Goal: Communication & Community: Answer question/provide support

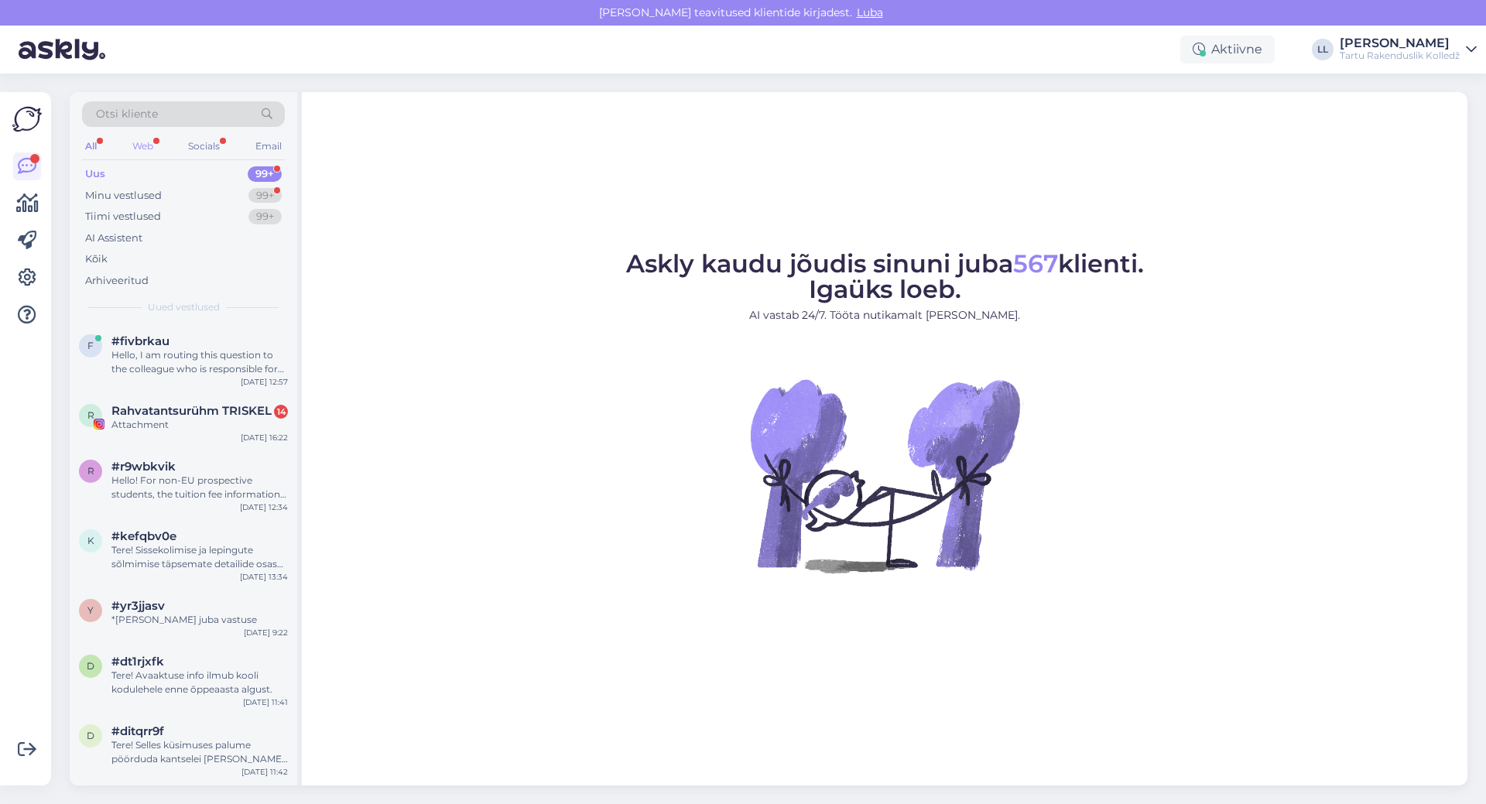
click at [142, 144] on div "Web" at bounding box center [142, 146] width 27 height 20
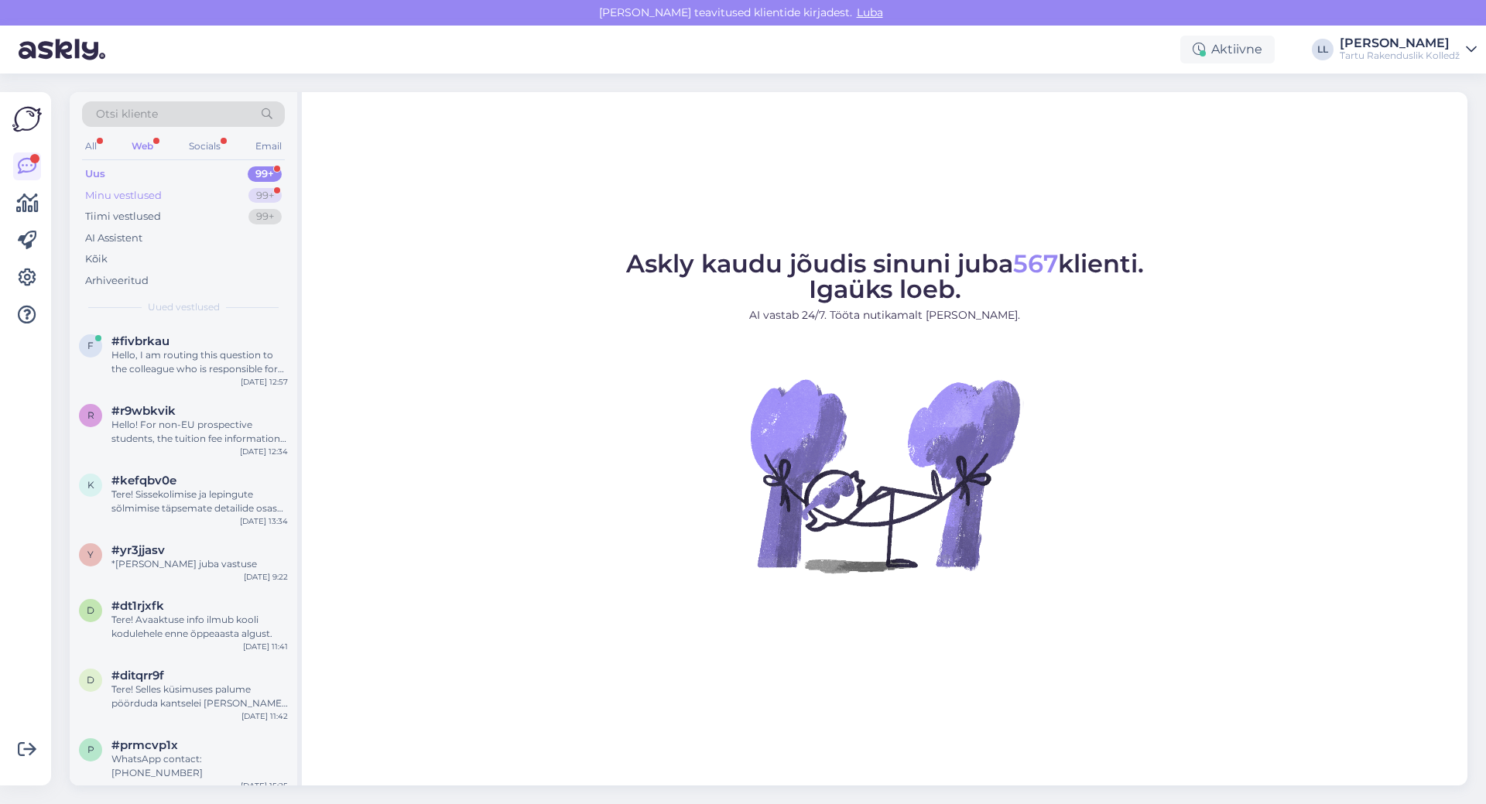
click at [151, 195] on div "Minu vestlused" at bounding box center [123, 195] width 77 height 15
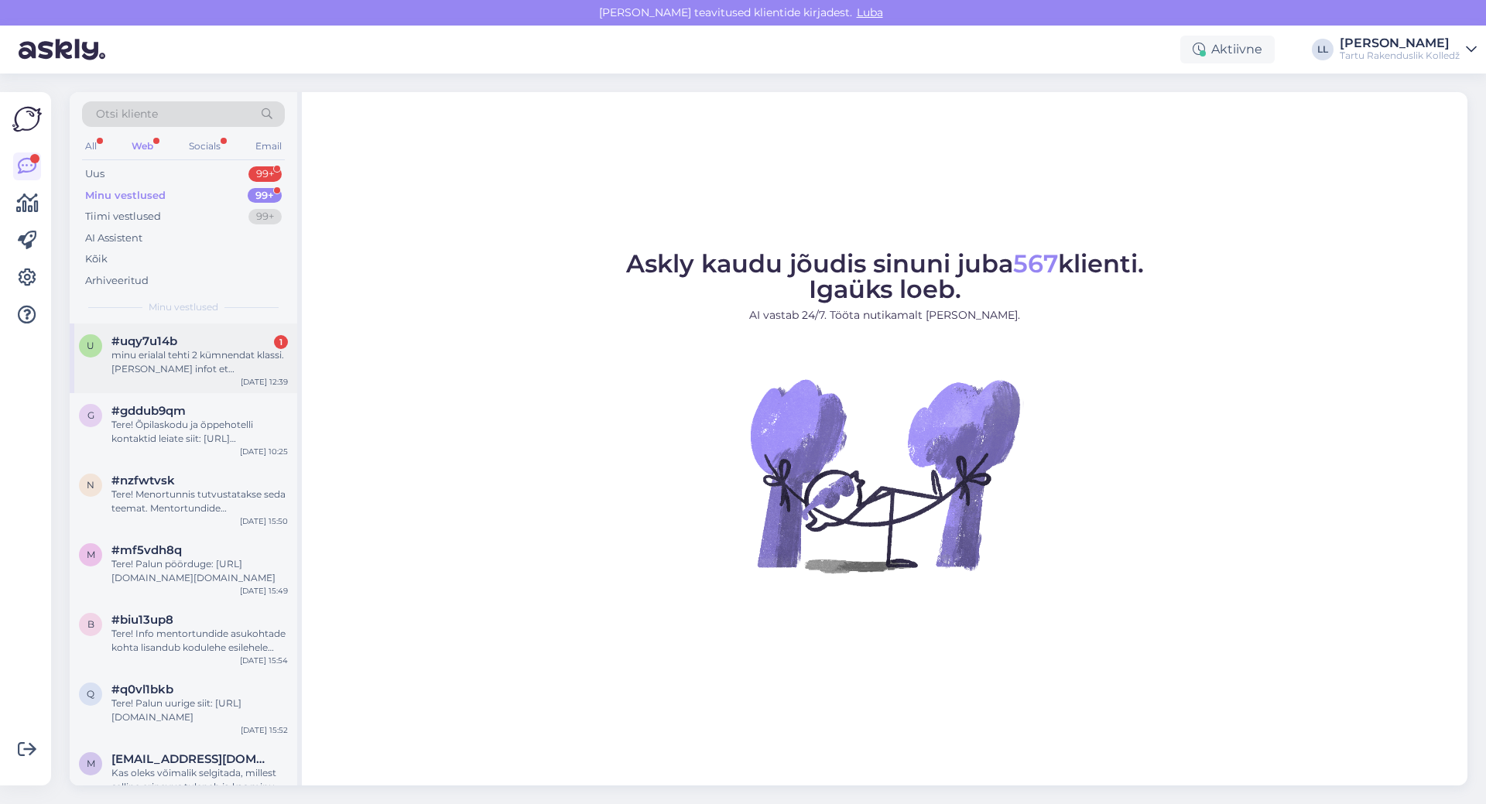
drag, startPoint x: 176, startPoint y: 348, endPoint x: 282, endPoint y: 354, distance: 106.2
click at [182, 348] on div "minu erialal tehti 2 kümnendat klassi. [PERSON_NAME] infot et [PERSON_NAME] kum…" at bounding box center [199, 362] width 176 height 28
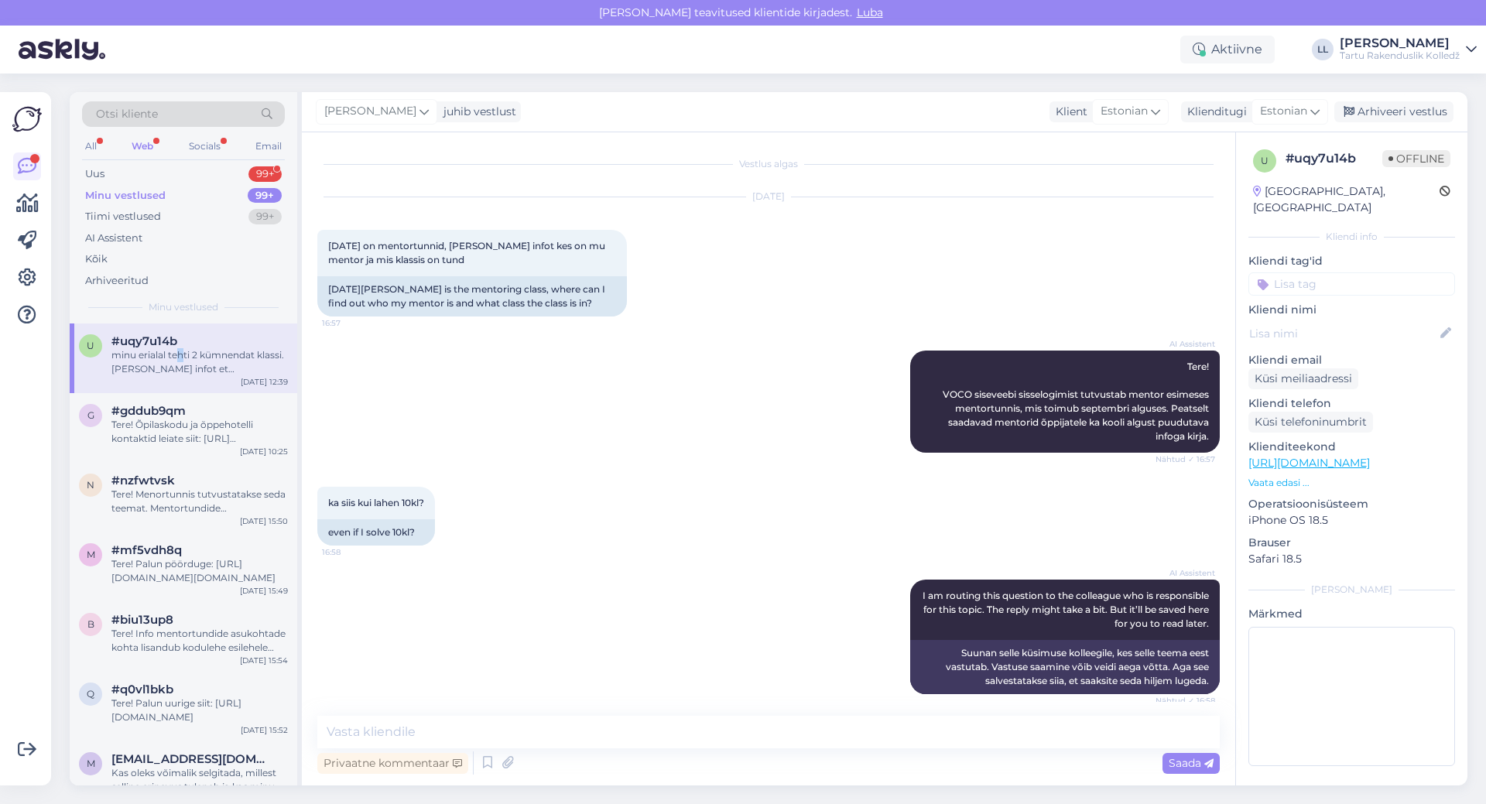
scroll to position [249, 0]
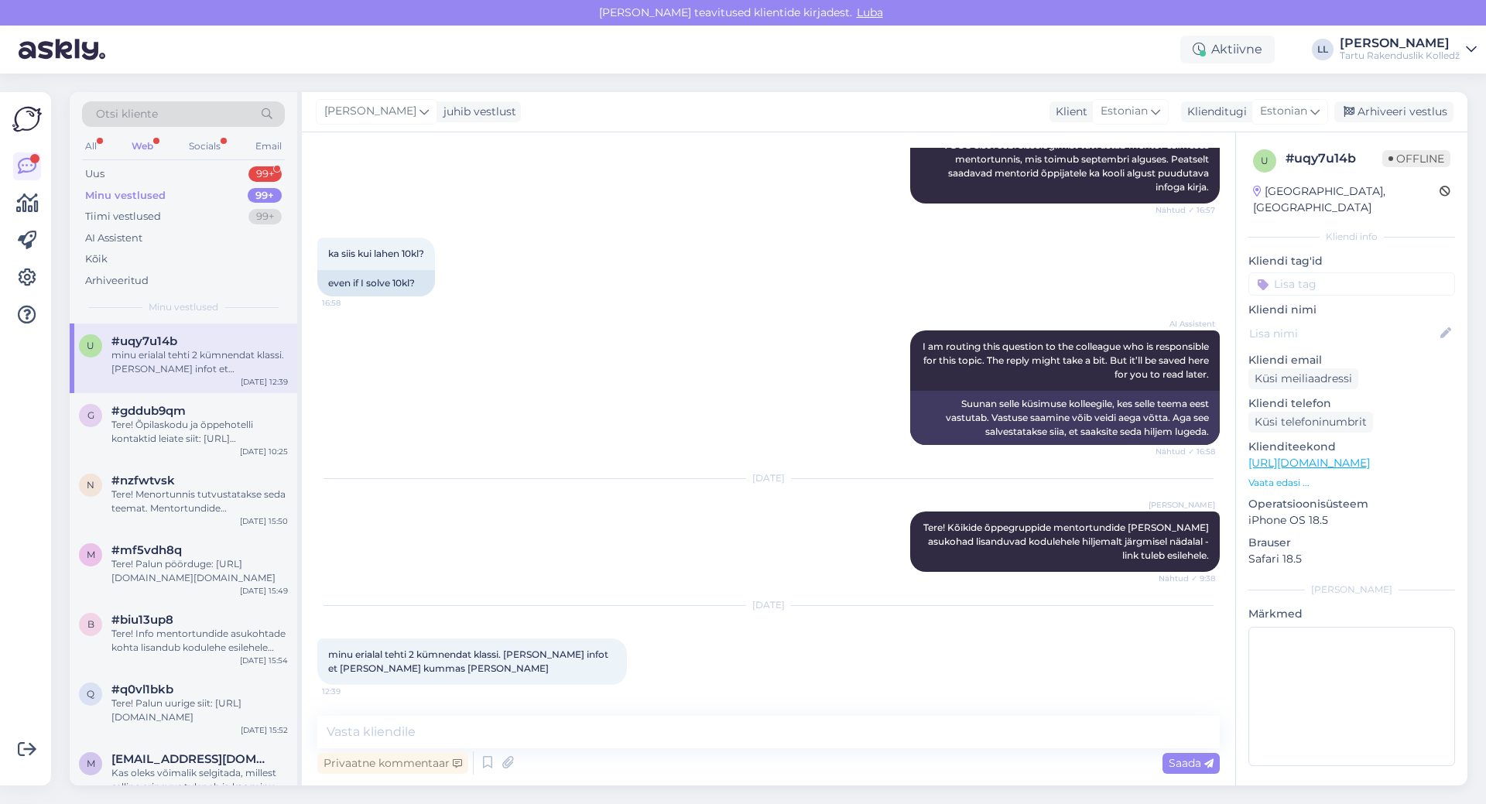
click at [1020, 671] on div "Aug 25 2025 minu erialal tehti 2 kümnendat klassi. Kust saan infot et olla kind…" at bounding box center [768, 645] width 902 height 113
click at [419, 114] on icon at bounding box center [423, 111] width 9 height 17
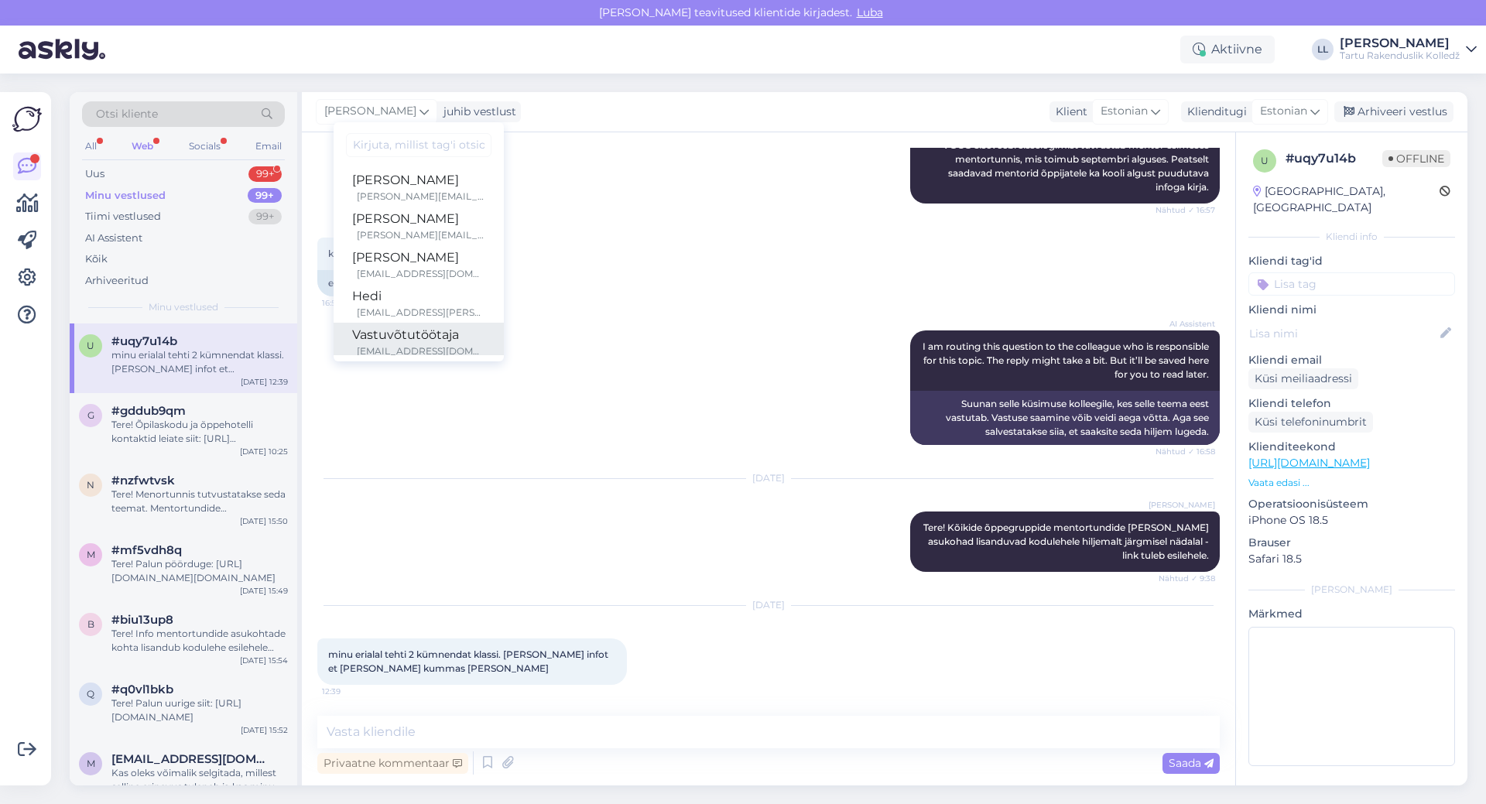
click at [379, 344] on div "[EMAIL_ADDRESS][DOMAIN_NAME]" at bounding box center [421, 351] width 128 height 14
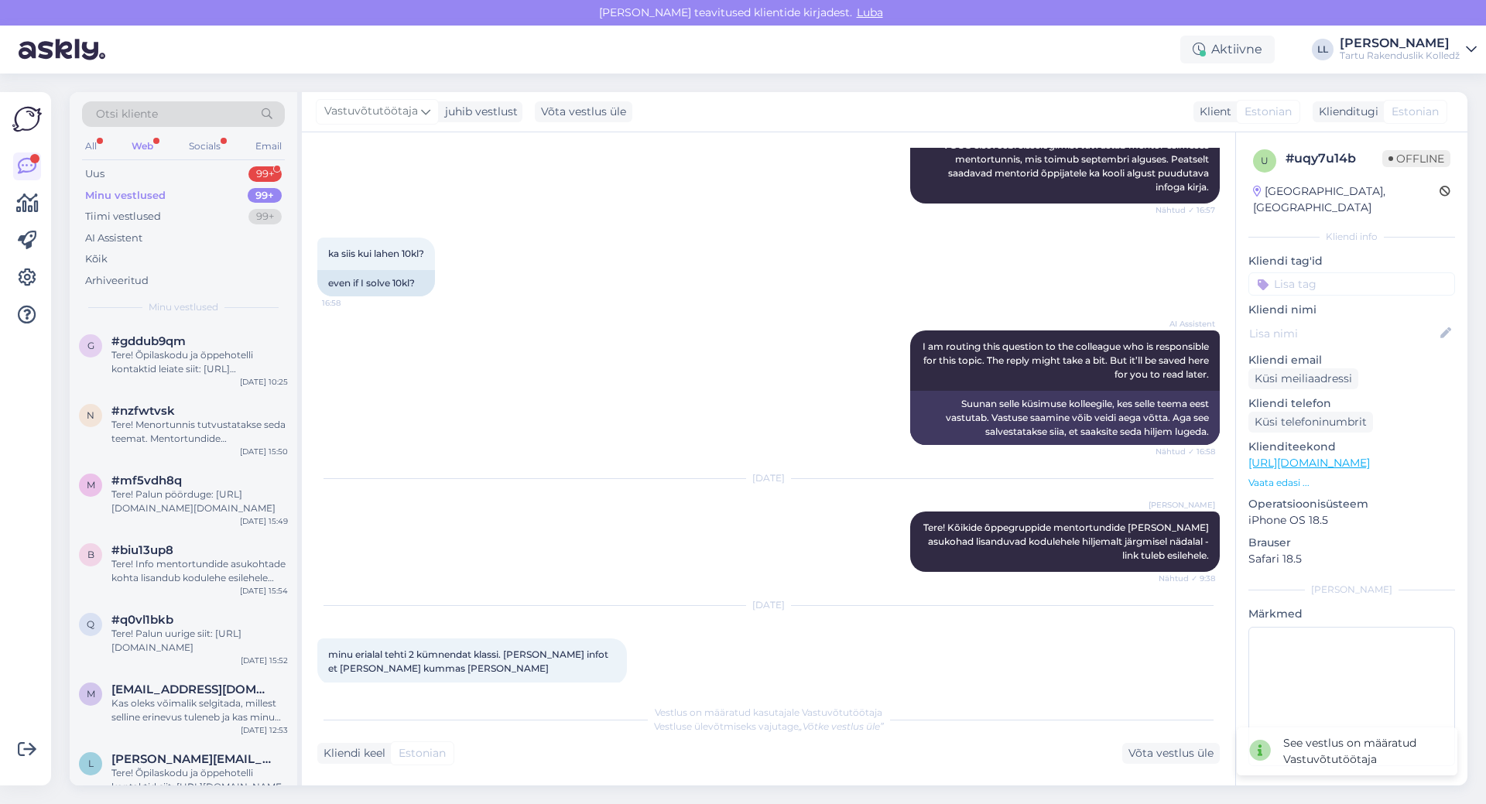
click at [144, 149] on div "Web" at bounding box center [142, 146] width 28 height 20
click at [177, 492] on div "Tere! Palun pöörduge: [URL][DOMAIN_NAME][DOMAIN_NAME]" at bounding box center [199, 502] width 176 height 28
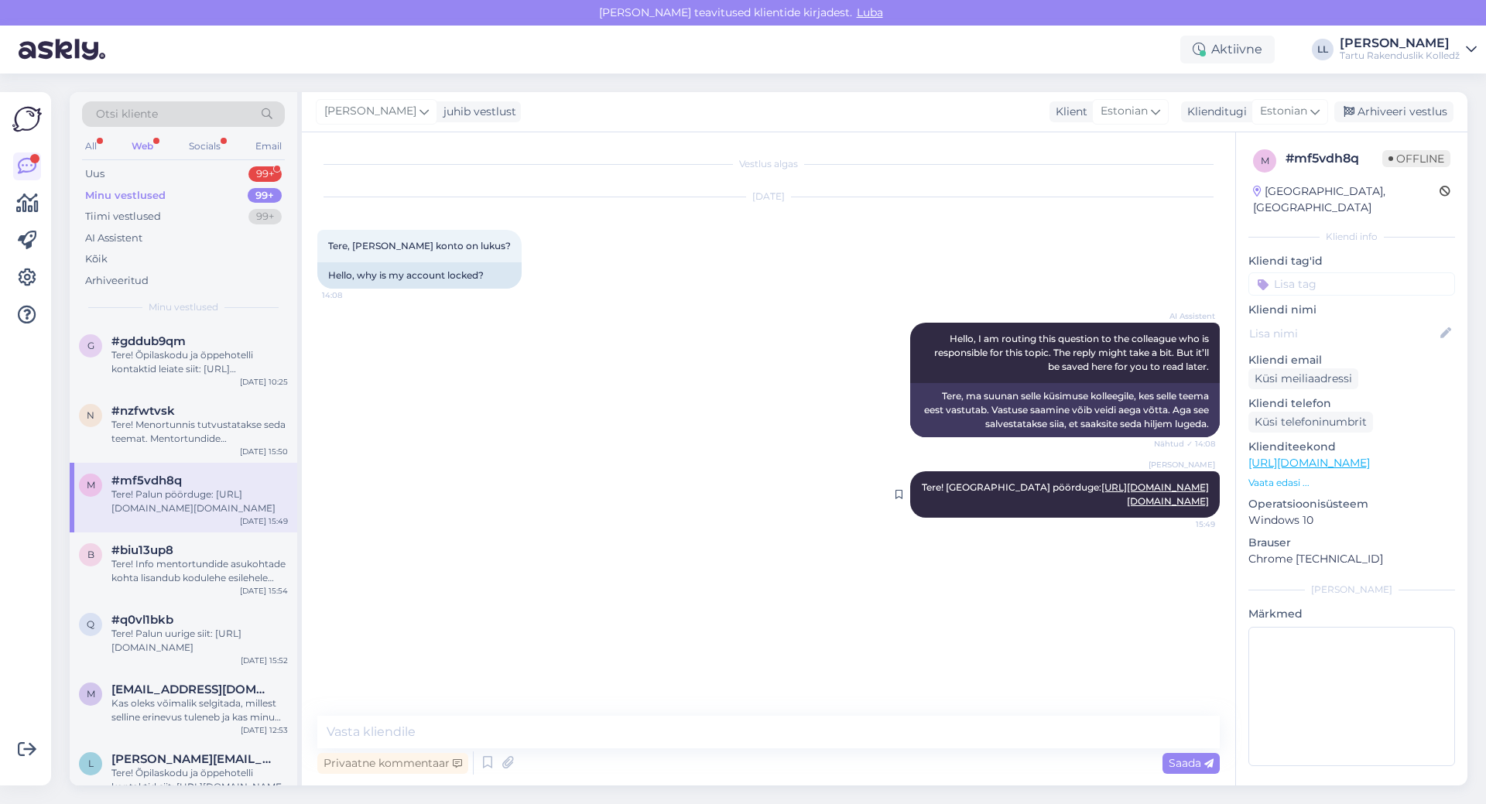
click at [1101, 484] on link "https://sites.google.com/khk.ee/it-talitluse-wiki/" at bounding box center [1155, 494] width 108 height 26
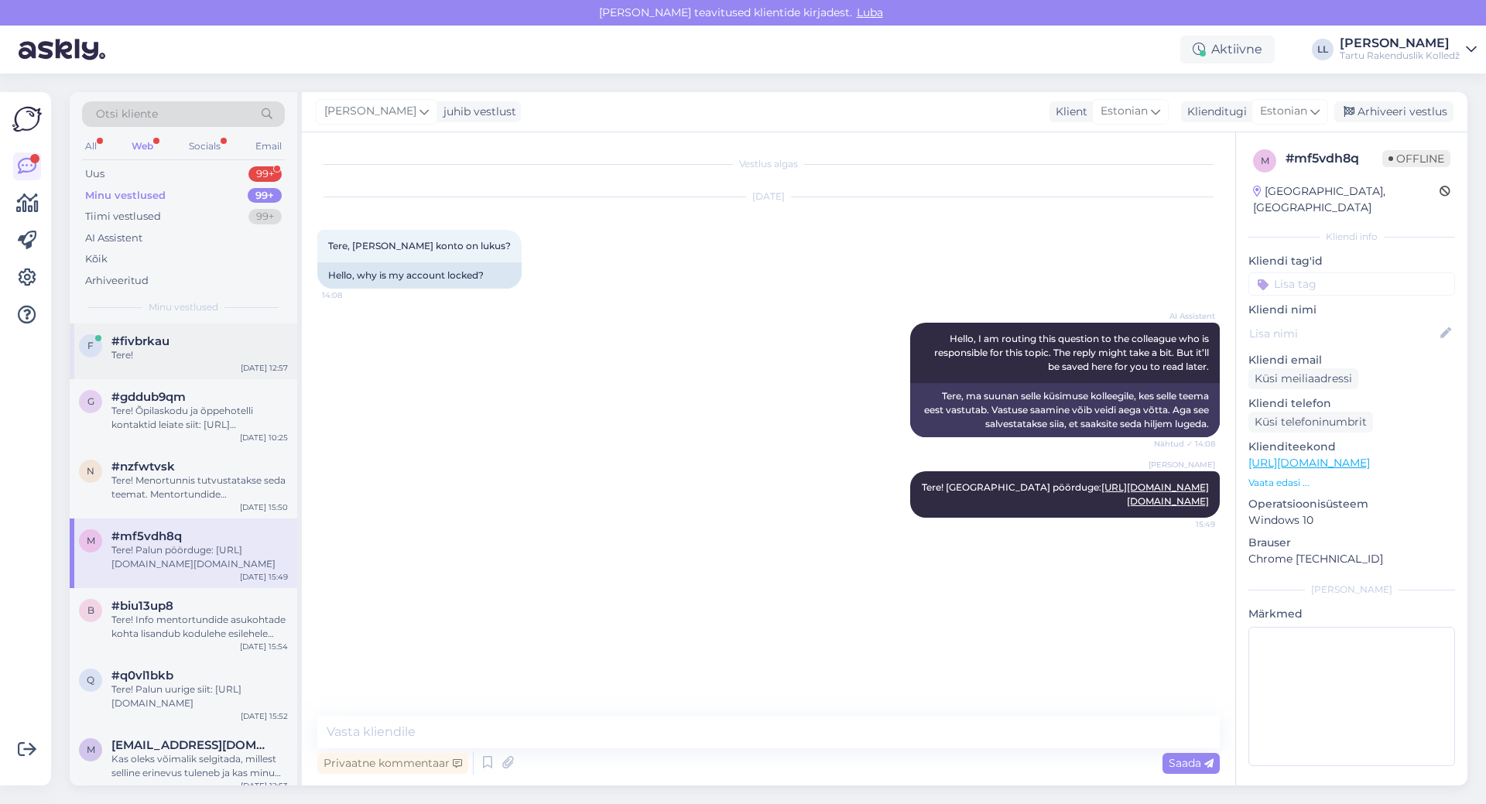
drag, startPoint x: 163, startPoint y: 346, endPoint x: 174, endPoint y: 348, distance: 11.1
click at [164, 347] on span "#fivbrkau" at bounding box center [140, 341] width 58 height 14
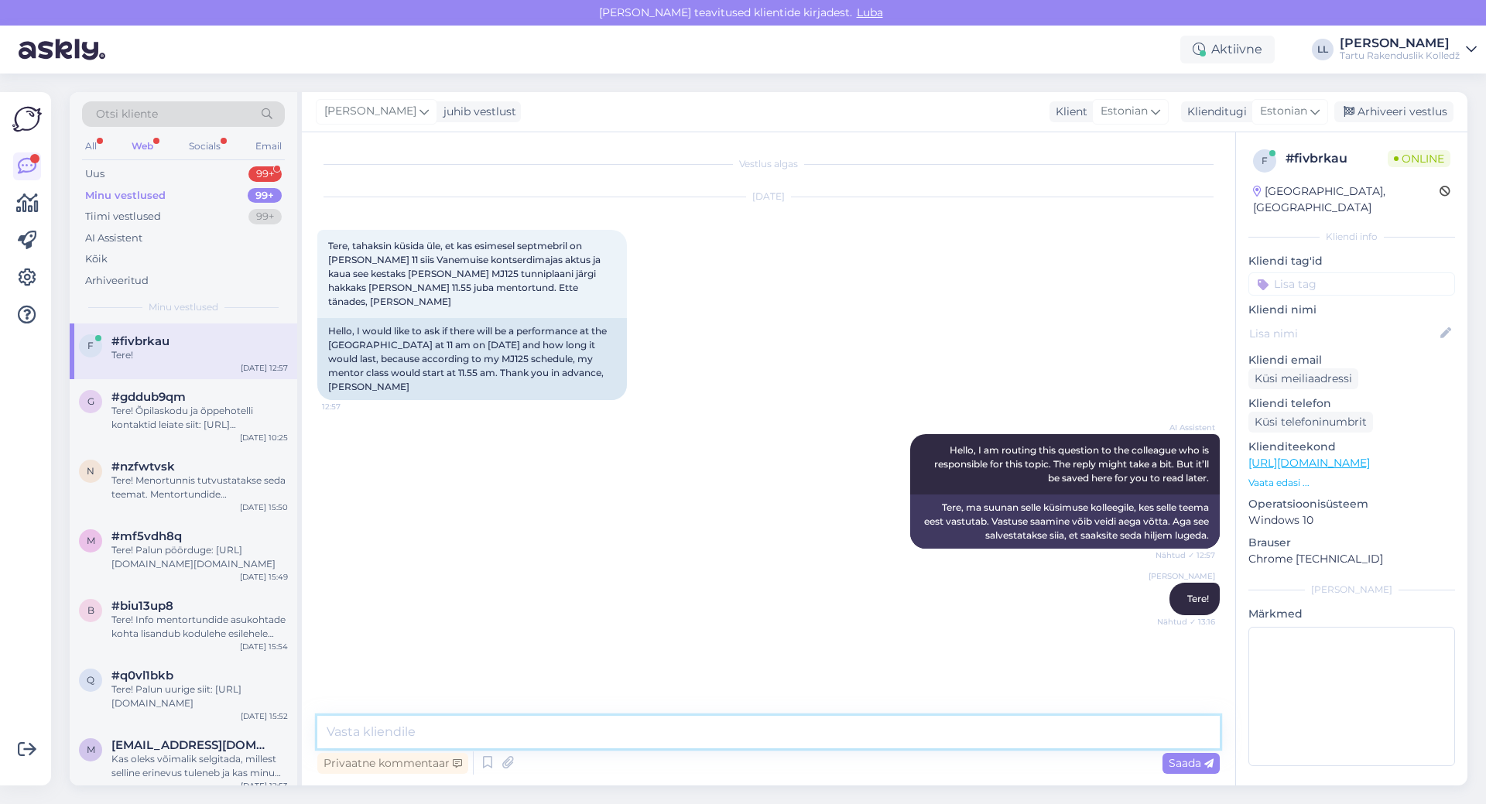
click at [492, 723] on textarea at bounding box center [768, 732] width 902 height 33
click at [415, 727] on textarea at bounding box center [768, 732] width 902 height 33
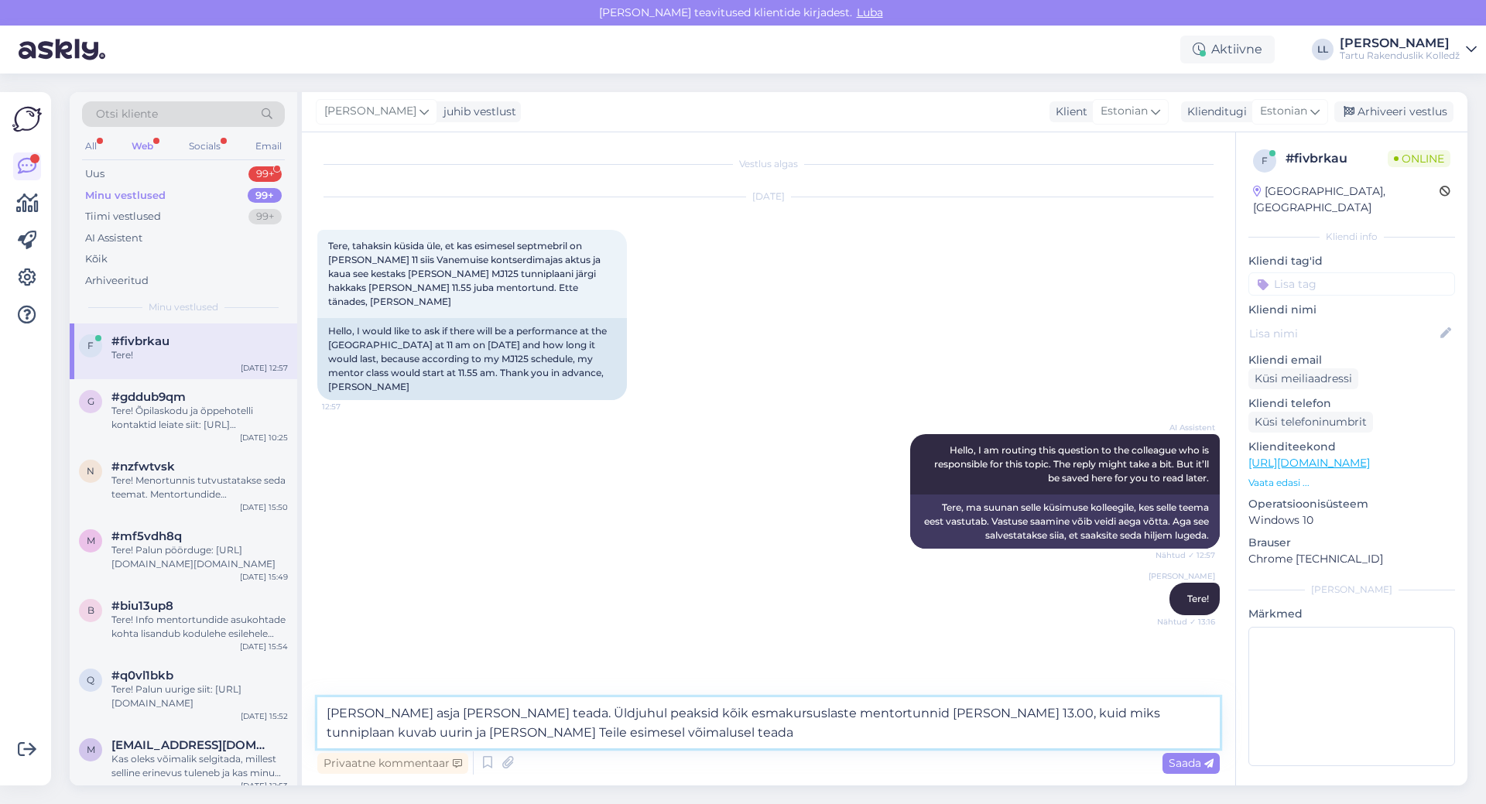
type textarea "Uurin asja ja annan teada. Üldjuhul peaksid kõik esmakursuslaste mentortunnid a…"
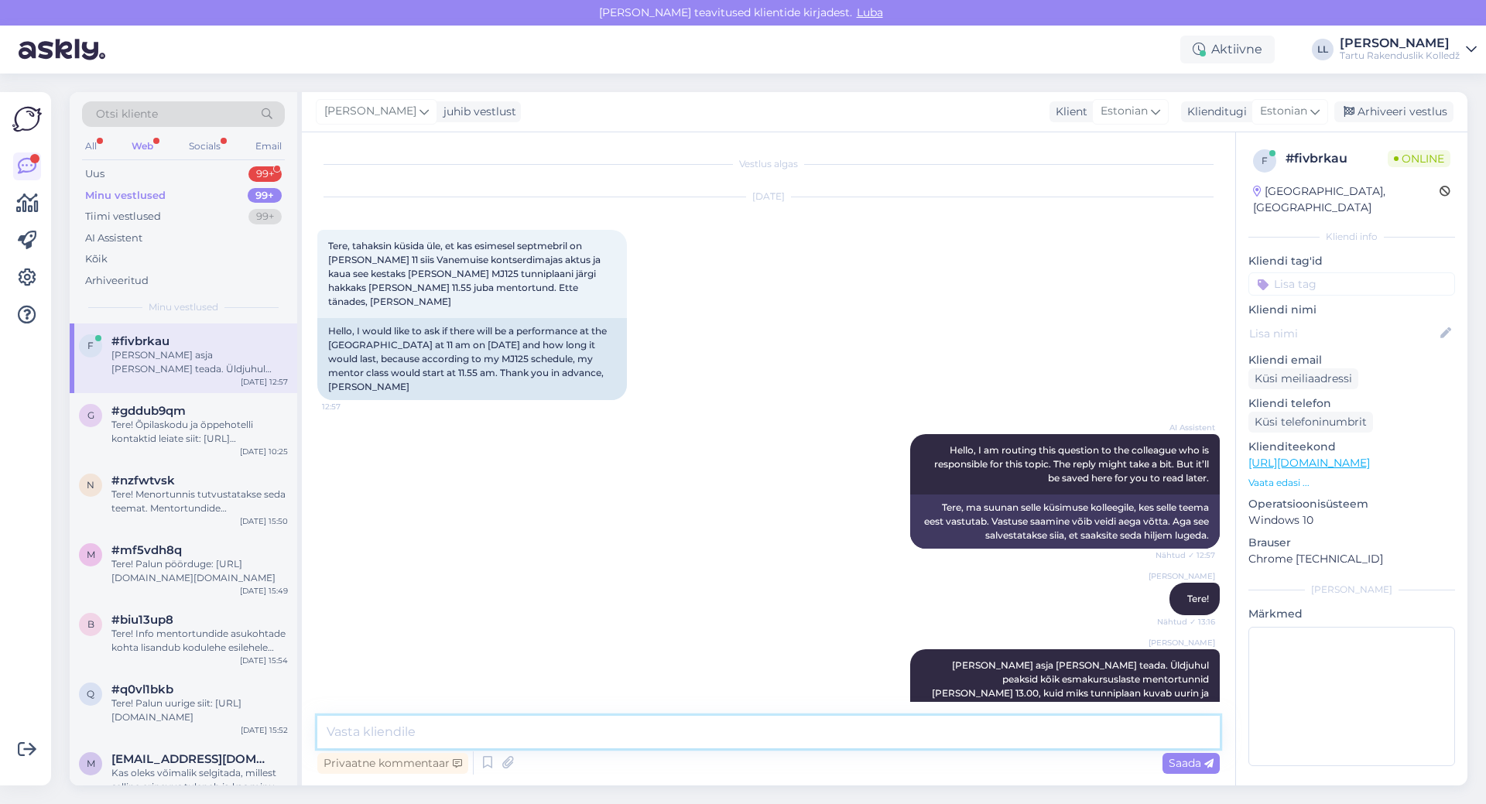
scroll to position [25, 0]
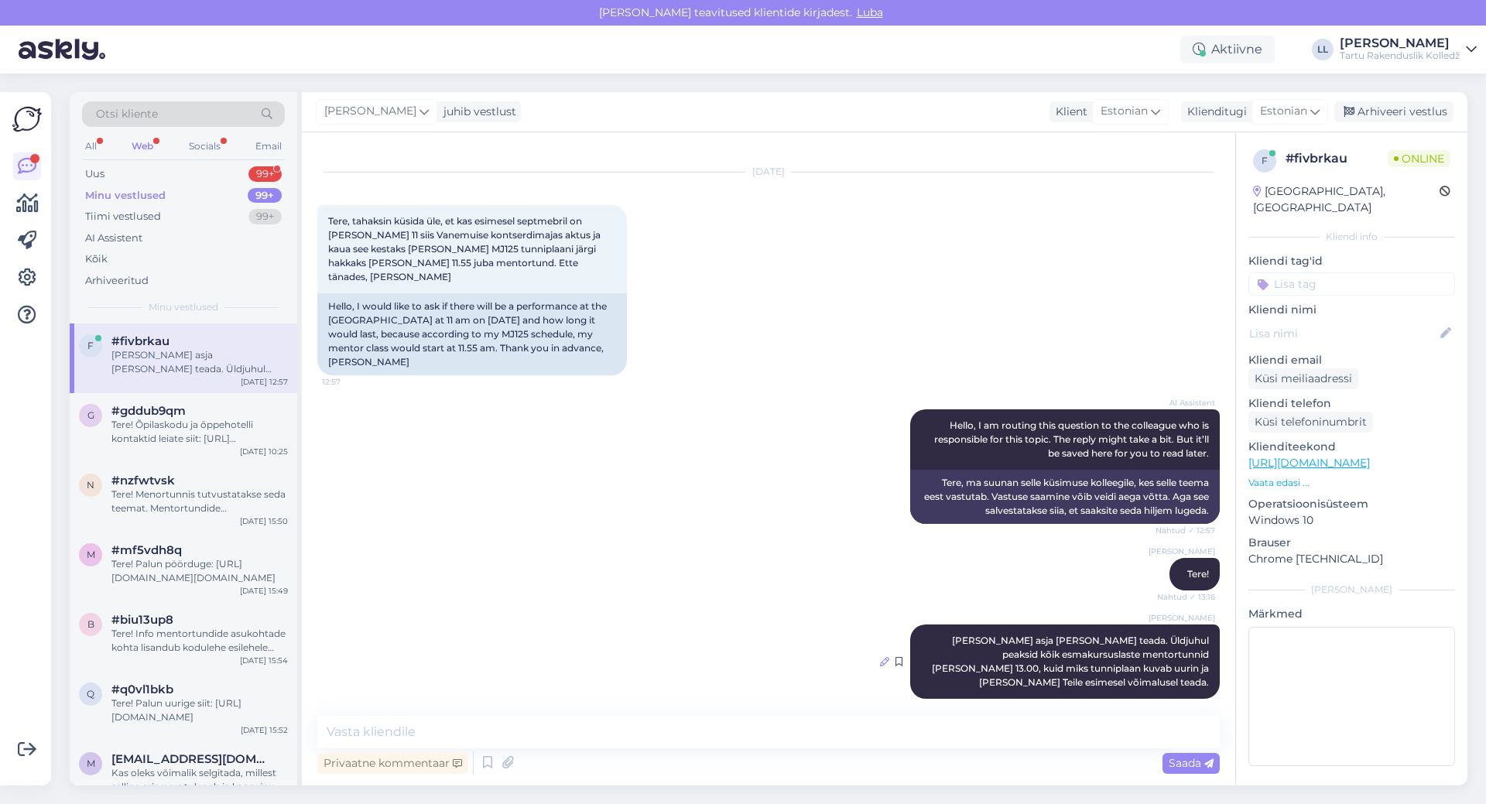
click at [880, 657] on icon at bounding box center [884, 661] width 9 height 9
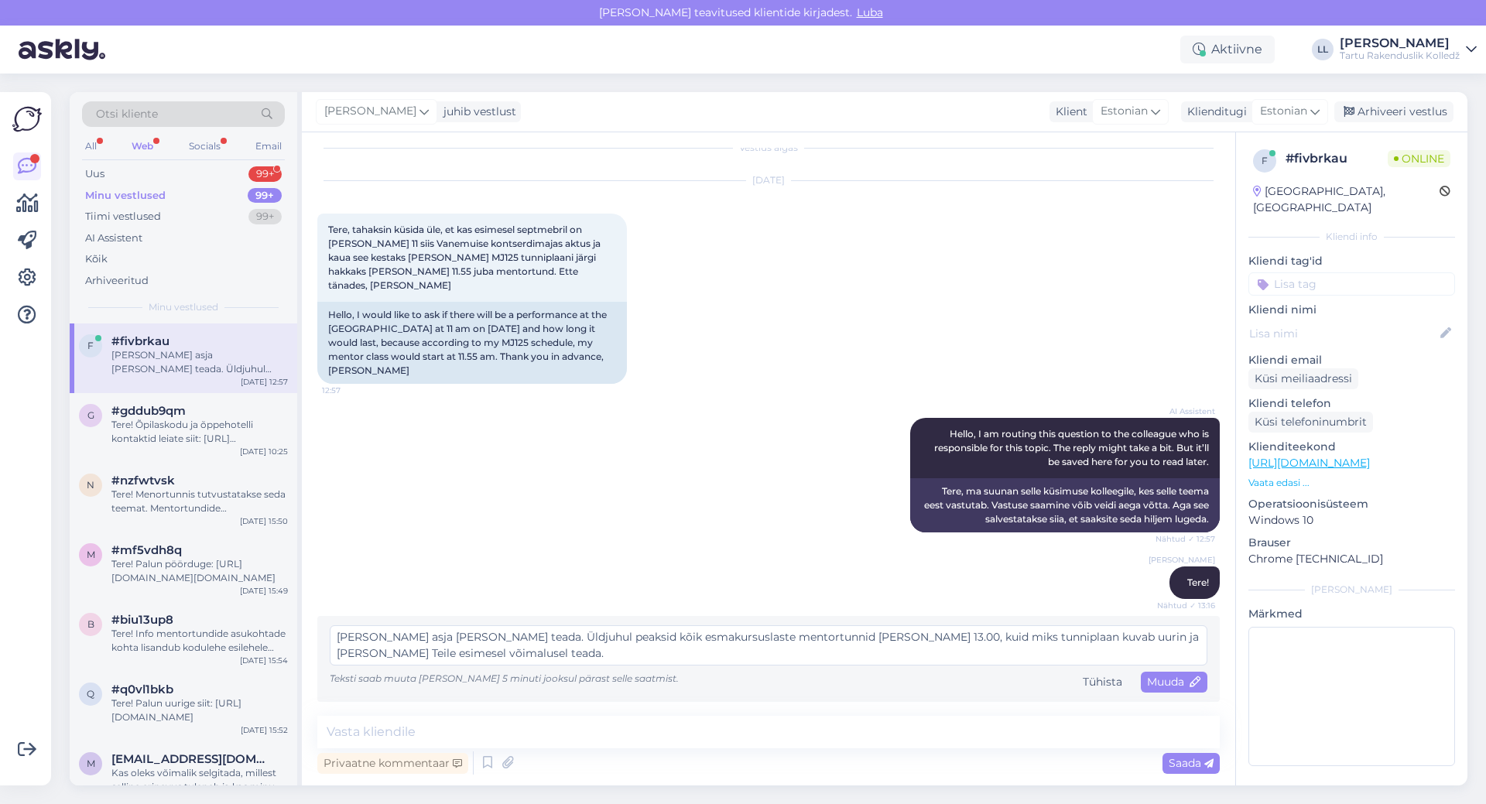
scroll to position [2, 0]
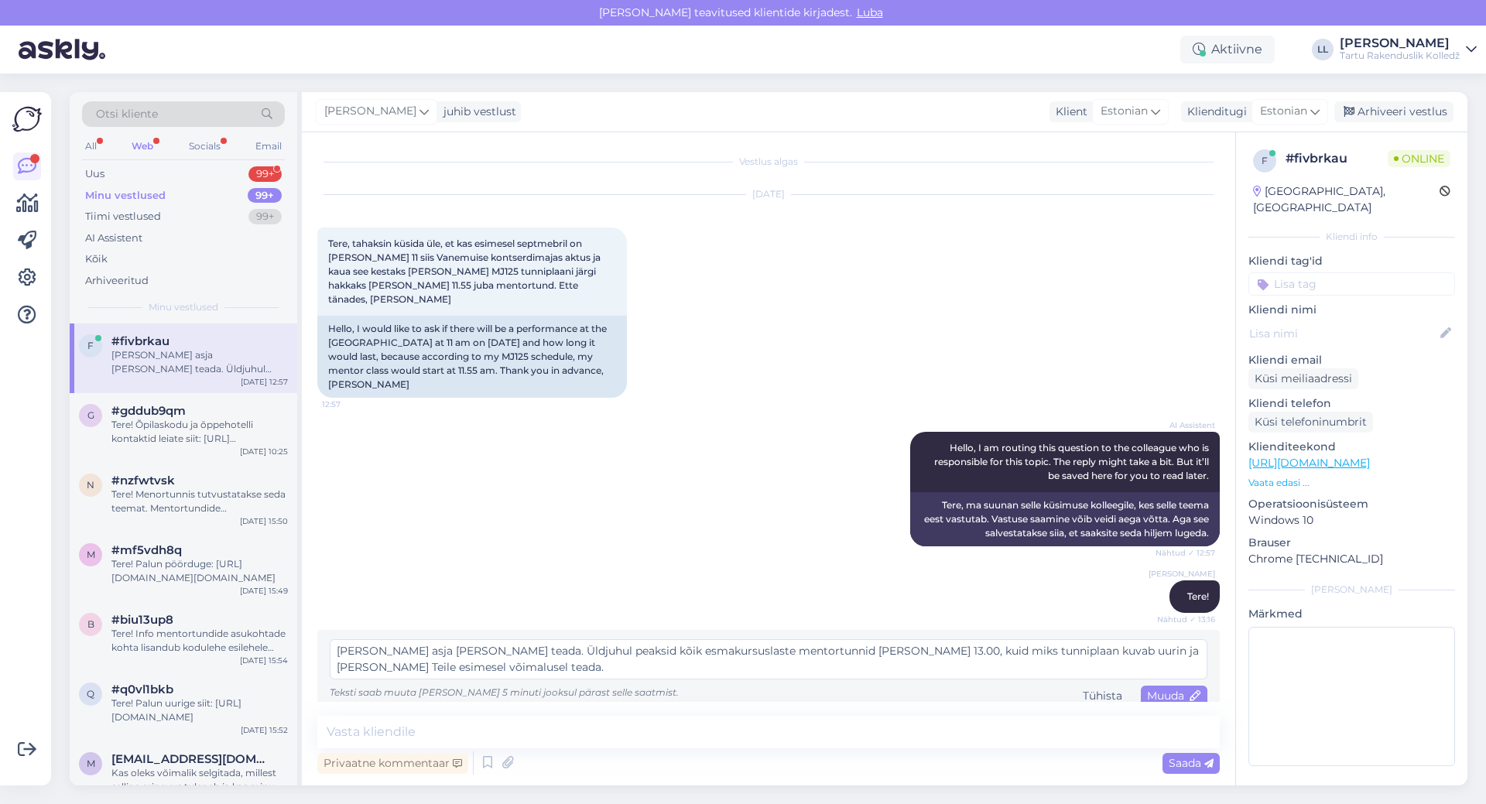
click at [1025, 639] on textarea "Uurin asja ja annan teada. Üldjuhul peaksid kõik esmakursuslaste mentortunnid a…" at bounding box center [769, 659] width 878 height 40
type textarea "[PERSON_NAME] asja [PERSON_NAME] teada. Üldjuhul peaksid kõik esmakursuslaste m…"
click at [1176, 689] on span "Muuda" at bounding box center [1174, 696] width 54 height 14
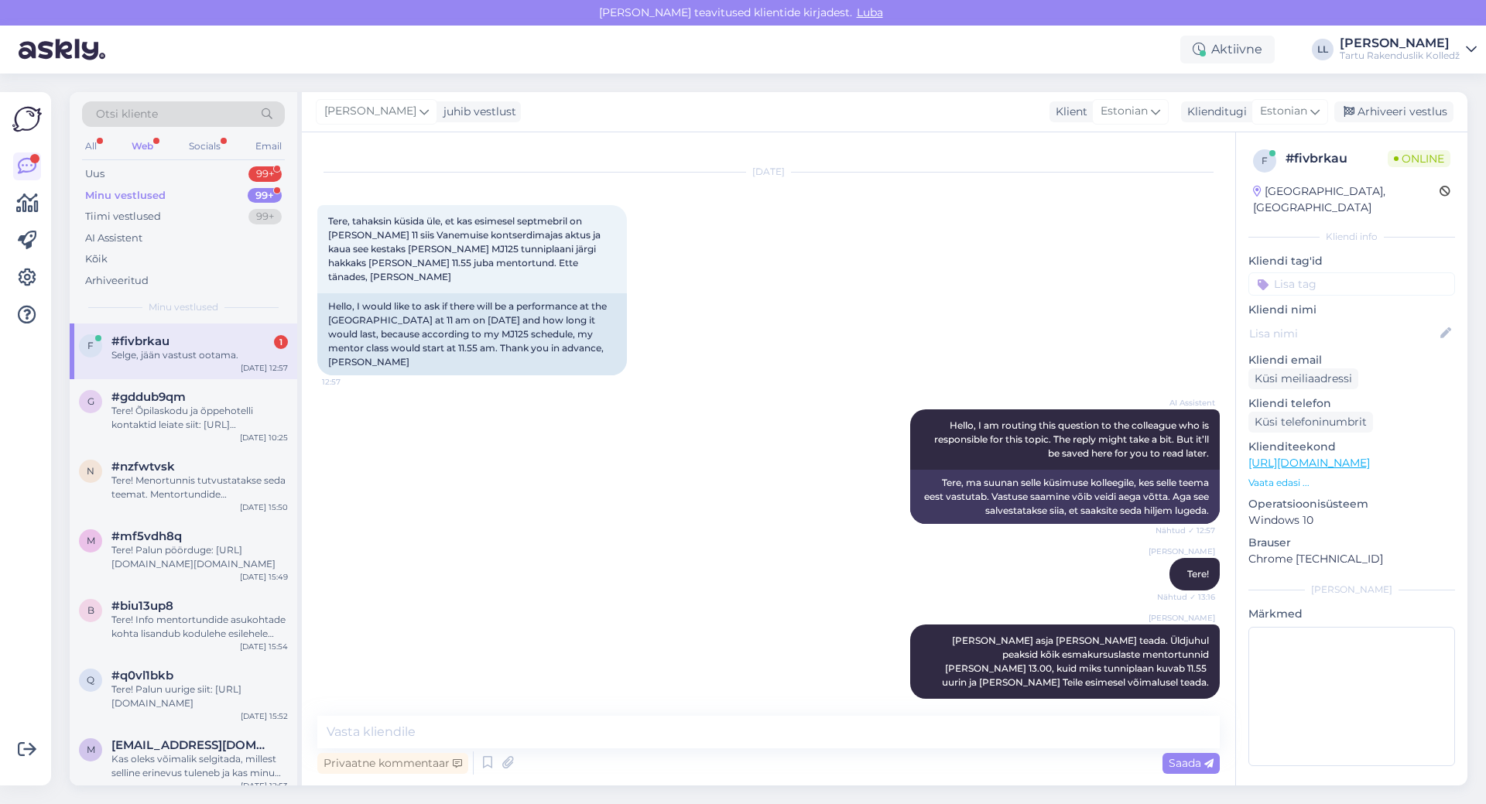
scroll to position [91, 0]
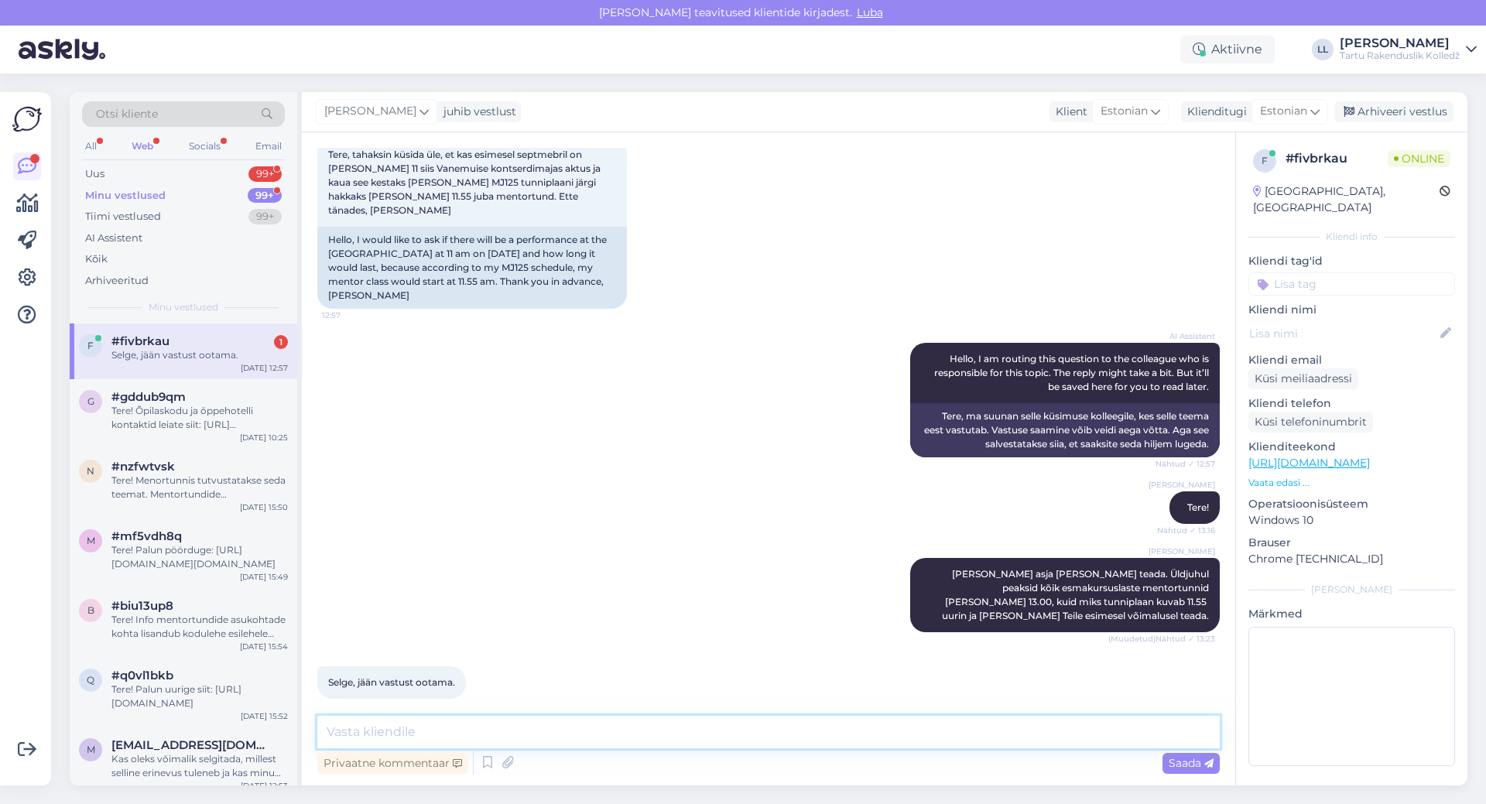
click at [404, 735] on textarea at bounding box center [768, 732] width 902 height 33
type textarea "T"
type textarea "Siseveebi tunniplaanid on märgitud ta 11.55 lahtusse, kuid seal sees on tekst "…"
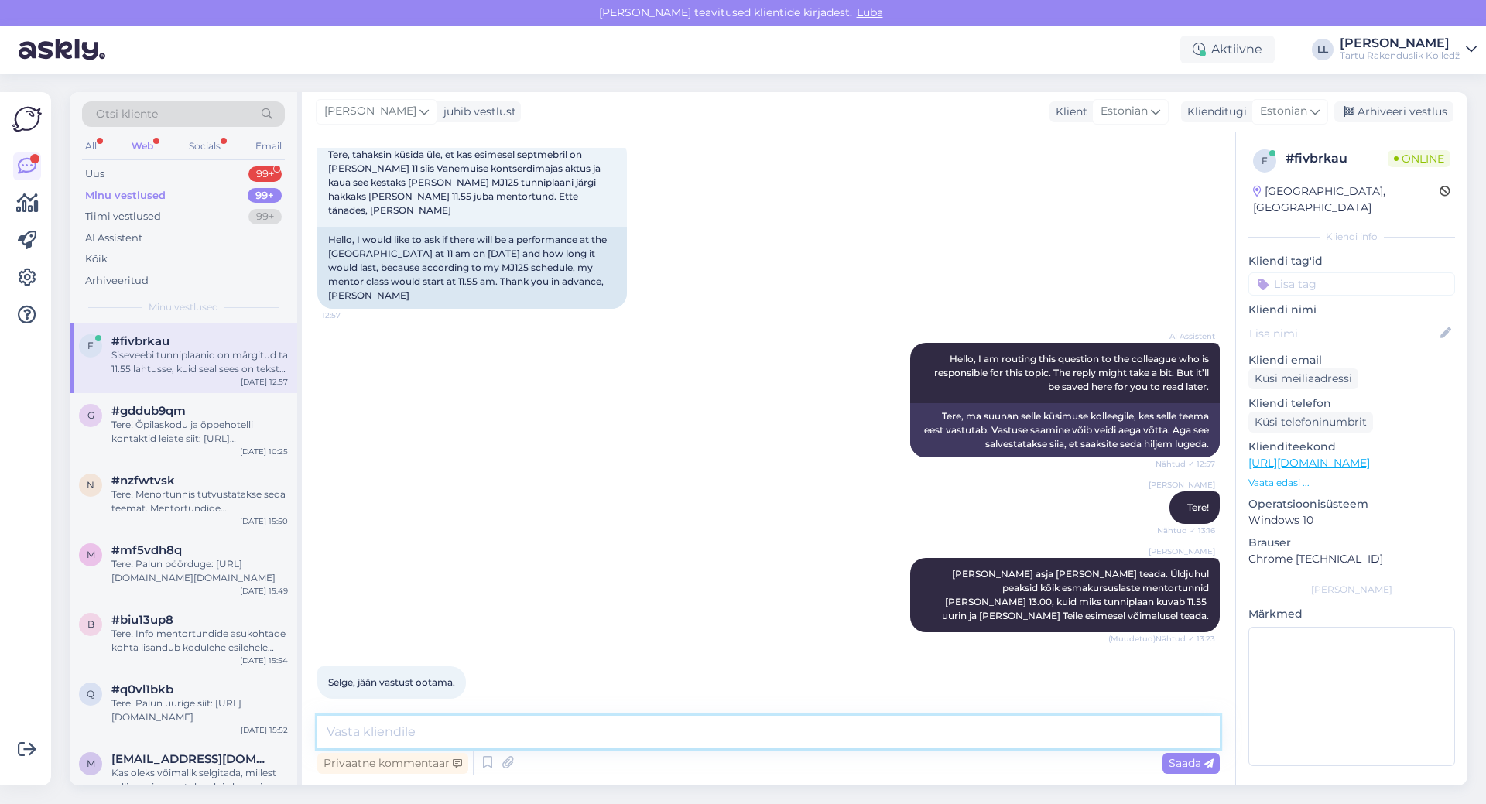
scroll to position [172, 0]
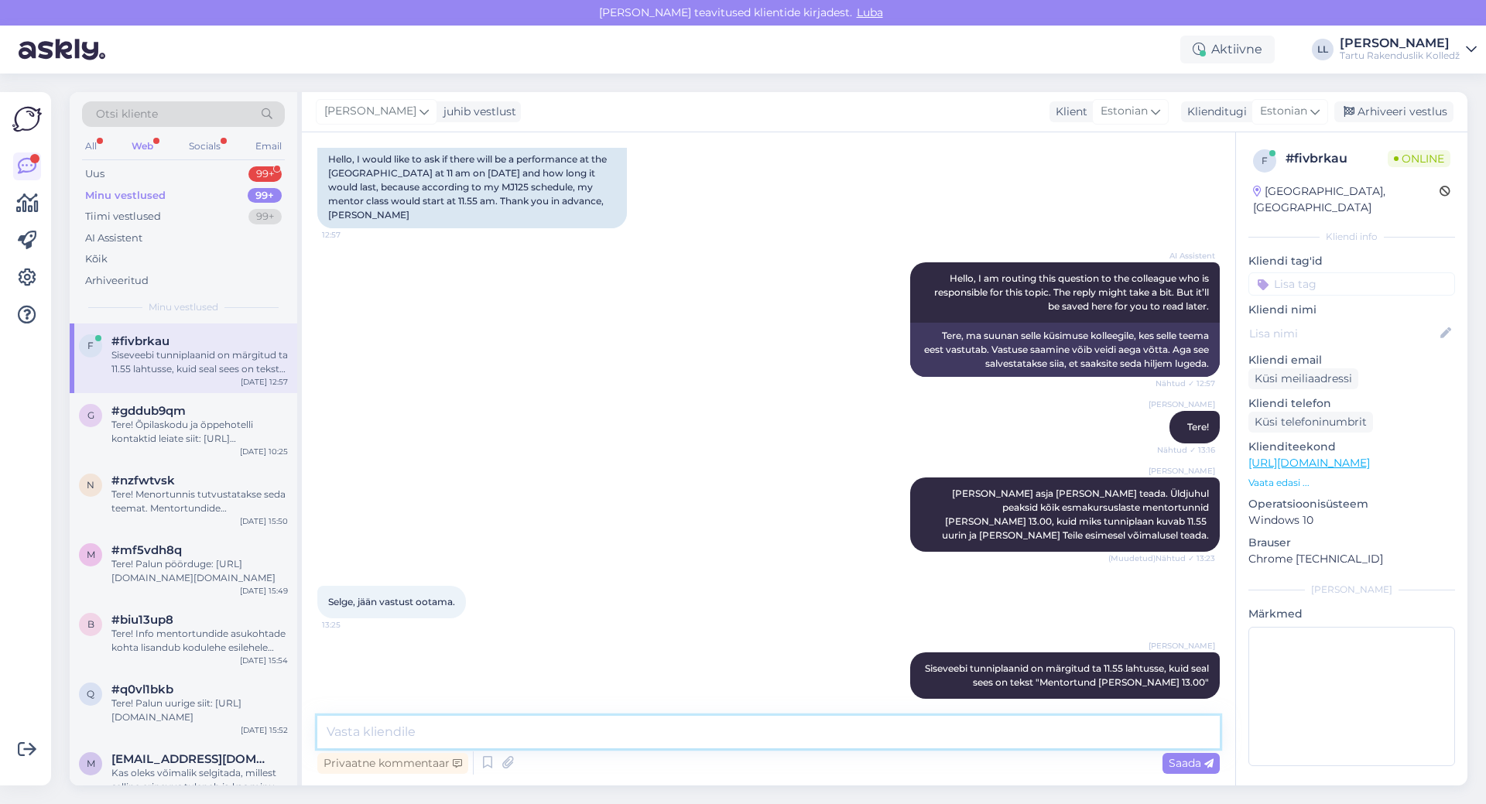
type textarea "s"
type textarea "T"
click at [880, 671] on icon at bounding box center [884, 675] width 9 height 9
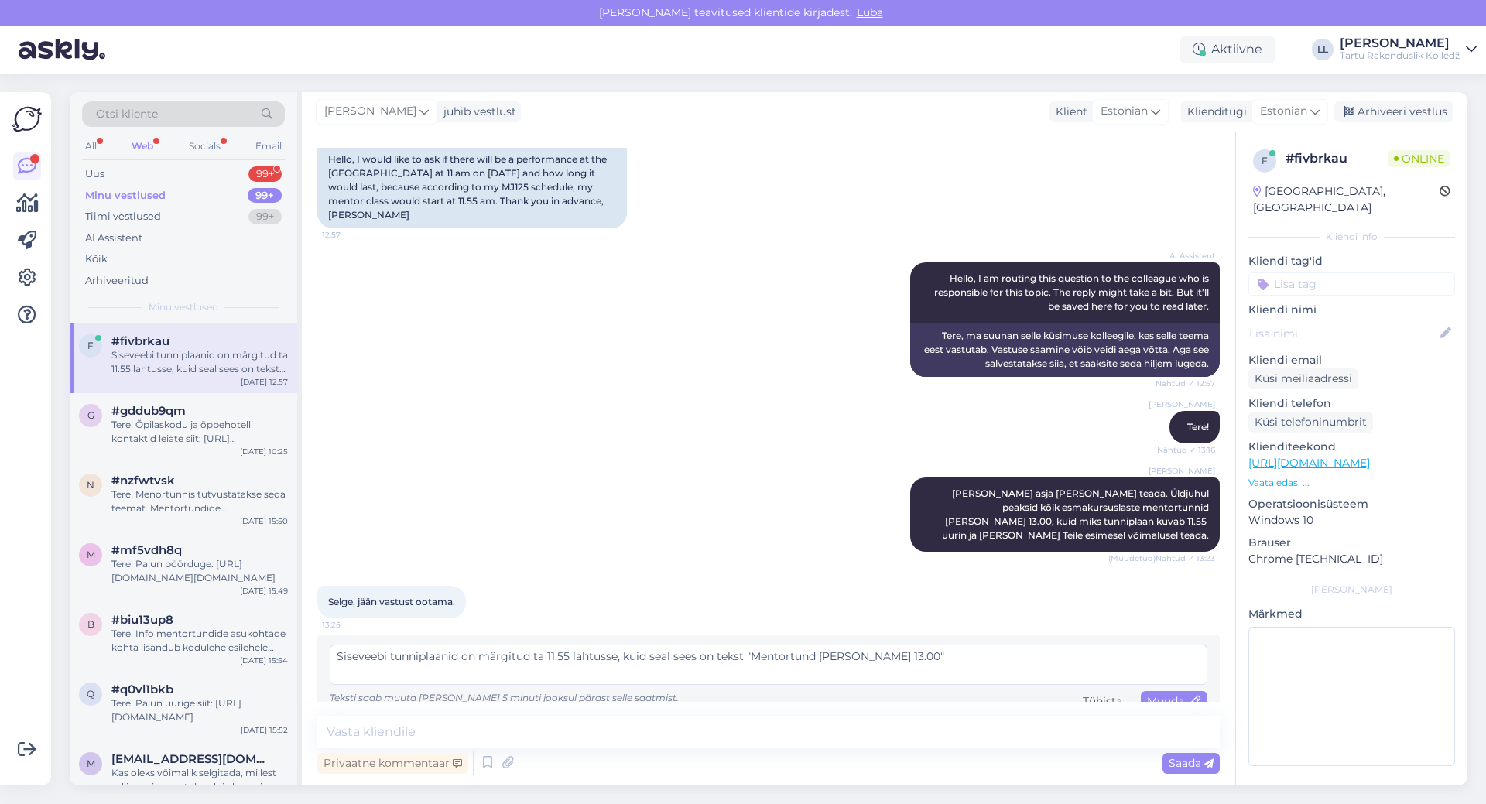
click at [600, 645] on textarea "Siseveebi tunniplaanid on märgitud ta 11.55 lahtusse, kuid seal sees on tekst "…" at bounding box center [769, 665] width 878 height 40
click at [1145, 659] on textarea "Siseveebi tunniplaanid on märgitud ta 11.55 lahtri sse, kuid seal sees on tekst…" at bounding box center [769, 665] width 878 height 40
type textarea "Siseveebi tunniplaanid on märgitud ta 11.55 lahtri sse, kuid seal sees on tekst…"
click at [1147, 694] on span "Muuda" at bounding box center [1174, 701] width 54 height 14
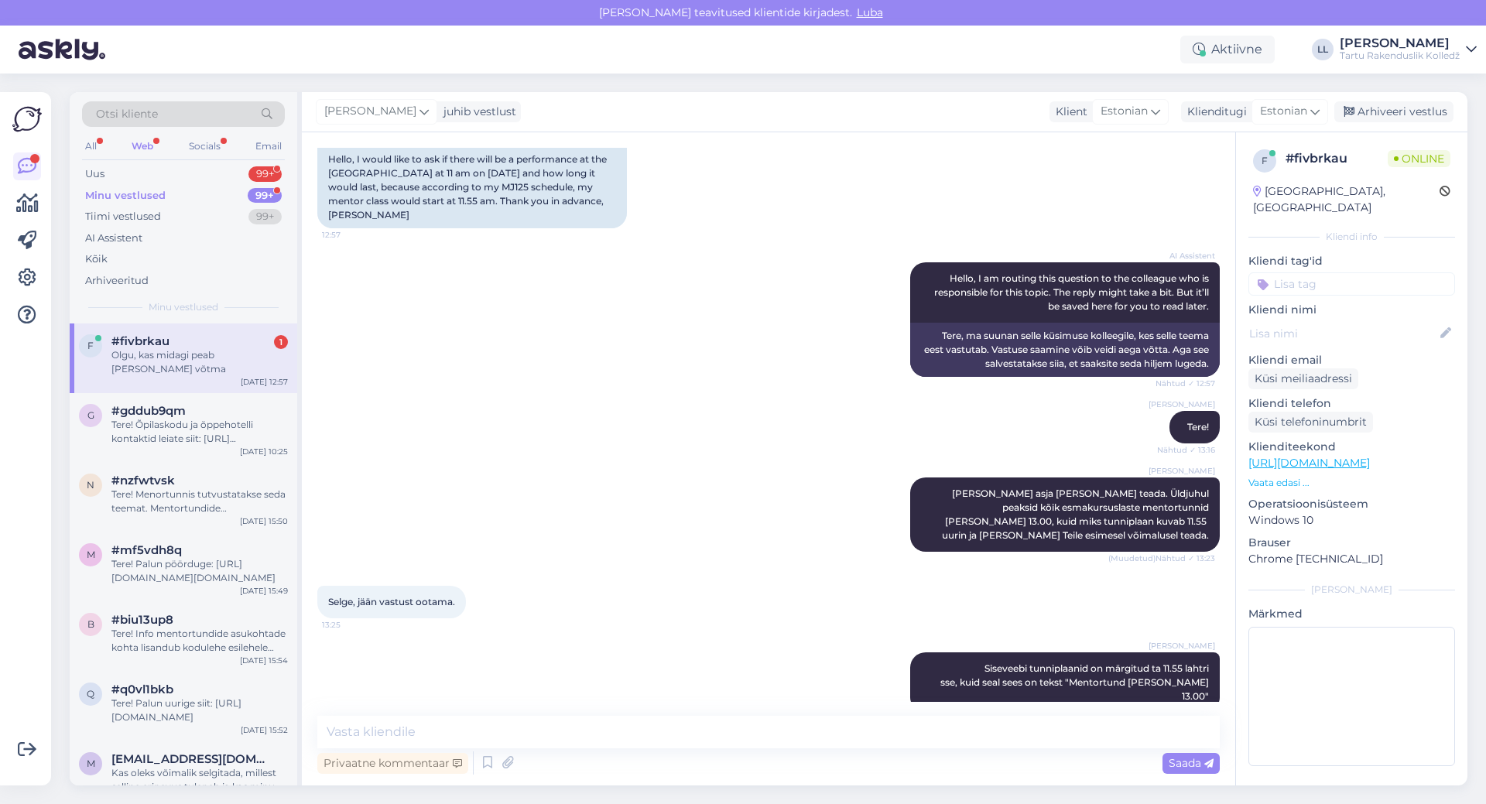
scroll to position [238, 0]
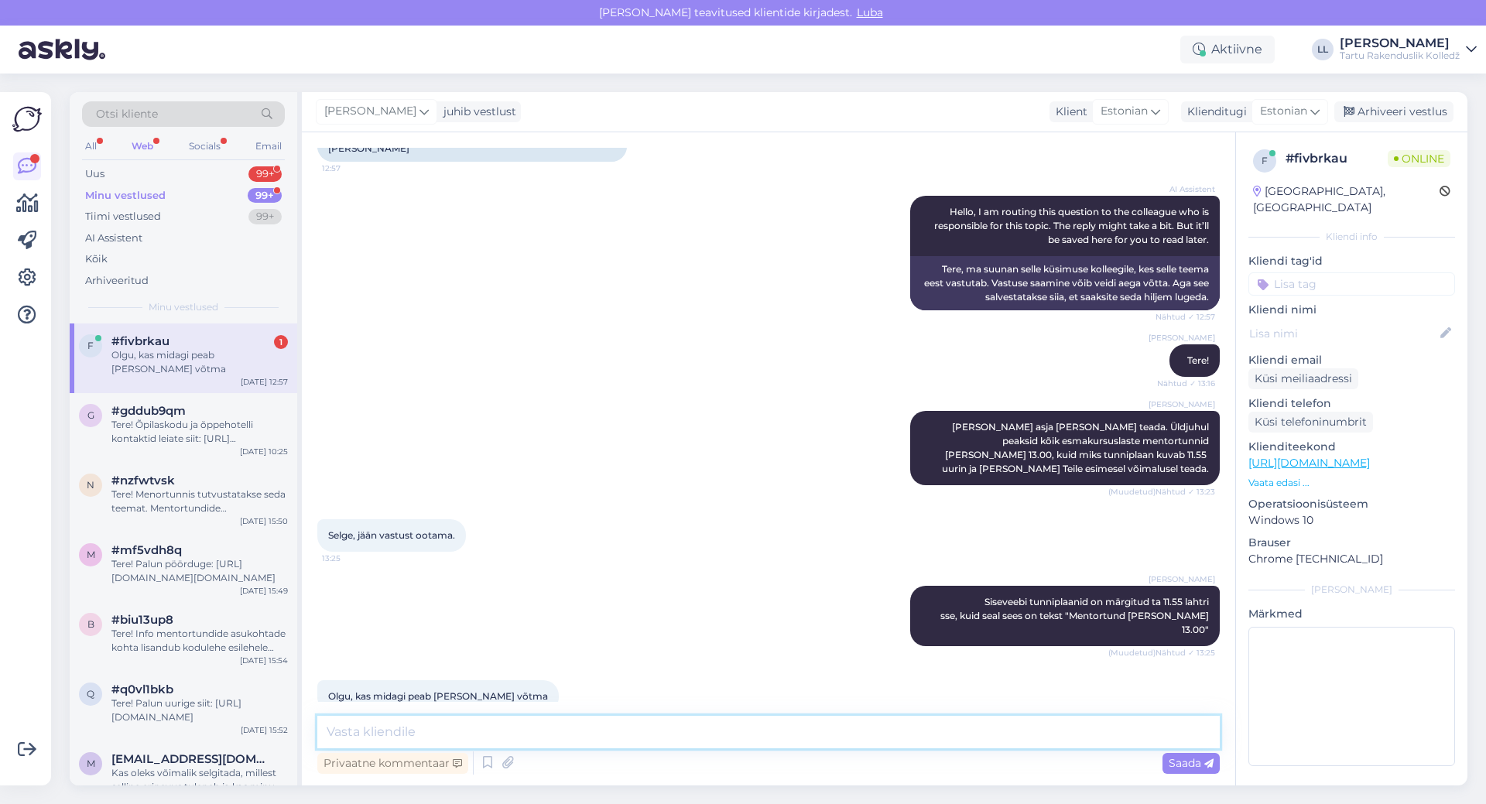
click at [547, 728] on textarea at bounding box center [768, 732] width 902 height 33
type textarea "Teie erialal sel päeval rohkem tunde ei näita, seega võibolla võtke [PERSON_NAM…"
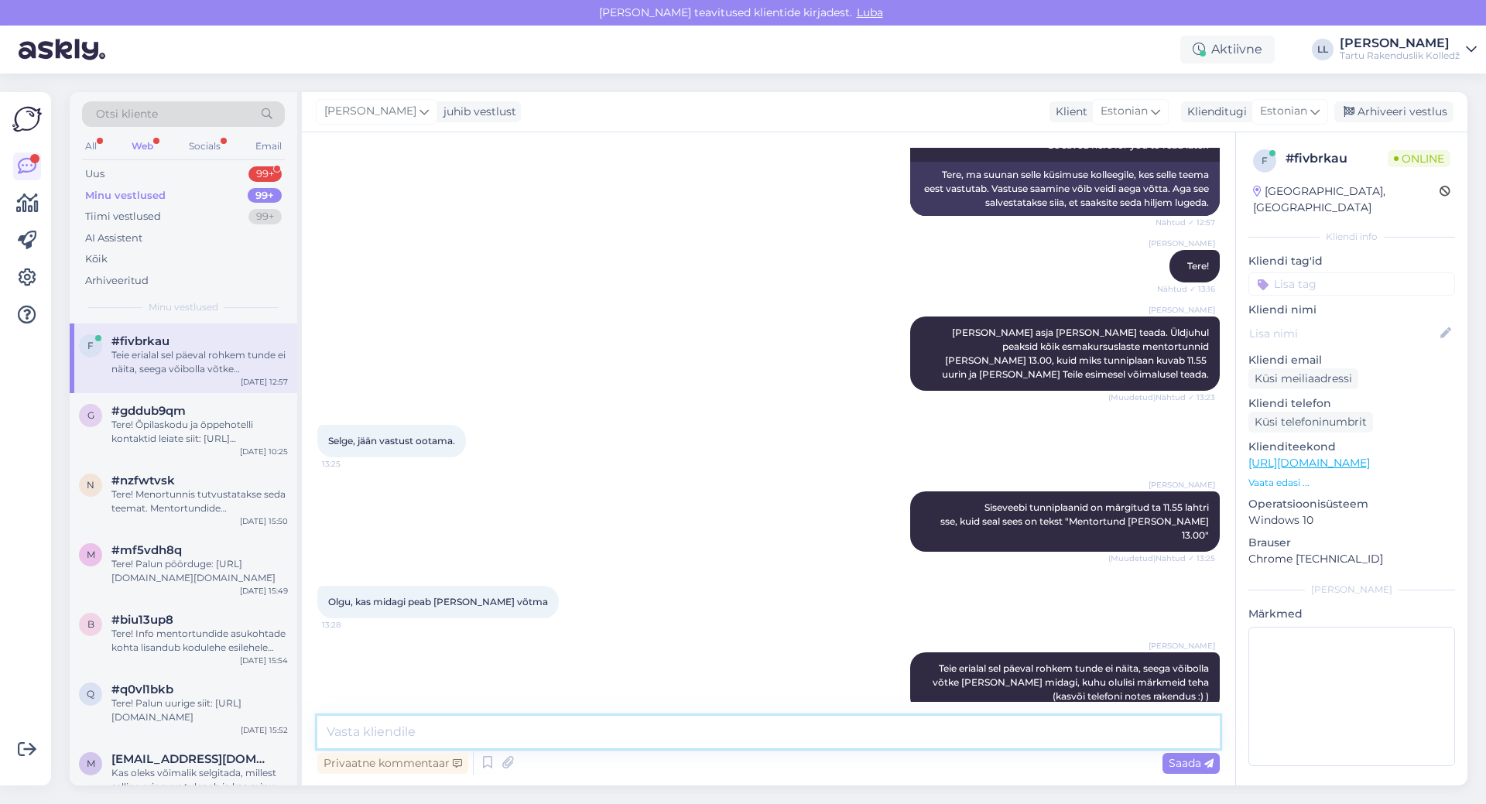
click at [909, 724] on textarea at bounding box center [768, 732] width 902 height 33
click at [142, 145] on div "Web" at bounding box center [142, 146] width 28 height 20
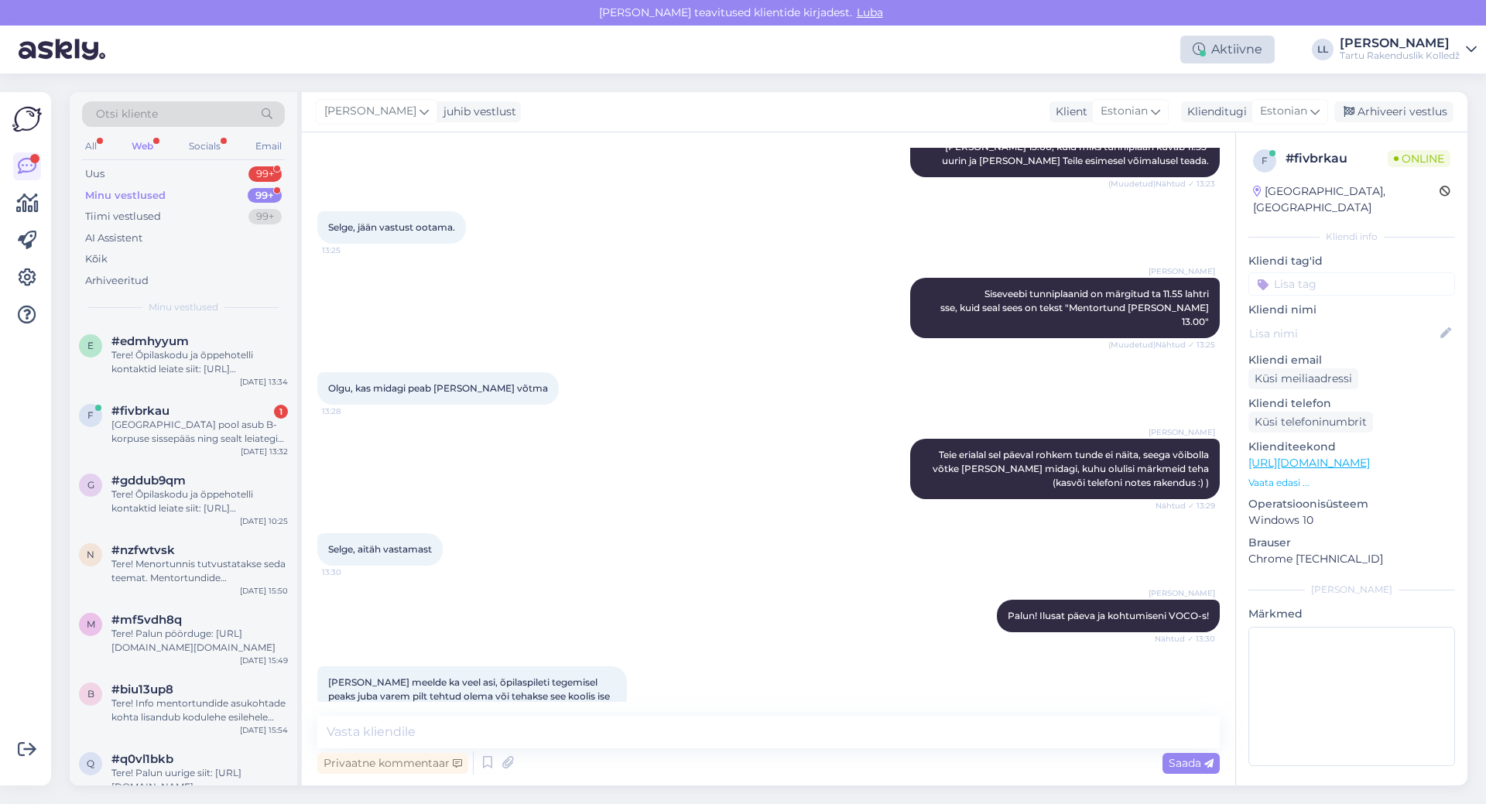
scroll to position [721, 0]
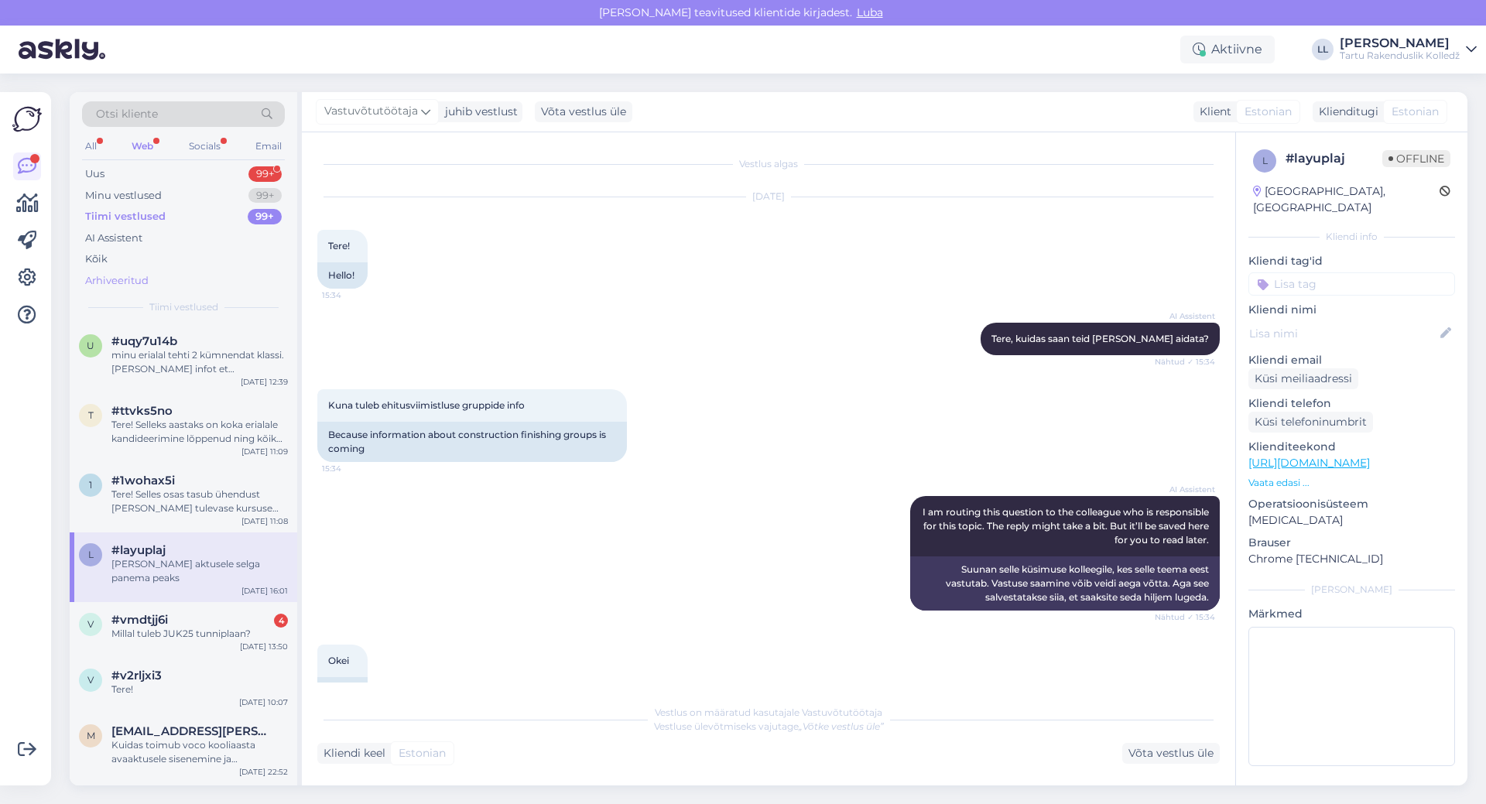
scroll to position [106, 0]
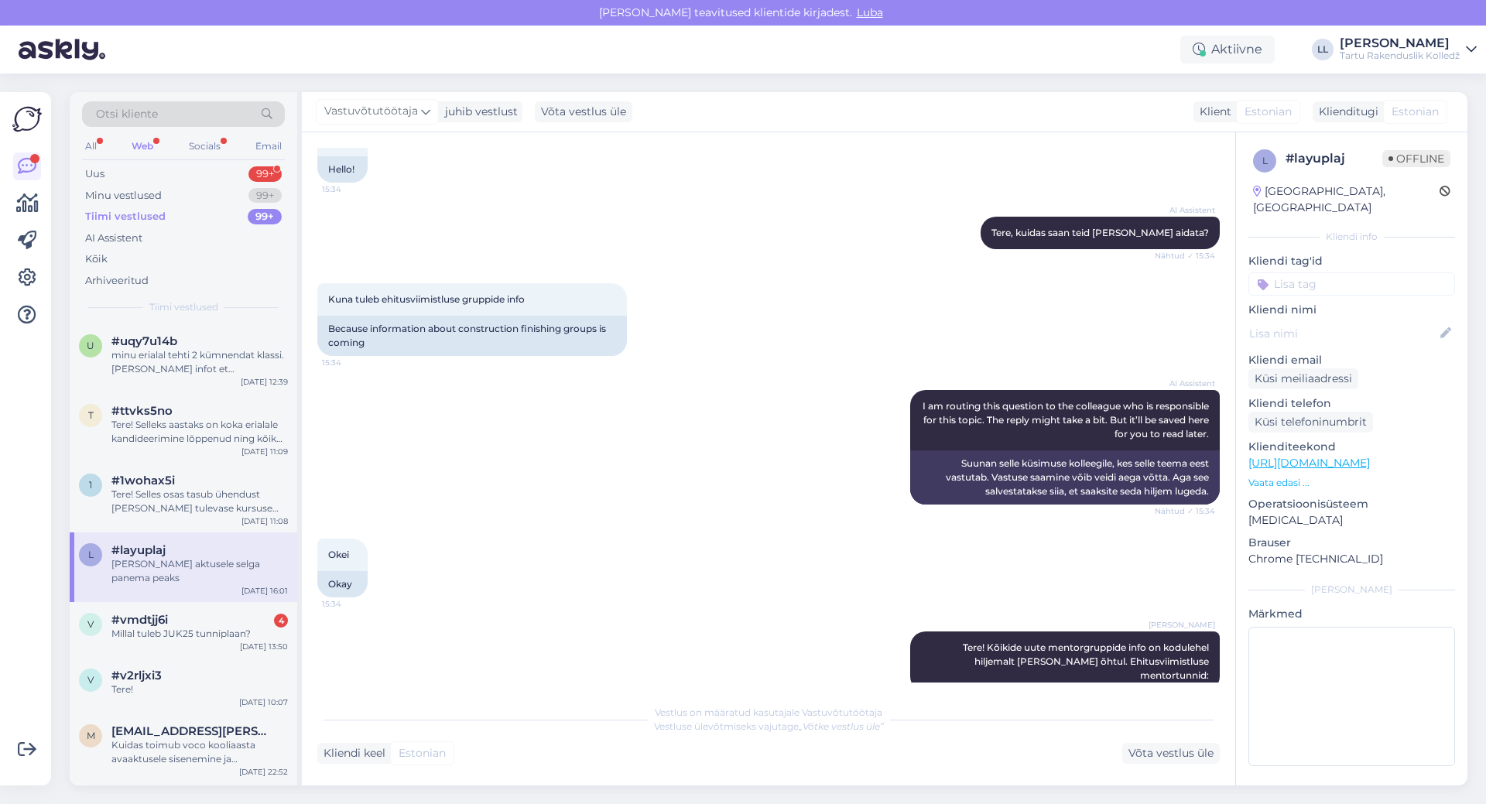
click at [130, 146] on div "Web" at bounding box center [142, 146] width 28 height 20
click at [154, 146] on div "Web" at bounding box center [142, 146] width 28 height 20
click at [91, 178] on div "Uus" at bounding box center [94, 173] width 19 height 15
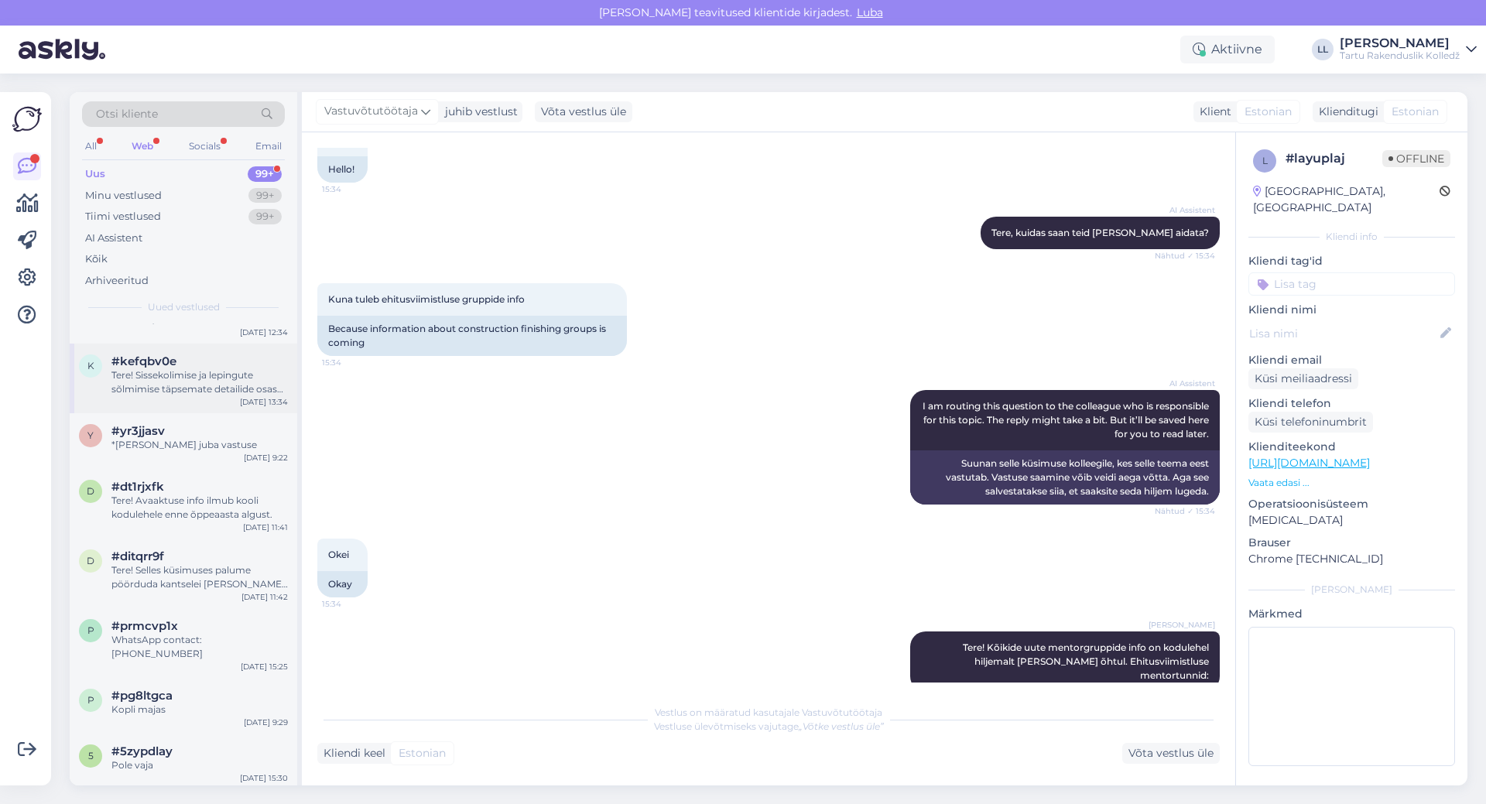
scroll to position [0, 0]
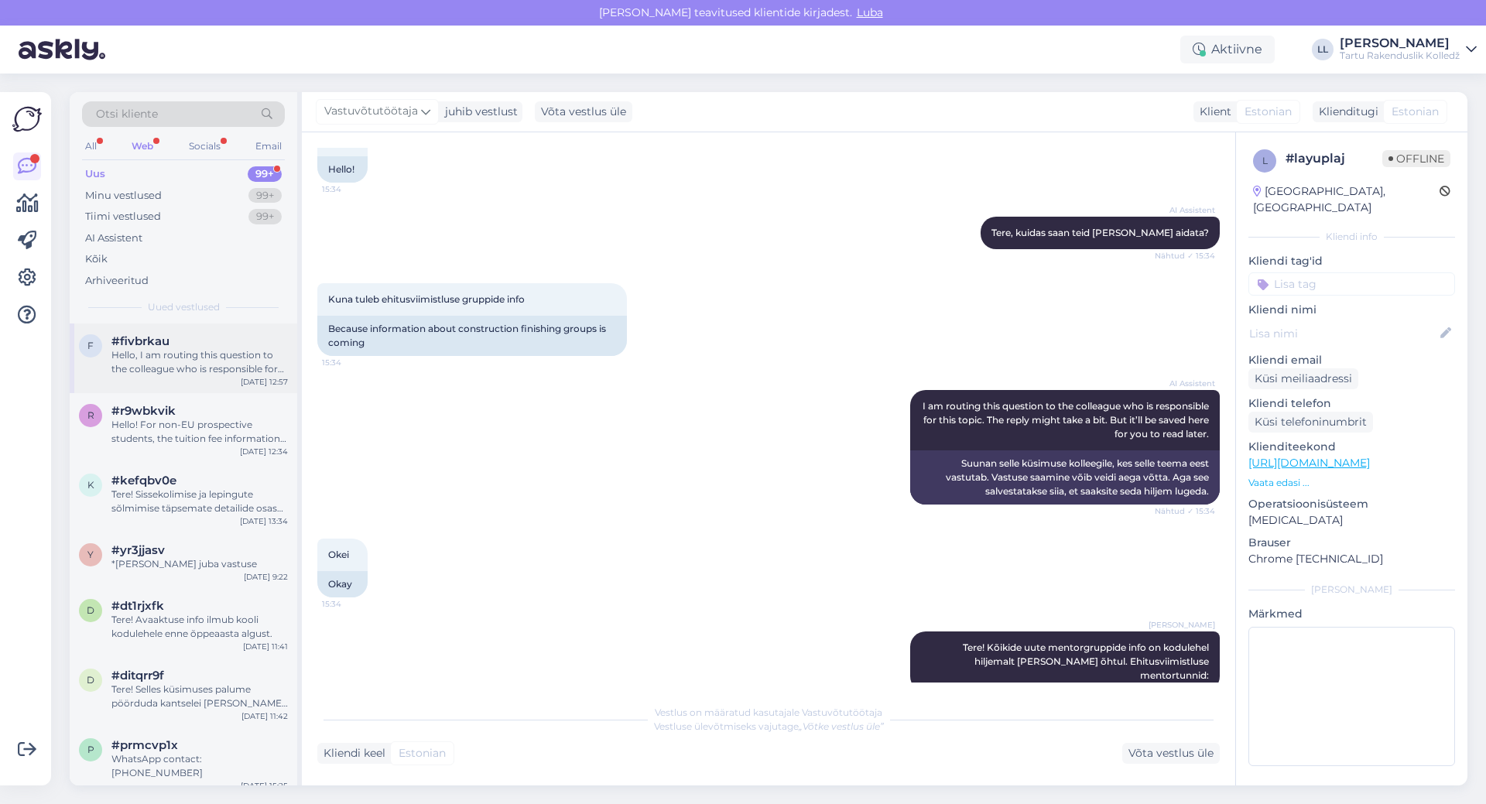
click at [164, 347] on span "#fivbrkau" at bounding box center [140, 341] width 58 height 14
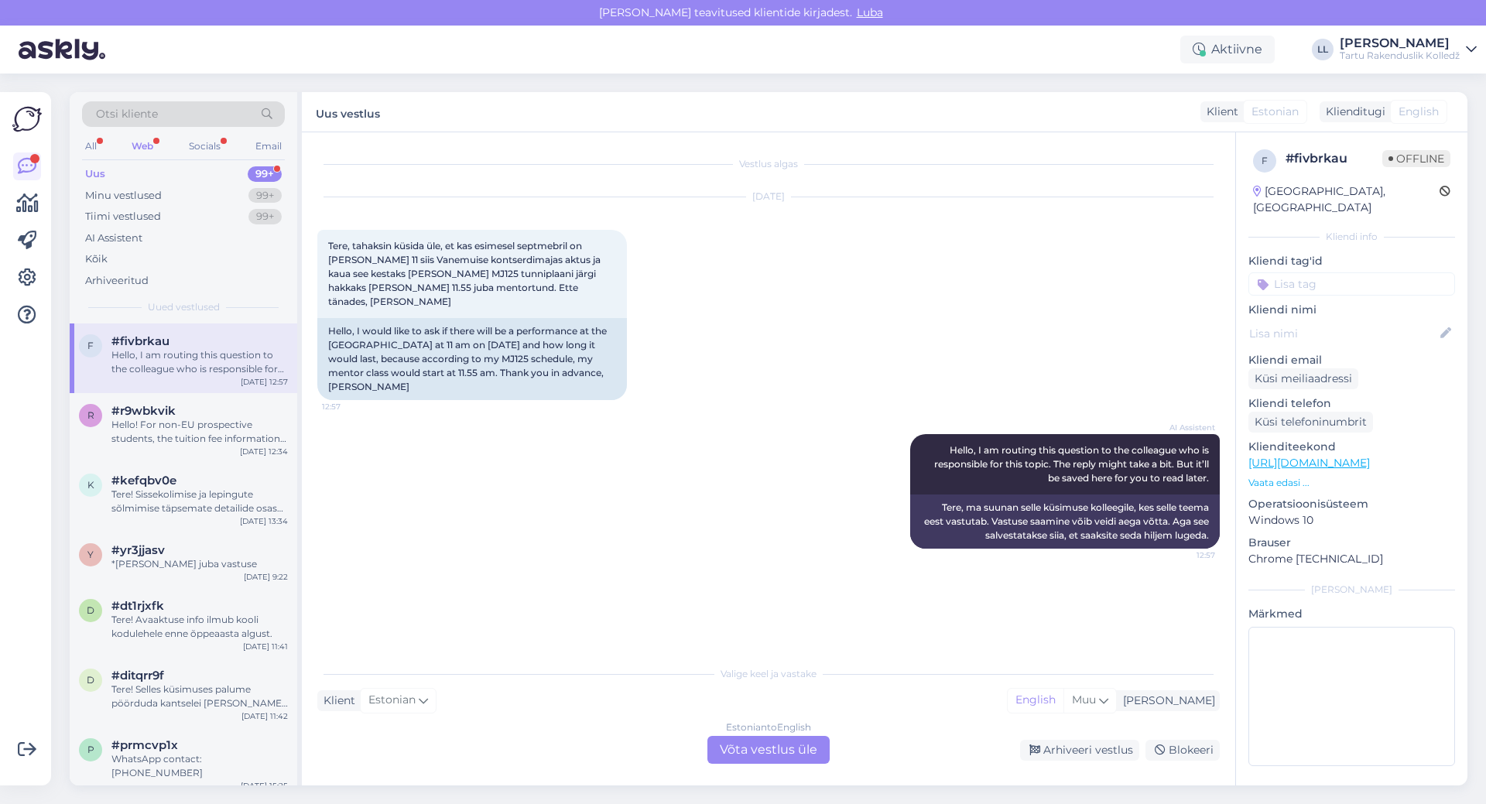
click at [765, 754] on div "Estonian to English Võta vestlus üle" at bounding box center [768, 750] width 122 height 28
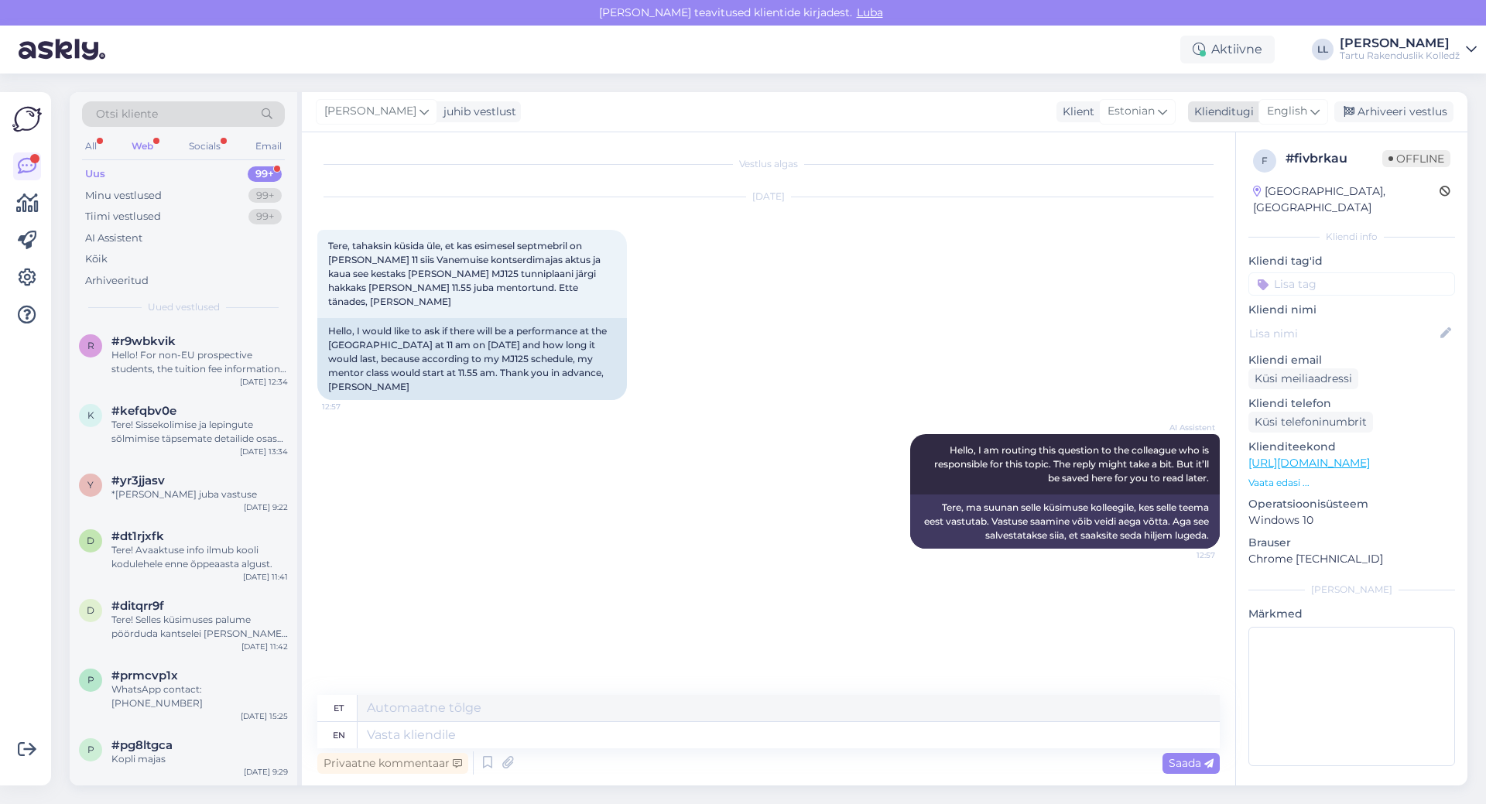
click at [1310, 116] on div "English" at bounding box center [1293, 111] width 70 height 25
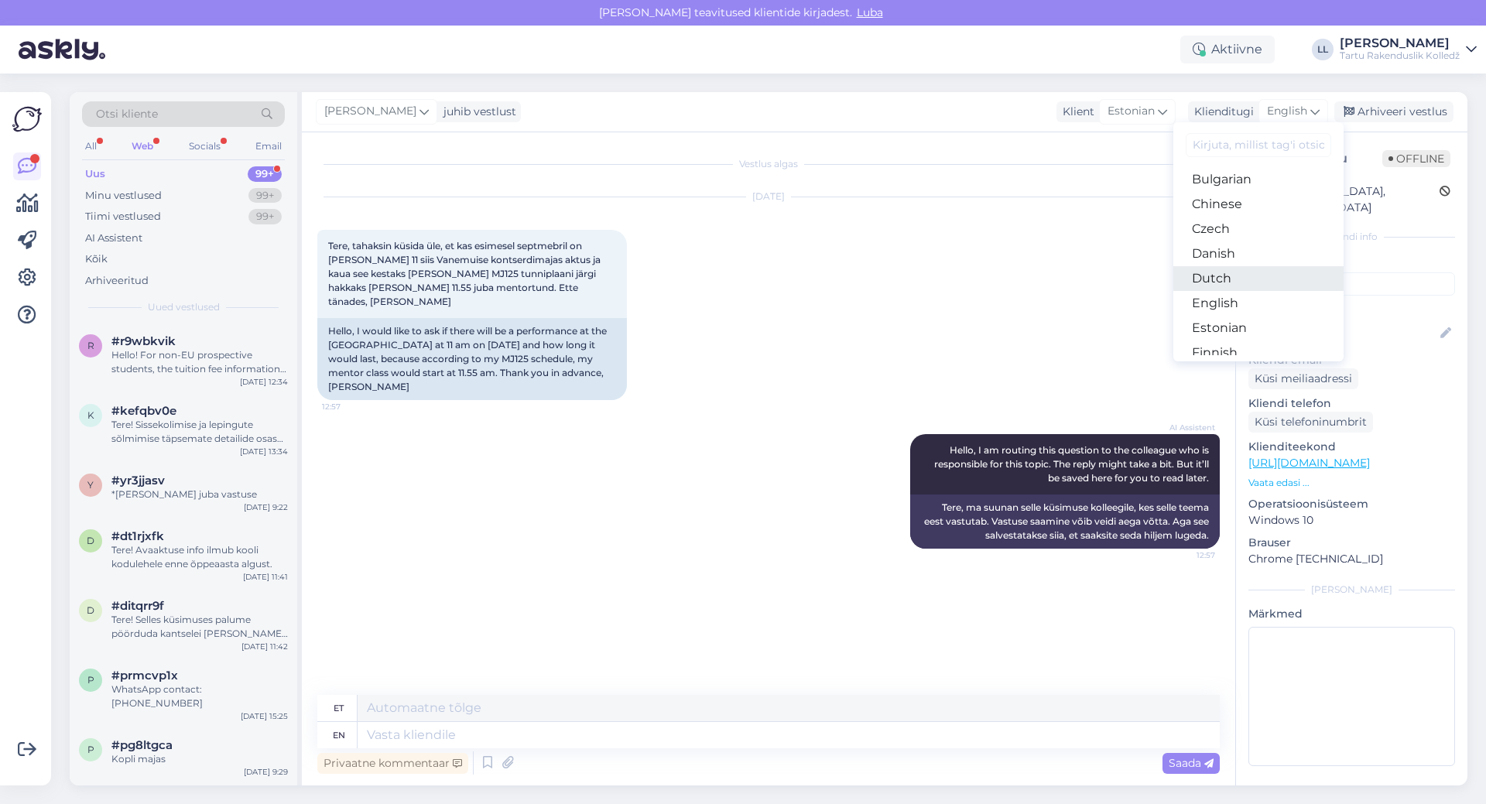
scroll to position [77, 0]
click at [1263, 296] on link "Estonian" at bounding box center [1258, 301] width 170 height 25
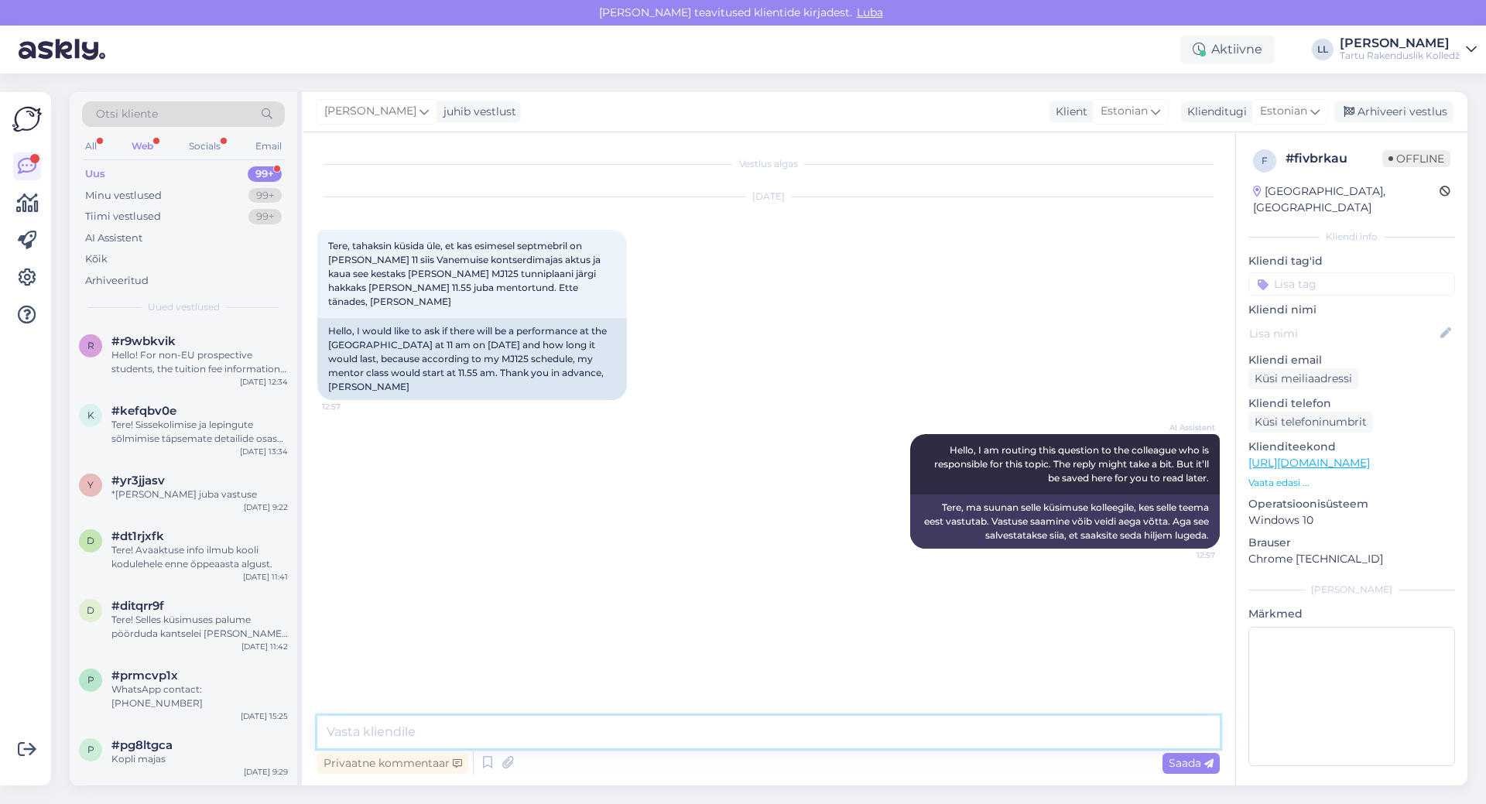
click at [697, 724] on textarea at bounding box center [768, 732] width 902 height 33
type textarea "Tere!"
type textarea "Aktuse kestuseks on mitte rohkem kui 1 tund. Antud olukorras peaksite siis kahj…"
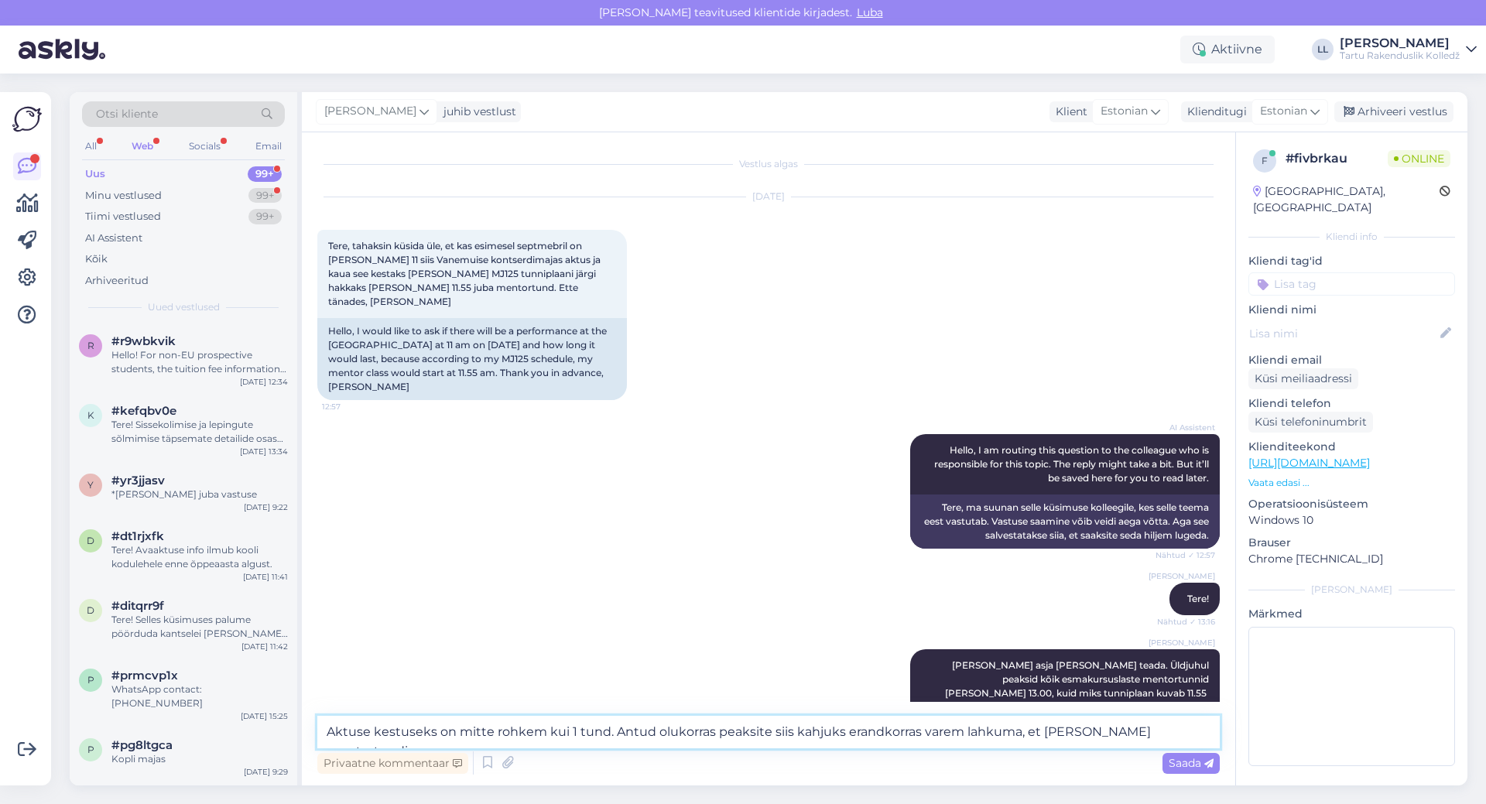
scroll to position [238, 0]
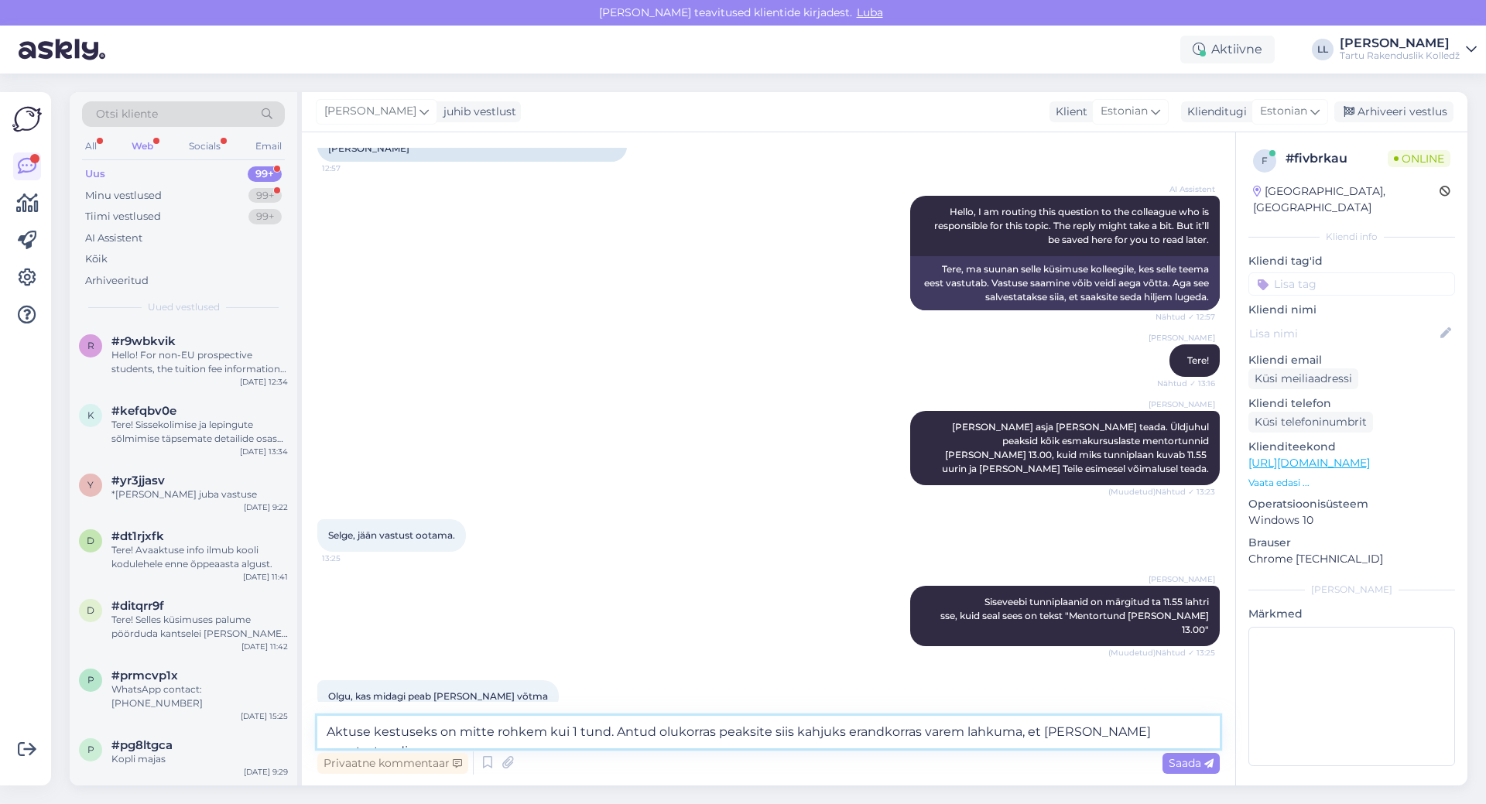
drag, startPoint x: 336, startPoint y: 732, endPoint x: 1419, endPoint y: 711, distance: 1083.0
click at [1403, 721] on div "Vestlus algas [DATE] Tere, tahaksin küsida üle, et kas esimesel septmebril on […" at bounding box center [885, 458] width 1166 height 653
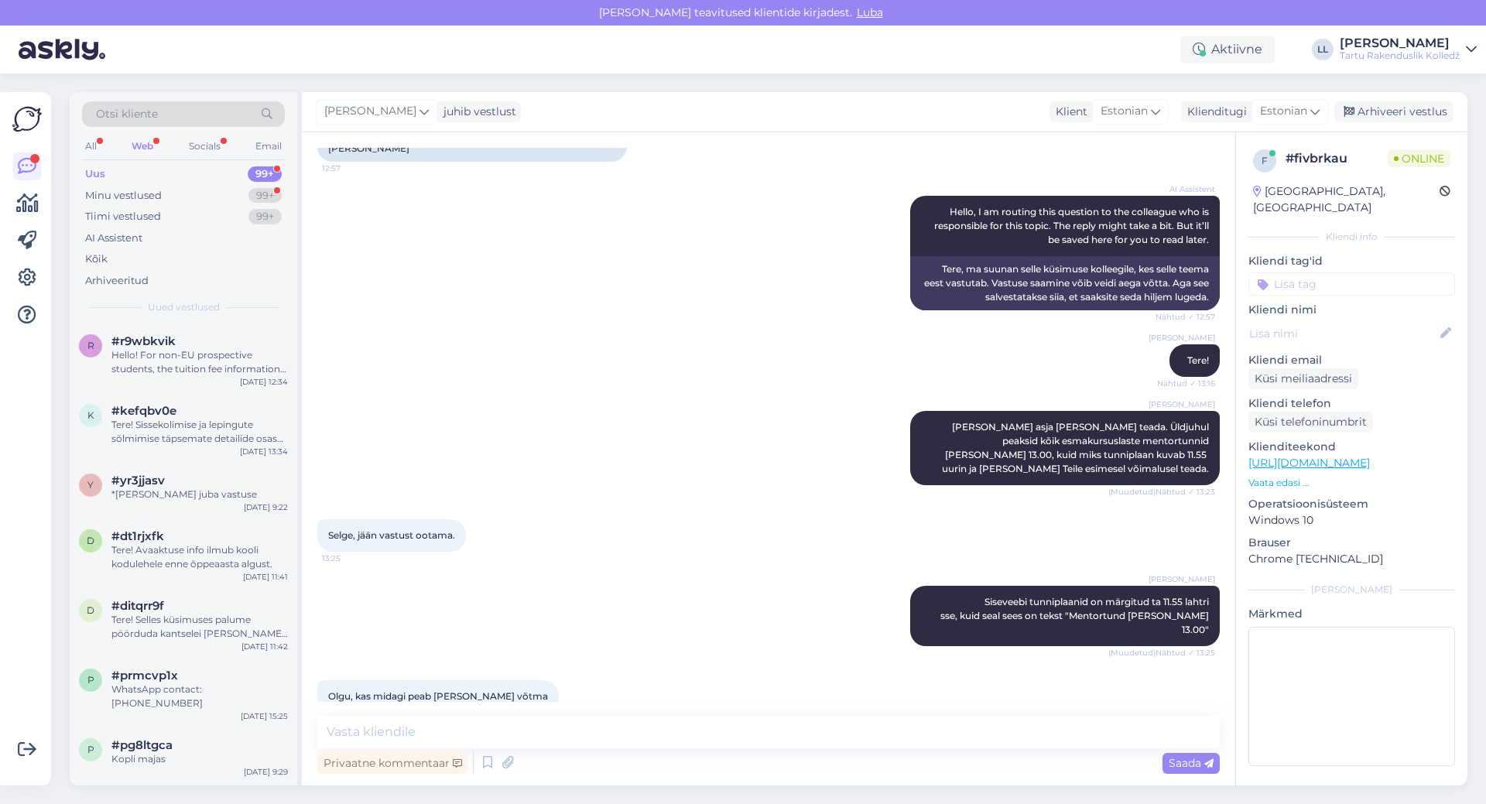
click at [711, 475] on div "[PERSON_NAME] asja [PERSON_NAME] teada. Üldjuhul peaksid kõik esmakursuslaste m…" at bounding box center [768, 448] width 902 height 108
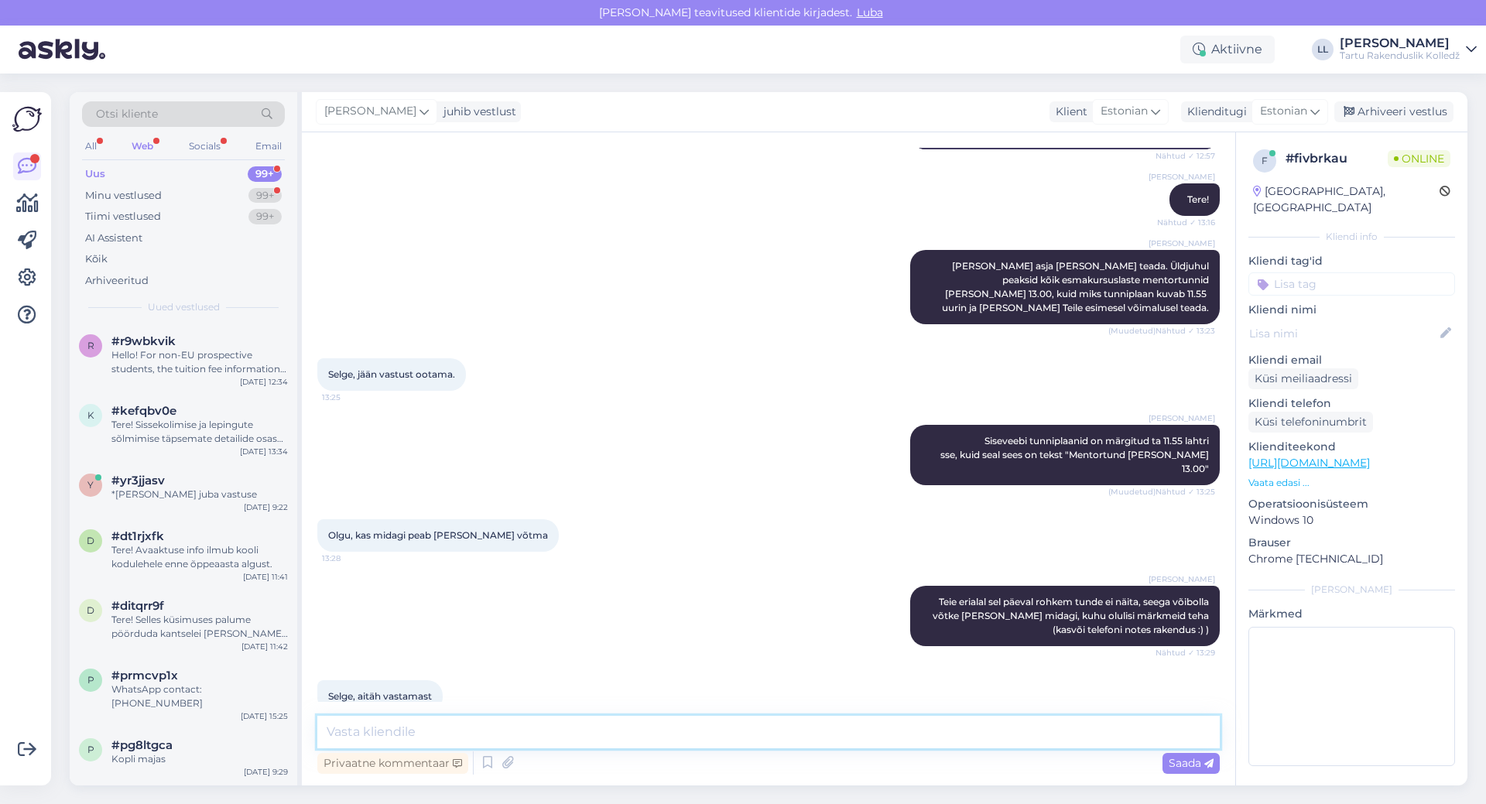
click at [411, 730] on textarea at bounding box center [768, 732] width 902 height 33
type textarea "Palun! Ilusat päeva ja kohtumiseni VOCO-s!"
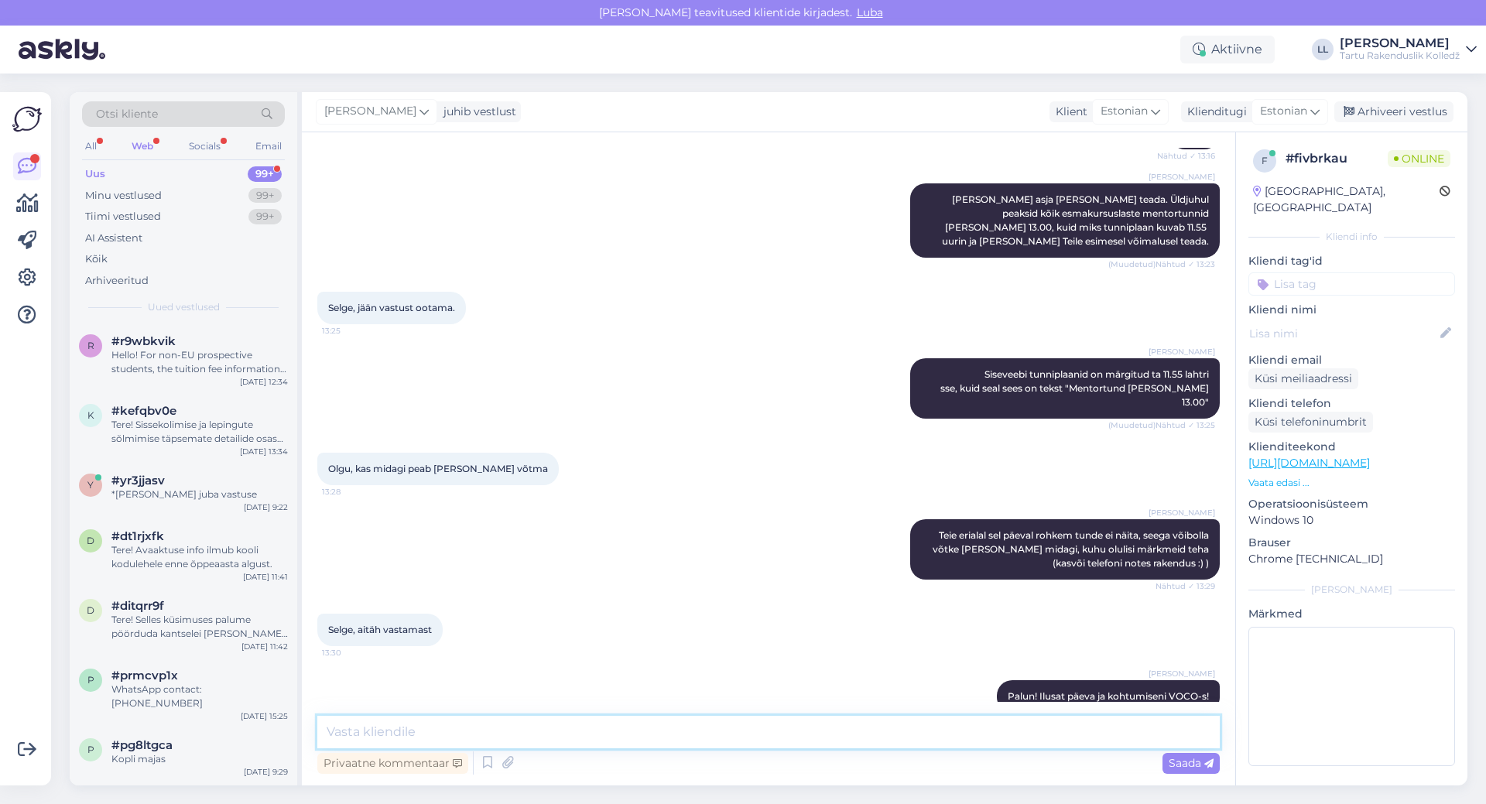
click at [1097, 718] on textarea at bounding box center [768, 732] width 902 height 33
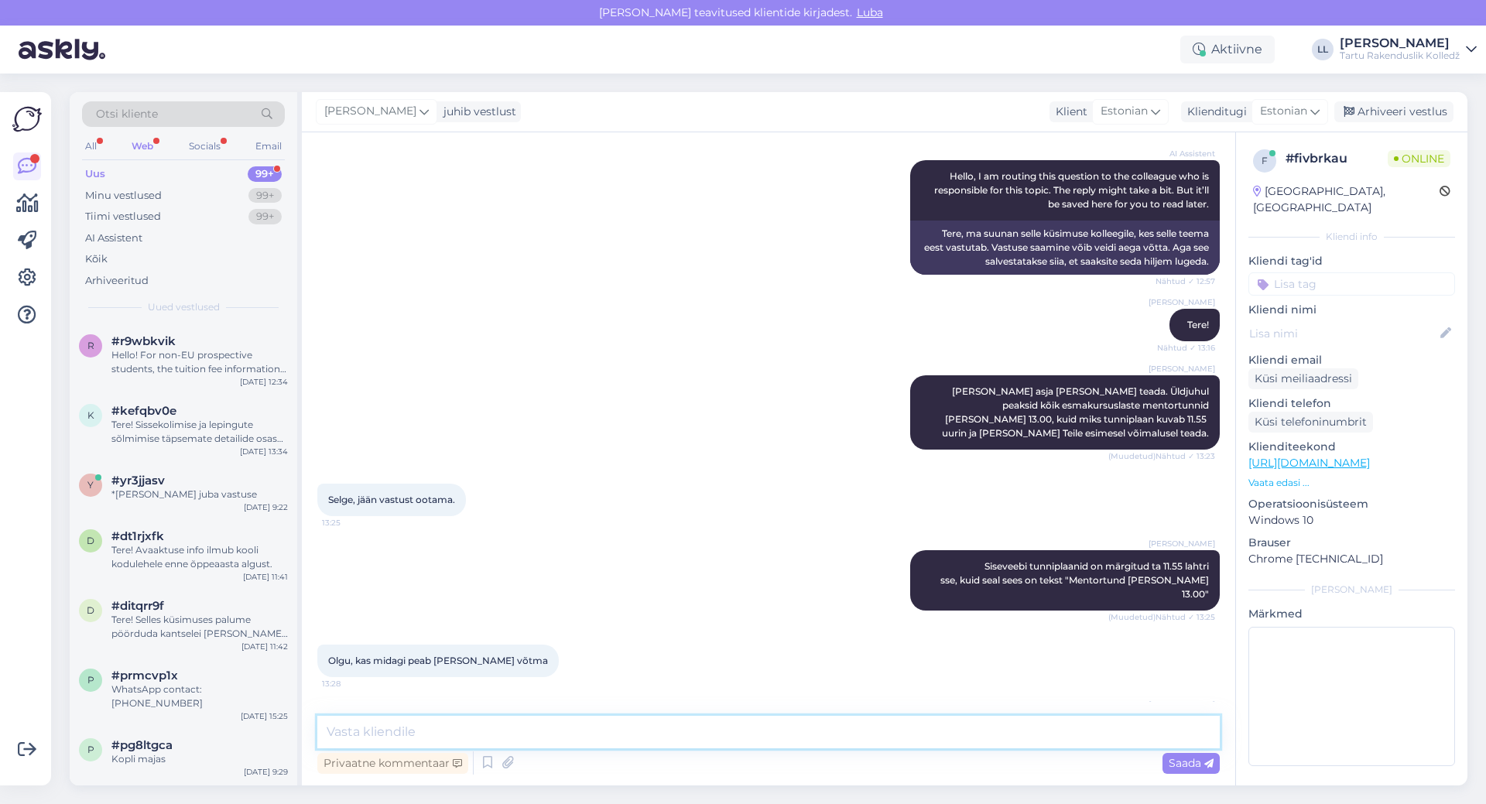
scroll to position [234, 0]
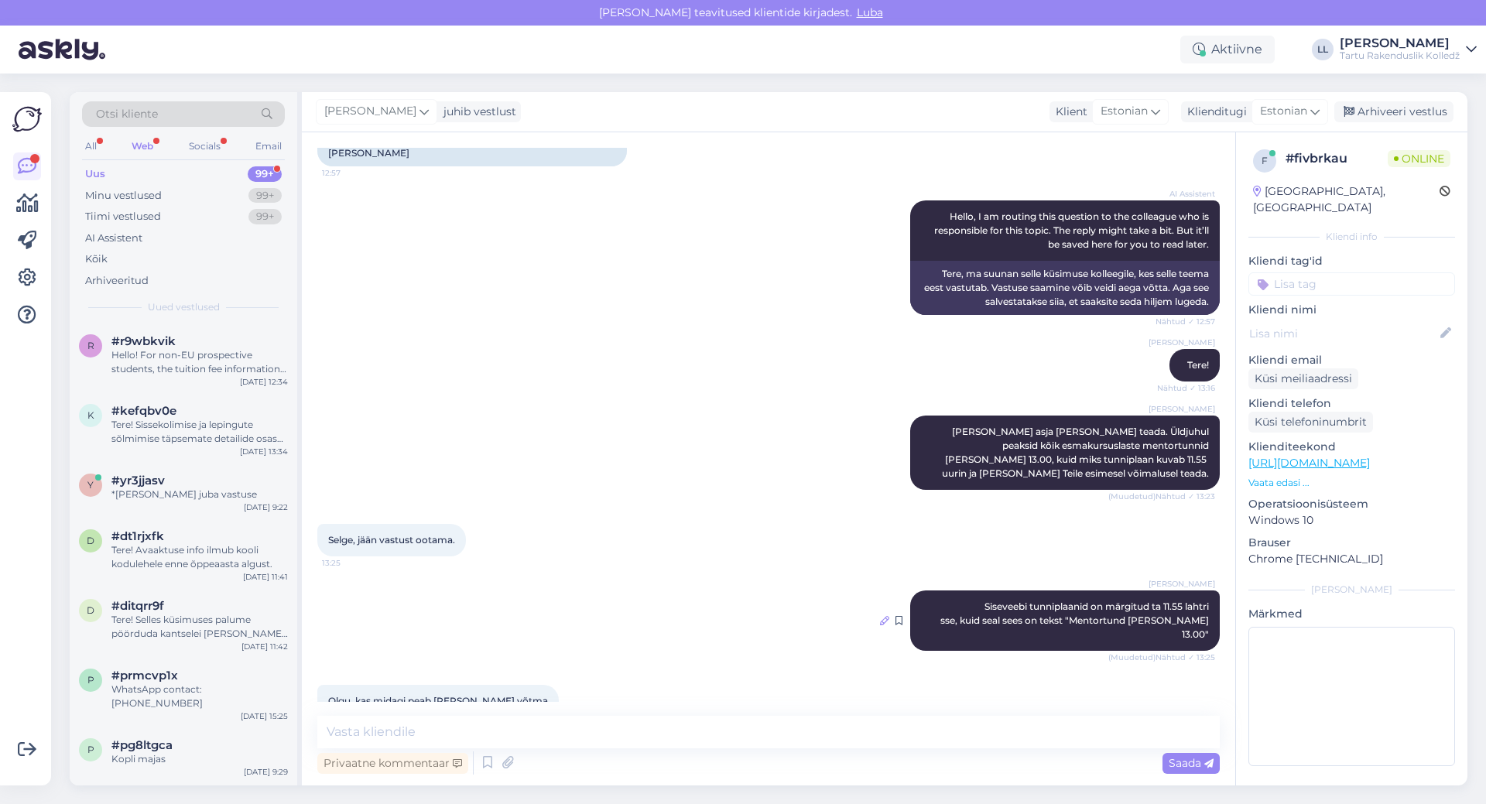
click at [889, 616] on icon at bounding box center [884, 620] width 9 height 9
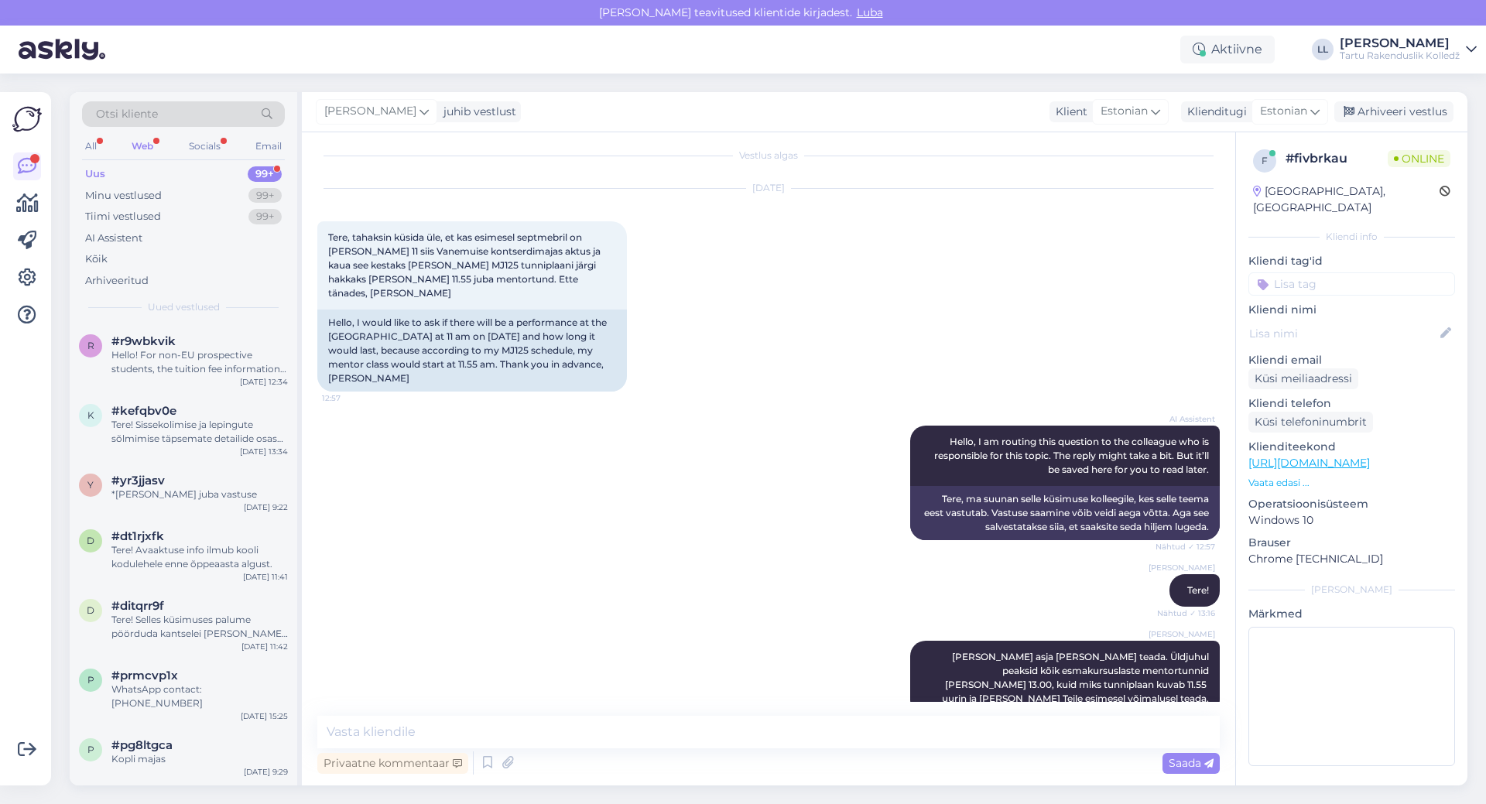
scroll to position [0, 0]
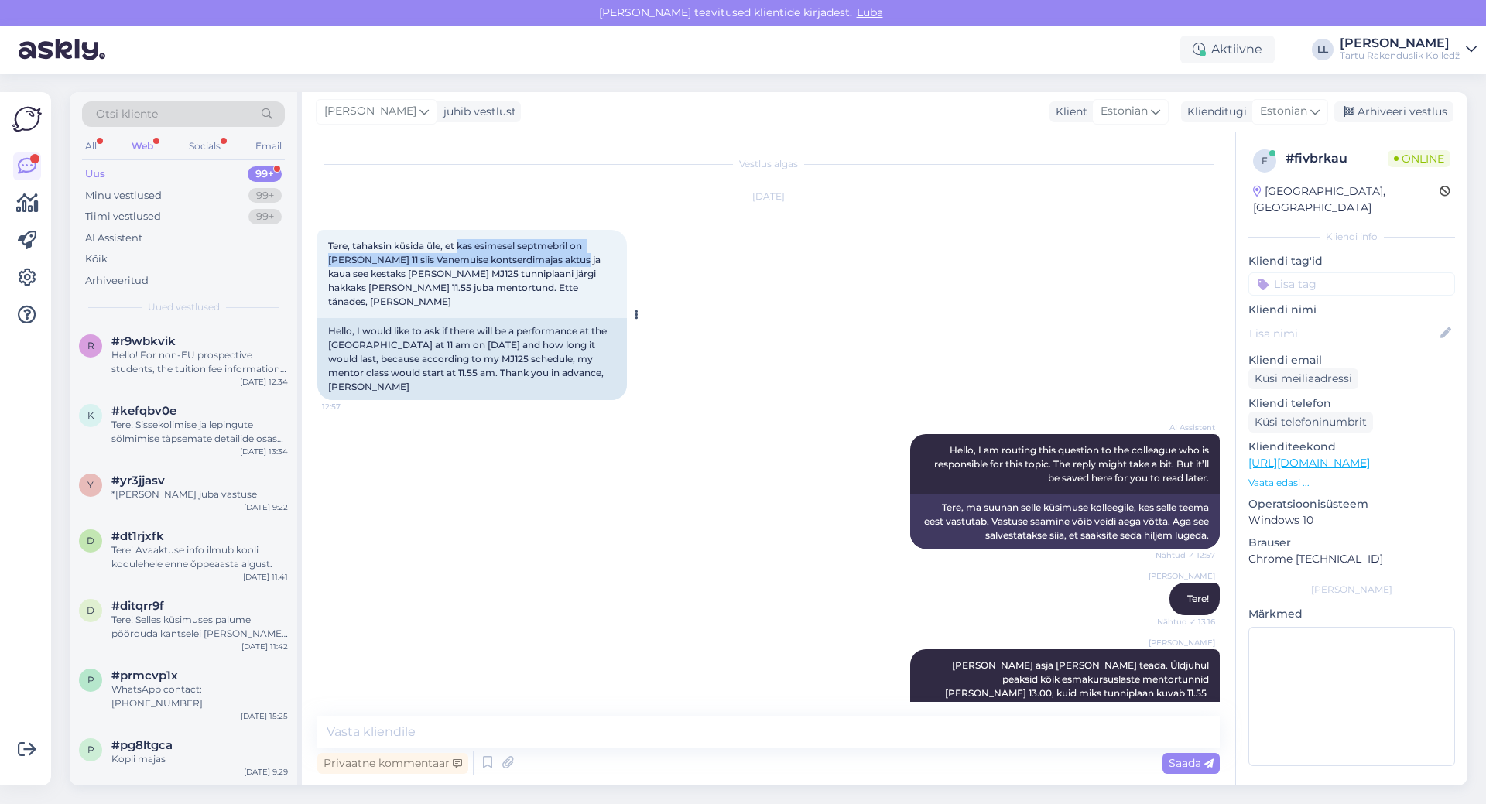
drag, startPoint x: 461, startPoint y: 246, endPoint x: 550, endPoint y: 257, distance: 89.7
click at [550, 257] on span "Tere, tahaksin küsida üle, et kas esimesel septmebril on [PERSON_NAME] 11 siis …" at bounding box center [465, 273] width 275 height 67
click at [542, 263] on span "Tere, tahaksin küsida üle, et kas esimesel septmebril on [PERSON_NAME] 11 siis …" at bounding box center [465, 273] width 275 height 67
drag, startPoint x: 591, startPoint y: 244, endPoint x: 390, endPoint y: 289, distance: 206.3
click at [390, 289] on span "Tere, tahaksin küsida üle, et kas esimesel septmebril on [PERSON_NAME] 11 siis …" at bounding box center [465, 273] width 275 height 67
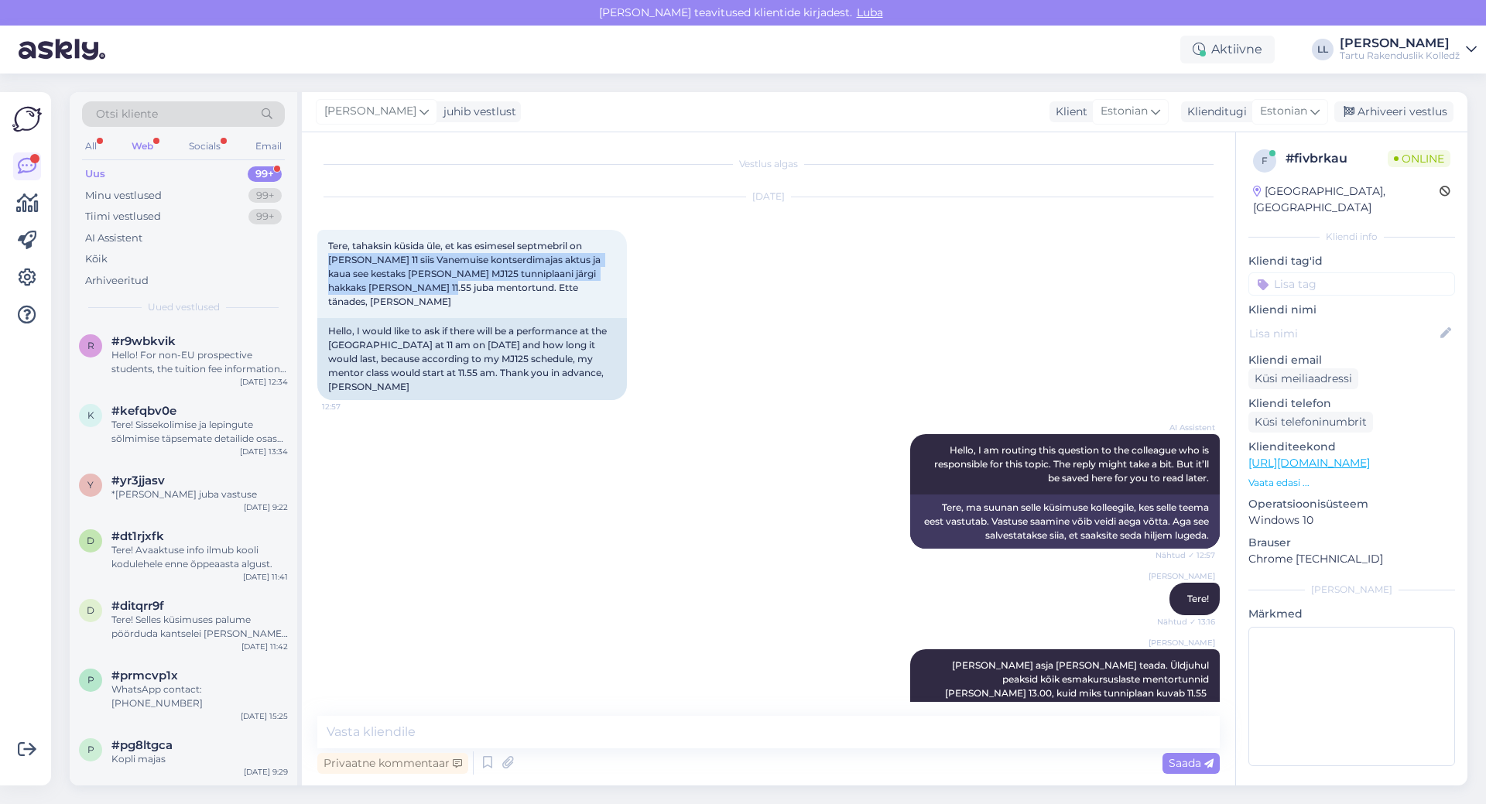
copy span "[PERSON_NAME] 11 siis Vanemuise kontserdimajas aktus ja kaua see kestaks [PERSO…"
click at [32, 274] on icon at bounding box center [27, 278] width 19 height 19
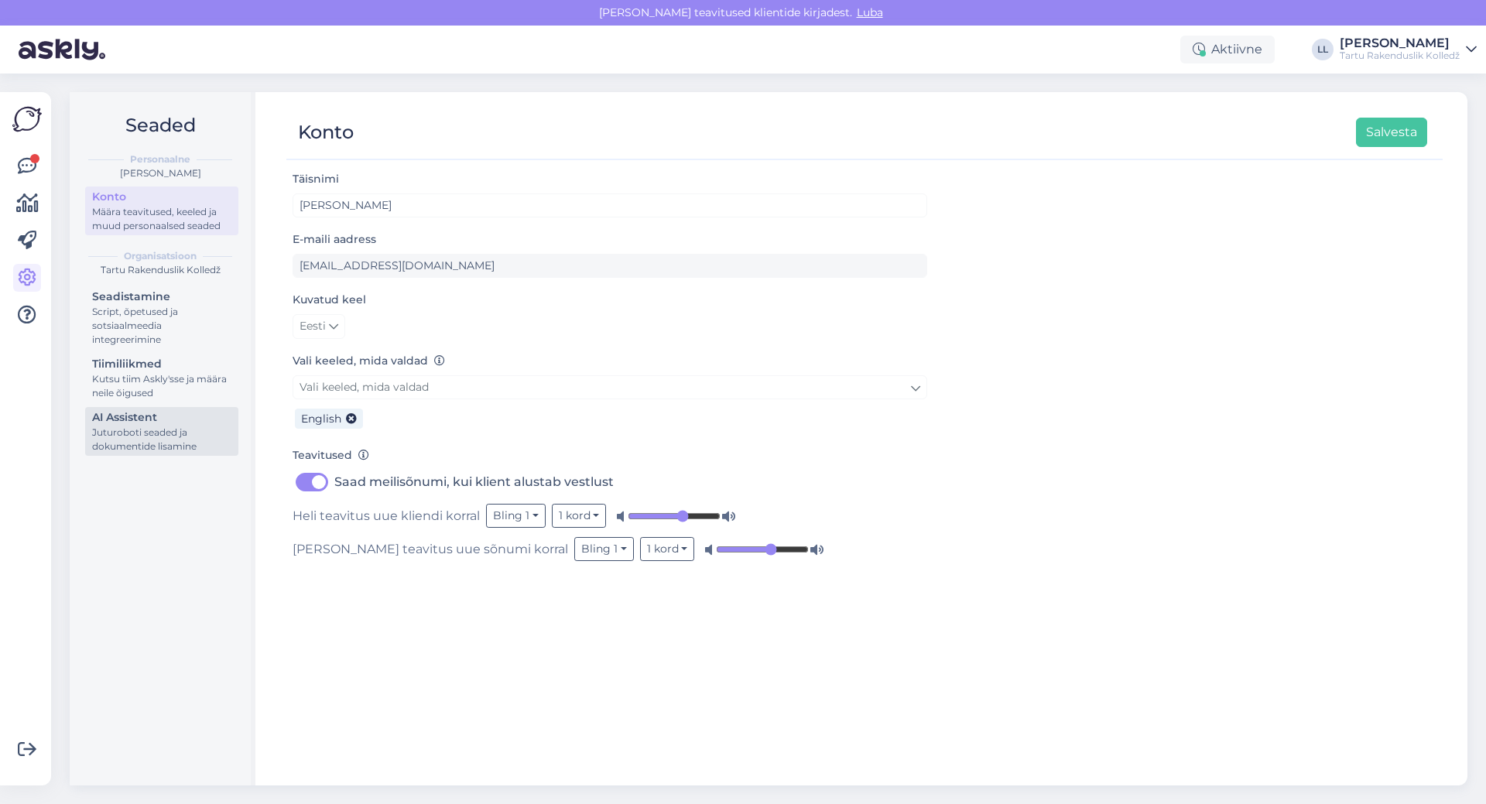
click at [107, 433] on div "Juturoboti seaded ja dokumentide lisamine" at bounding box center [161, 440] width 139 height 28
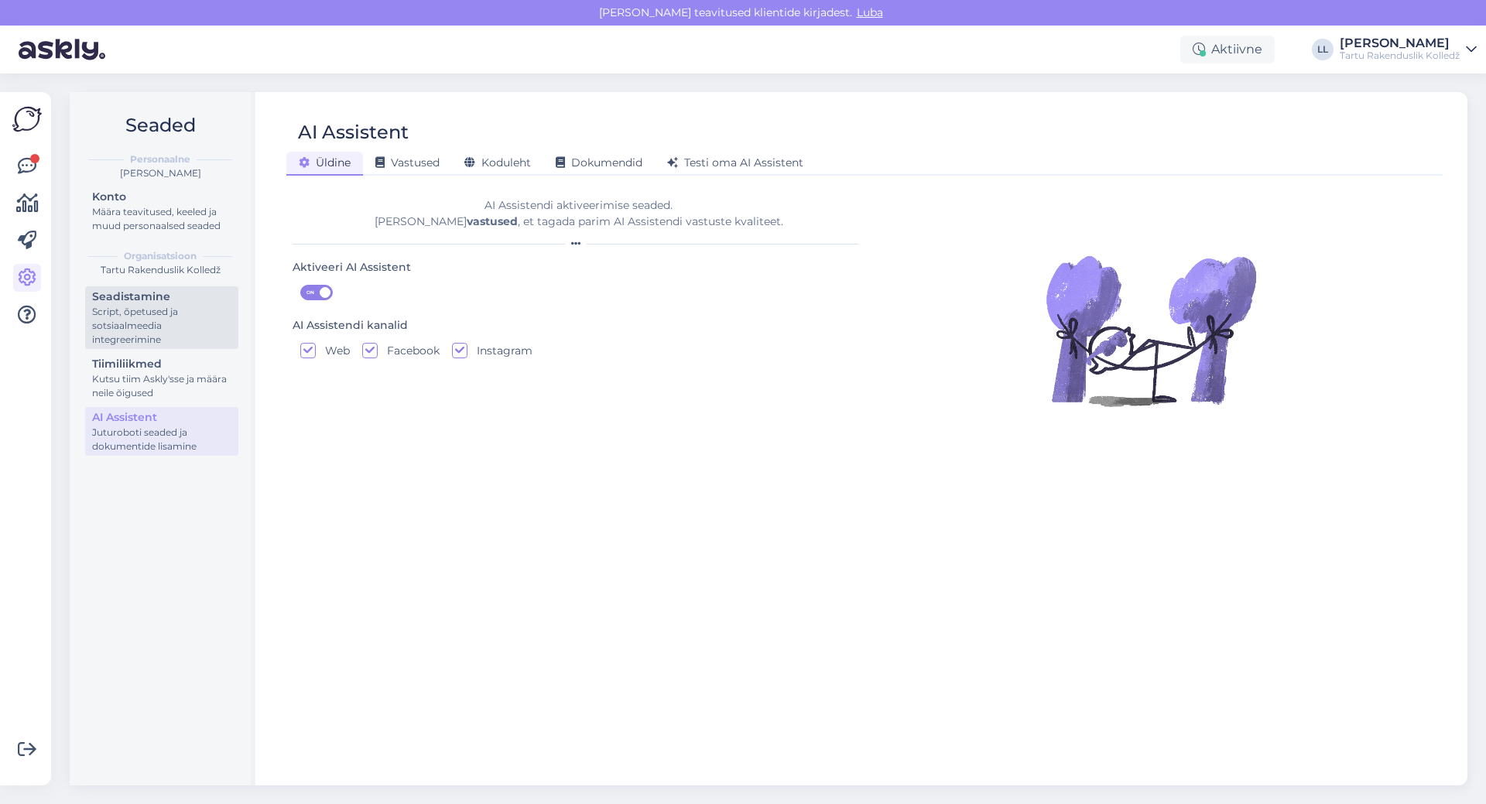
click at [113, 318] on div "Script, õpetused ja sotsiaalmeedia integreerimine" at bounding box center [161, 326] width 139 height 42
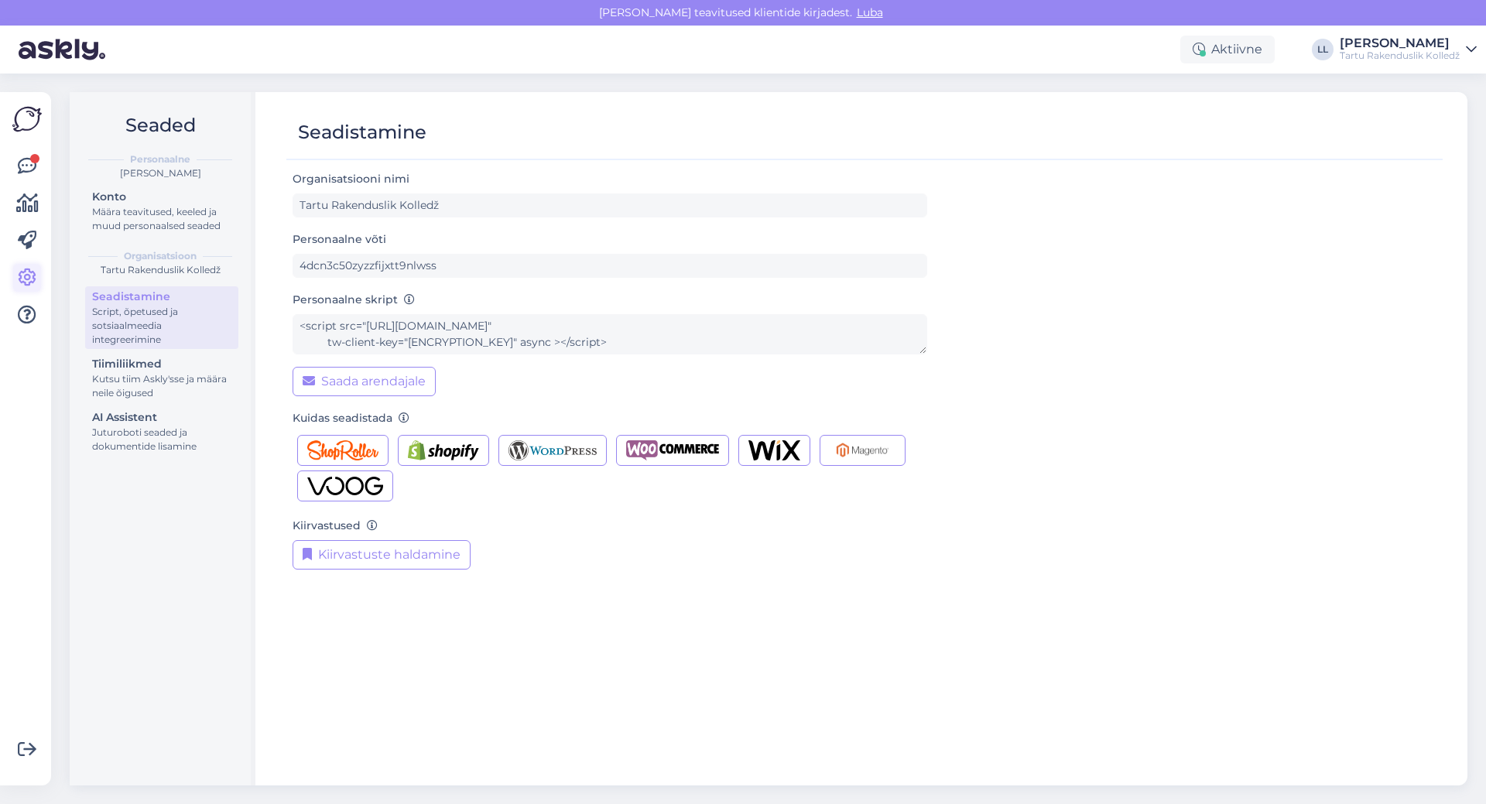
click at [33, 271] on icon at bounding box center [27, 278] width 19 height 19
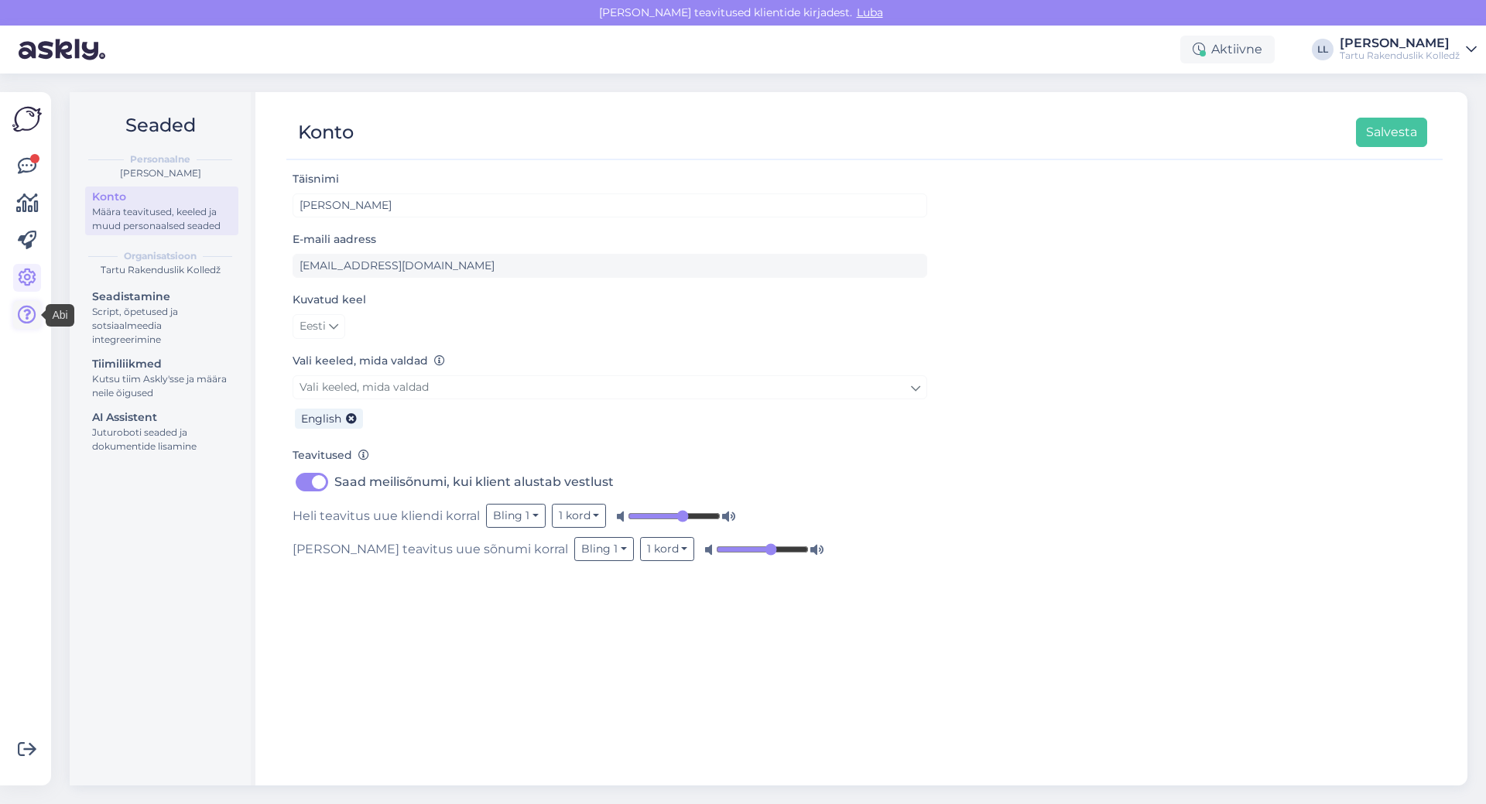
click at [20, 310] on icon at bounding box center [27, 315] width 19 height 19
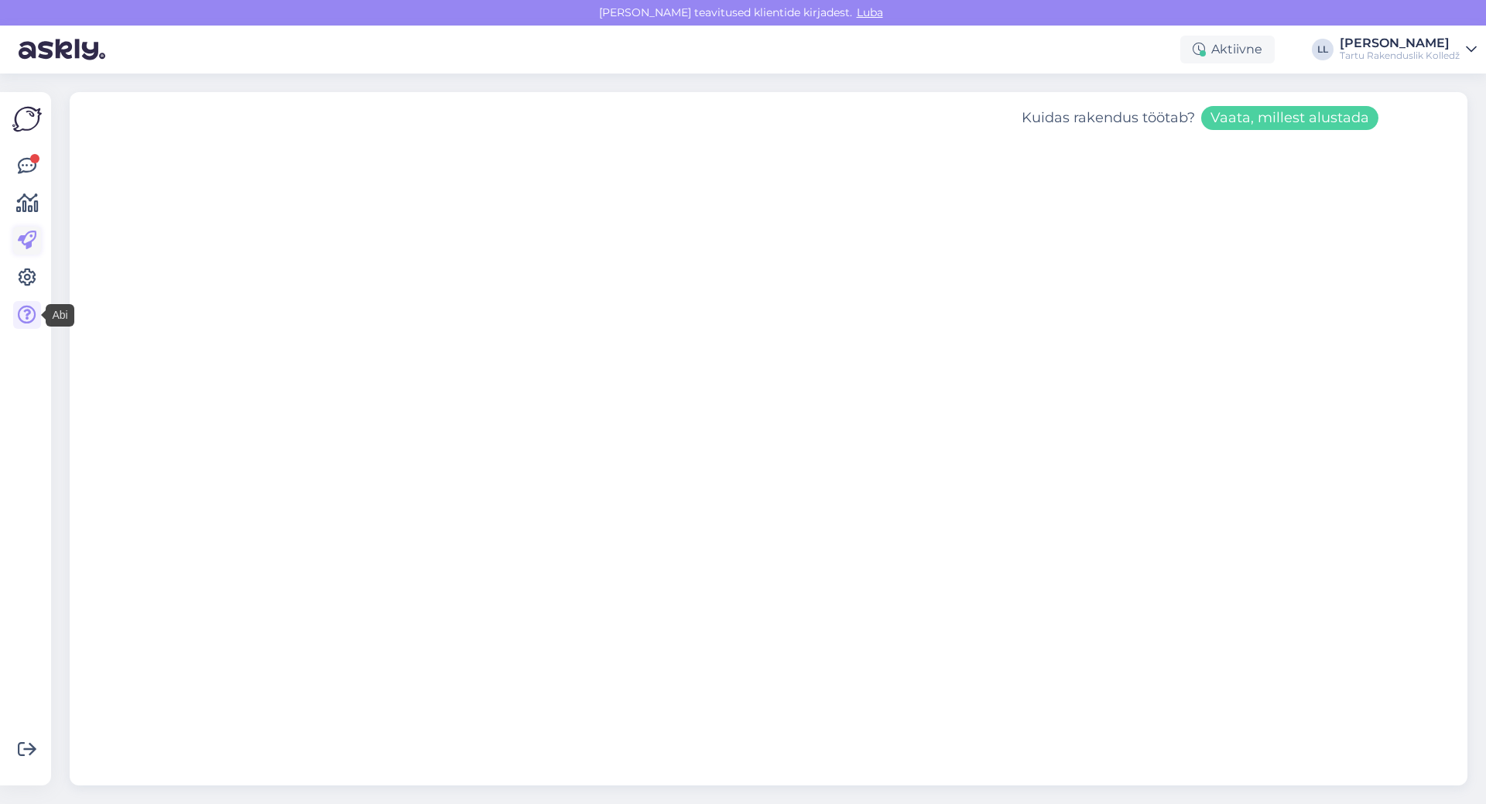
click at [25, 241] on icon at bounding box center [27, 240] width 19 height 19
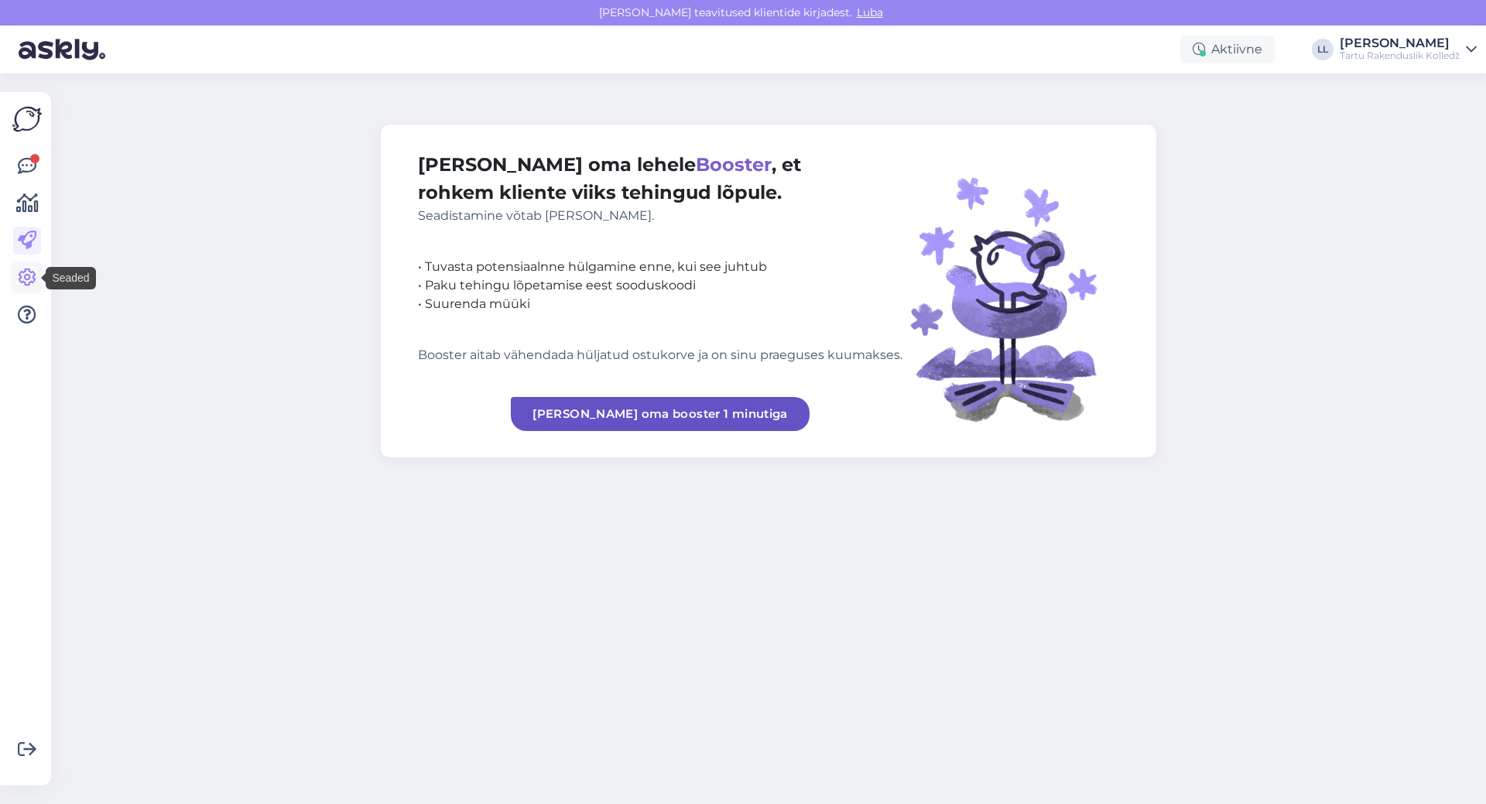
click at [22, 274] on icon at bounding box center [27, 278] width 19 height 19
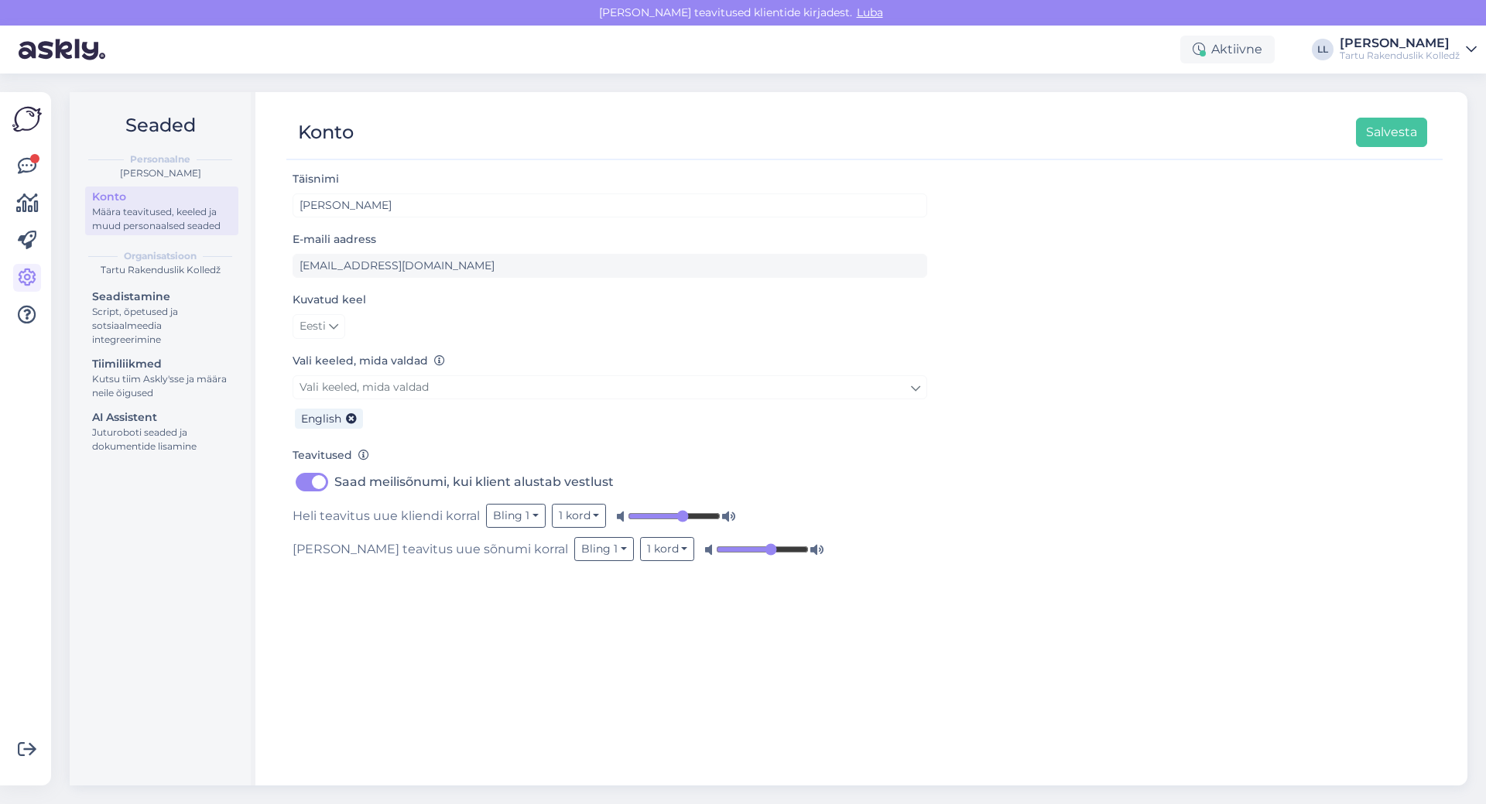
click at [104, 215] on div "Määra teavitused, keeled ja muud personaalsed seaded" at bounding box center [161, 219] width 139 height 28
click at [39, 109] on img at bounding box center [26, 118] width 29 height 29
drag, startPoint x: 33, startPoint y: 190, endPoint x: 32, endPoint y: 169, distance: 21.7
click at [33, 188] on div at bounding box center [27, 240] width 28 height 176
click at [32, 169] on icon at bounding box center [27, 166] width 19 height 19
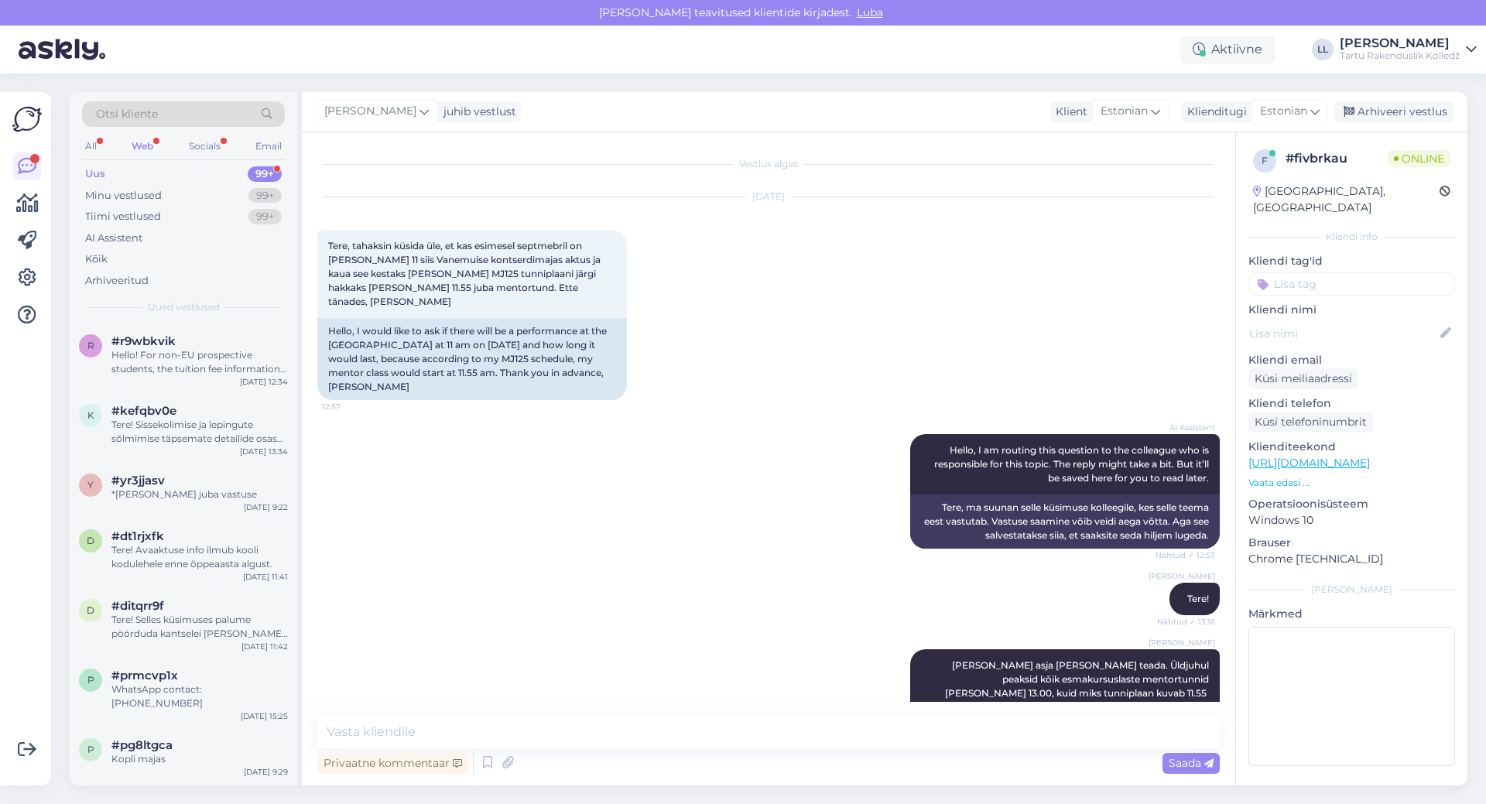
scroll to position [255, 0]
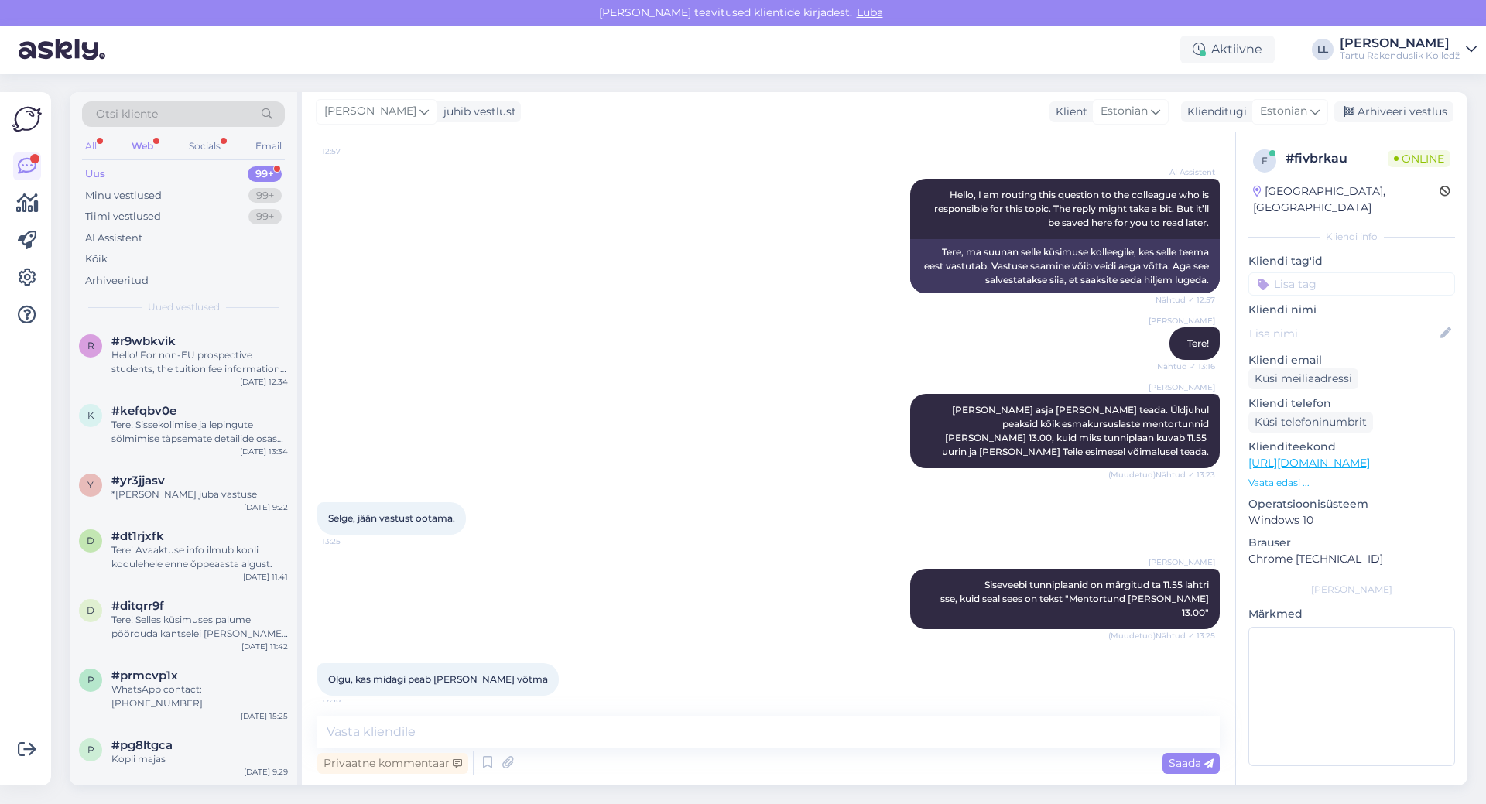
click at [94, 146] on div "All" at bounding box center [91, 146] width 18 height 20
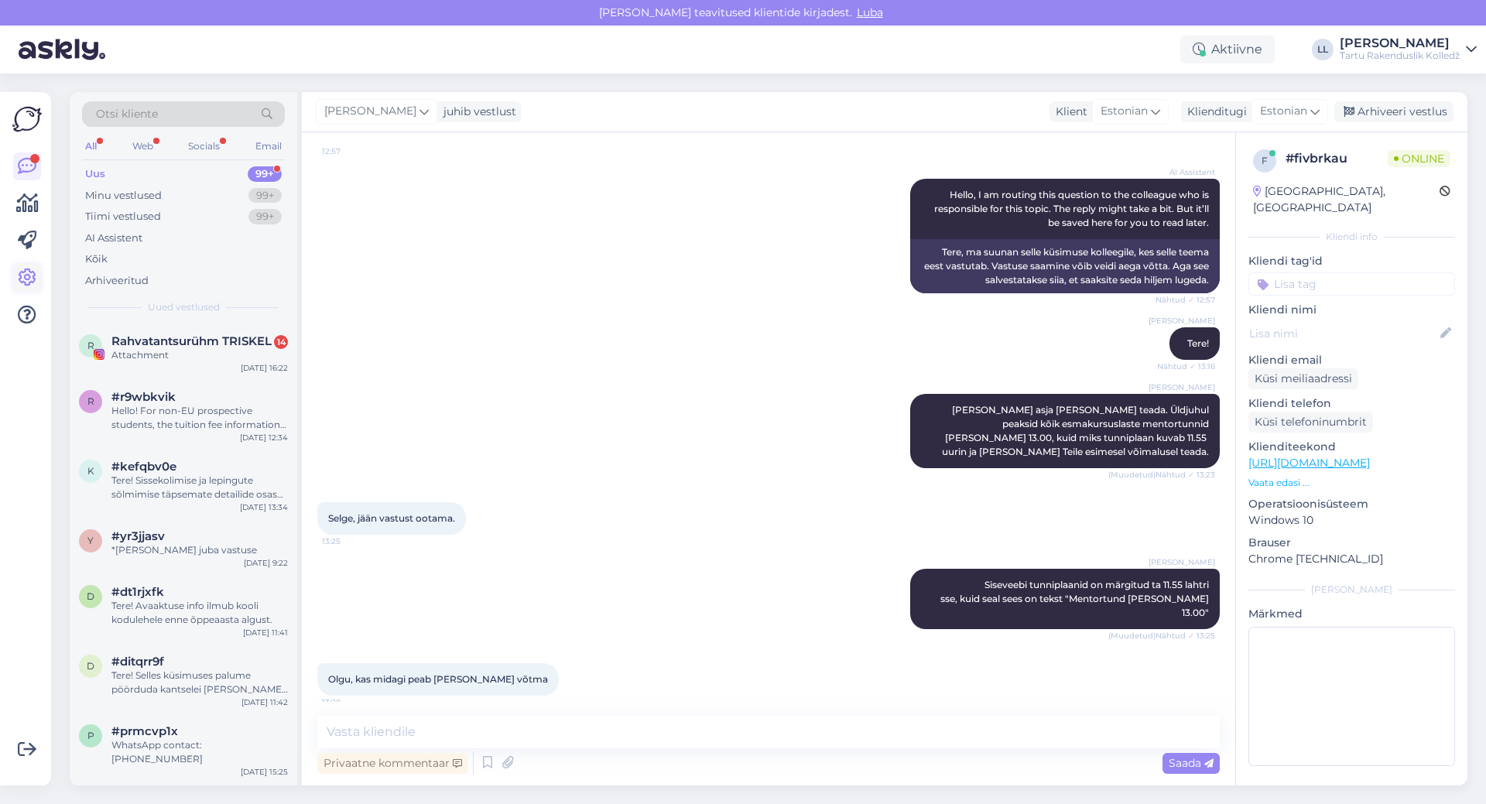
click at [35, 280] on icon at bounding box center [27, 278] width 19 height 19
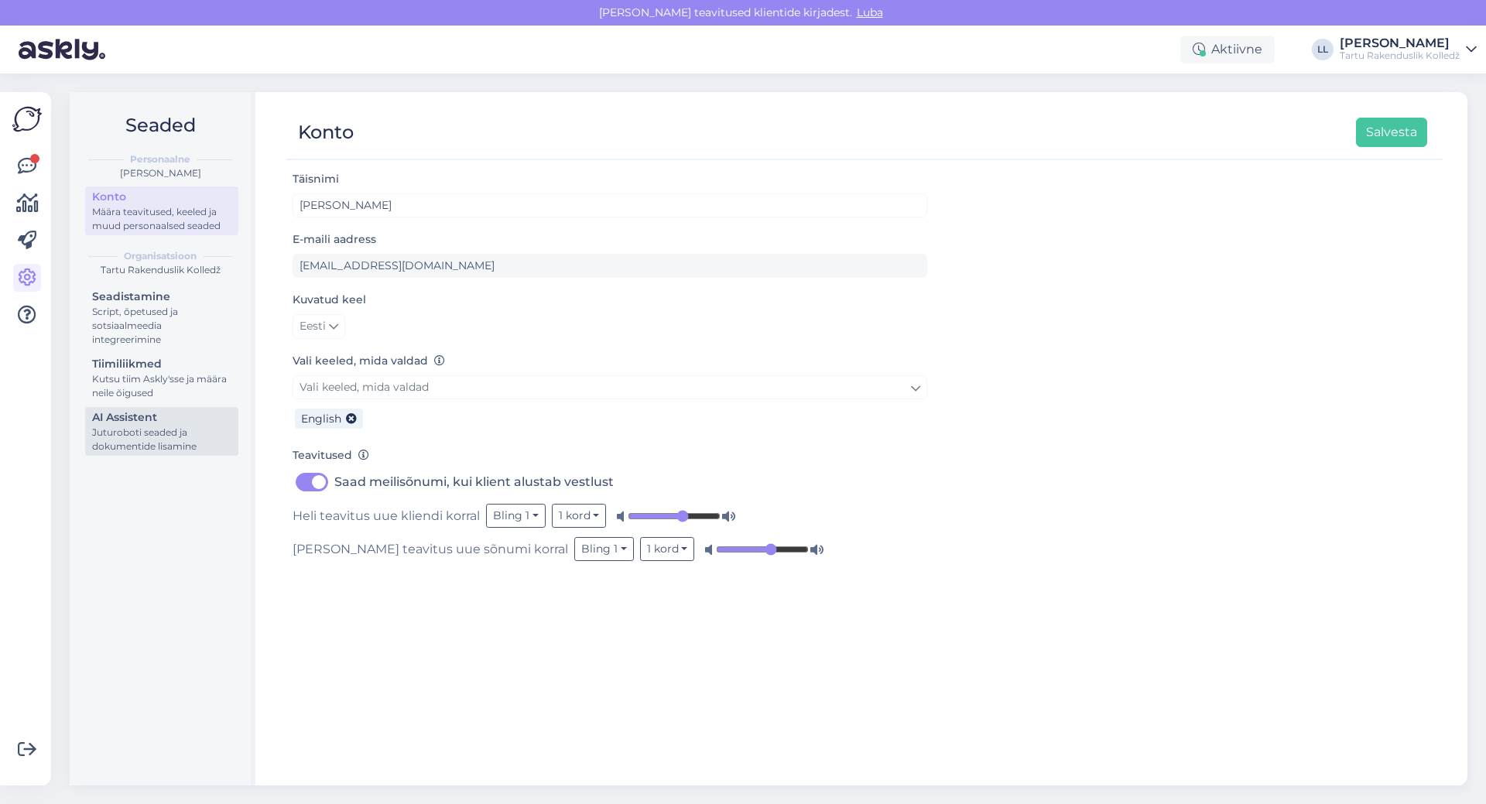
click at [178, 436] on div "Juturoboti seaded ja dokumentide lisamine" at bounding box center [161, 440] width 139 height 28
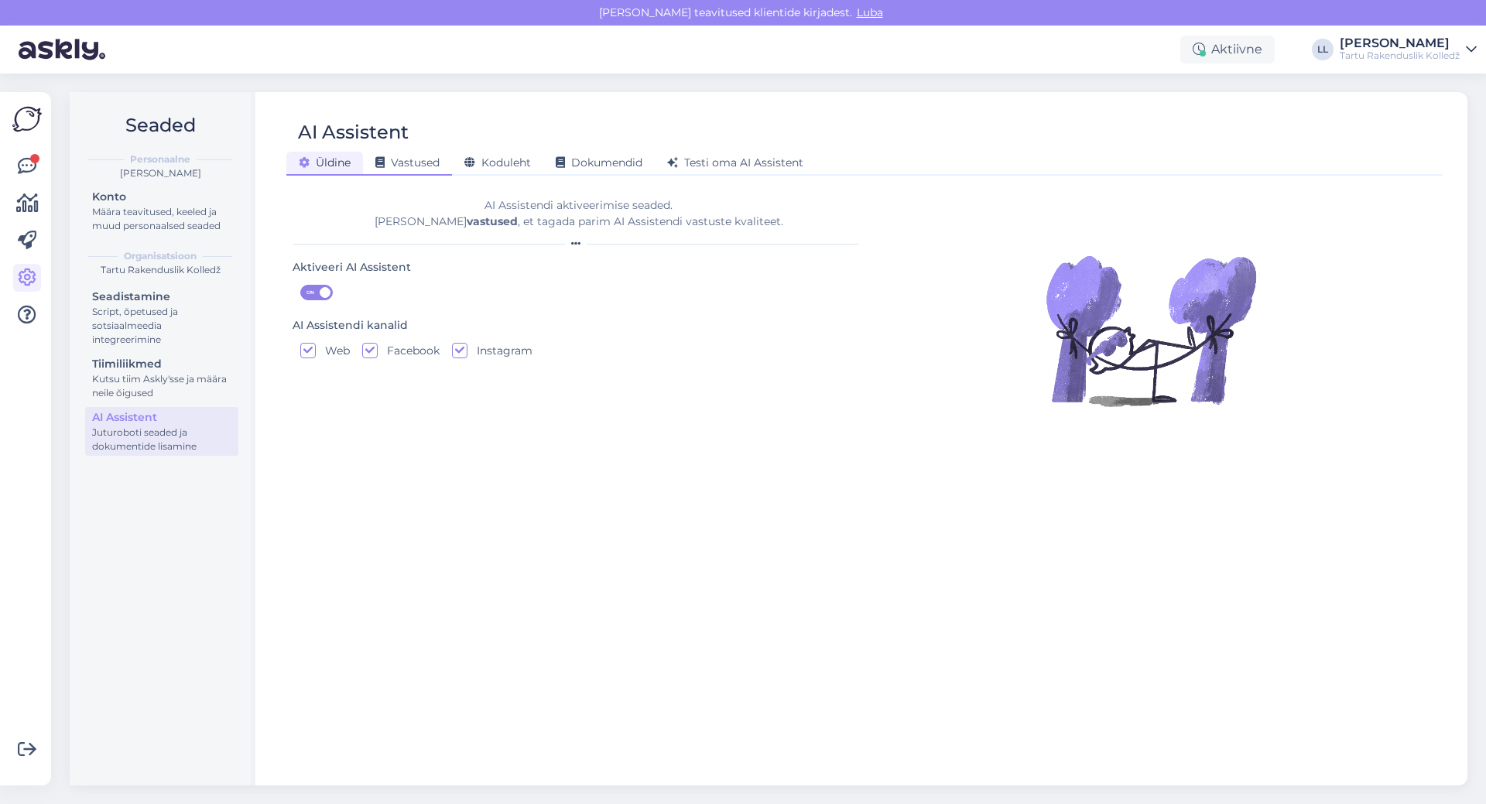
click at [426, 164] on span "Vastused" at bounding box center [407, 163] width 64 height 14
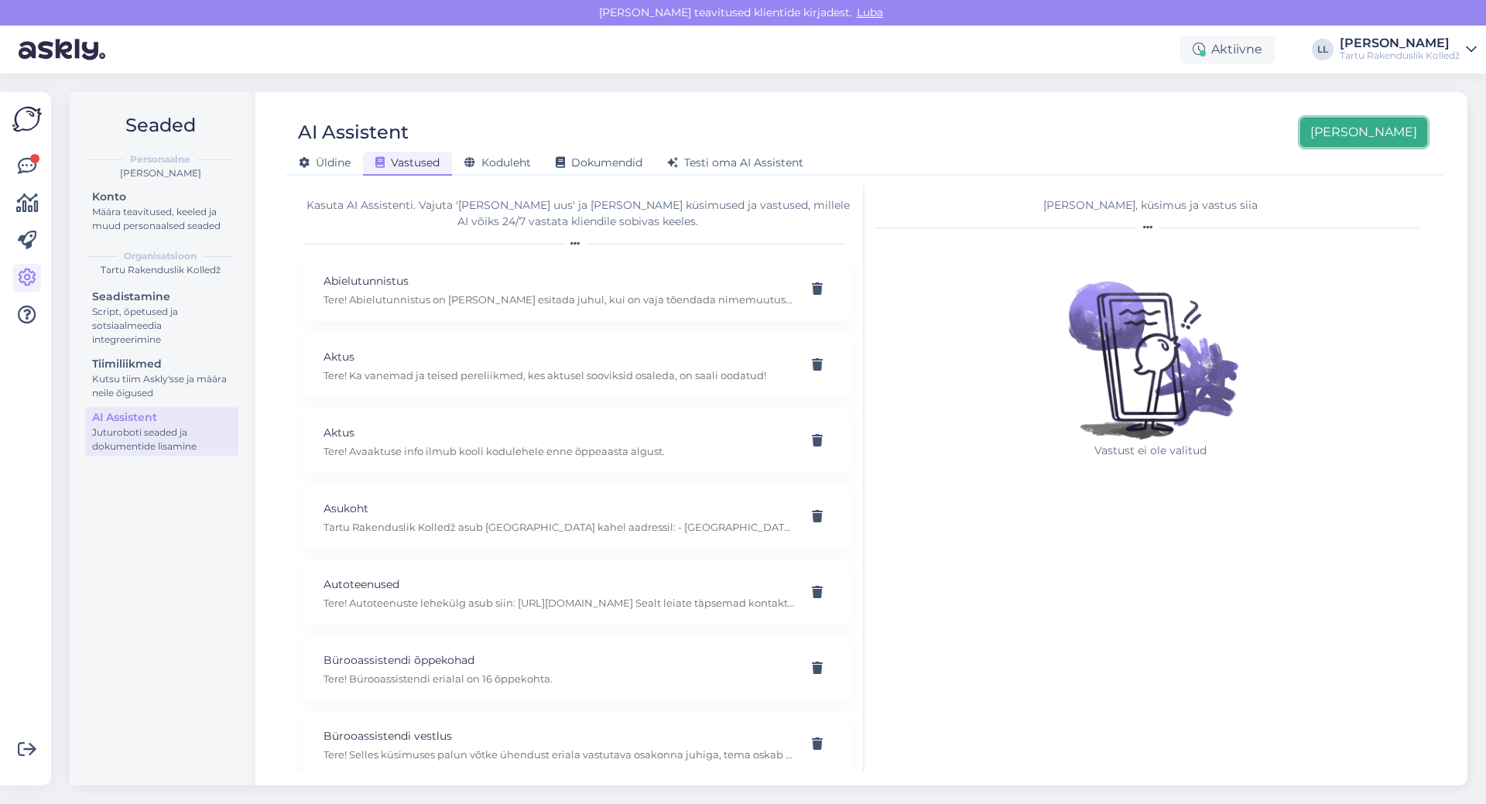
click at [1413, 132] on button "[PERSON_NAME]" at bounding box center [1363, 132] width 127 height 29
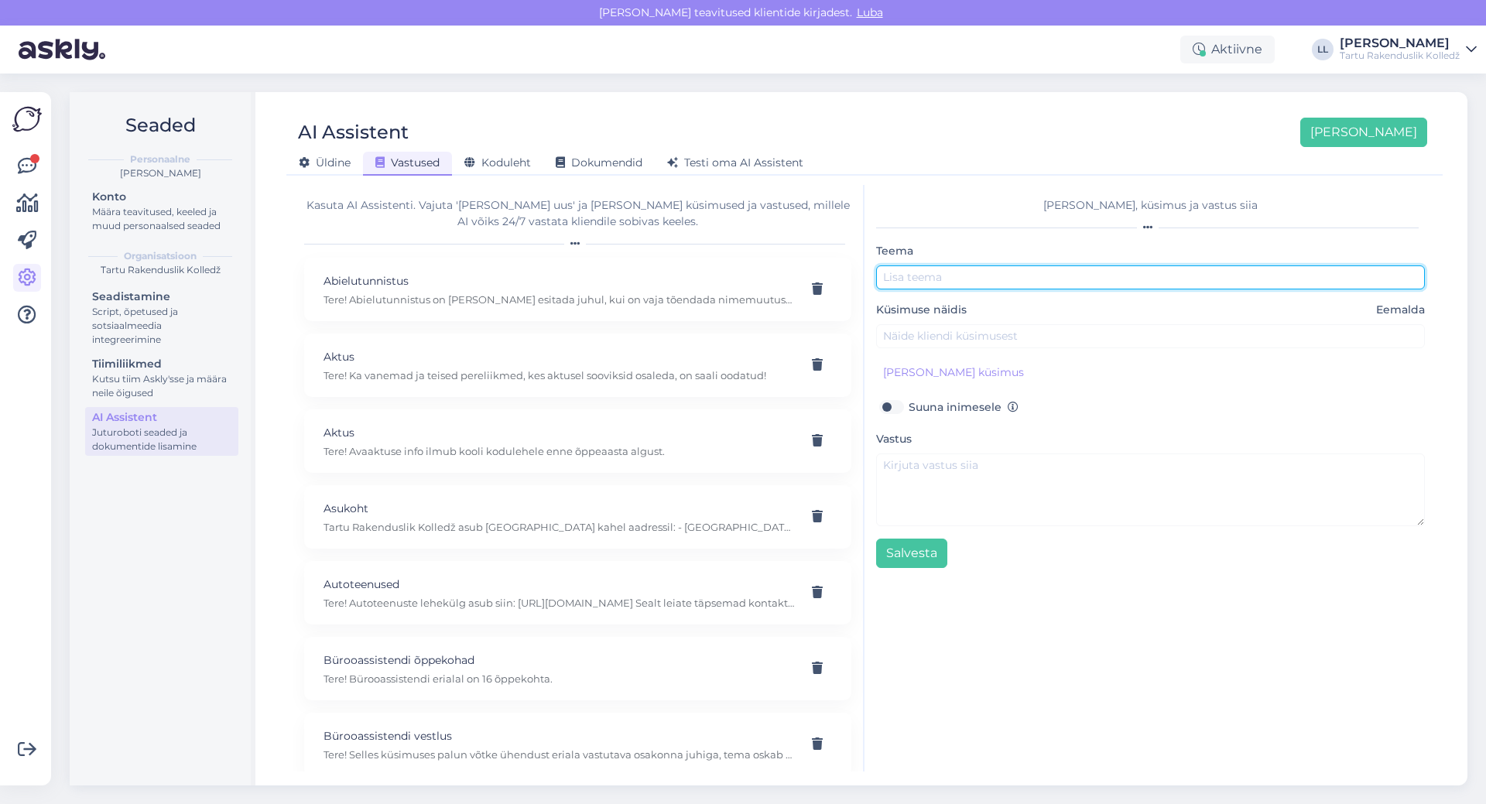
click at [975, 279] on input "text" at bounding box center [1150, 277] width 549 height 24
type input "K"
type input "Esmakursuste mentortunnid"
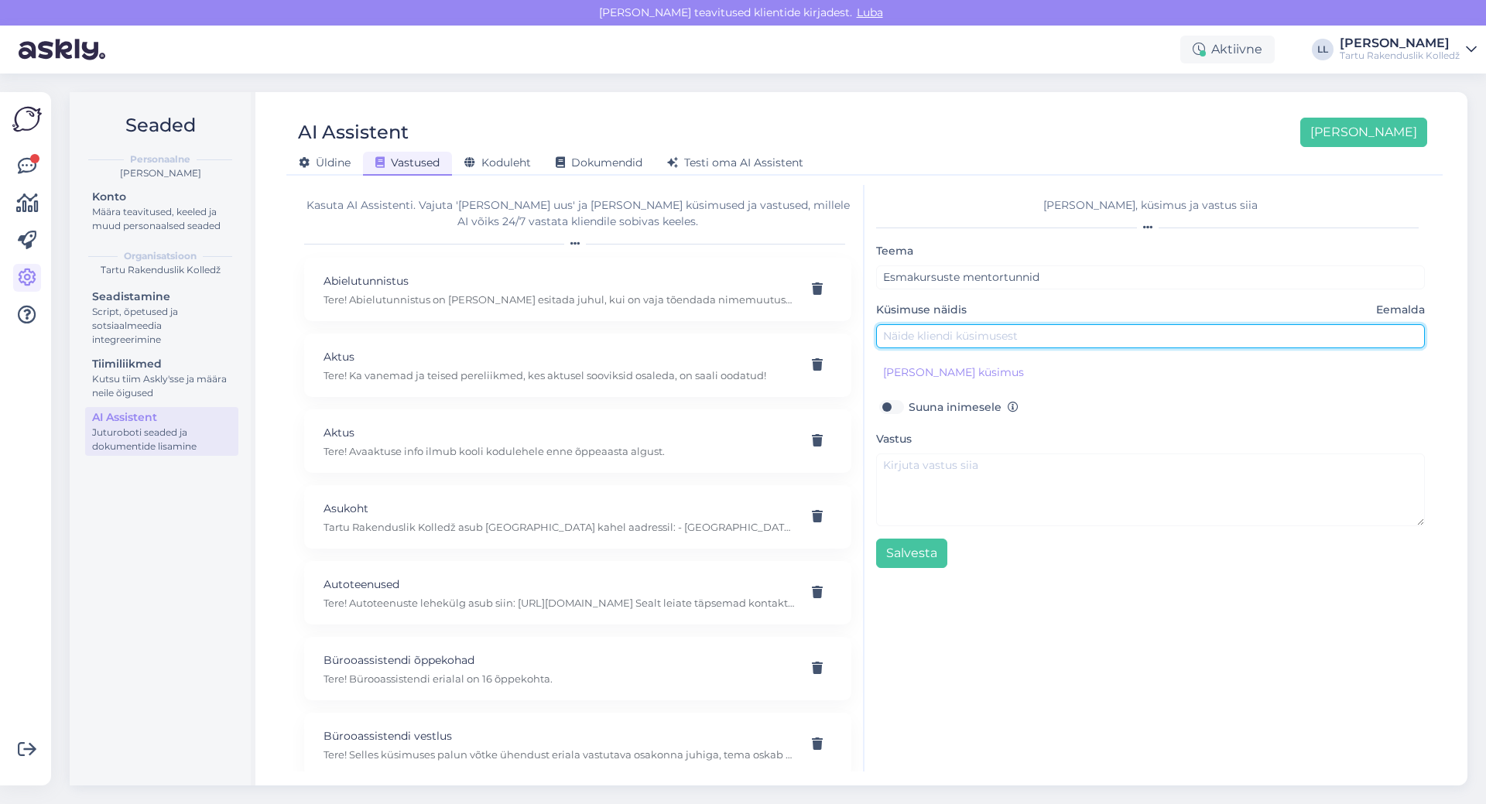
click at [964, 335] on input "text" at bounding box center [1150, 336] width 549 height 24
paste input "[PERSON_NAME] 11 siis Vanemuise kontserdimajas aktus ja kaua see kestaks [PERSO…"
click at [950, 340] on input "[PERSON_NAME] 11 siis Vanemuise kontserdimajas aktus ja kaua see kestaks [PERSO…" at bounding box center [1150, 336] width 549 height 24
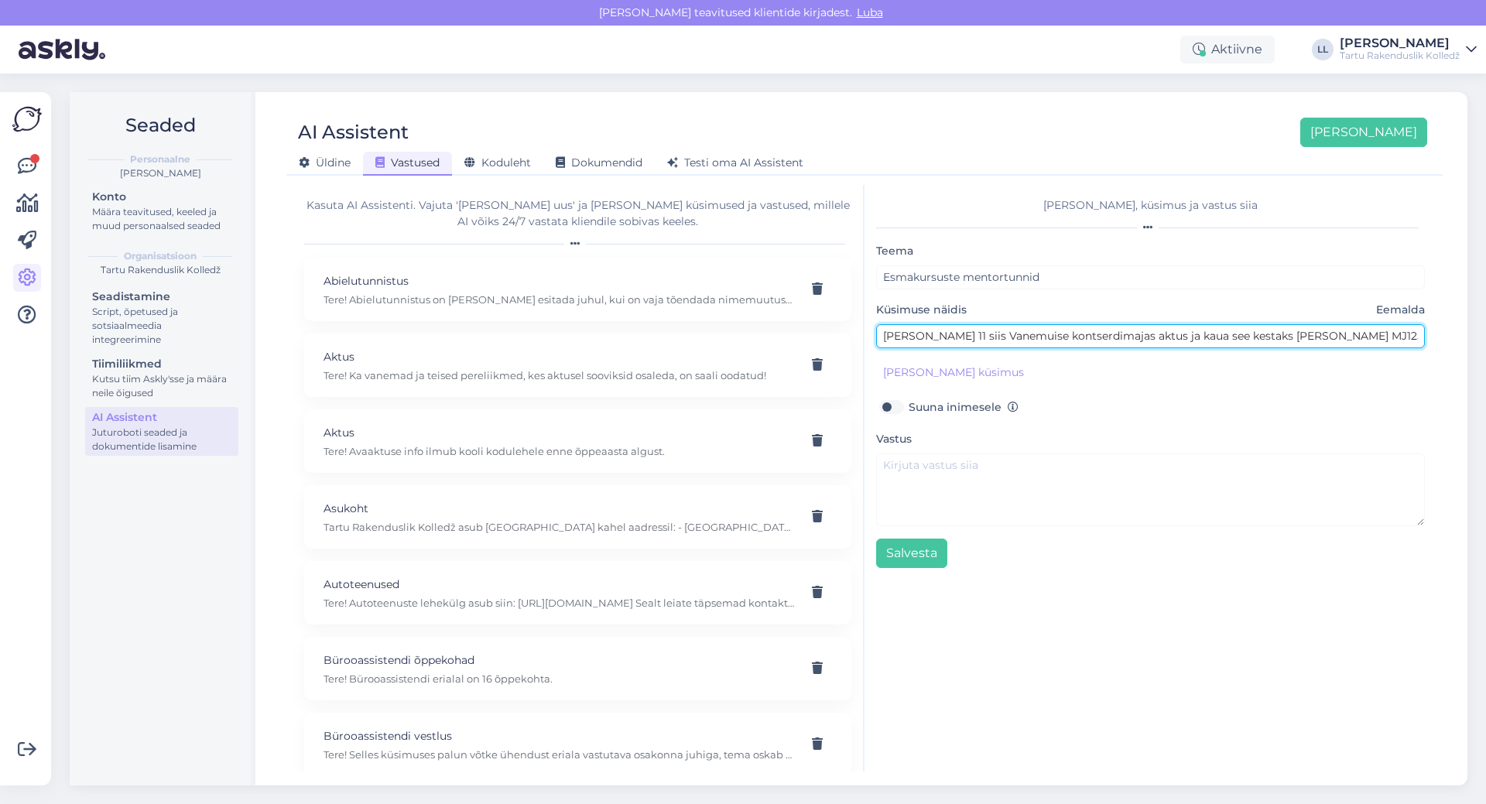
click at [1266, 341] on input "[PERSON_NAME] 11 siis Vanemuise kontserdimajas aktus ja kaua see kestaks [PERSO…" at bounding box center [1150, 336] width 549 height 24
drag, startPoint x: 1289, startPoint y: 335, endPoint x: 1323, endPoint y: 334, distance: 34.1
click at [1323, 334] on input "[PERSON_NAME] 11 siis Vanemuise kontserdimajas aktus ja kaua see kestaks [PERSO…" at bounding box center [1150, 336] width 549 height 24
type input "[PERSON_NAME] 11 siis Vanemuise kontserdimajas aktus ja kaua see kestaks [PERSO…"
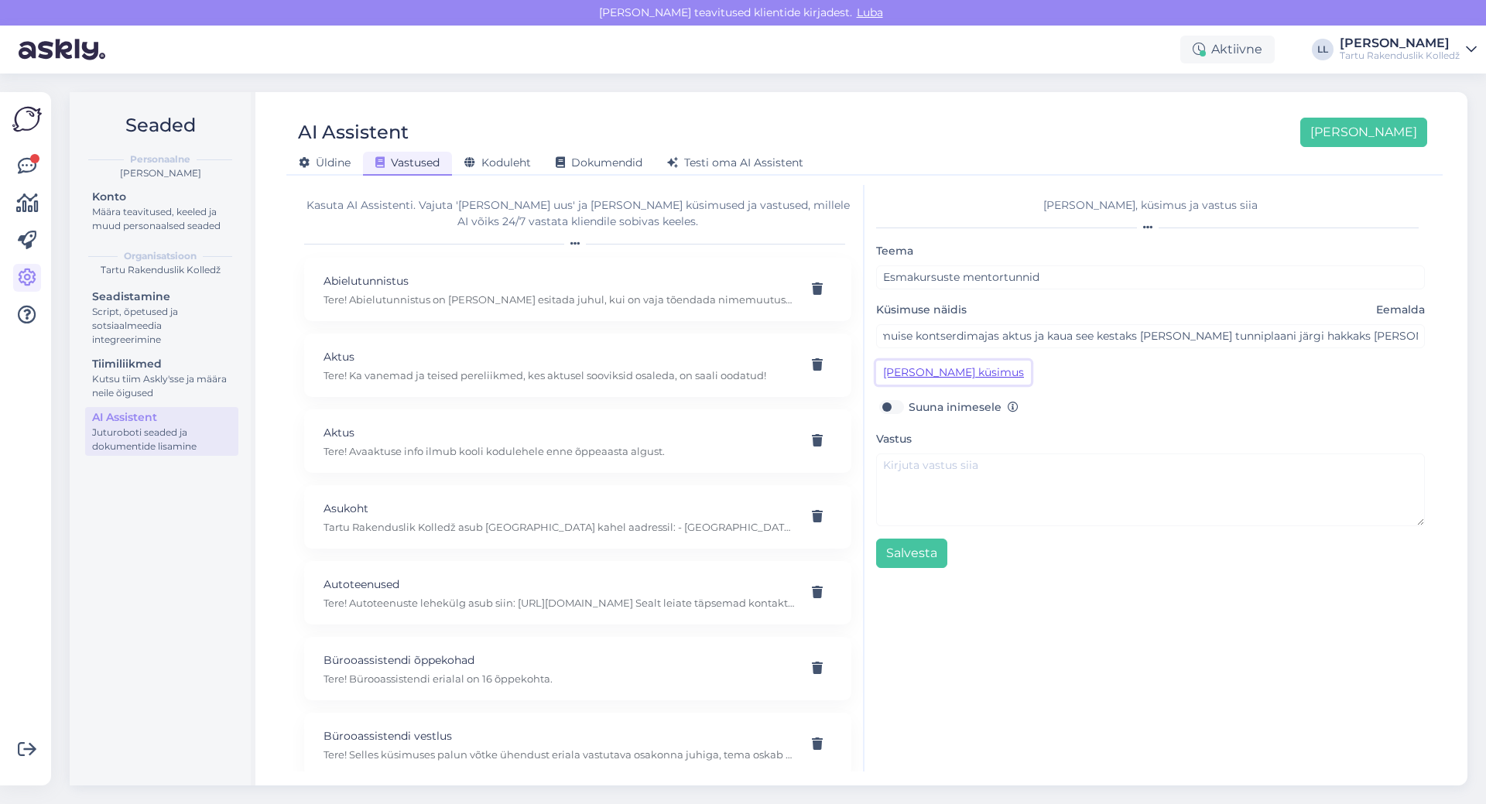
click at [943, 368] on button "[PERSON_NAME] küsimus" at bounding box center [953, 373] width 155 height 24
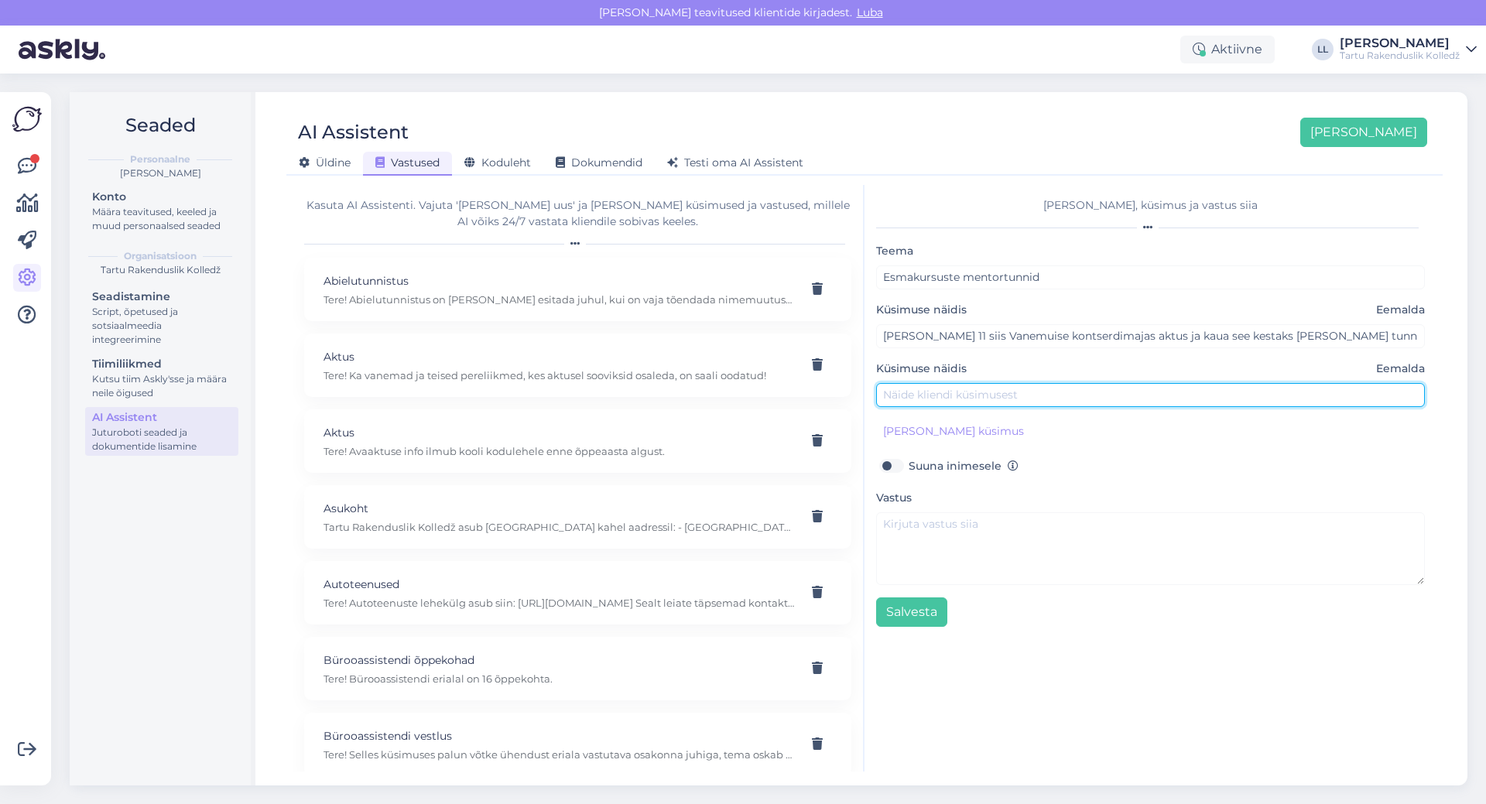
click at [938, 389] on input "text" at bounding box center [1150, 395] width 549 height 24
type input "Mis [PERSON_NAME] toimuvad esmakursuslaste mentortunnid [DATE]?"
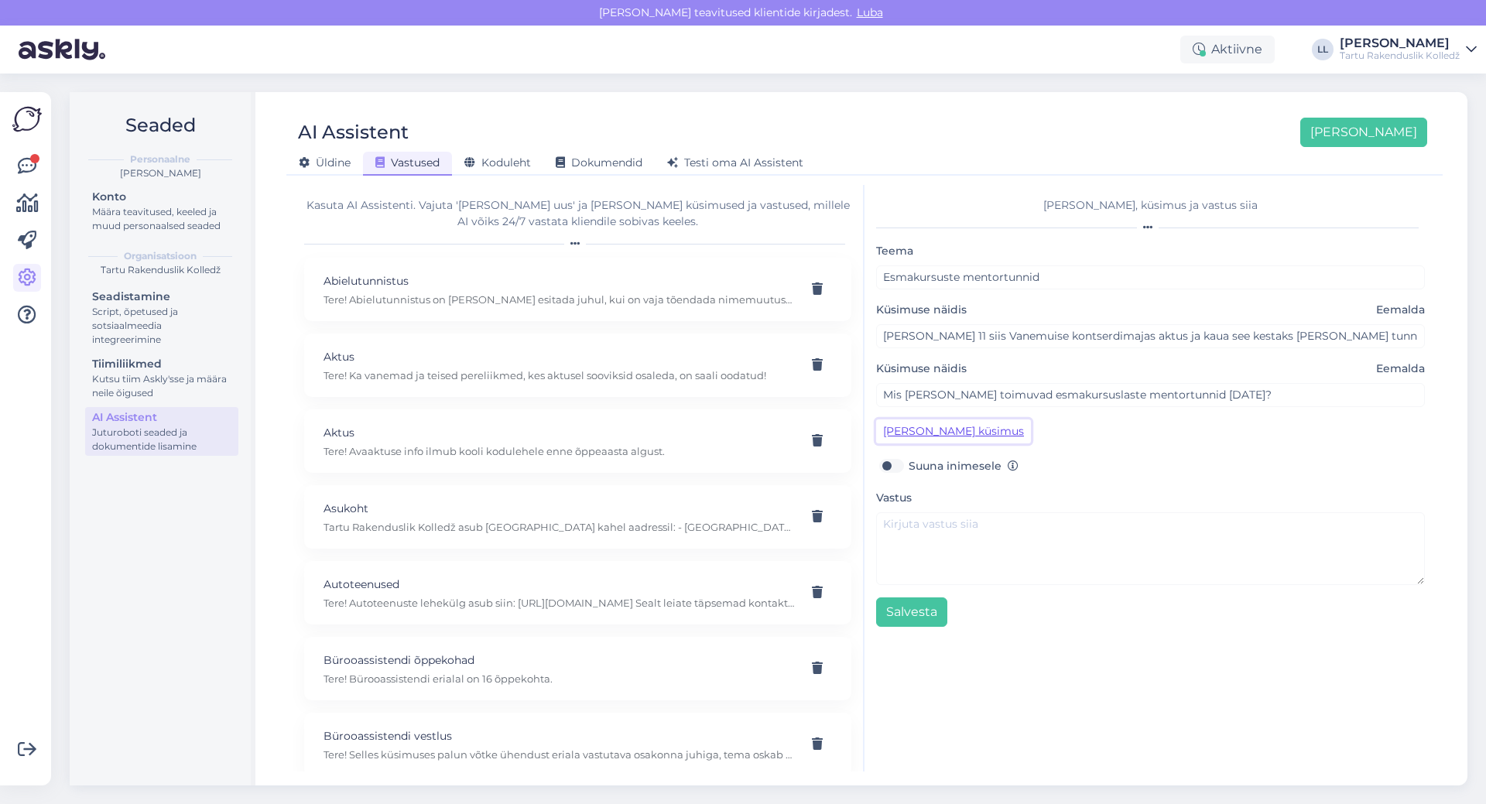
click at [942, 435] on button "[PERSON_NAME] küsimus" at bounding box center [953, 431] width 155 height 24
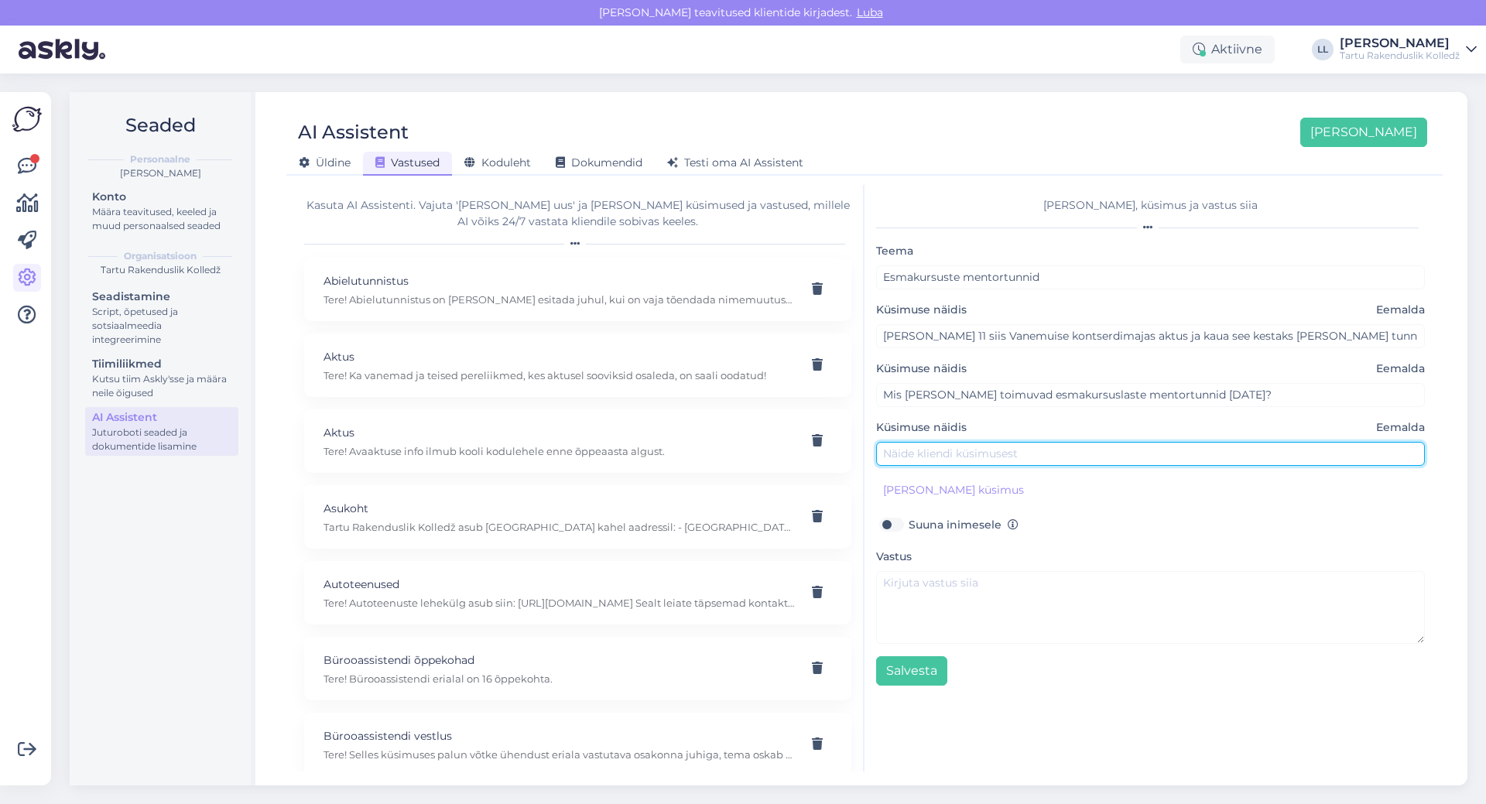
click at [943, 457] on input "text" at bounding box center [1150, 454] width 549 height 24
type input "Kus ma tean, kuhu tundi minna [DATE], kui alustan alles õpinguid VOCOs?"
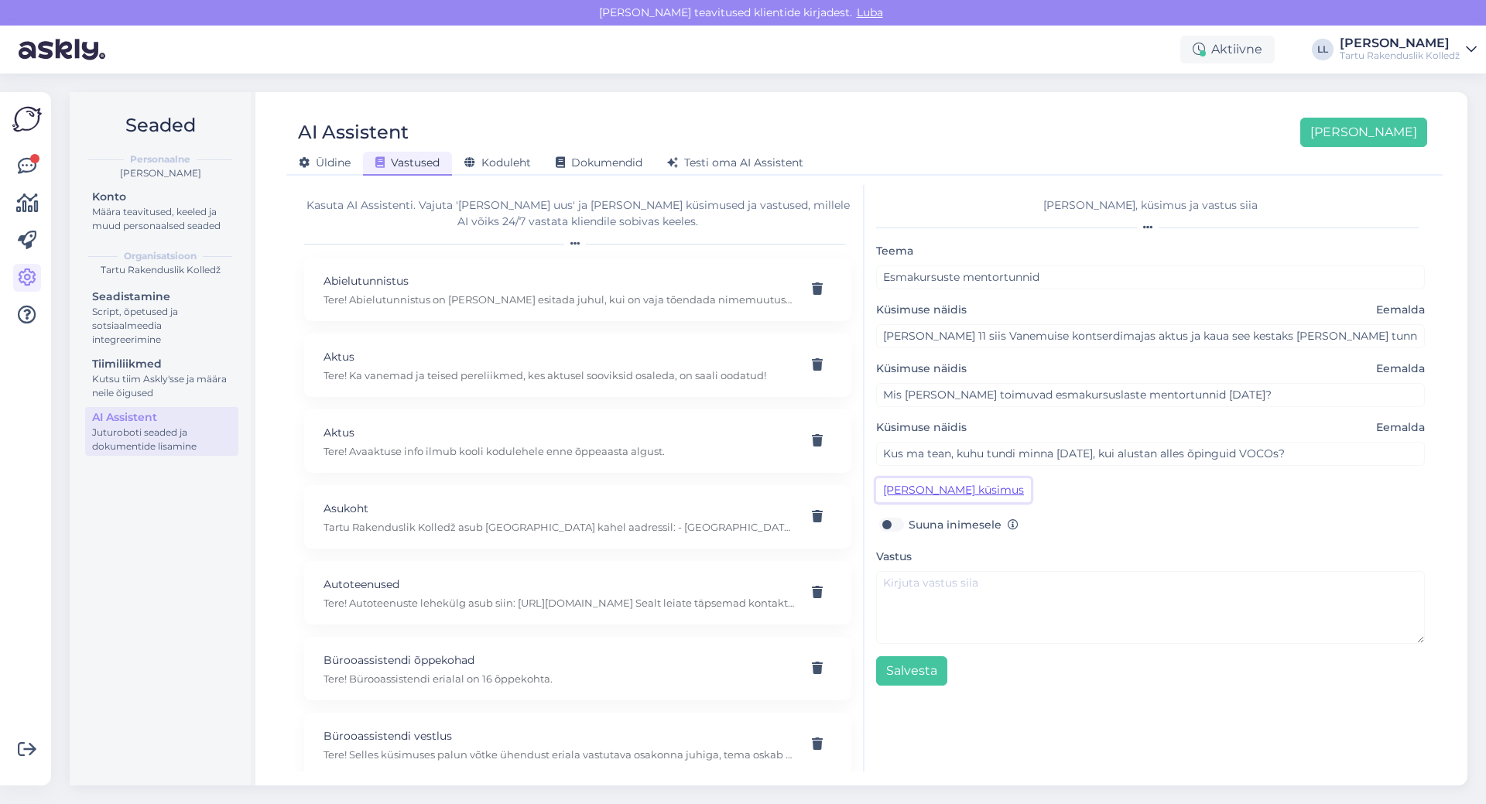
click at [958, 494] on button "[PERSON_NAME] küsimus" at bounding box center [953, 490] width 155 height 24
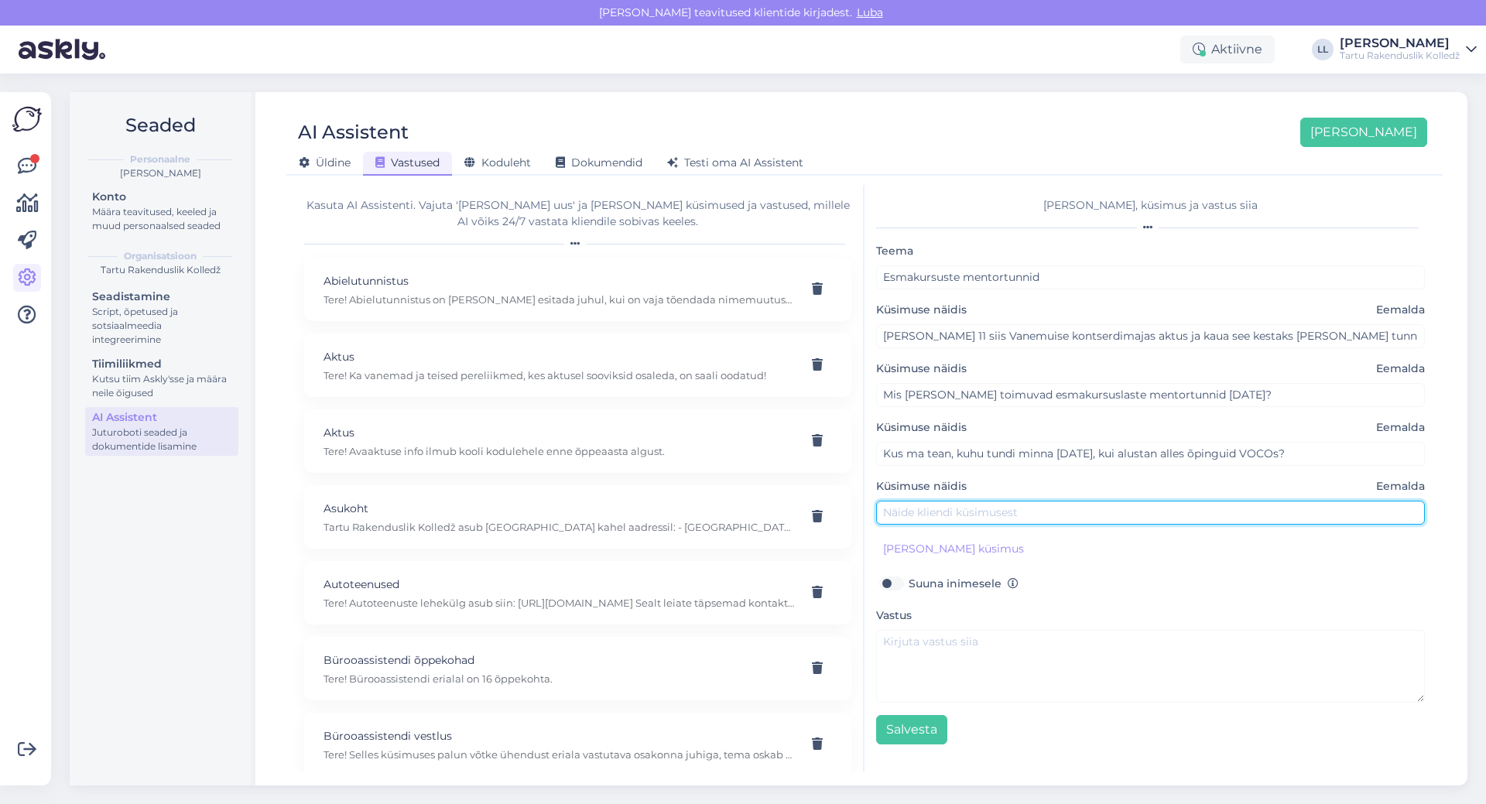
click at [986, 516] on input "text" at bounding box center [1150, 513] width 549 height 24
type input "K"
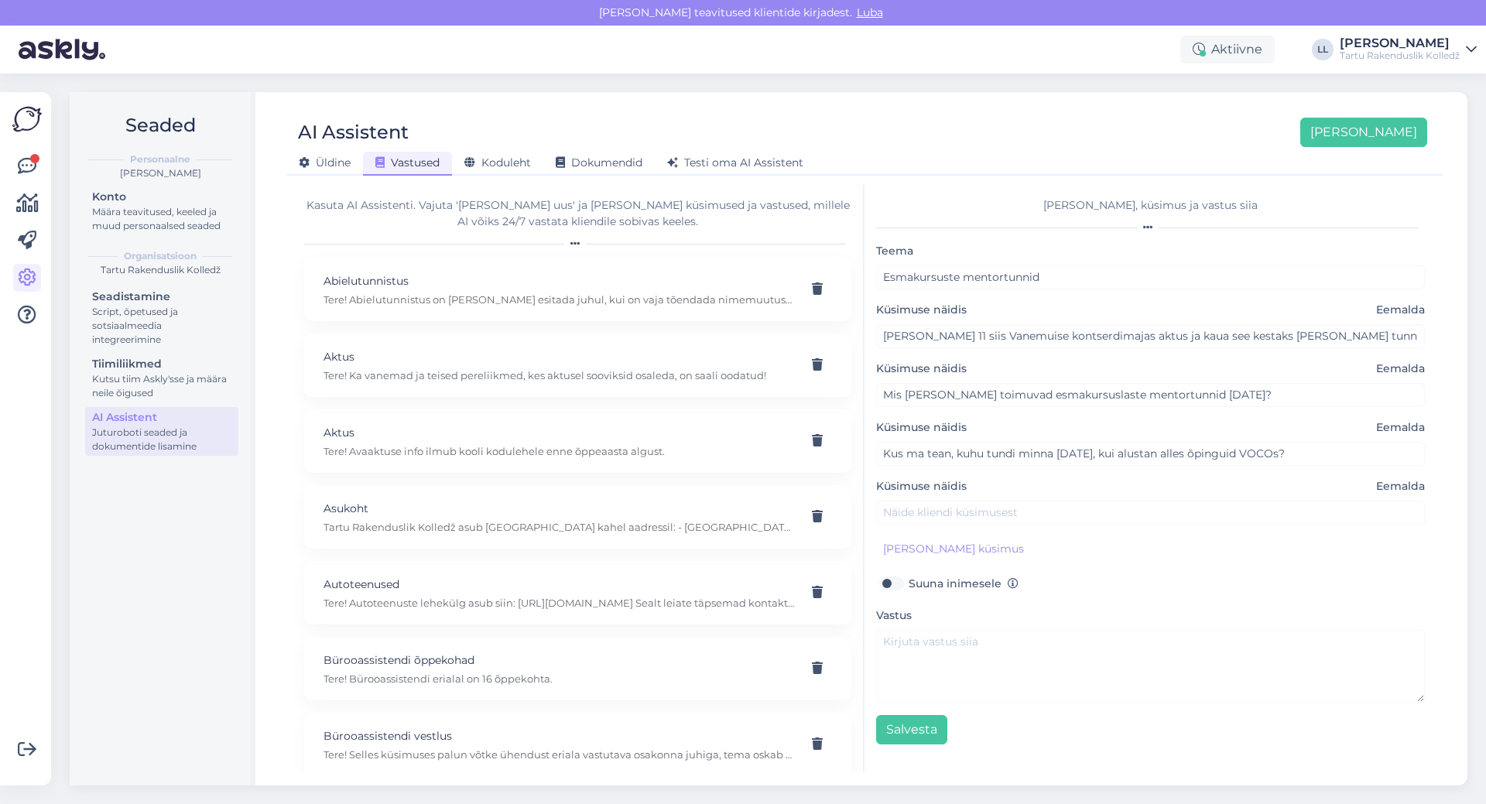
click at [1393, 484] on span "Eemalda" at bounding box center [1400, 486] width 49 height 16
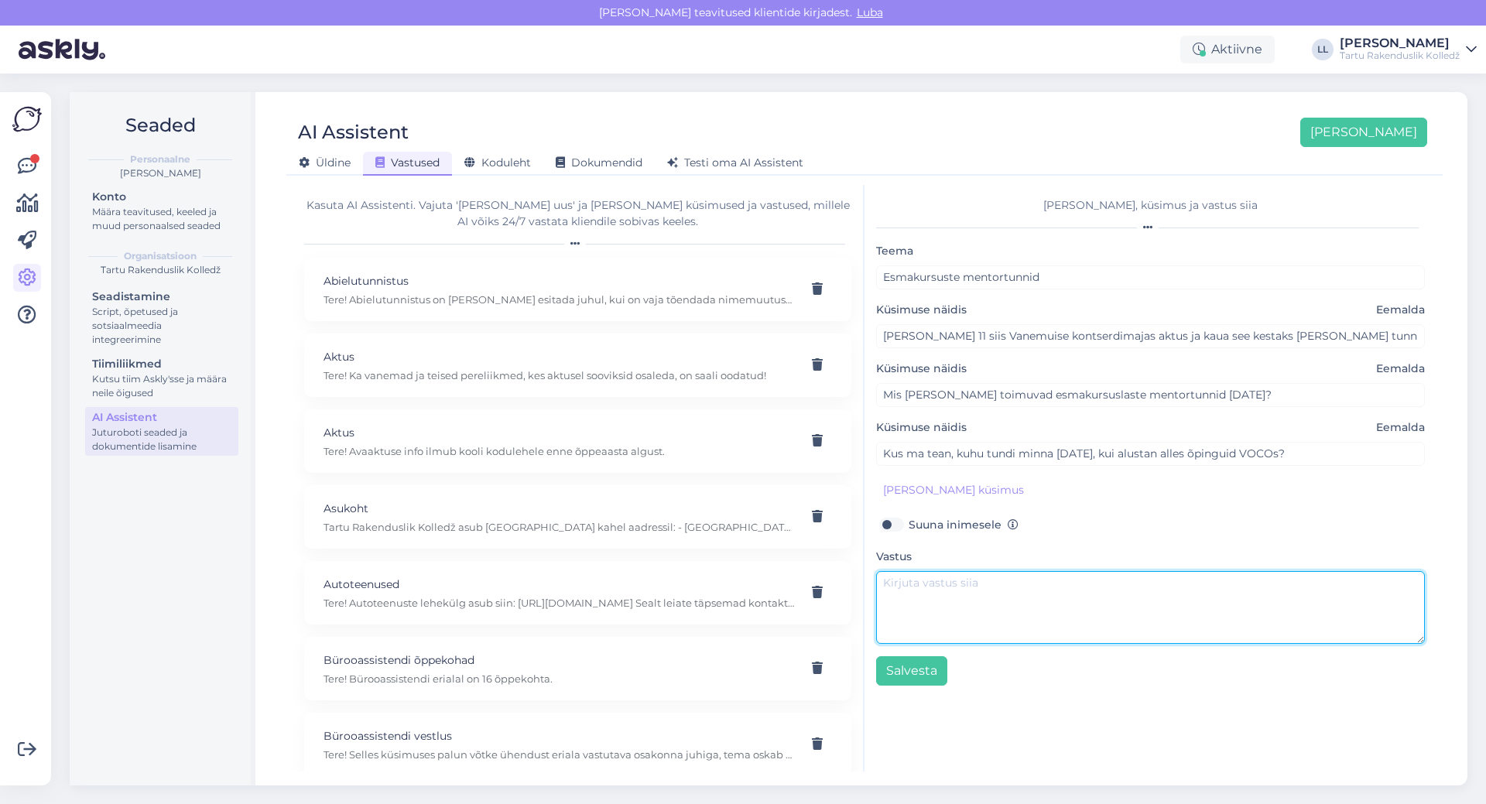
click at [939, 580] on textarea at bounding box center [1150, 607] width 549 height 73
click at [997, 595] on textarea at bounding box center [1150, 607] width 549 height 73
paste textarea "[PERSON_NAME] 11 siis Vanemuise kontserdimajas aktus ja kaua see kestaks [PERSO…"
drag, startPoint x: 1117, startPoint y: 595, endPoint x: 880, endPoint y: 591, distance: 236.9
click at [851, 580] on div "Kasuta AI Assistenti. Vajuta '[PERSON_NAME] uus' ja [PERSON_NAME] küsimused ja …" at bounding box center [865, 478] width 1144 height 587
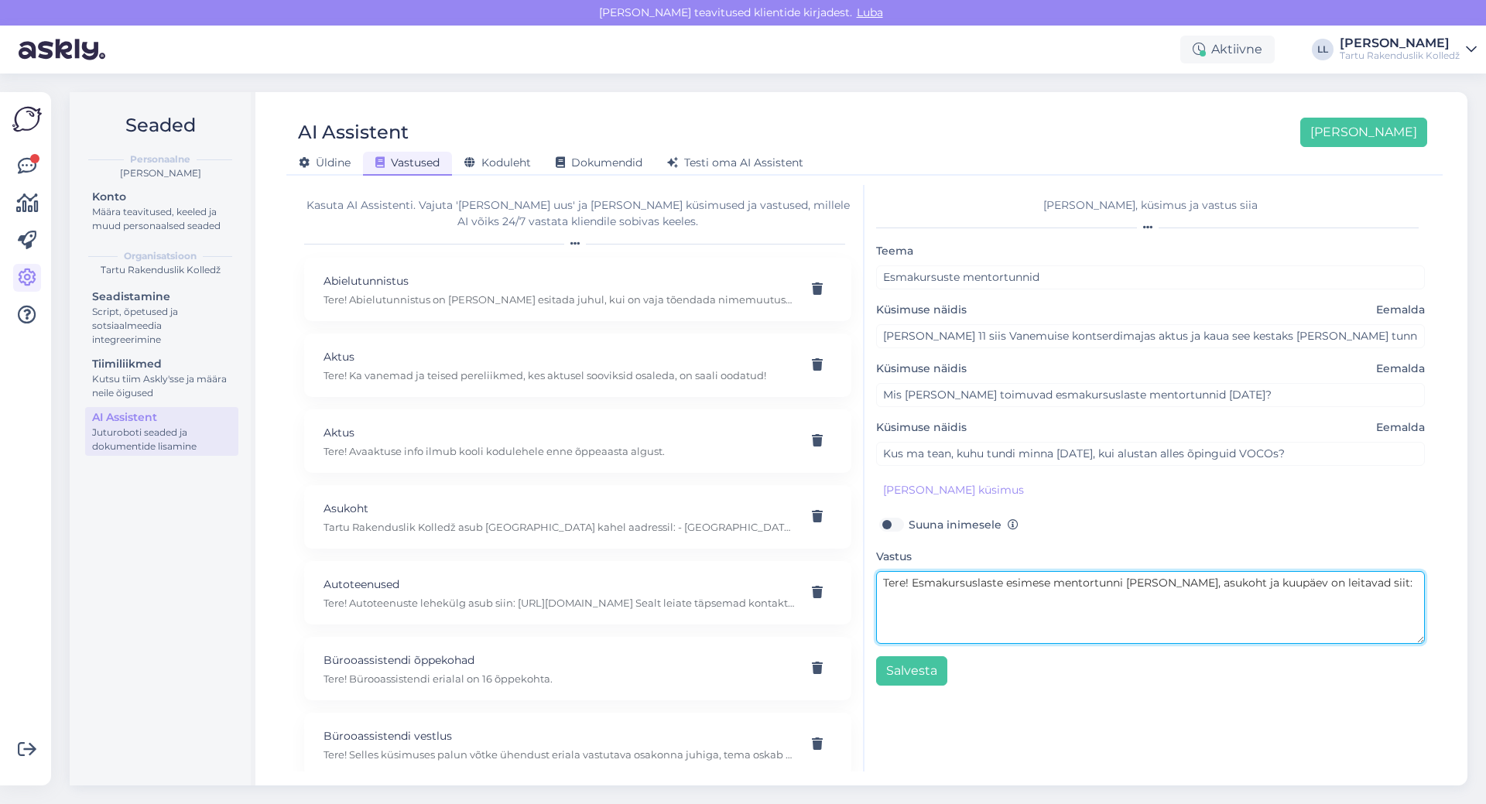
paste textarea "[URL][DOMAIN_NAME]"
click at [989, 617] on textarea "Tere! Esmakursuslaste esimese mentortunni [PERSON_NAME], asukoht ja kuupäev on …" at bounding box center [1150, 607] width 549 height 73
click at [1105, 615] on textarea "Tere! Esmakursuslaste esimese mentortunni [PERSON_NAME], asukoht ja kuupäev on …" at bounding box center [1150, 607] width 549 height 73
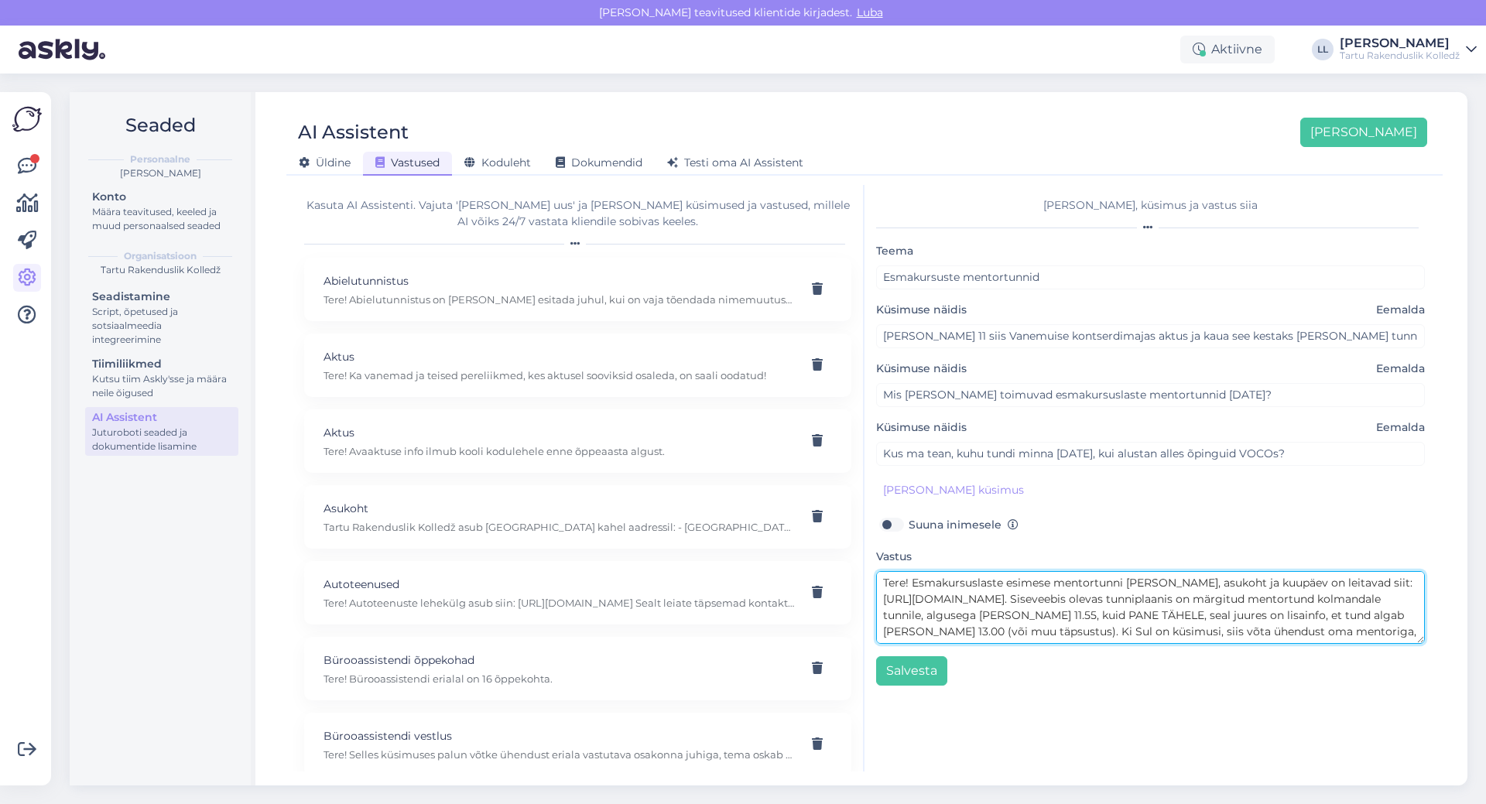
scroll to position [12, 0]
paste textarea "[URL][DOMAIN_NAME]"
click at [1245, 626] on textarea "Tere! Esmakursuslaste esimese mentortunni [PERSON_NAME], asukoht ja kuupäev on …" at bounding box center [1150, 607] width 549 height 73
click at [1090, 635] on textarea "Tere! Esmakursuslaste esimese mentortunni [PERSON_NAME], asukoht ja kuupäev on …" at bounding box center [1150, 607] width 549 height 73
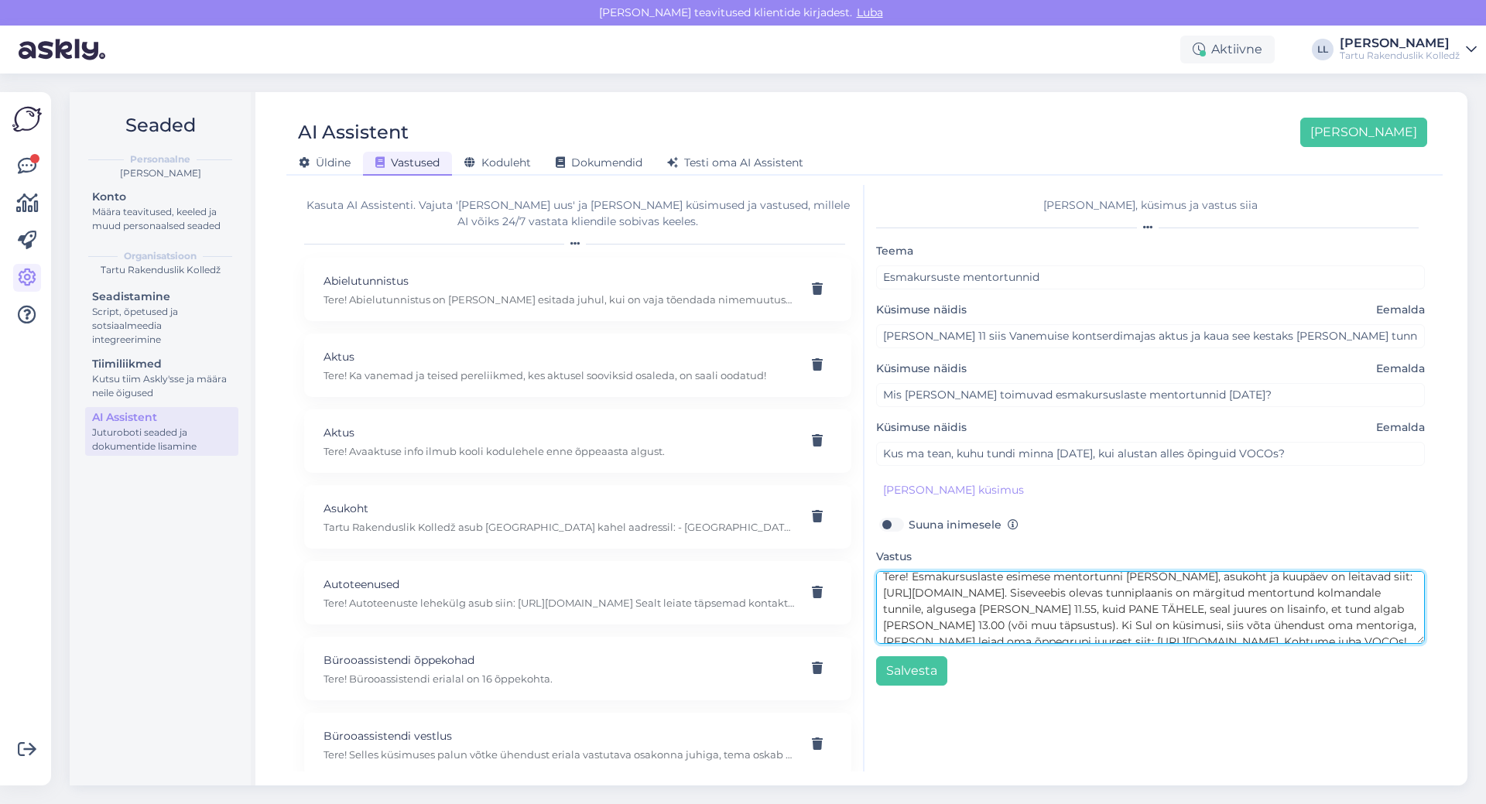
scroll to position [0, 0]
click at [914, 582] on textarea "Tere! Esmakursuslaste esimese mentortunni [PERSON_NAME], asukoht ja kuupäev on …" at bounding box center [1150, 607] width 549 height 73
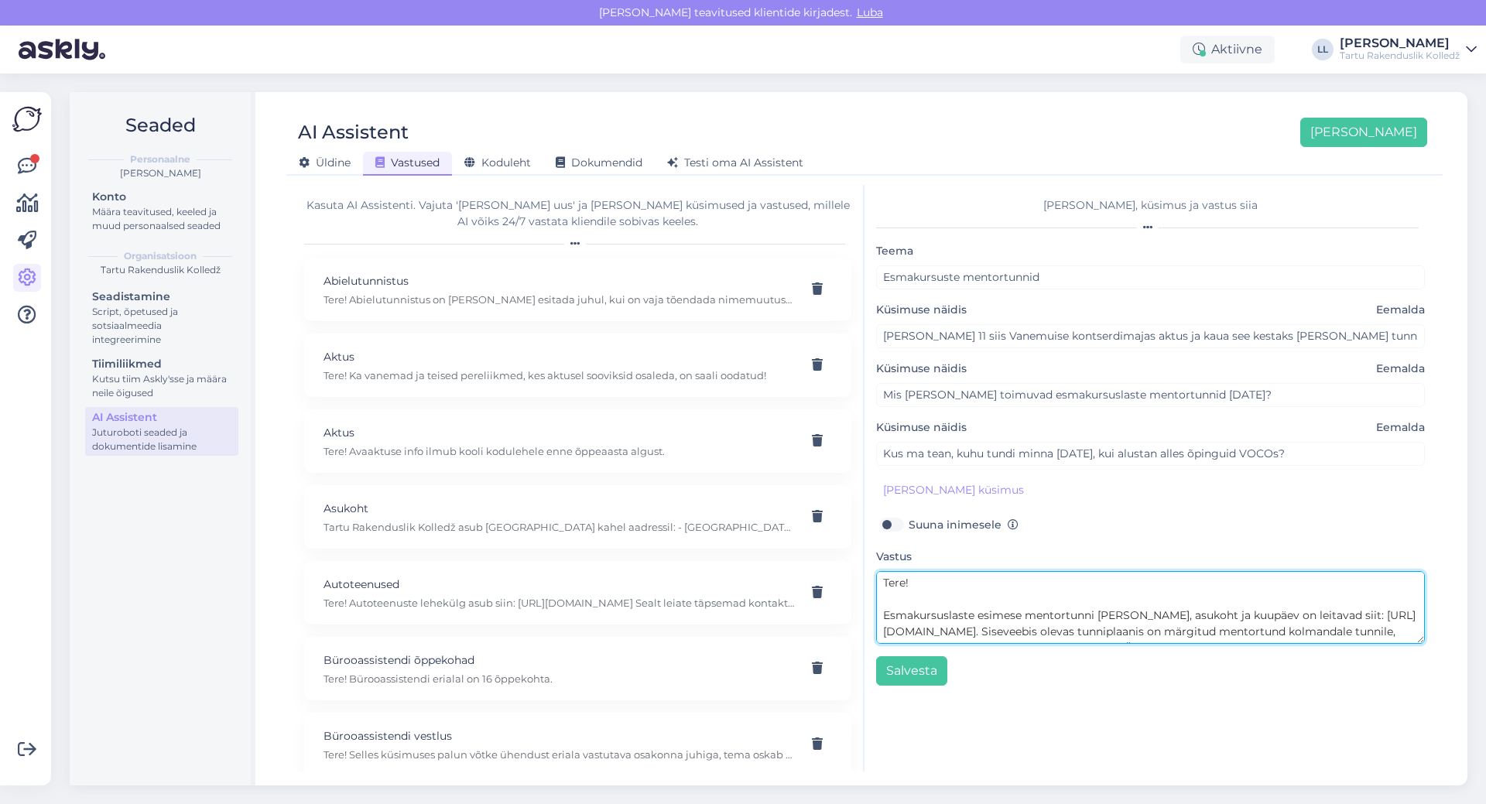
click at [1148, 634] on textarea "Tere! Esmakursuslaste esimese mentortunni [PERSON_NAME], asukoht ja kuupäev on …" at bounding box center [1150, 607] width 549 height 73
click at [1146, 633] on textarea "Tere! Esmakursuslaste esimese mentortunni [PERSON_NAME], asukoht ja kuupäev on …" at bounding box center [1150, 607] width 549 height 73
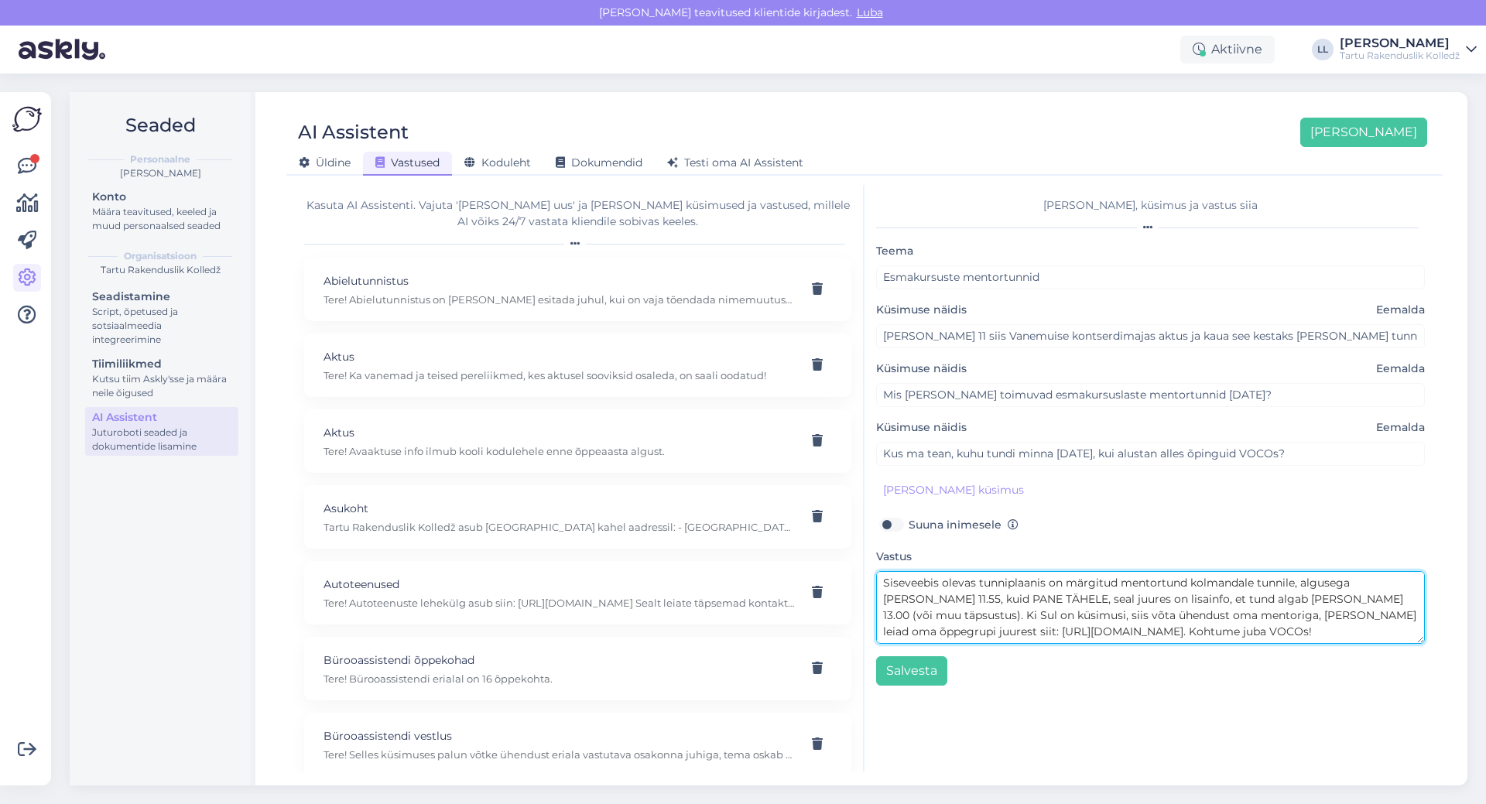
click at [1358, 598] on textarea "Tere! Esmakursuslaste esimese mentortunni [PERSON_NAME], asukoht ja kuupäev on …" at bounding box center [1150, 607] width 549 height 73
click at [1353, 599] on textarea "Tere! Esmakursuslaste esimese mentortunni [PERSON_NAME], asukoht ja kuupäev on …" at bounding box center [1150, 607] width 549 height 73
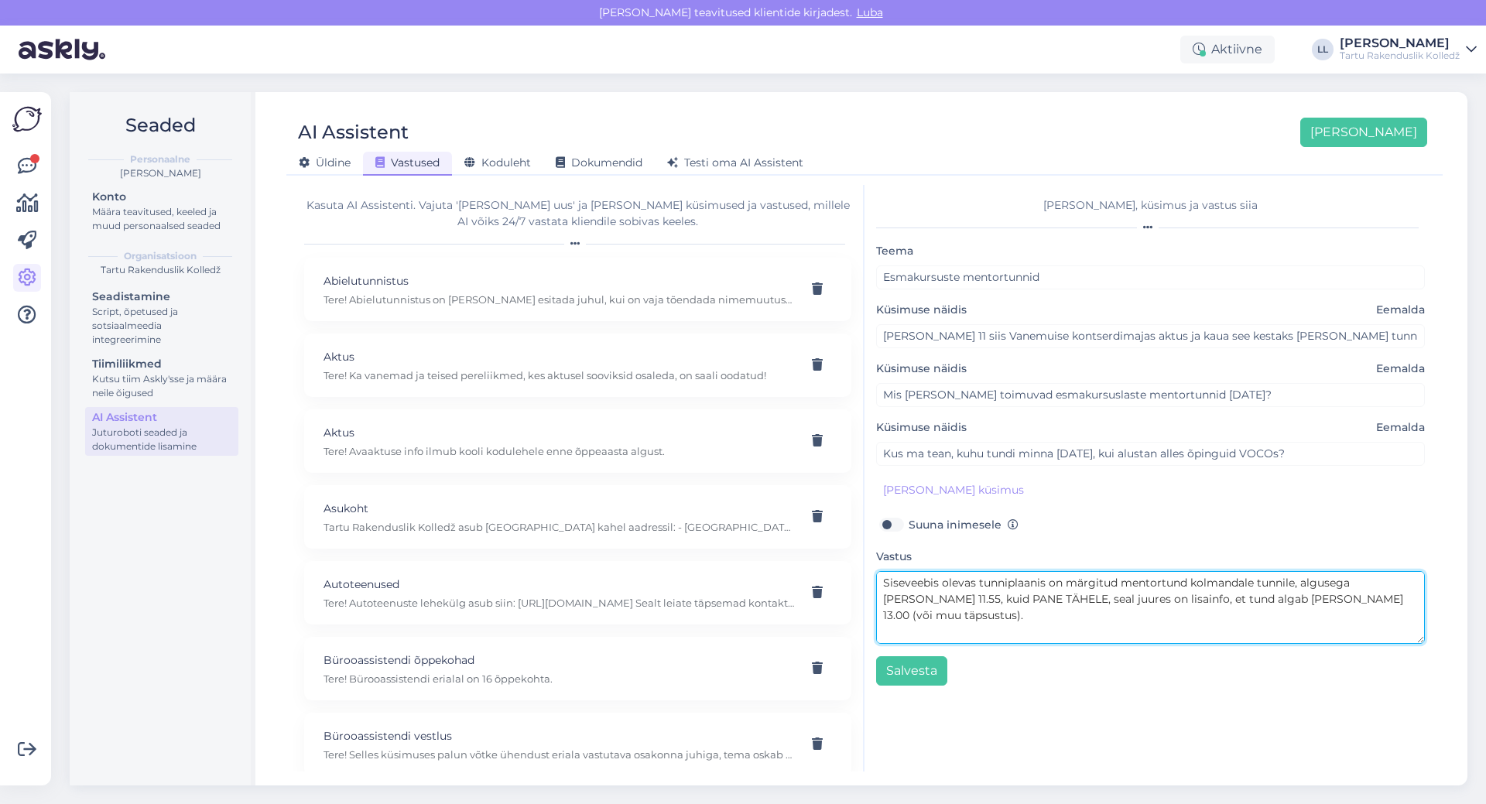
scroll to position [98, 0]
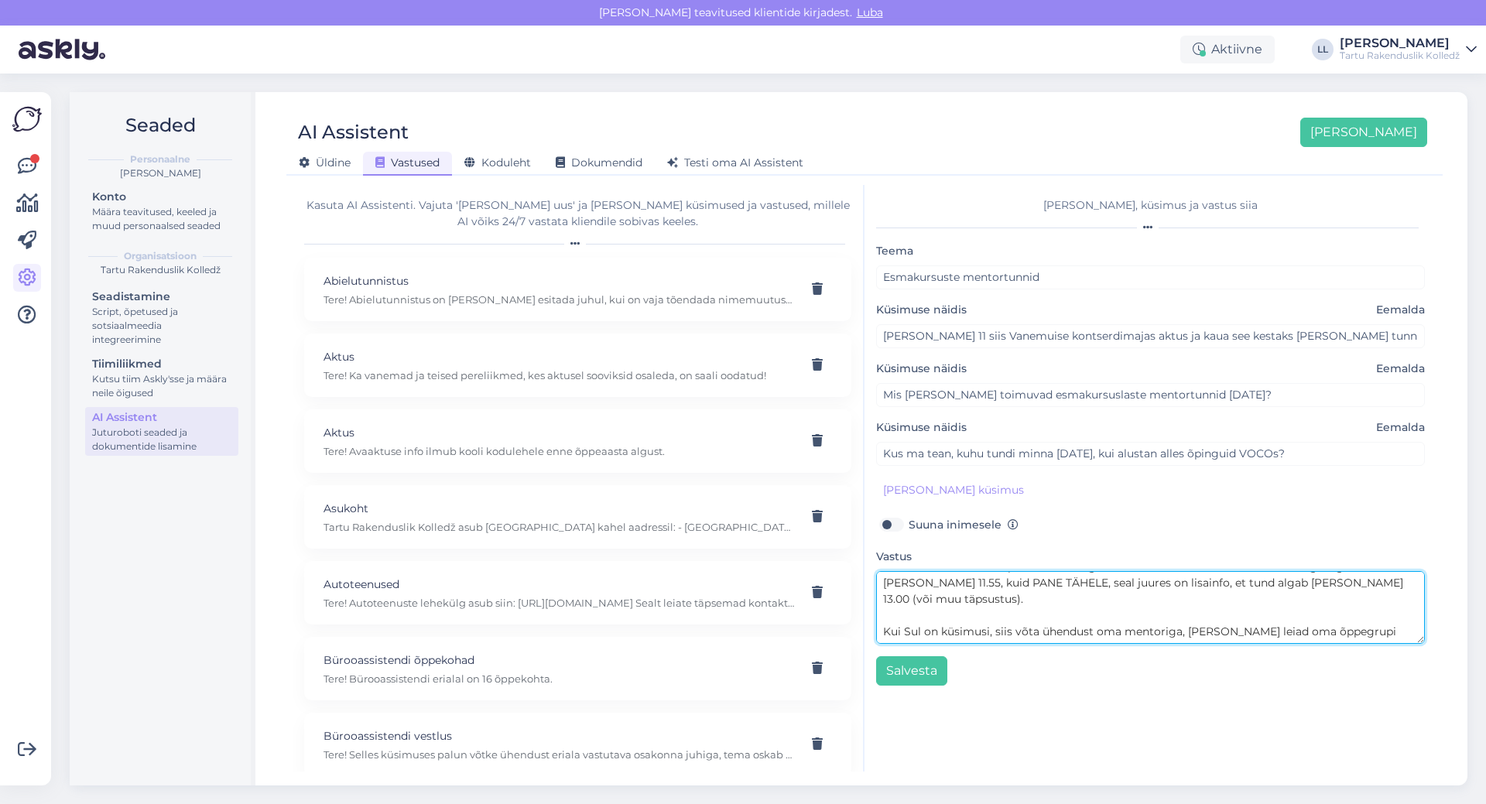
click at [1166, 632] on textarea "Tere! Esmakursuslaste esimese mentortunni [PERSON_NAME], asukoht ja kuupäev on …" at bounding box center [1150, 607] width 549 height 73
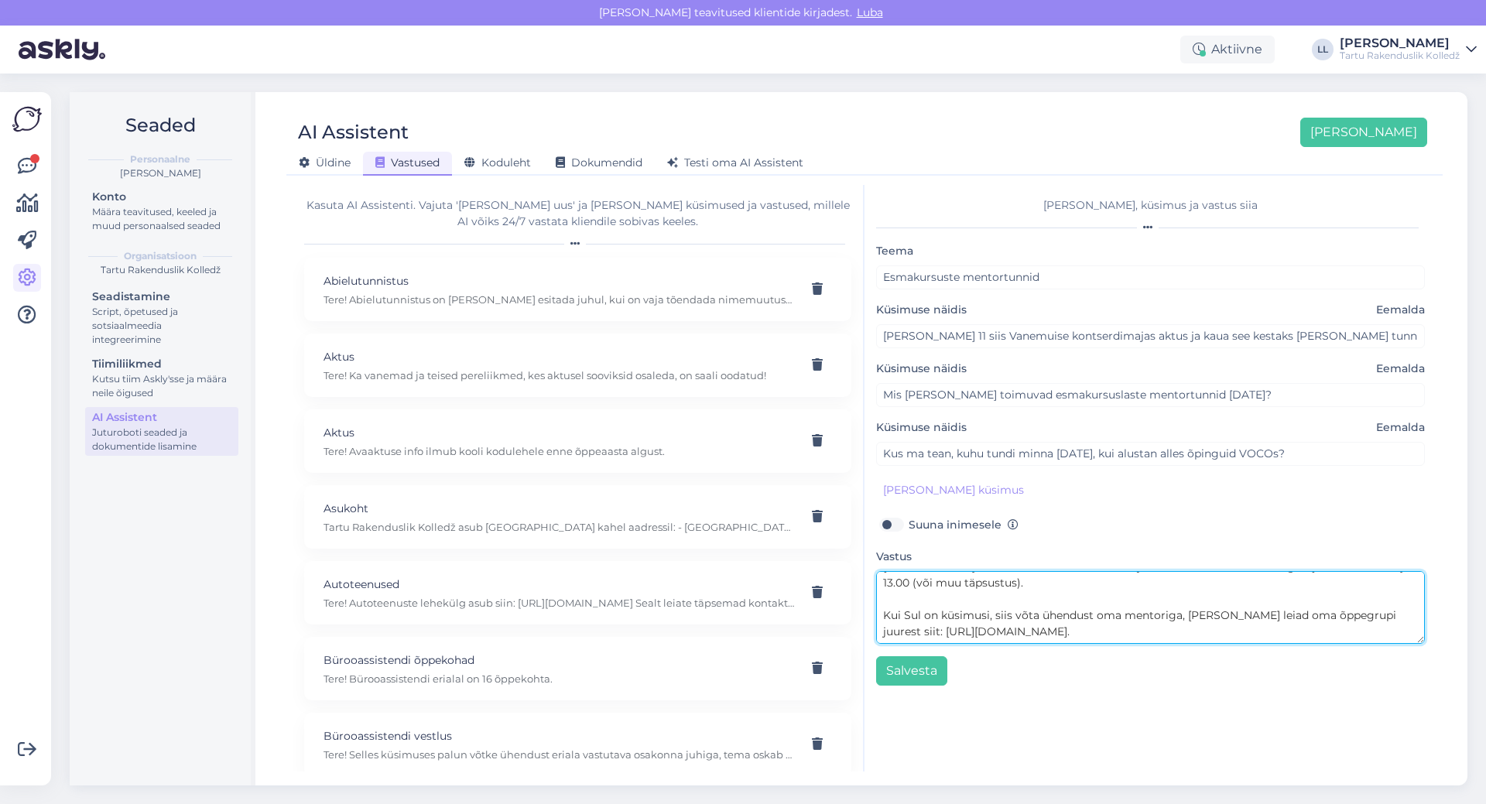
scroll to position [130, 0]
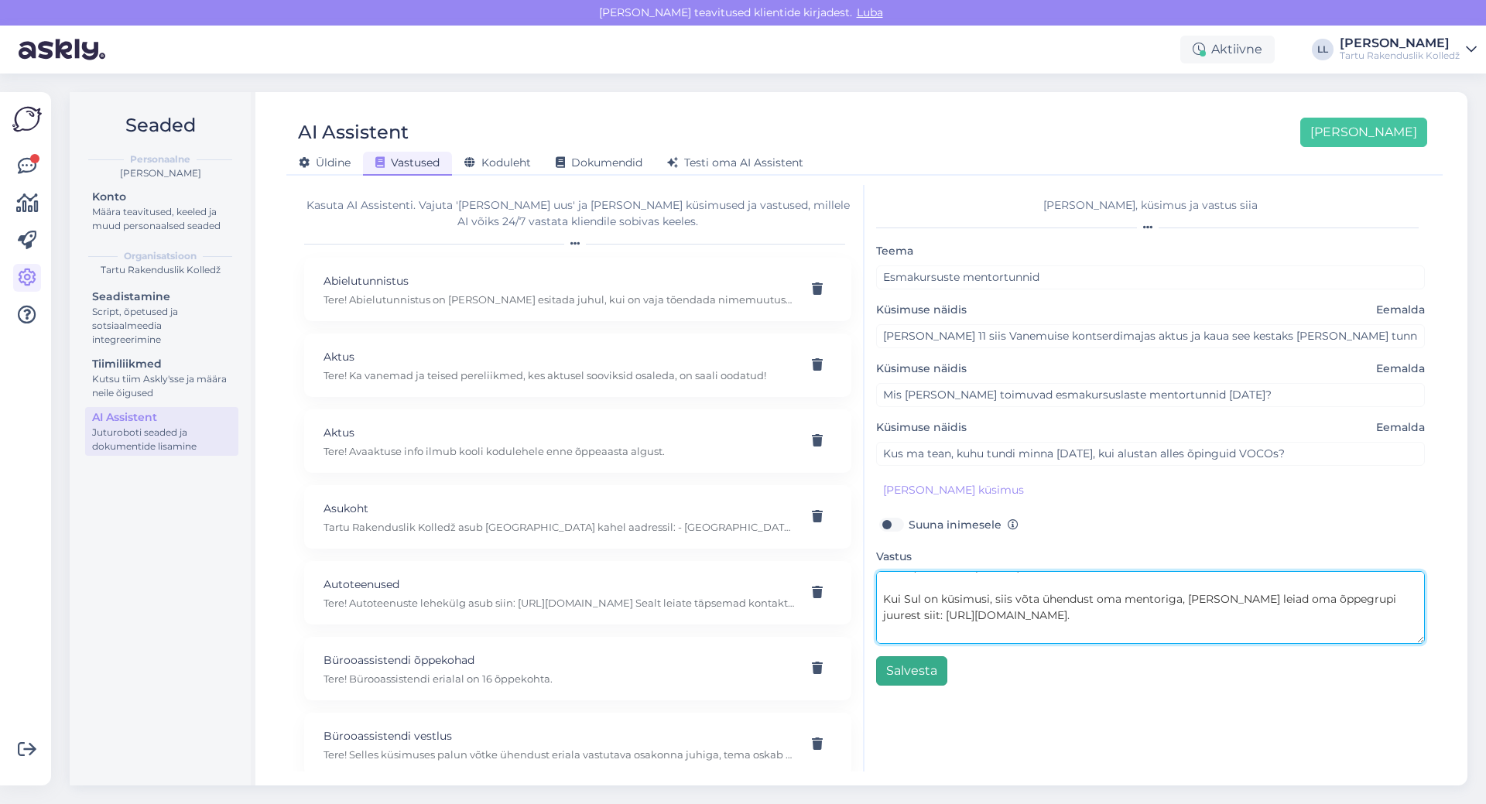
type textarea "Tere! Esmakursuslaste esimese mentortunni [PERSON_NAME], asukoht ja kuupäev on …"
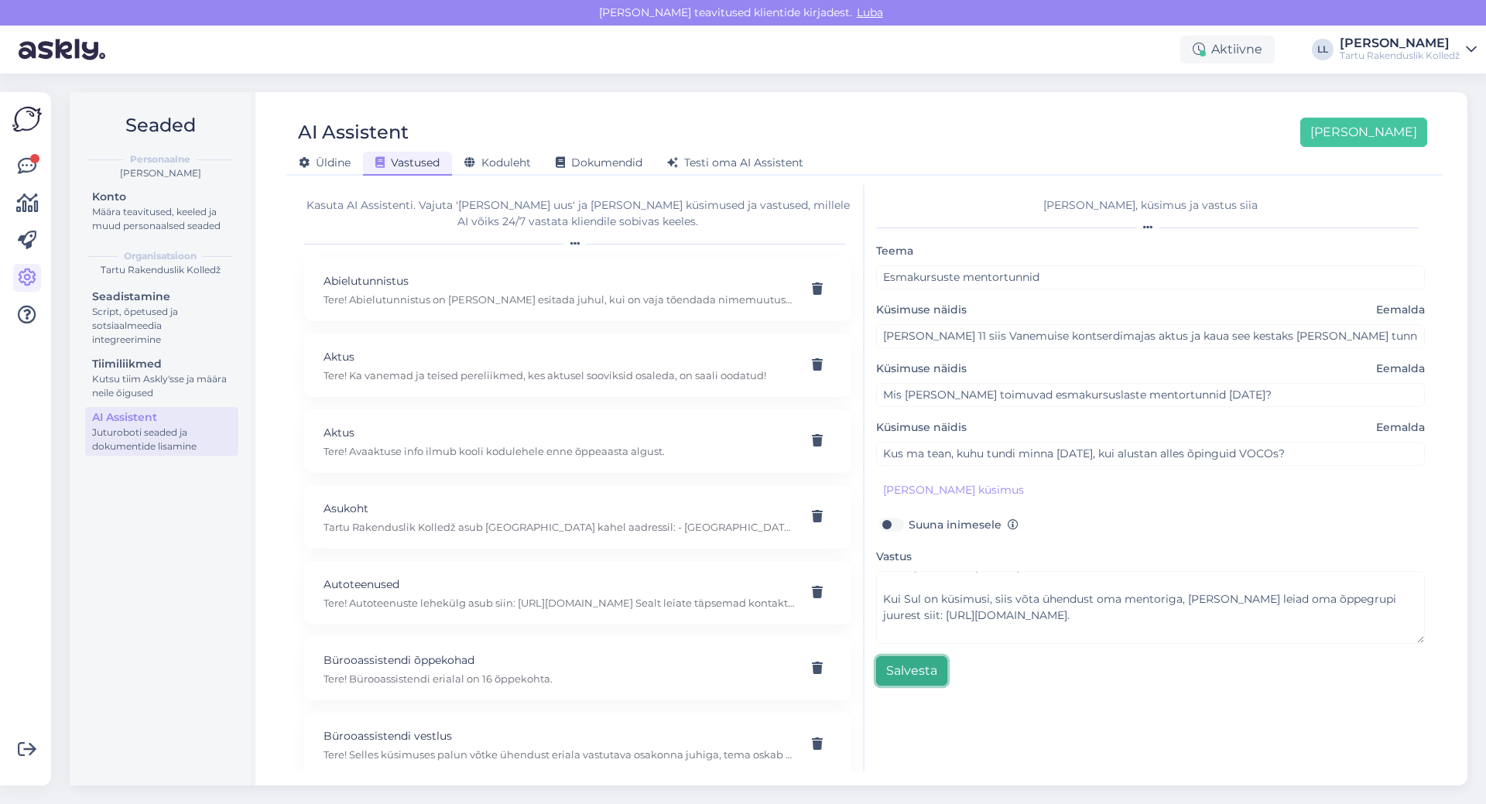
click at [904, 675] on button "Salvesta" at bounding box center [911, 670] width 71 height 29
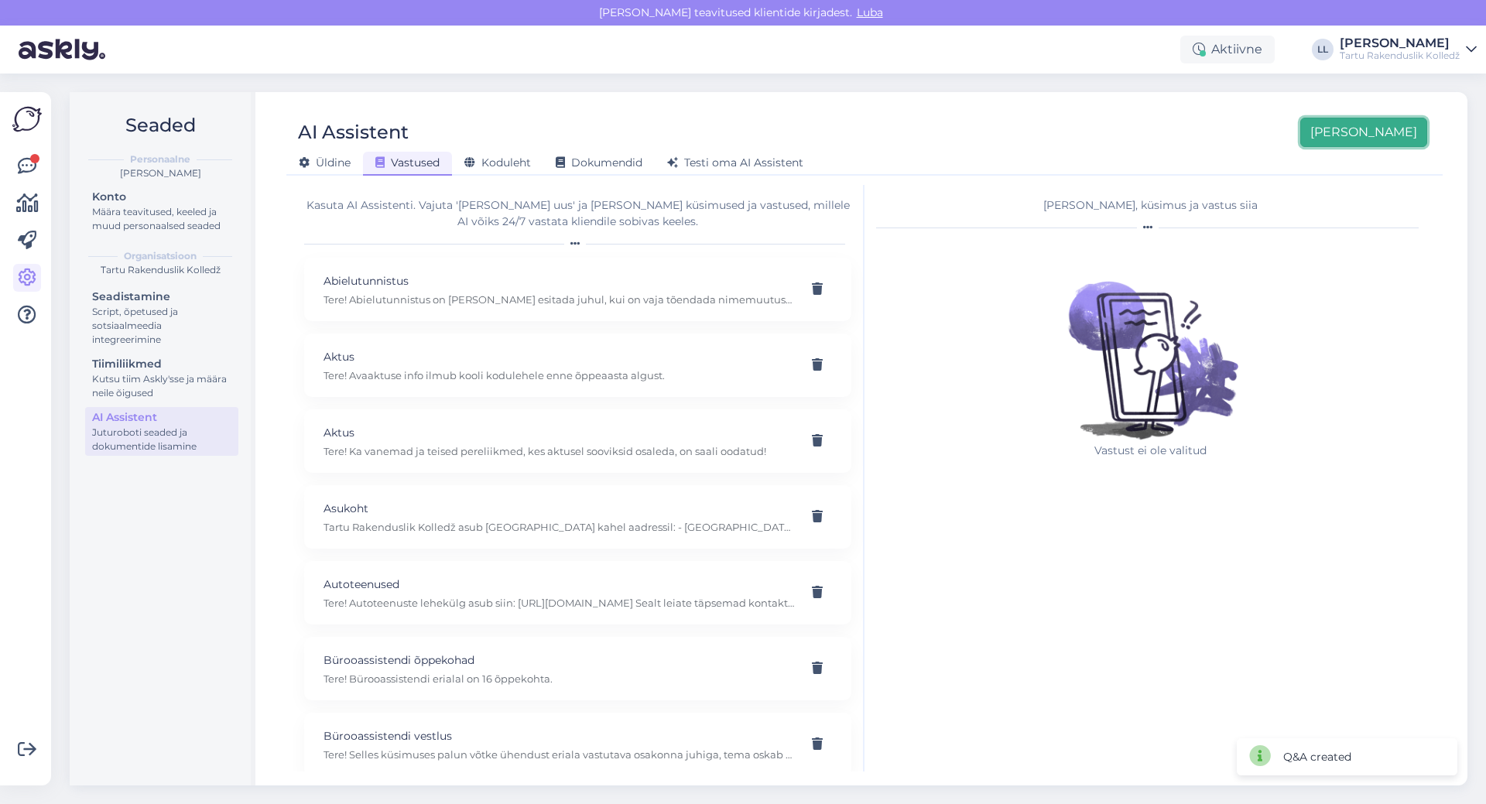
click at [1382, 137] on button "[PERSON_NAME]" at bounding box center [1363, 132] width 127 height 29
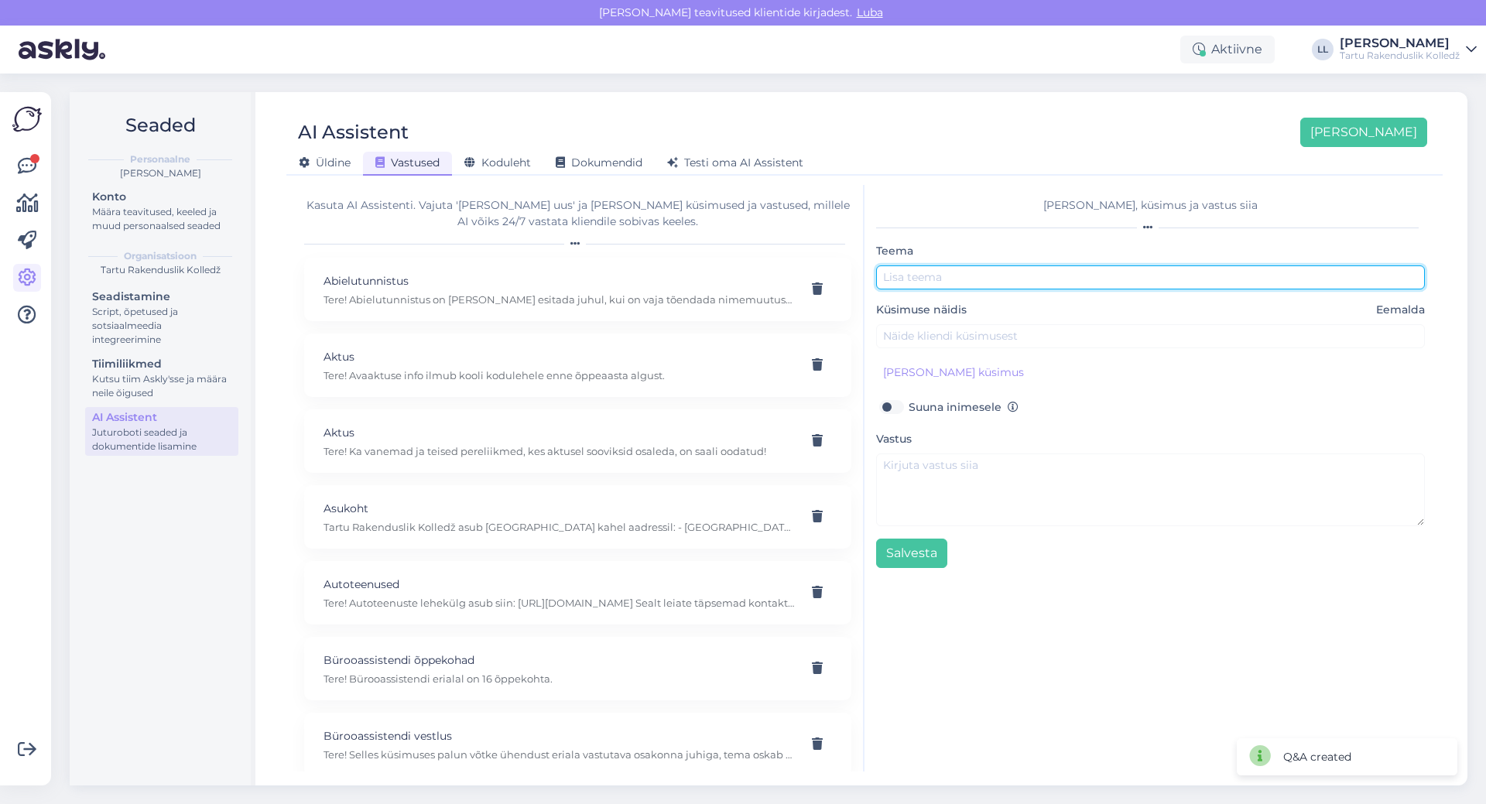
click at [969, 274] on input "text" at bounding box center [1150, 277] width 549 height 24
type input "K"
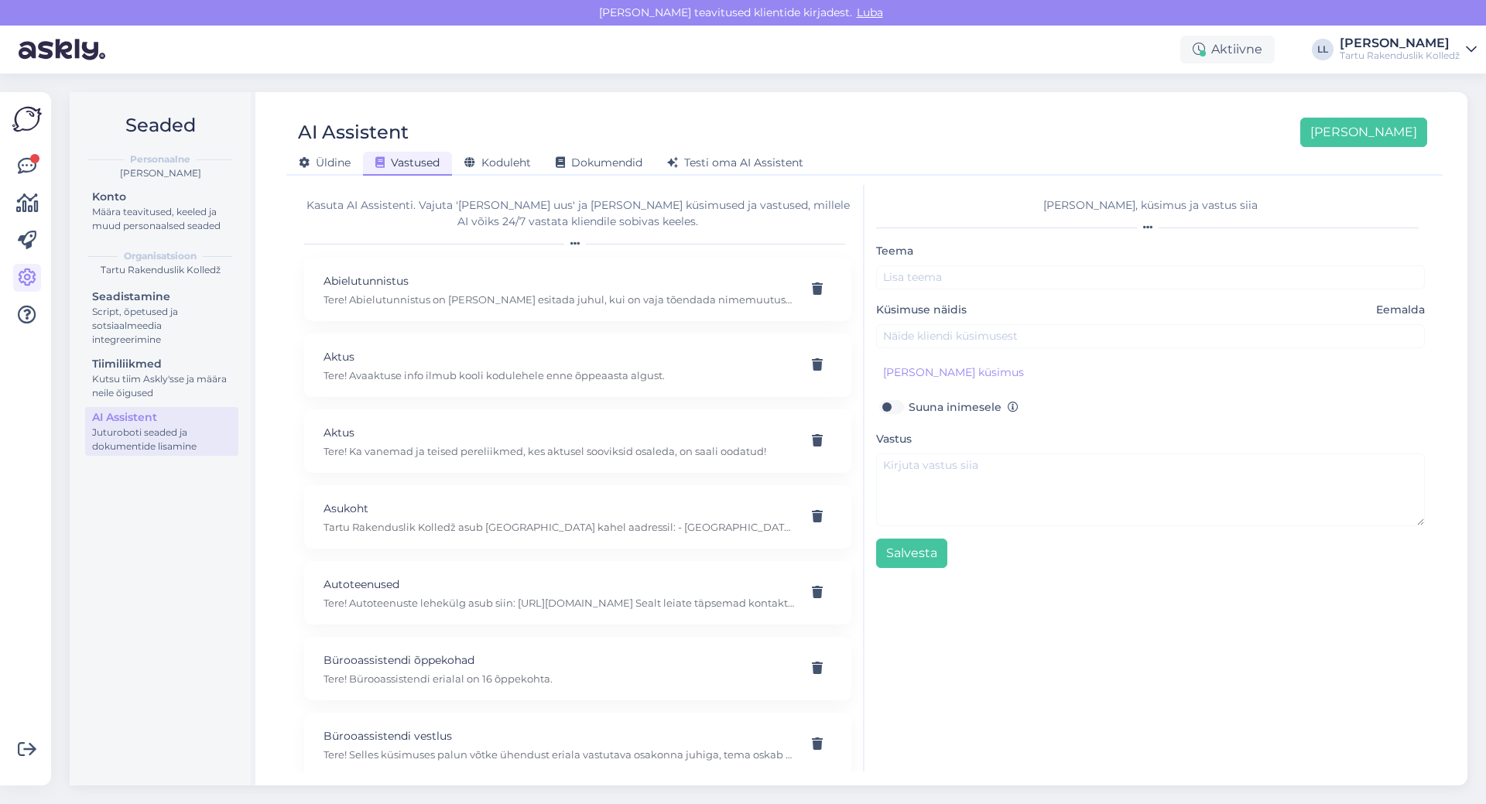
click at [111, 556] on div "Seaded Personaalne [PERSON_NAME] Määra teavitused, keeled ja muud personaalsed …" at bounding box center [163, 438] width 186 height 693
click at [27, 169] on icon at bounding box center [27, 166] width 19 height 19
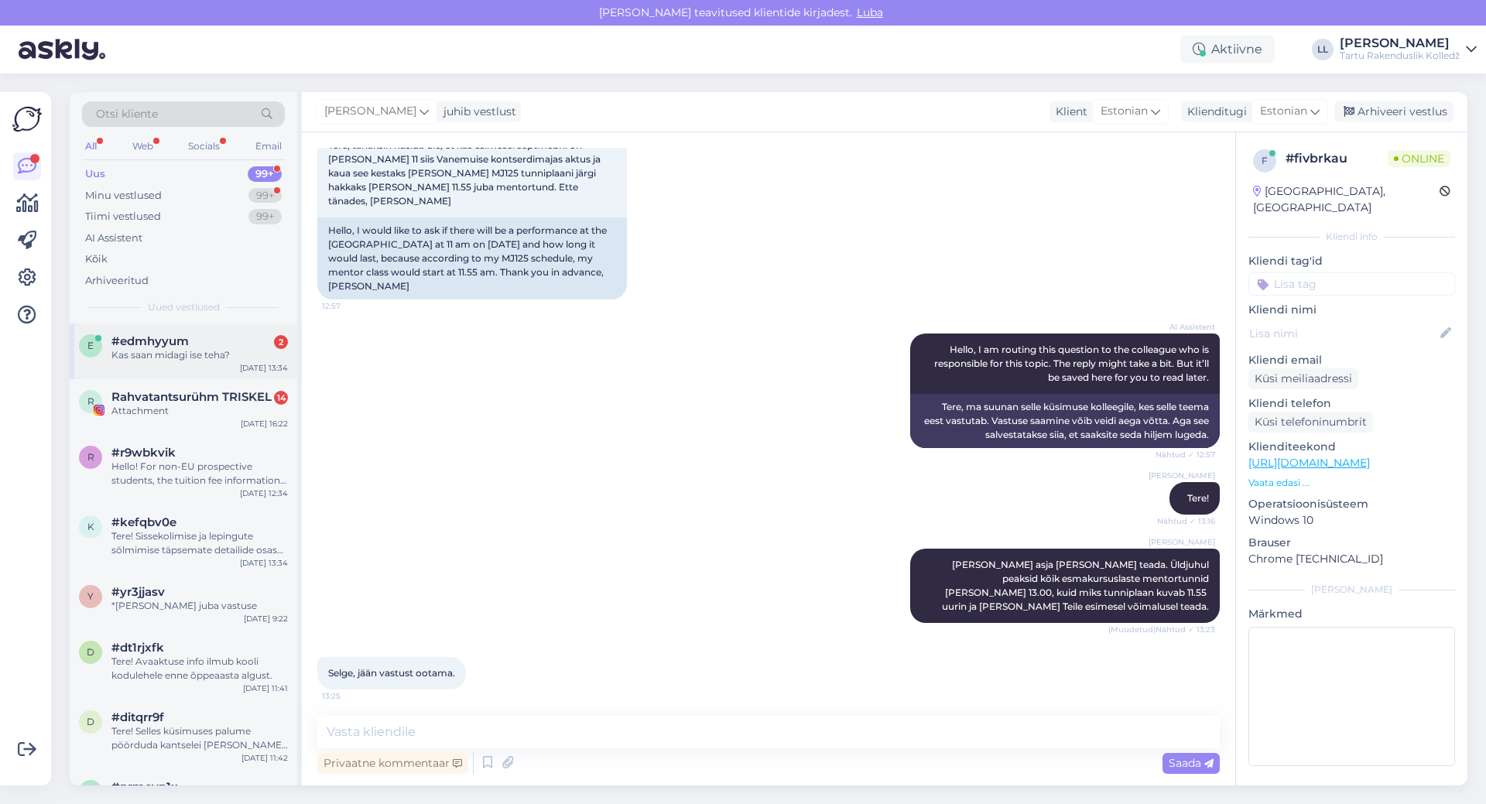
click at [128, 344] on span "#edmhyyum" at bounding box center [149, 341] width 77 height 14
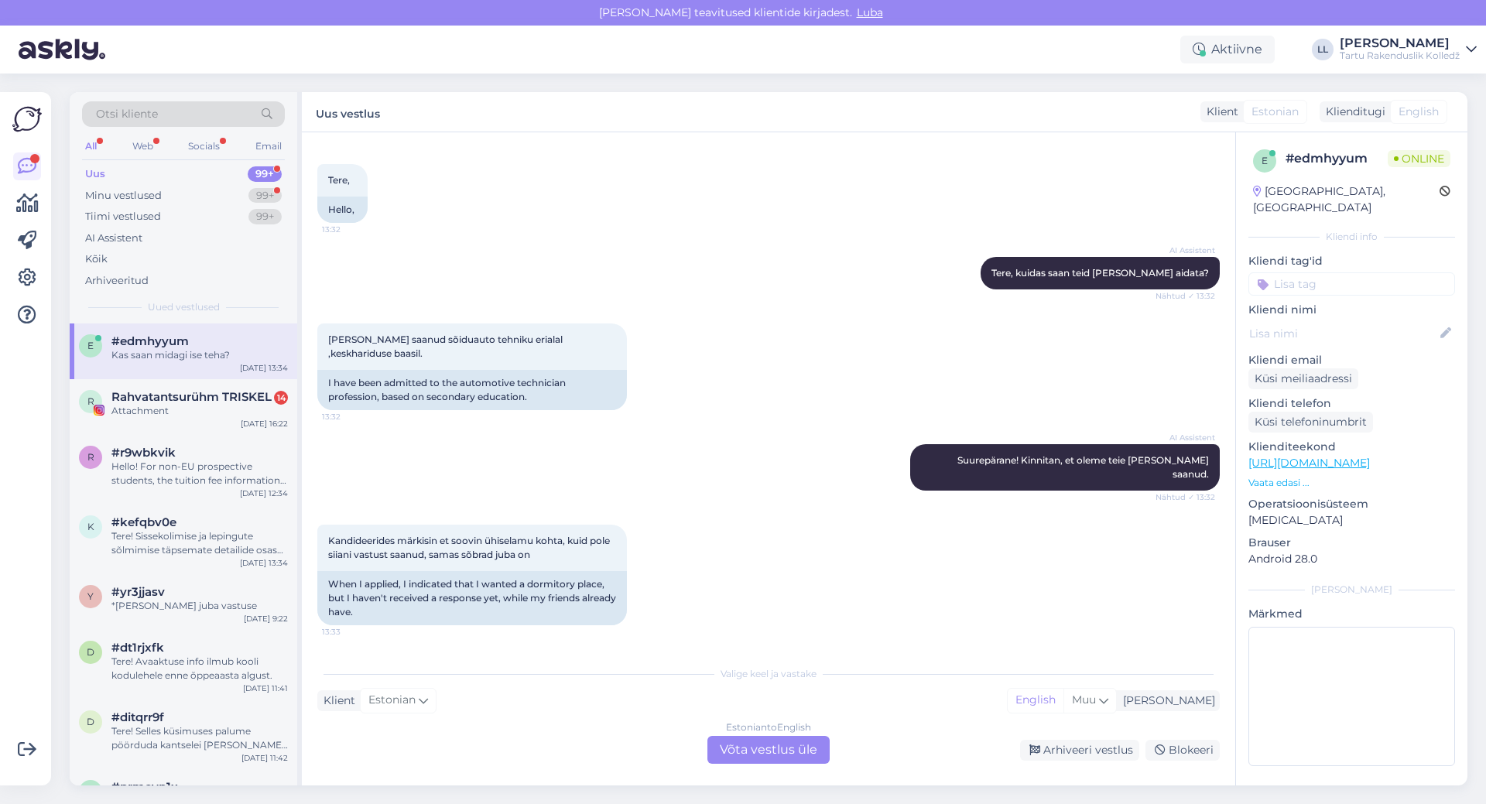
scroll to position [143, 0]
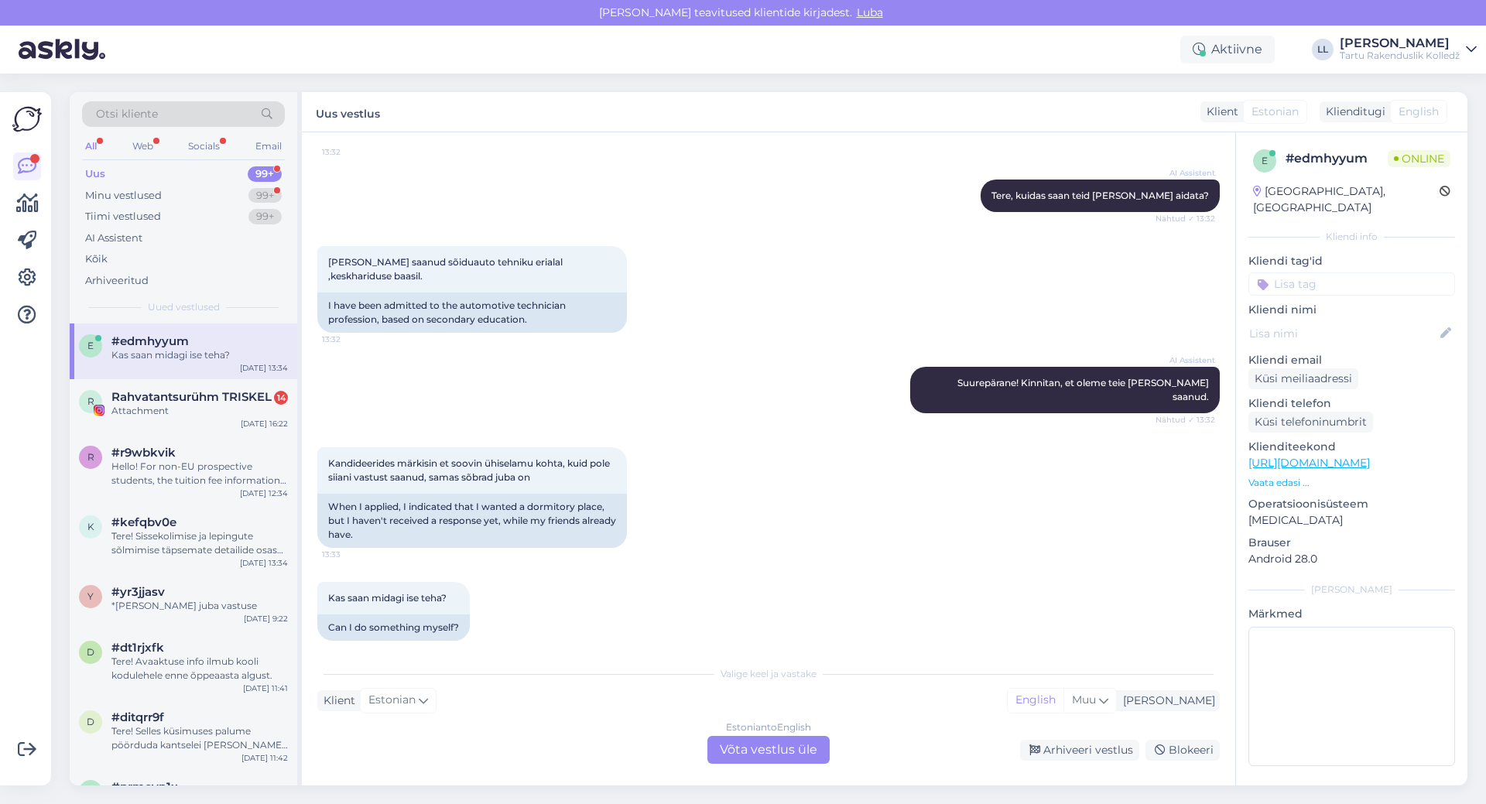
click at [794, 745] on div "Estonian to English Võta vestlus üle" at bounding box center [768, 750] width 122 height 28
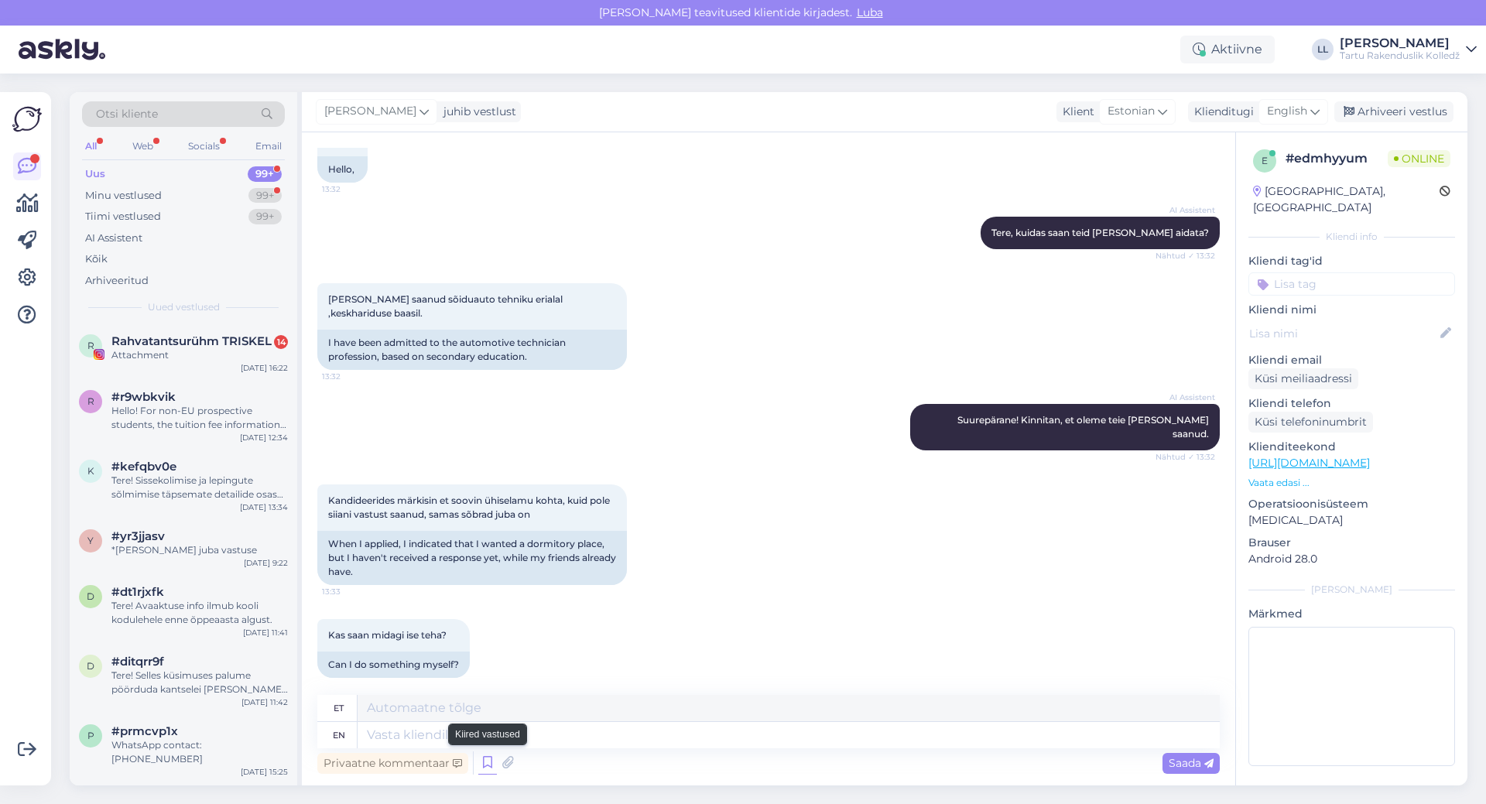
click at [490, 764] on icon at bounding box center [487, 763] width 19 height 23
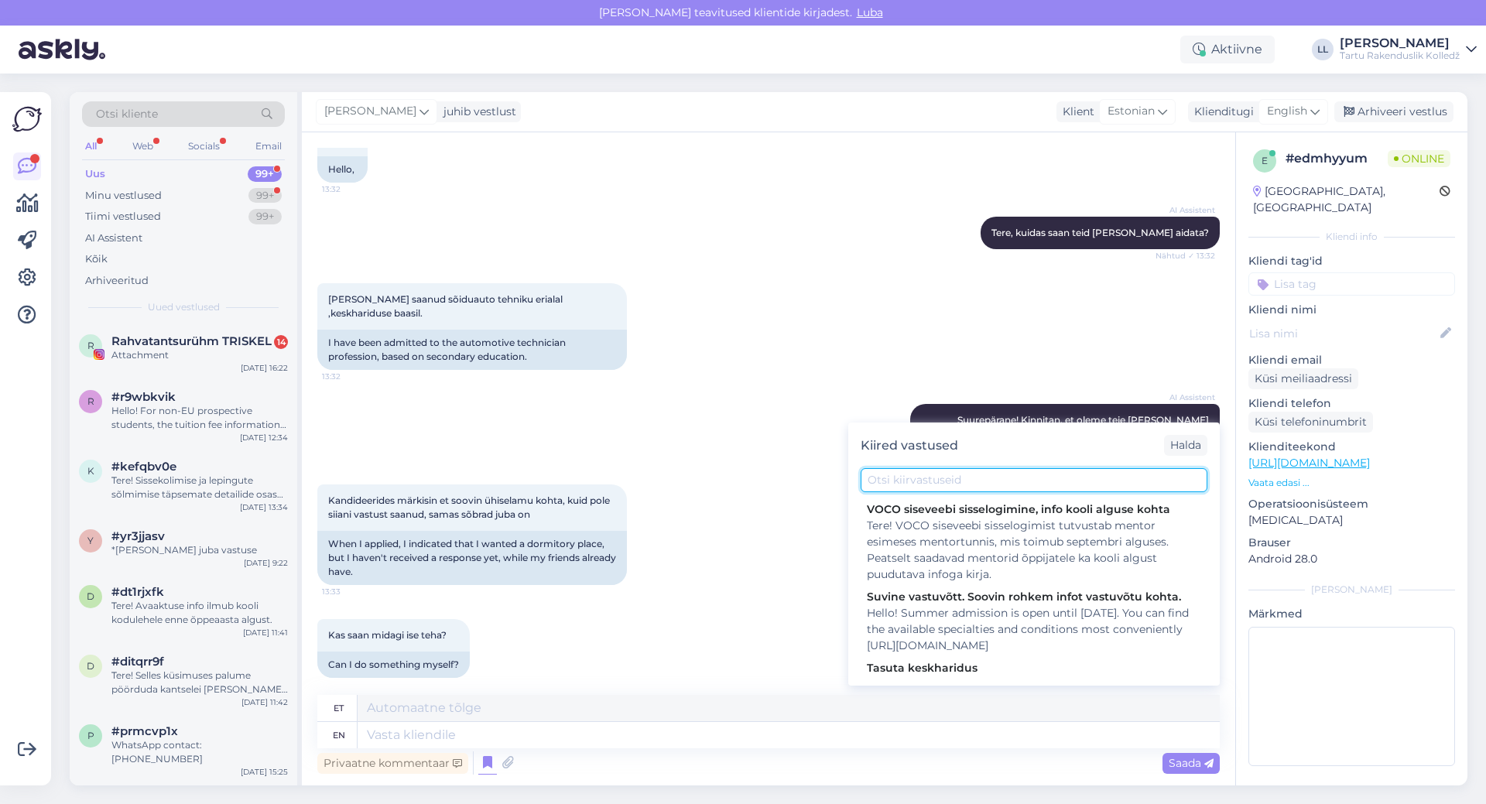
click at [907, 481] on input "text" at bounding box center [1034, 480] width 347 height 24
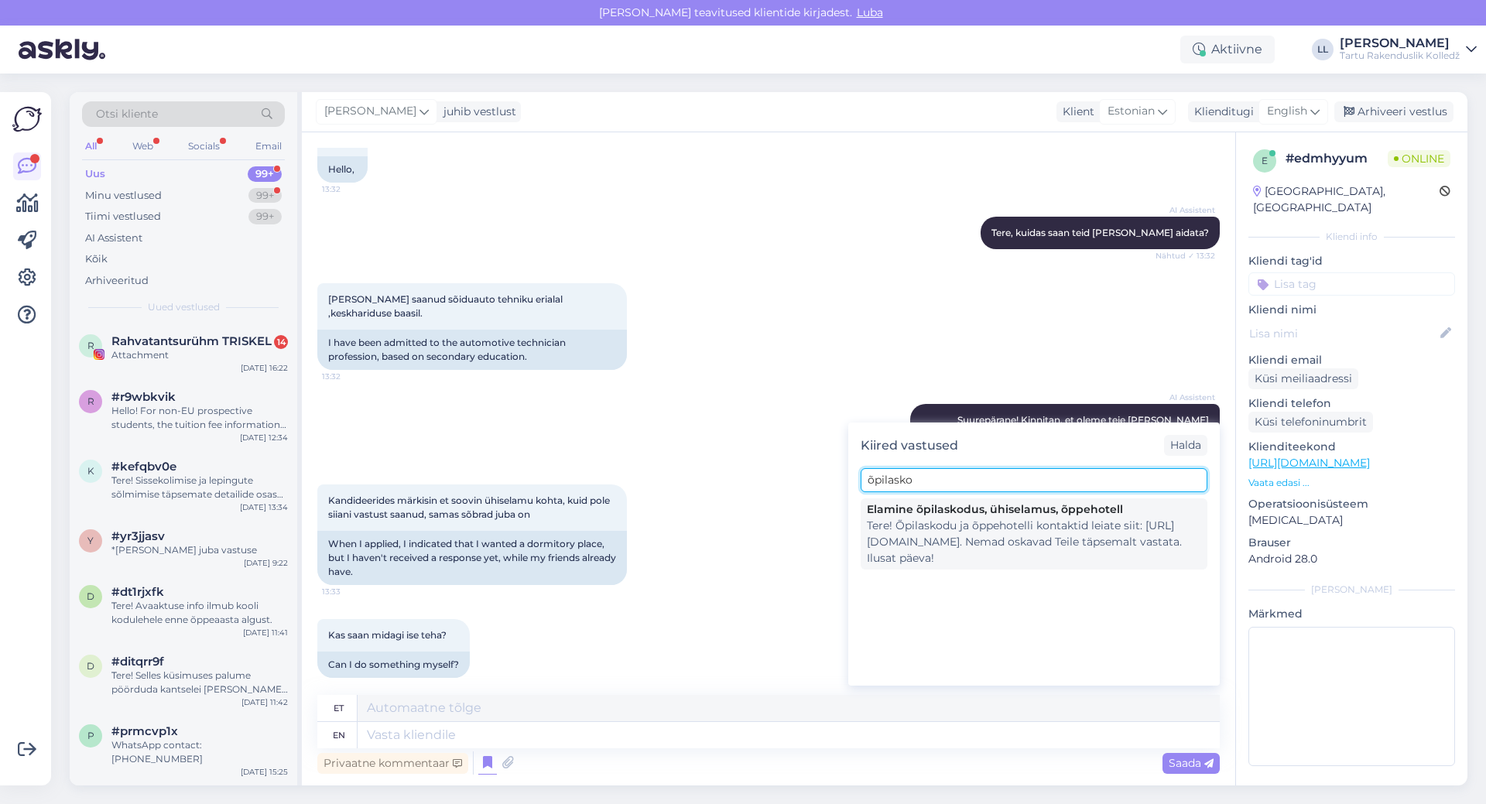
type input "õpilasko"
click at [976, 519] on div "Tere! Õpilaskodu ja õppehotelli kontaktid leiate siit: [URL][DOMAIN_NAME]. Nema…" at bounding box center [1034, 542] width 334 height 49
type textarea "Tere! Õpilaskodu ja õppehotelli kontaktid siit: [URL][DOMAIN_NAME]. Nemad oskav…"
type textarea "Tere! Õpilaskodu ja õppehotelli kontaktid leiate siit: [URL][DOMAIN_NAME]. Nema…"
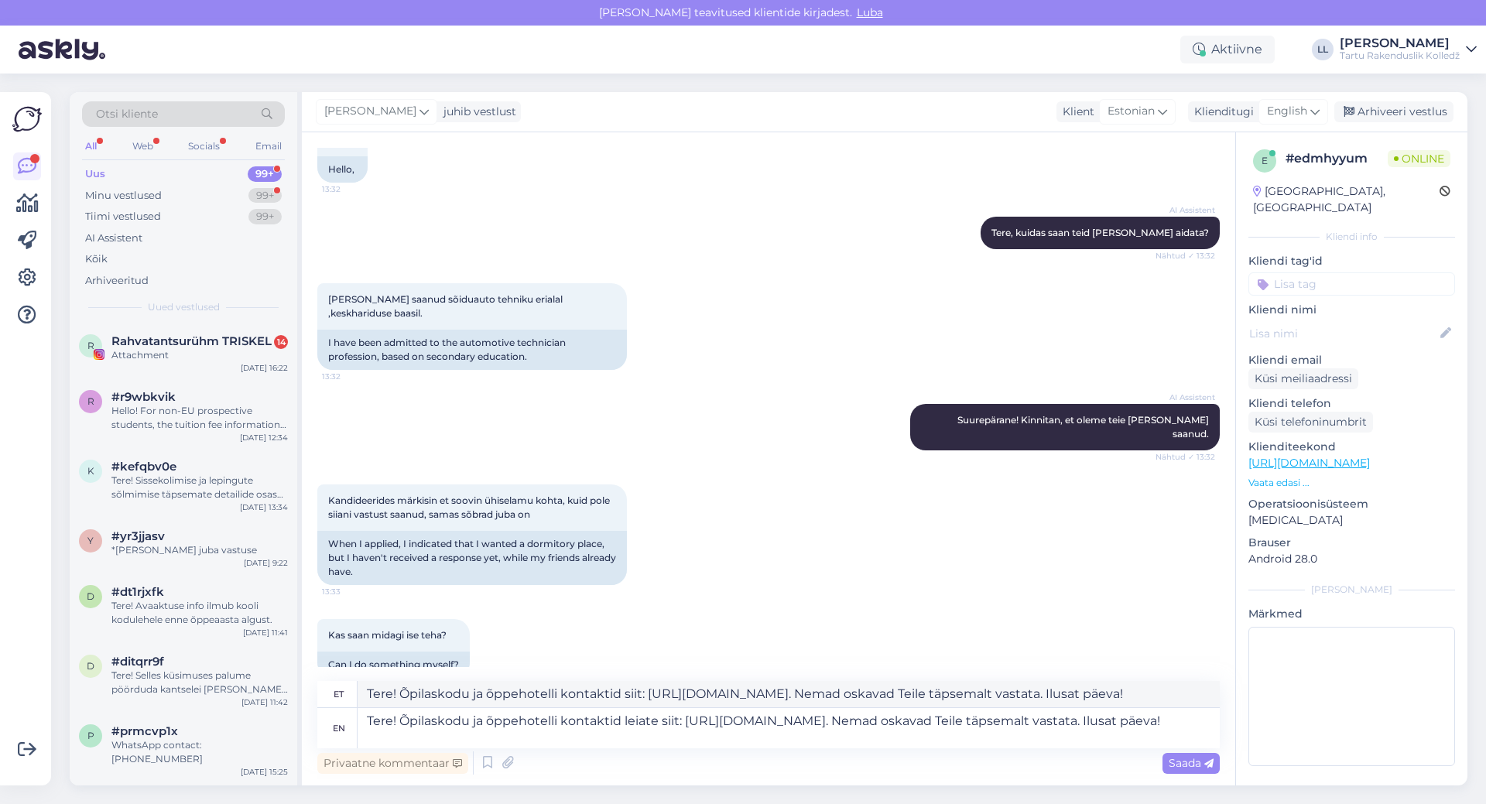
scroll to position [120, 0]
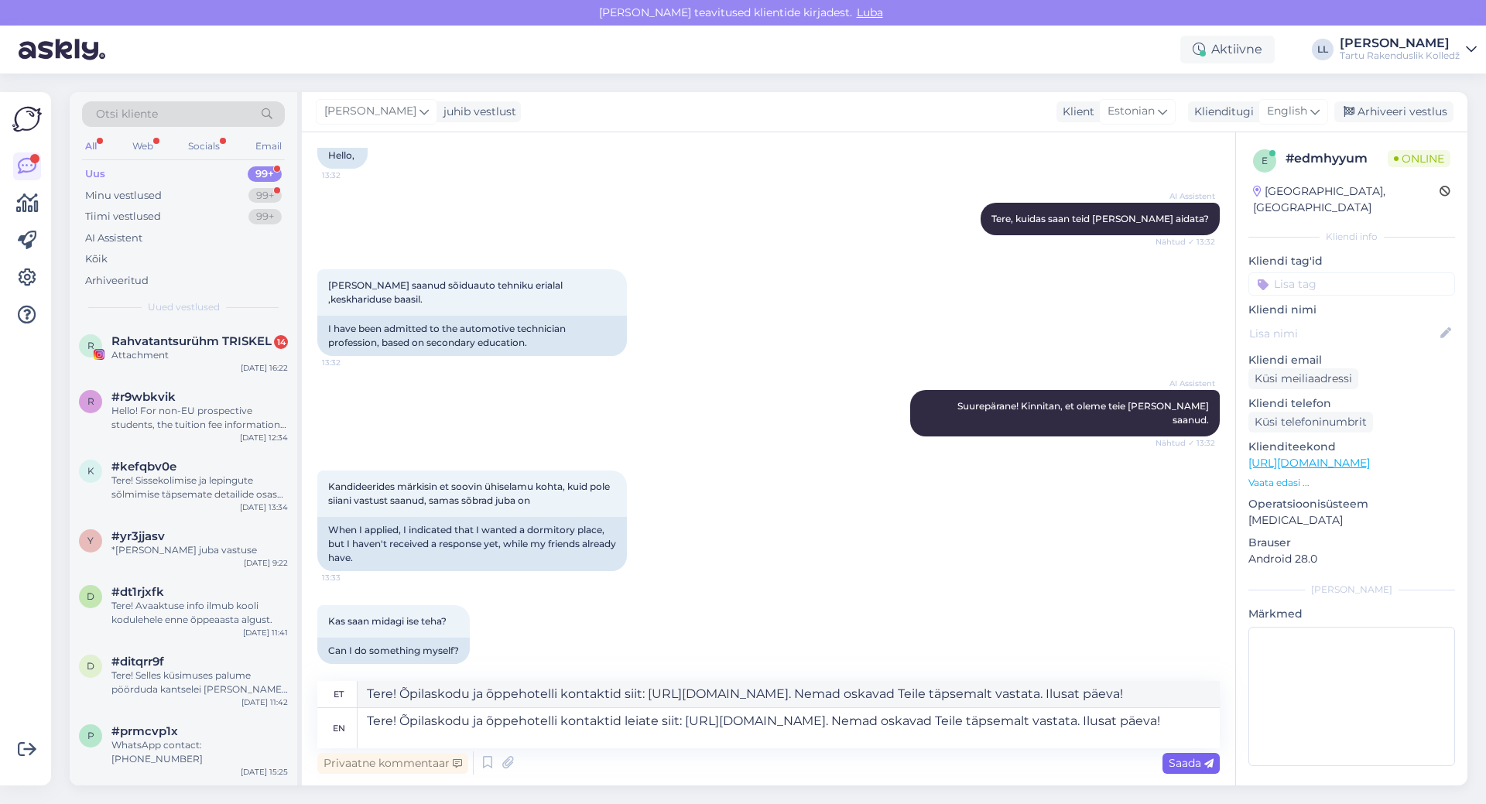
click at [1190, 761] on span "Saada" at bounding box center [1191, 763] width 45 height 14
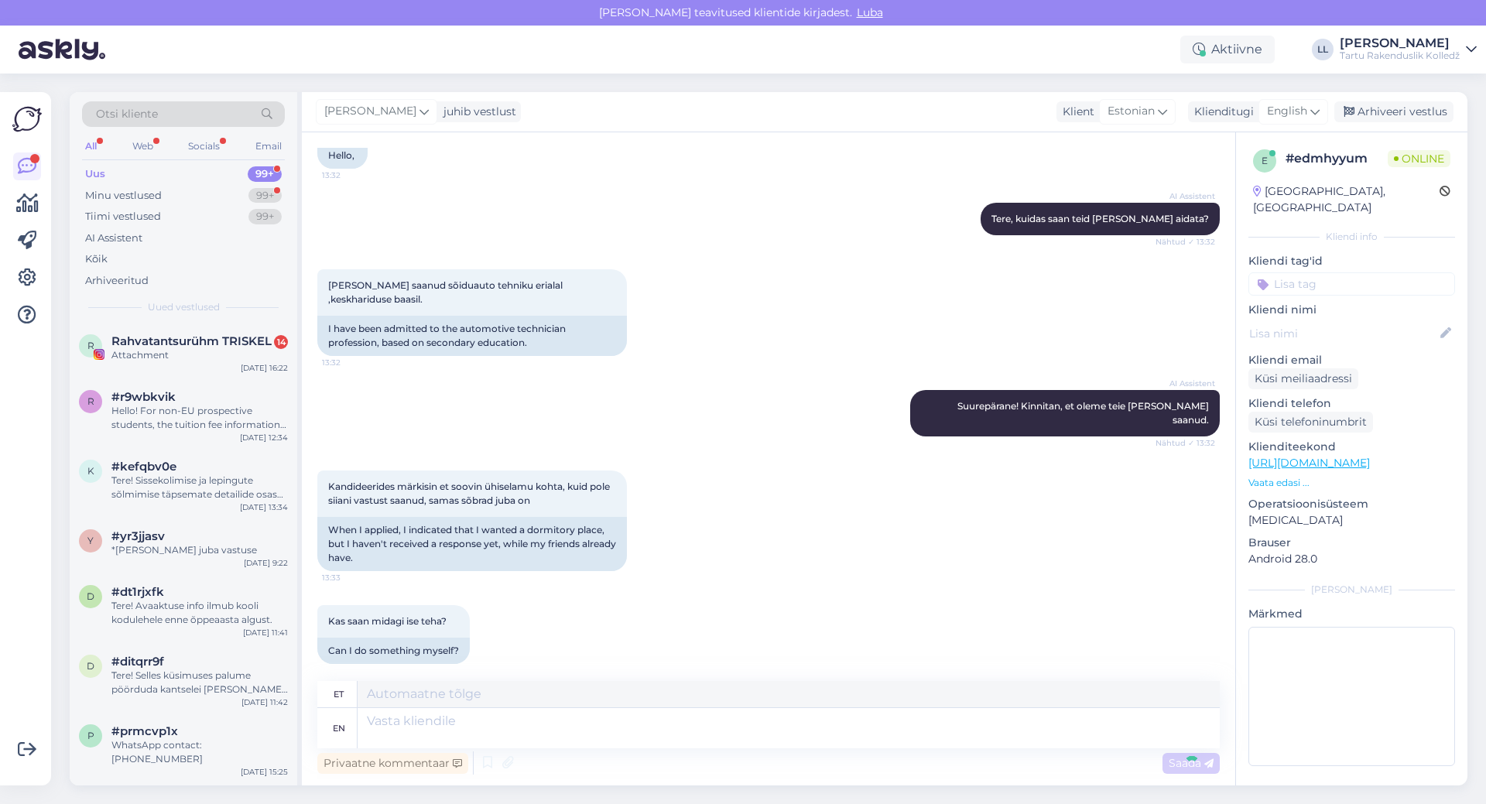
scroll to position [255, 0]
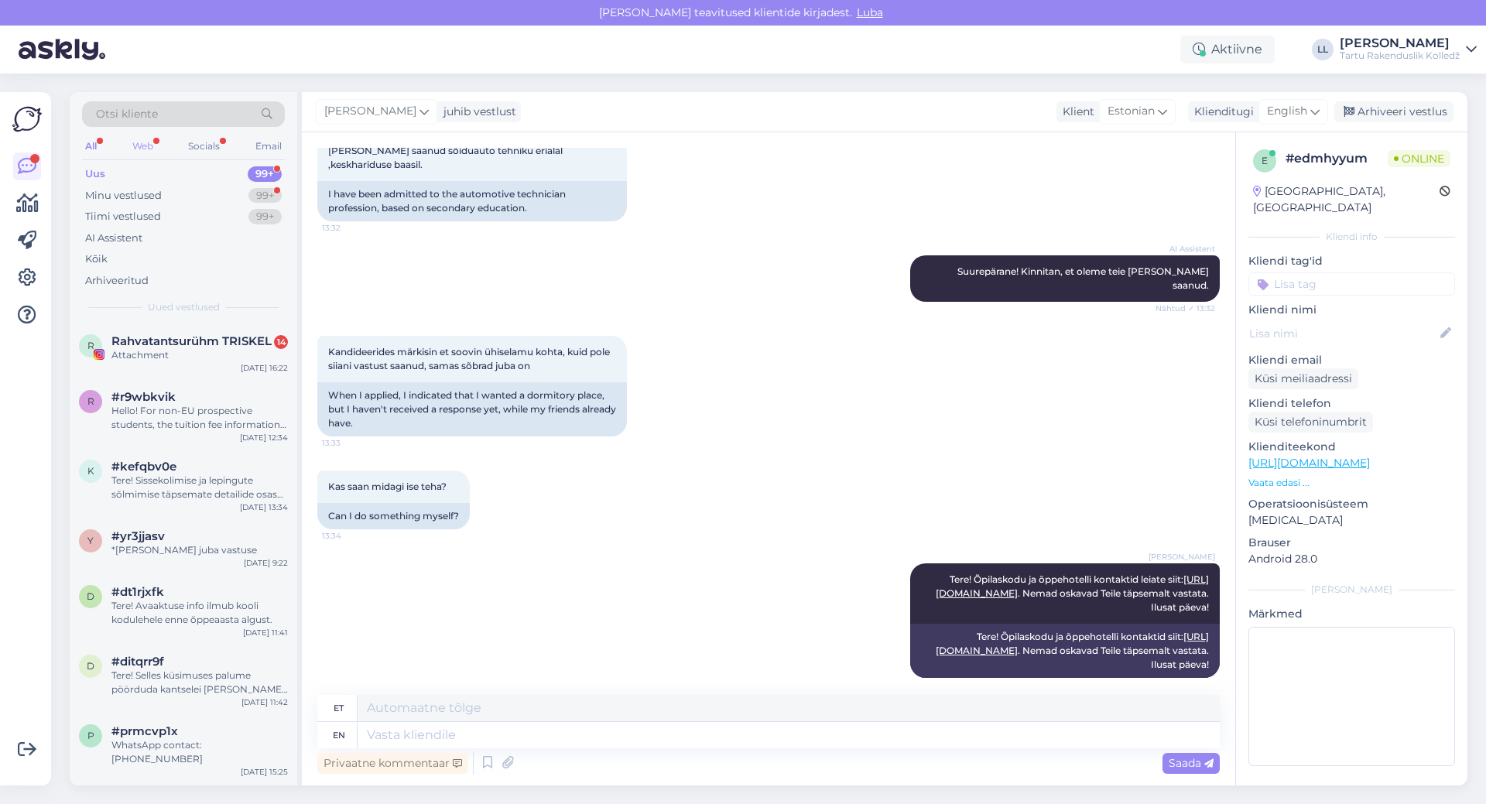
click at [149, 138] on div "Web" at bounding box center [142, 146] width 27 height 20
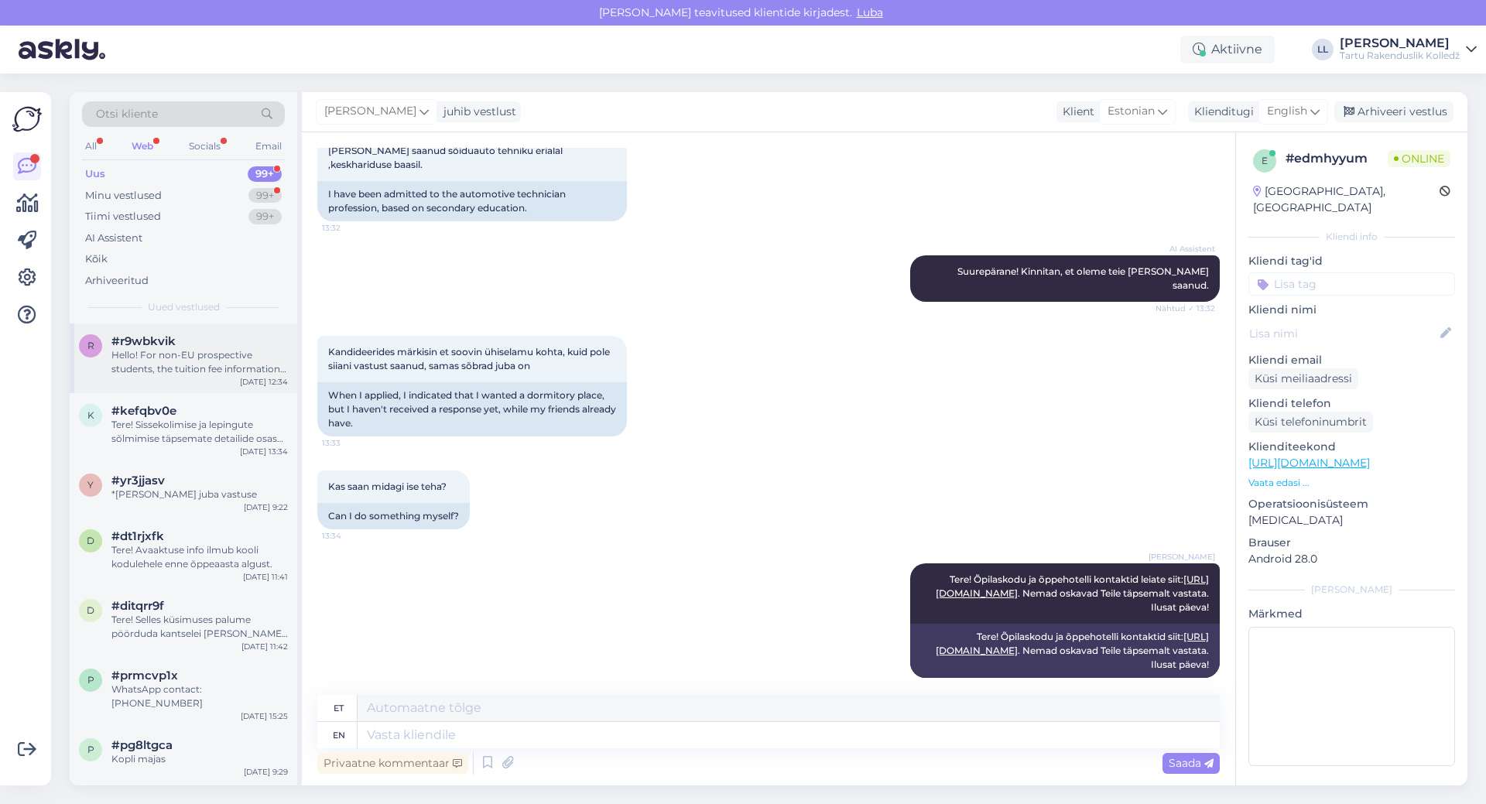
click at [159, 344] on span "#r9wbkvik" at bounding box center [143, 341] width 64 height 14
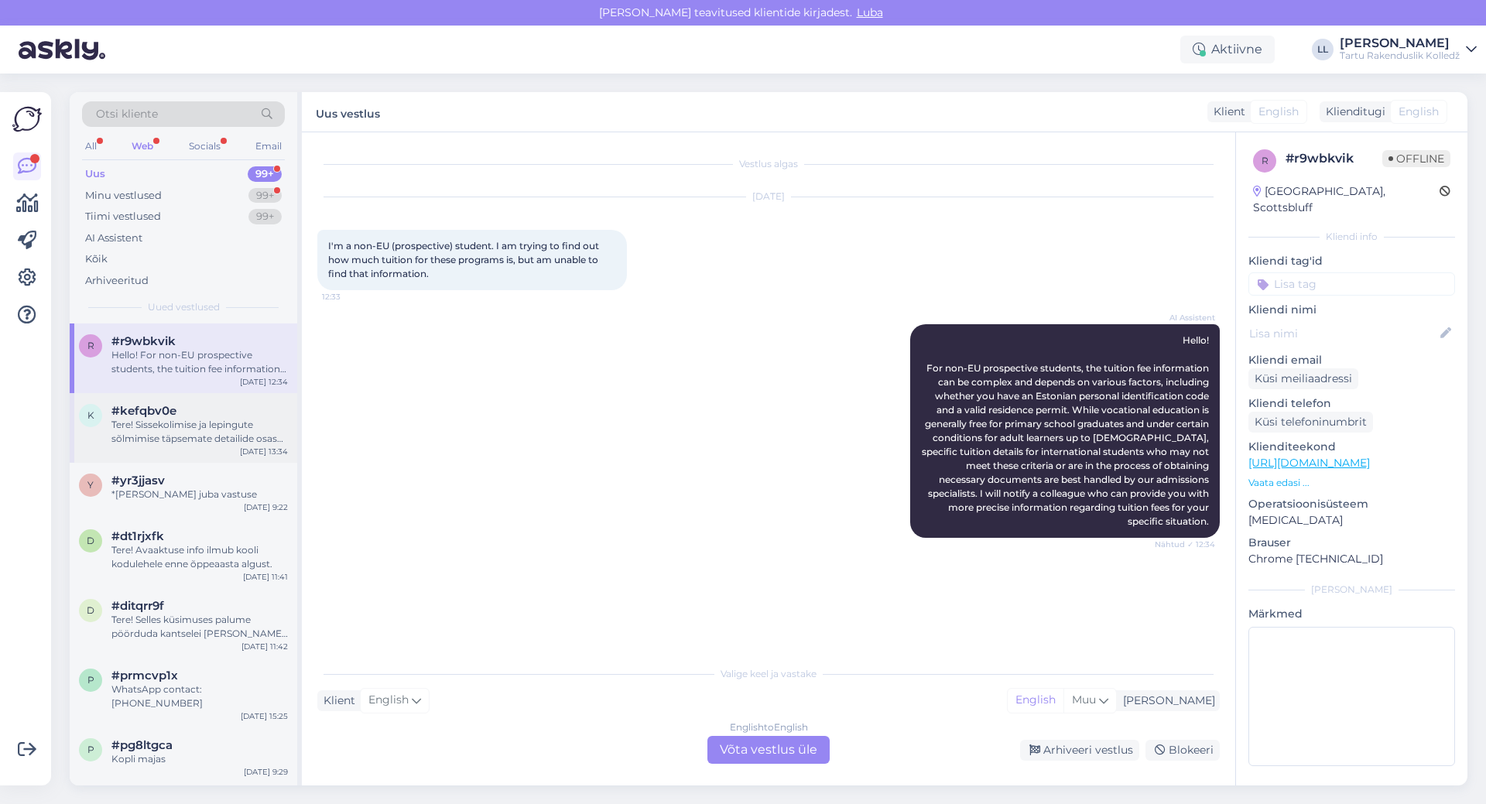
click at [135, 439] on div "Tere! Sissekolimise ja lepingute sõlmimise täpsemate detailide osas palun pöörd…" at bounding box center [199, 432] width 176 height 28
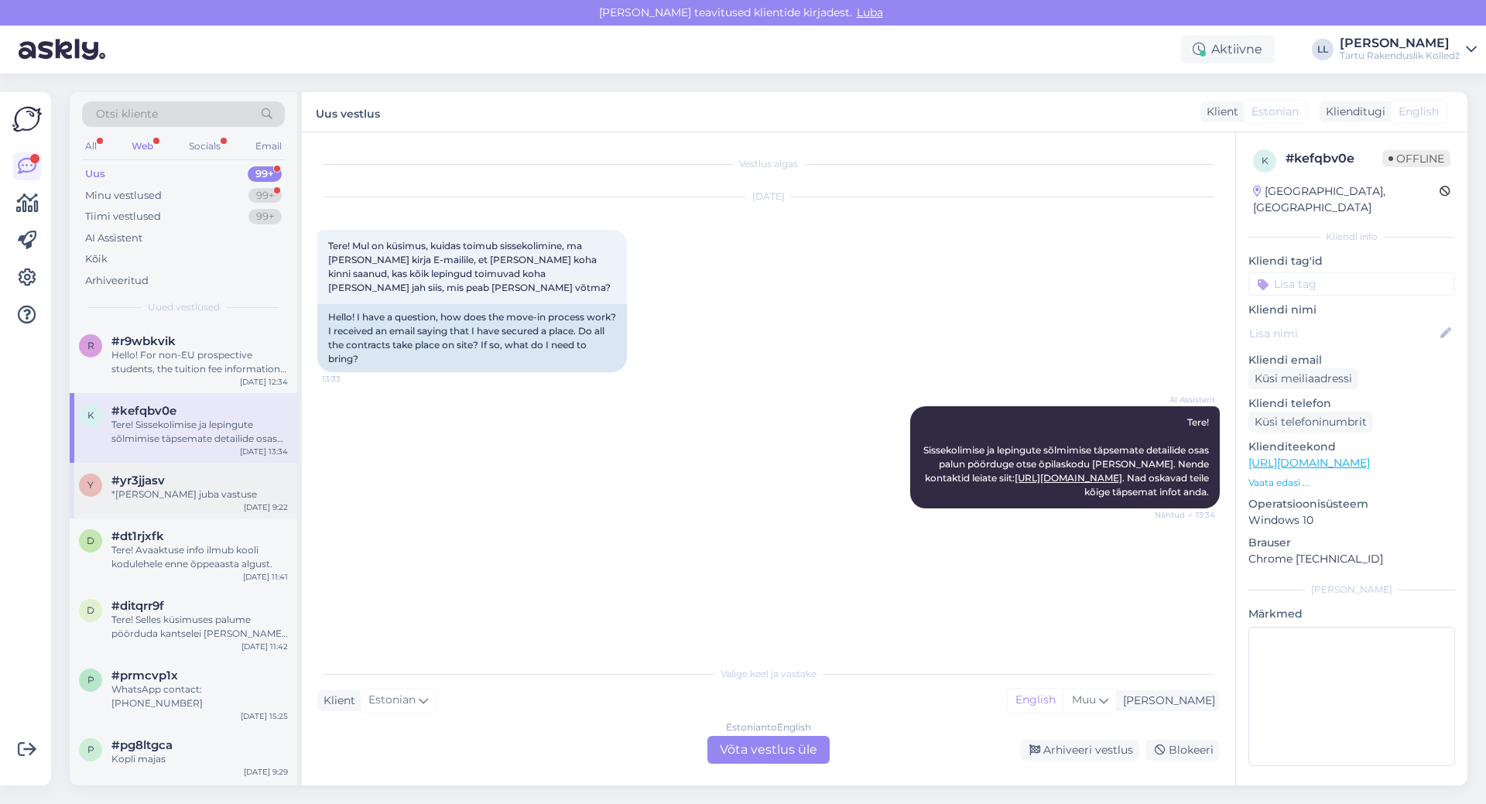
click at [187, 476] on div "#yr3jjasv" at bounding box center [199, 481] width 176 height 14
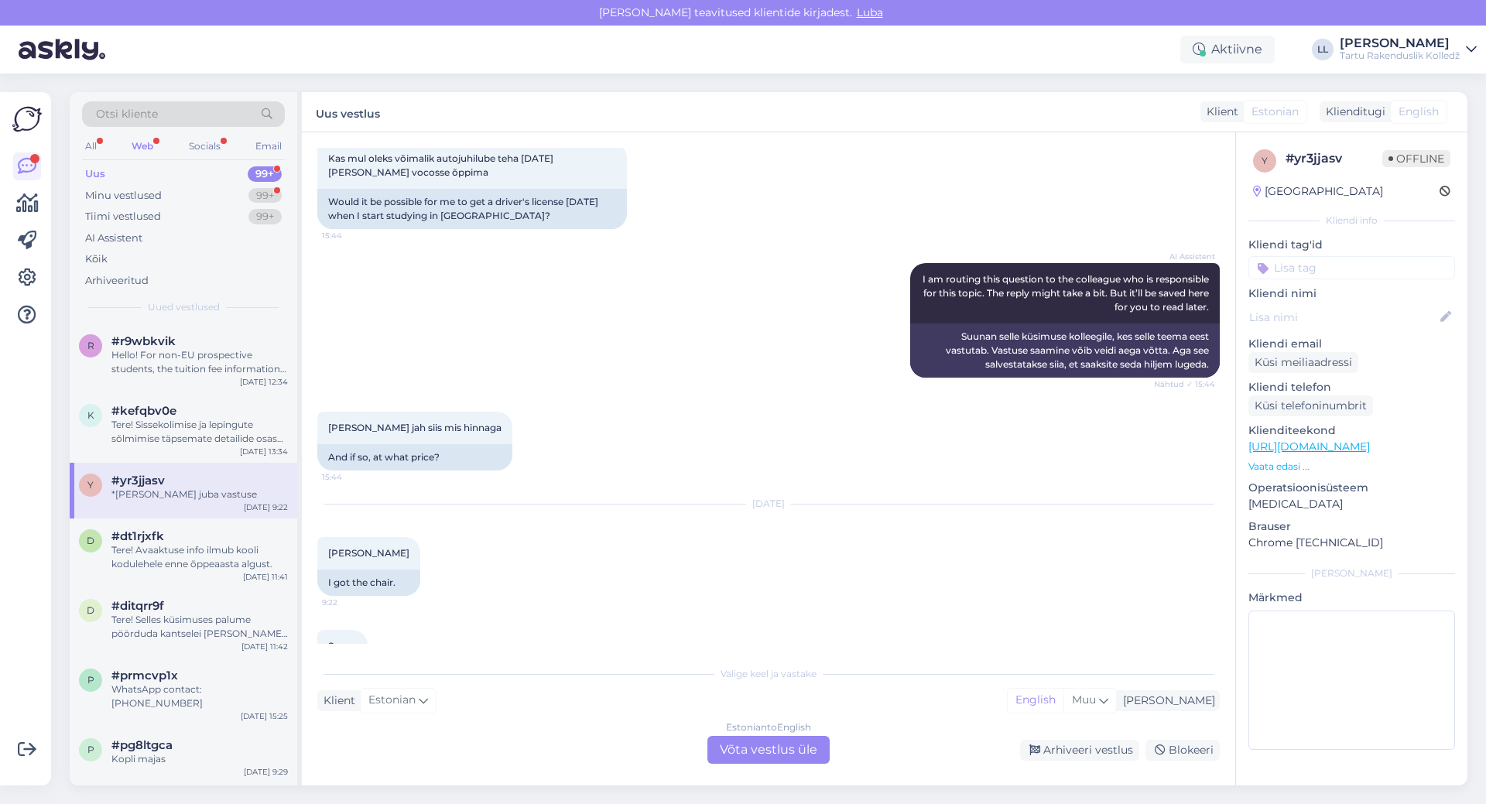
scroll to position [402, 0]
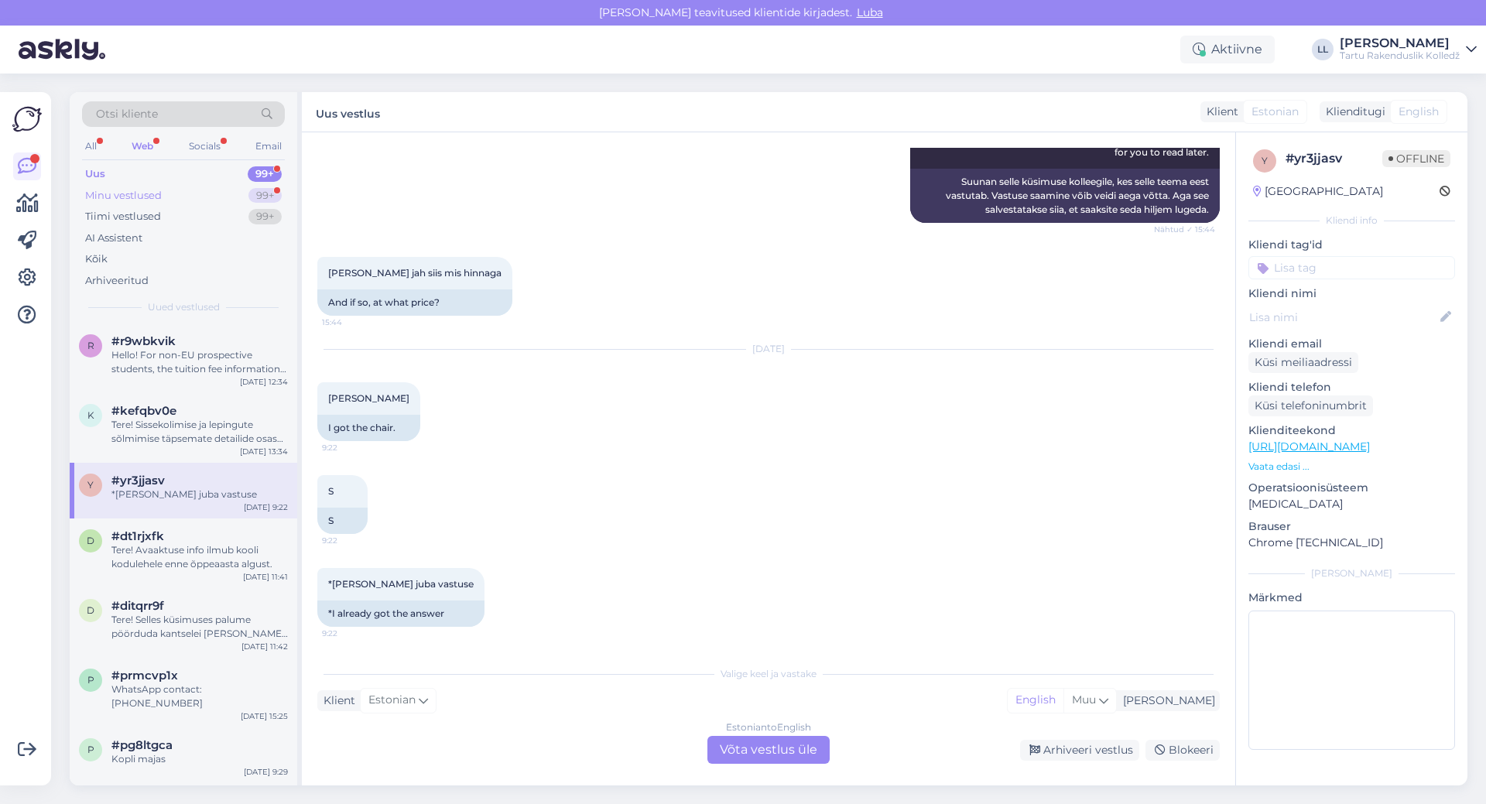
click at [132, 201] on div "Minu vestlused" at bounding box center [123, 195] width 77 height 15
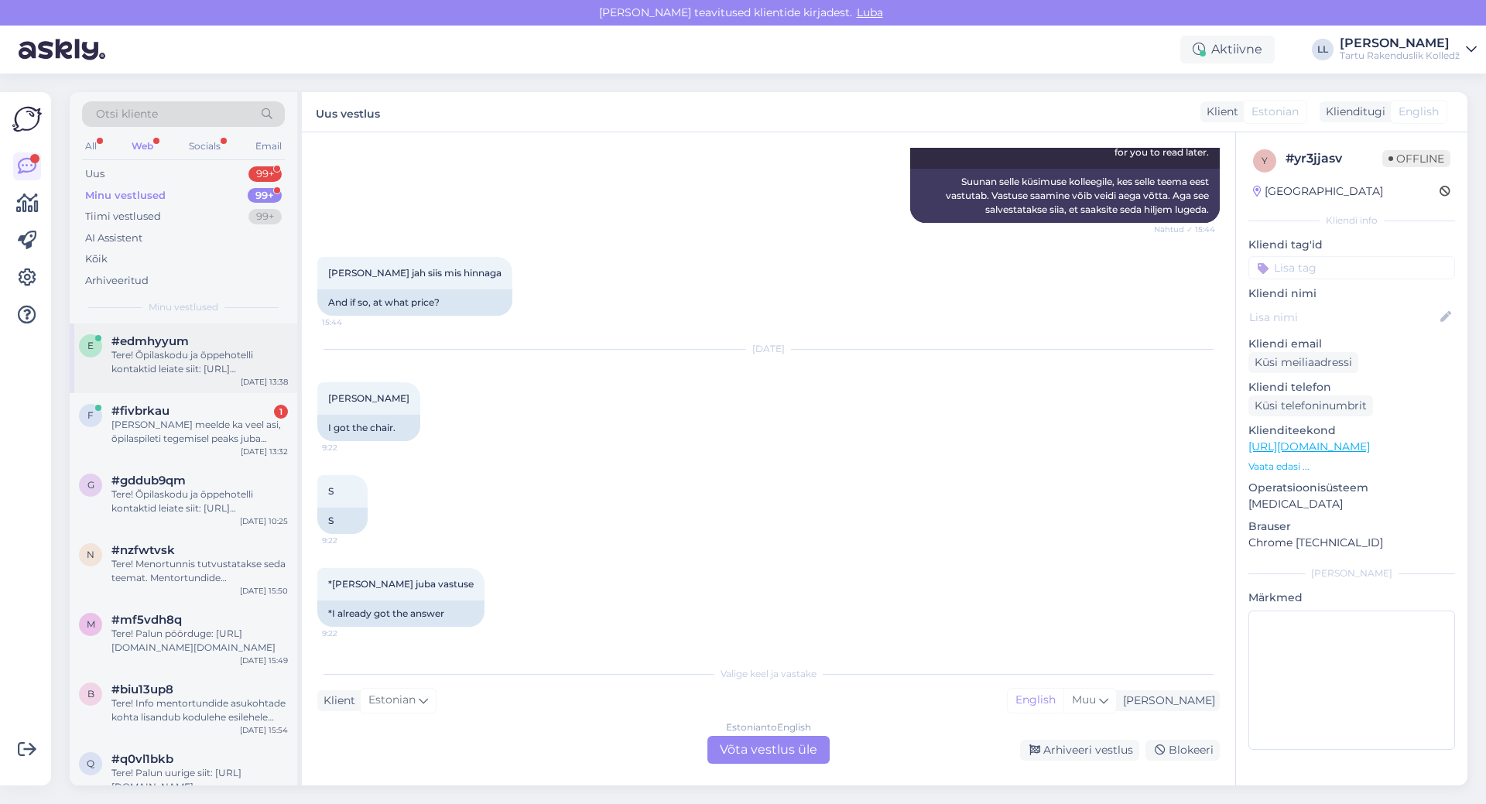
click at [178, 352] on div "Tere! Õpilaskodu ja õppehotelli kontaktid leiate siit: [URL][DOMAIN_NAME]. Nema…" at bounding box center [199, 362] width 176 height 28
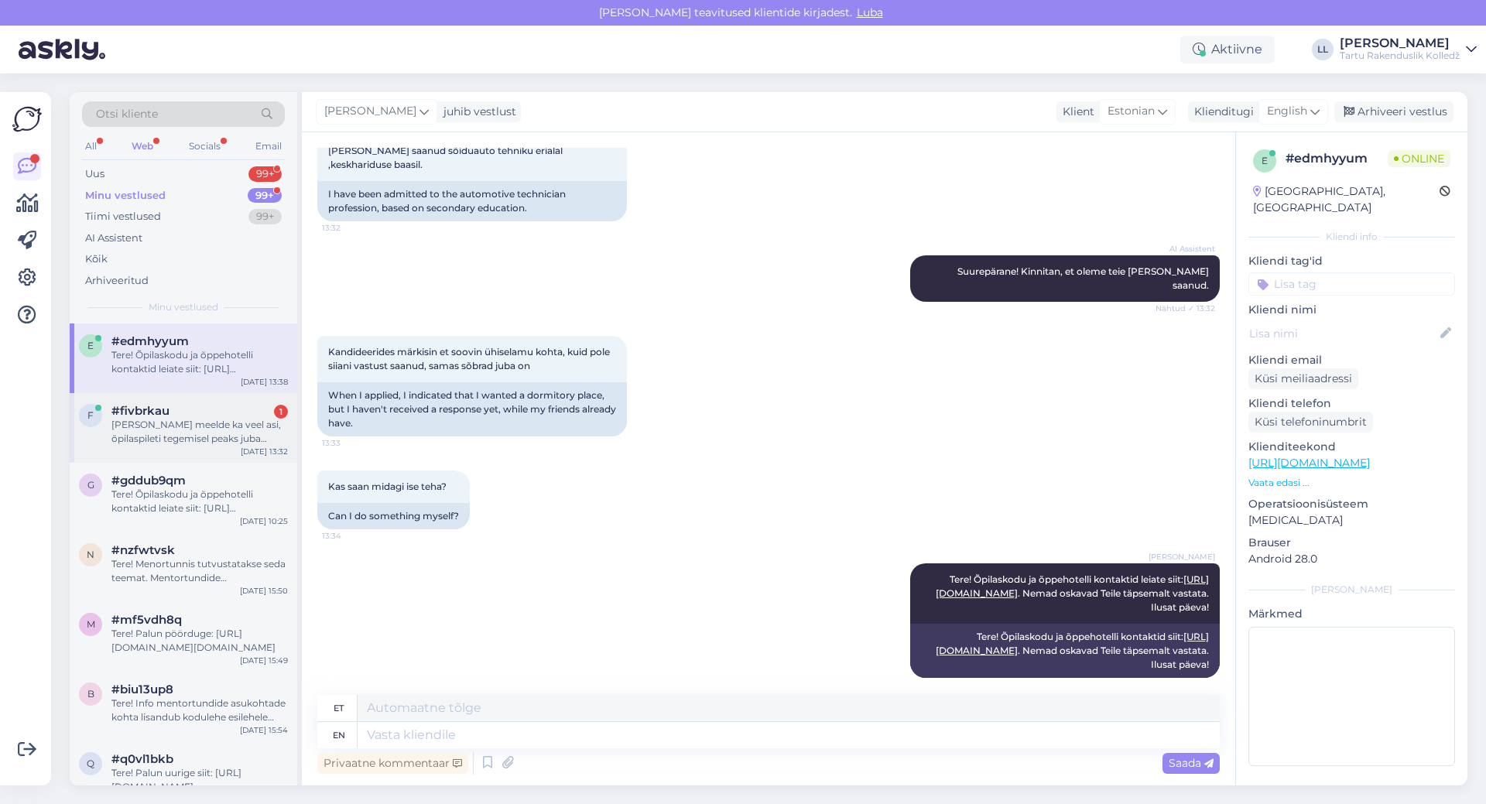
click at [183, 436] on div "[PERSON_NAME] meelde ka veel asi, õpilaspileti tegemisel peaks juba varem pilt …" at bounding box center [199, 432] width 176 height 28
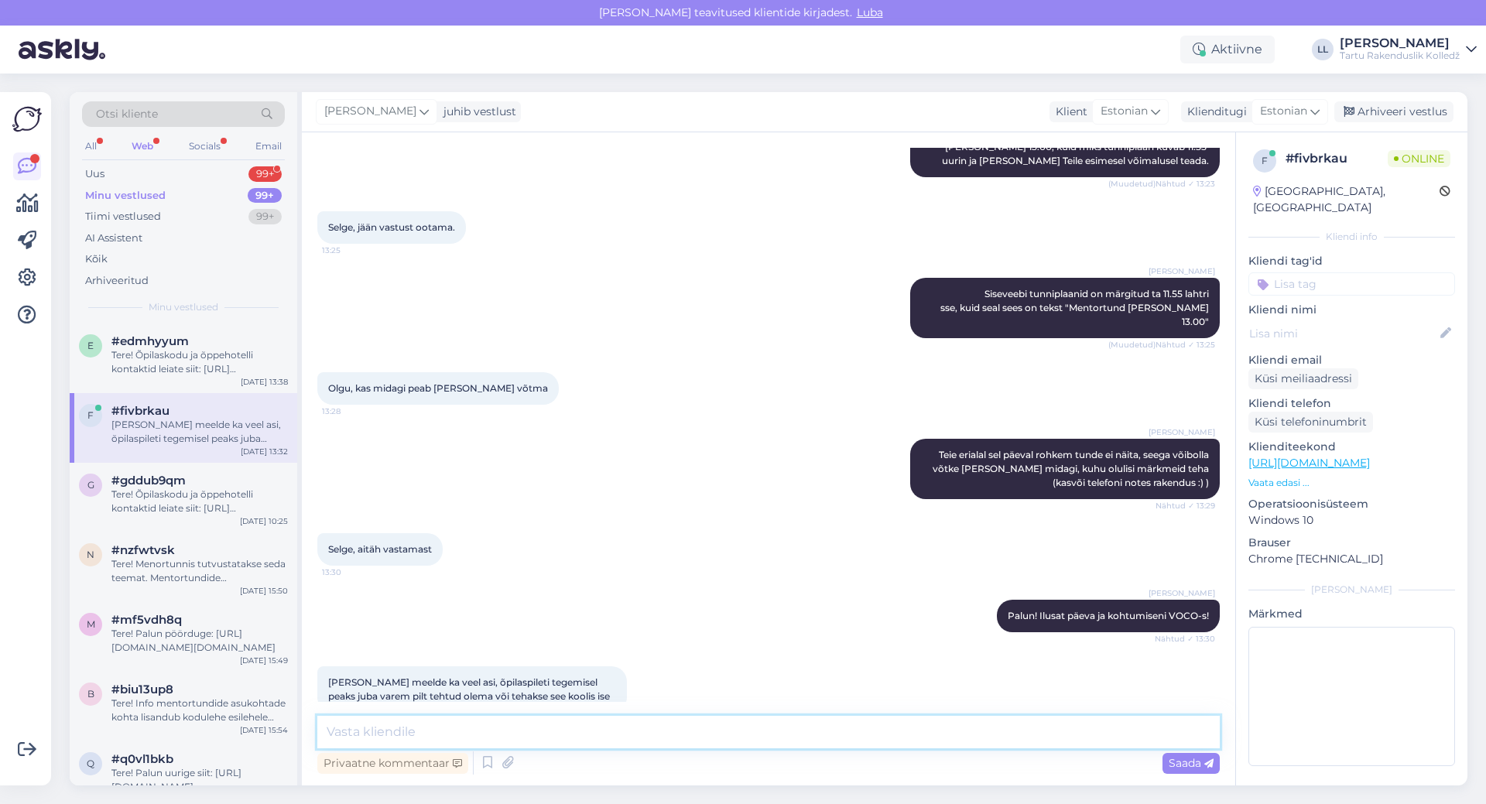
click at [611, 726] on textarea at bounding box center [768, 732] width 902 height 33
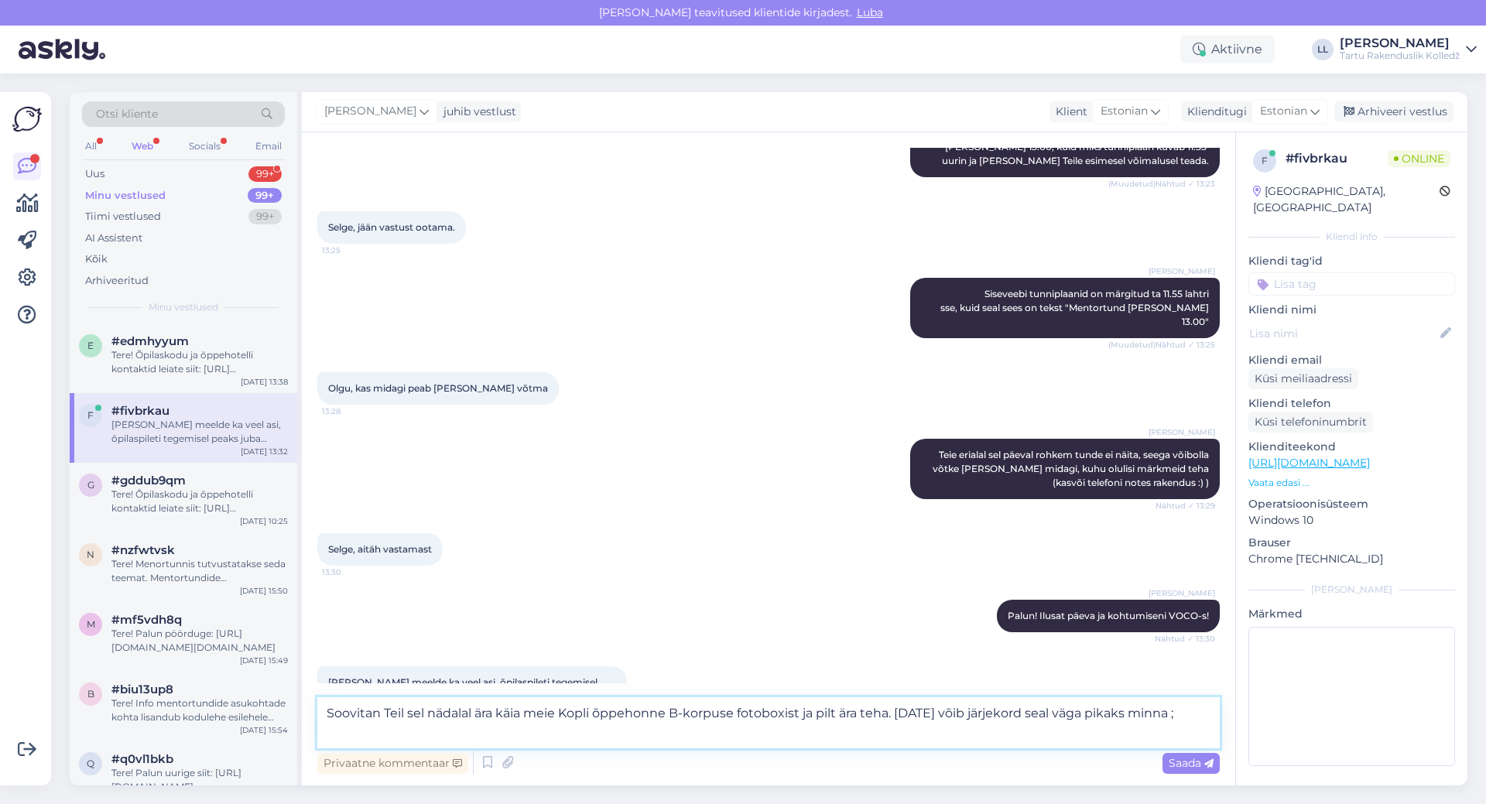
type textarea "Soovitan Teil sel nädalal ära käia meie Kopli õppehonne B-korpuse fotoboxist ja…"
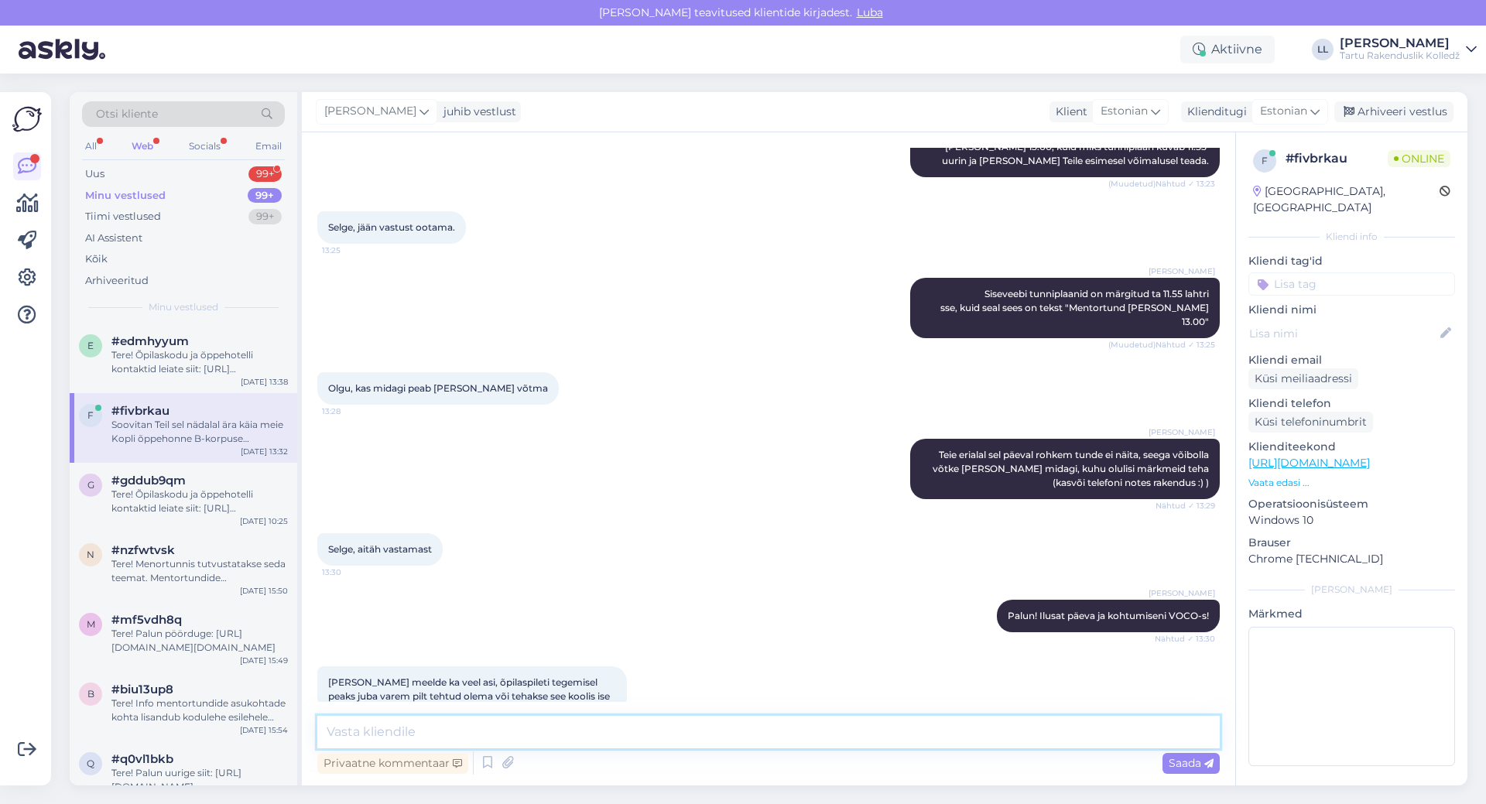
scroll to position [641, 0]
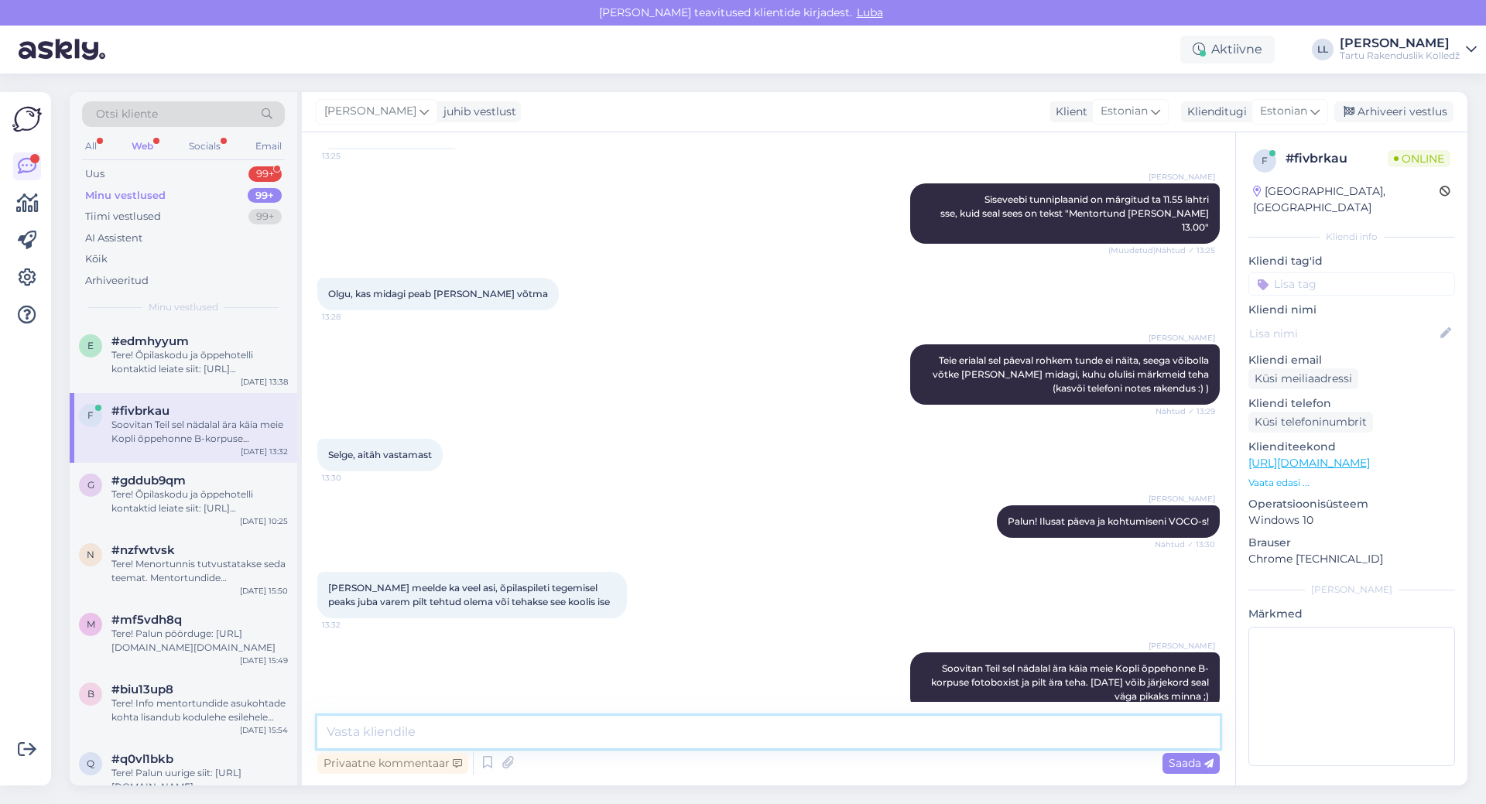
click at [602, 739] on textarea at bounding box center [768, 732] width 902 height 33
type textarea "[GEOGRAPHIC_DATA] pool asub B-korpuse sissepääs ning sealt leiategi fotoboxi. V…"
click at [1186, 762] on span "Saada" at bounding box center [1191, 763] width 45 height 14
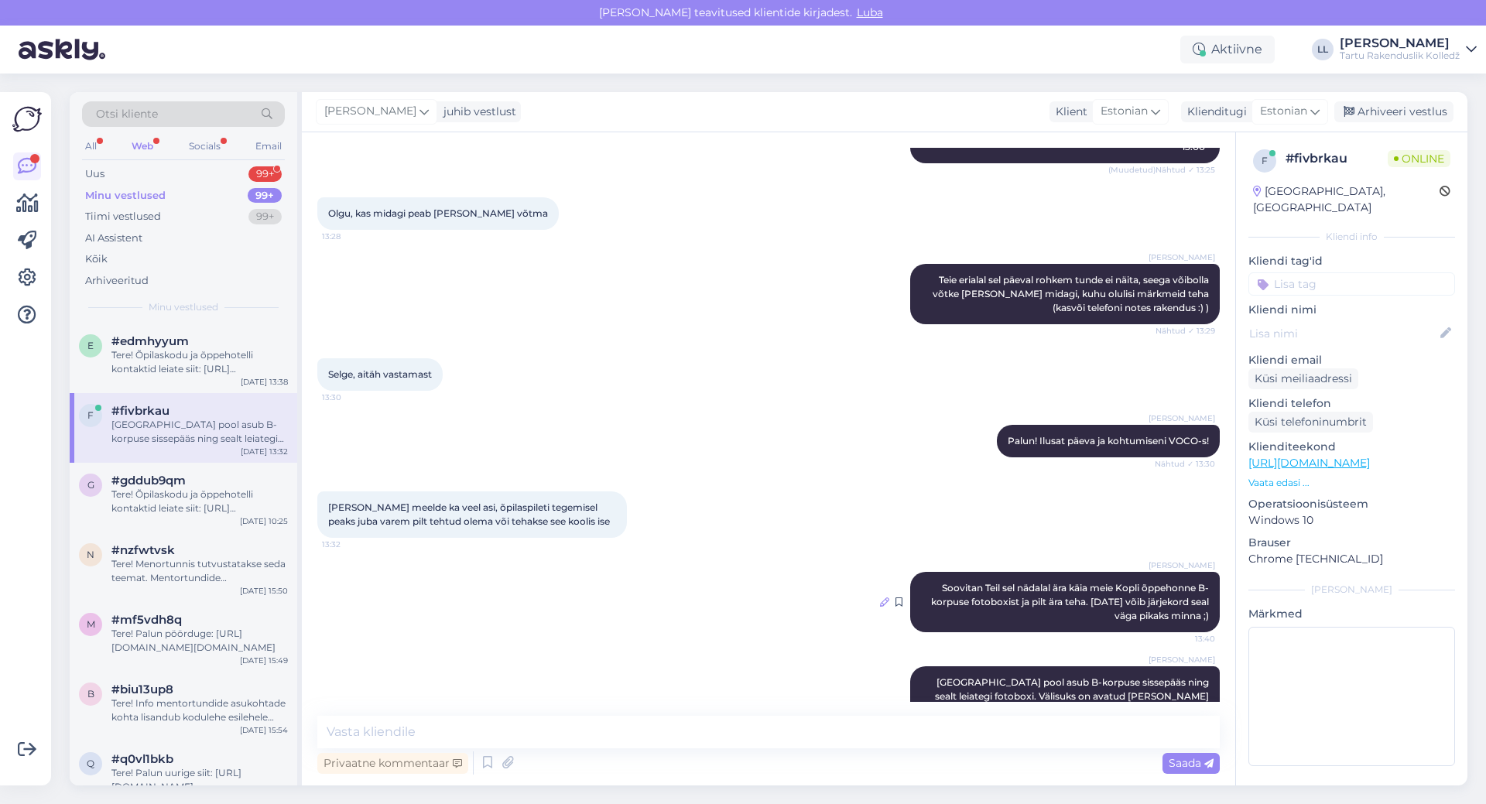
click at [880, 597] on icon at bounding box center [884, 601] width 9 height 9
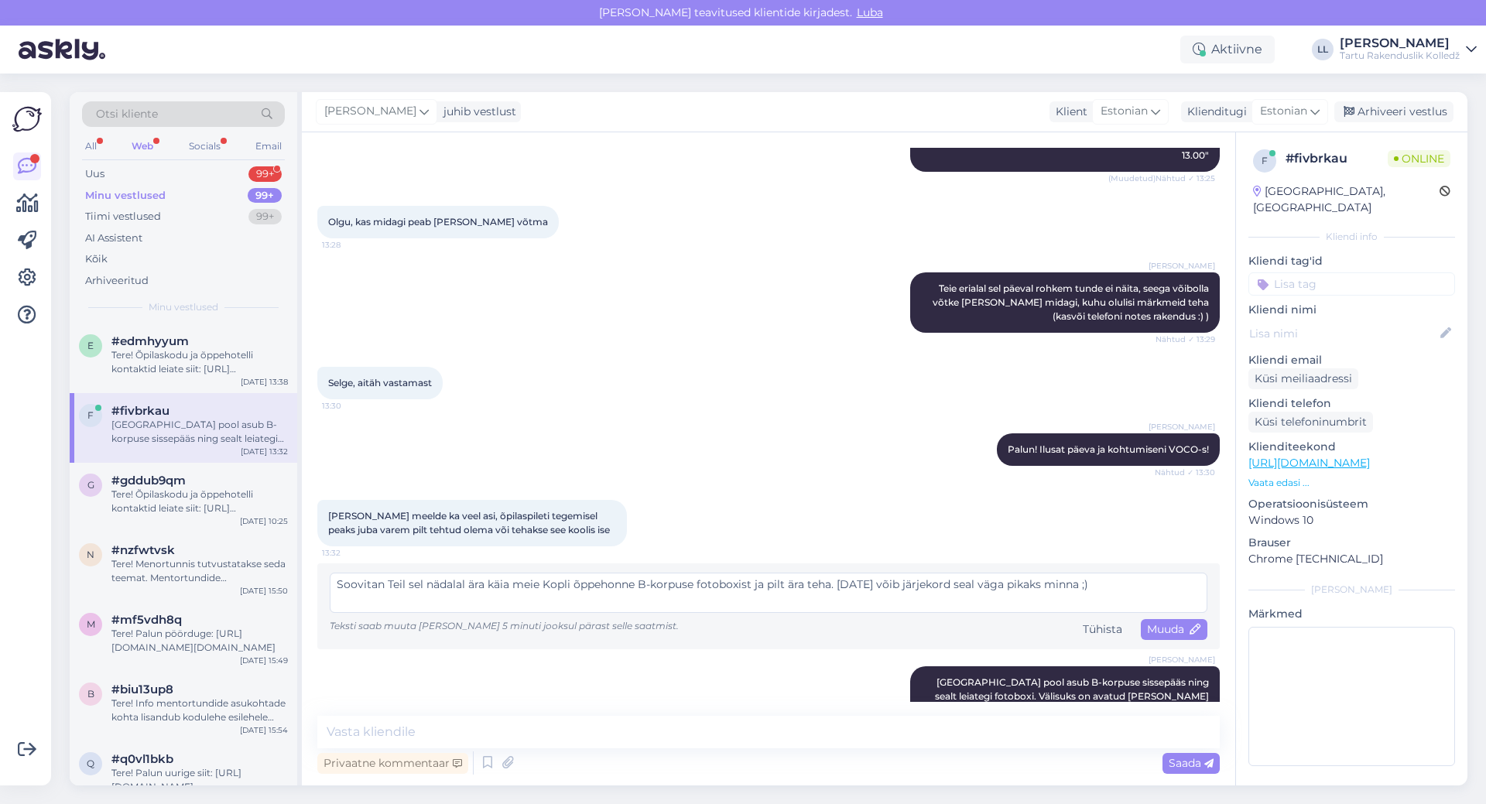
click at [621, 573] on textarea "Soovitan Teil sel nädalal ära käia meie Kopli õppehonne B-korpuse fotoboxist ja…" at bounding box center [769, 593] width 878 height 40
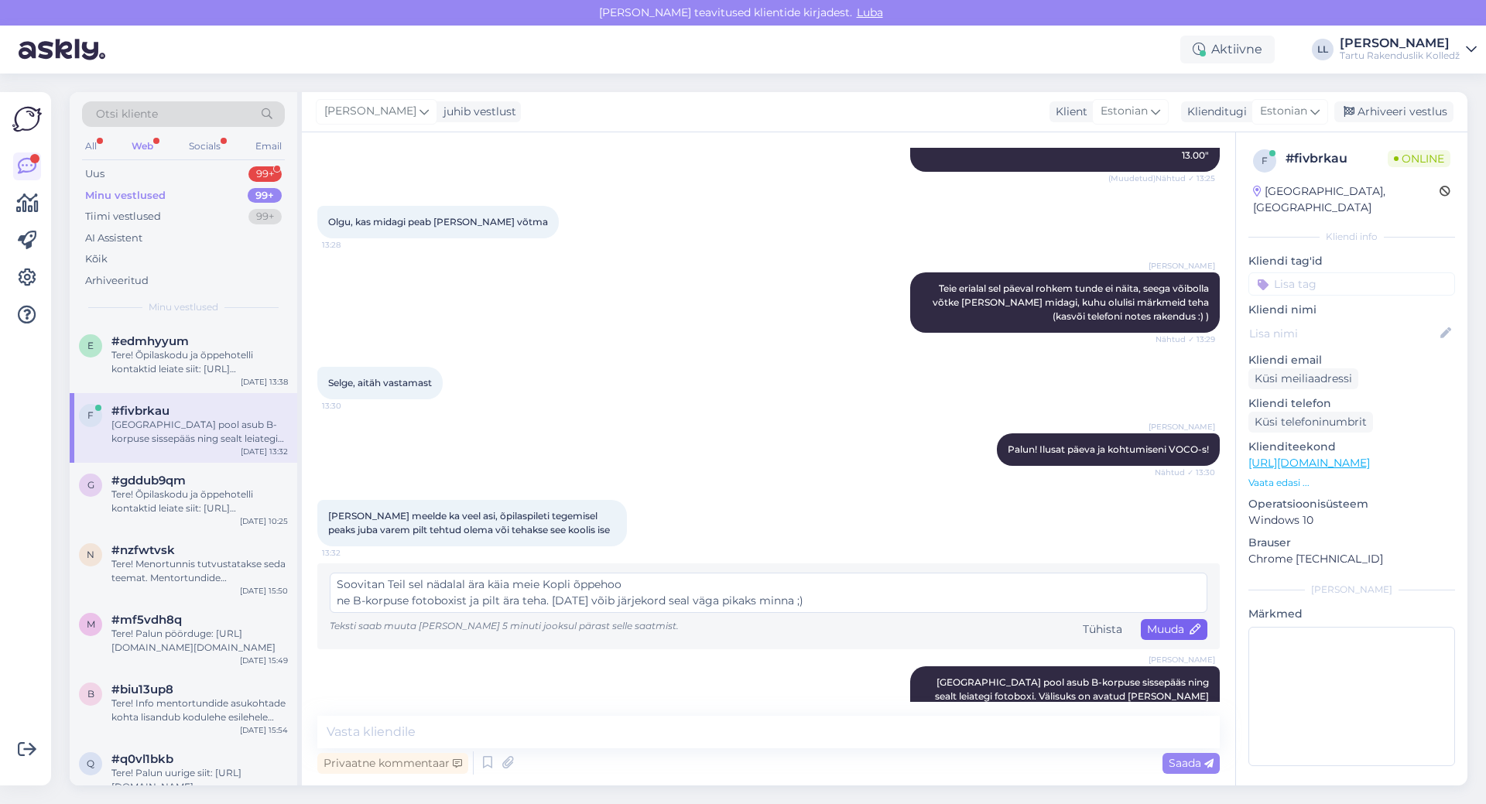
type textarea "Soovitan Teil sel nädalal ära käia meie Kopli õppehoo ne B-korpuse fotoboxist j…"
click at [1173, 622] on span "Muuda" at bounding box center [1174, 629] width 54 height 14
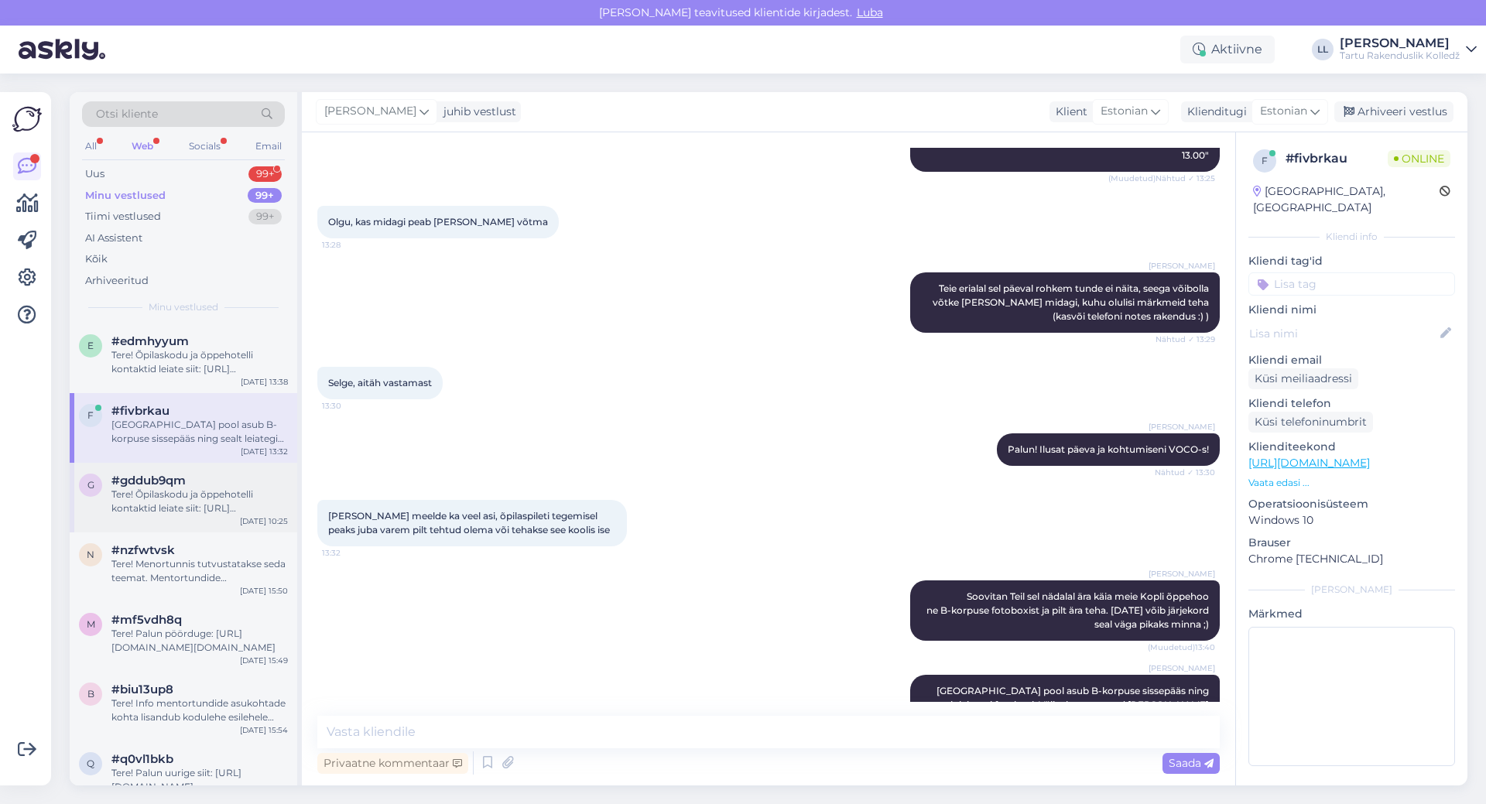
click at [163, 481] on span "#gddub9qm" at bounding box center [148, 481] width 74 height 14
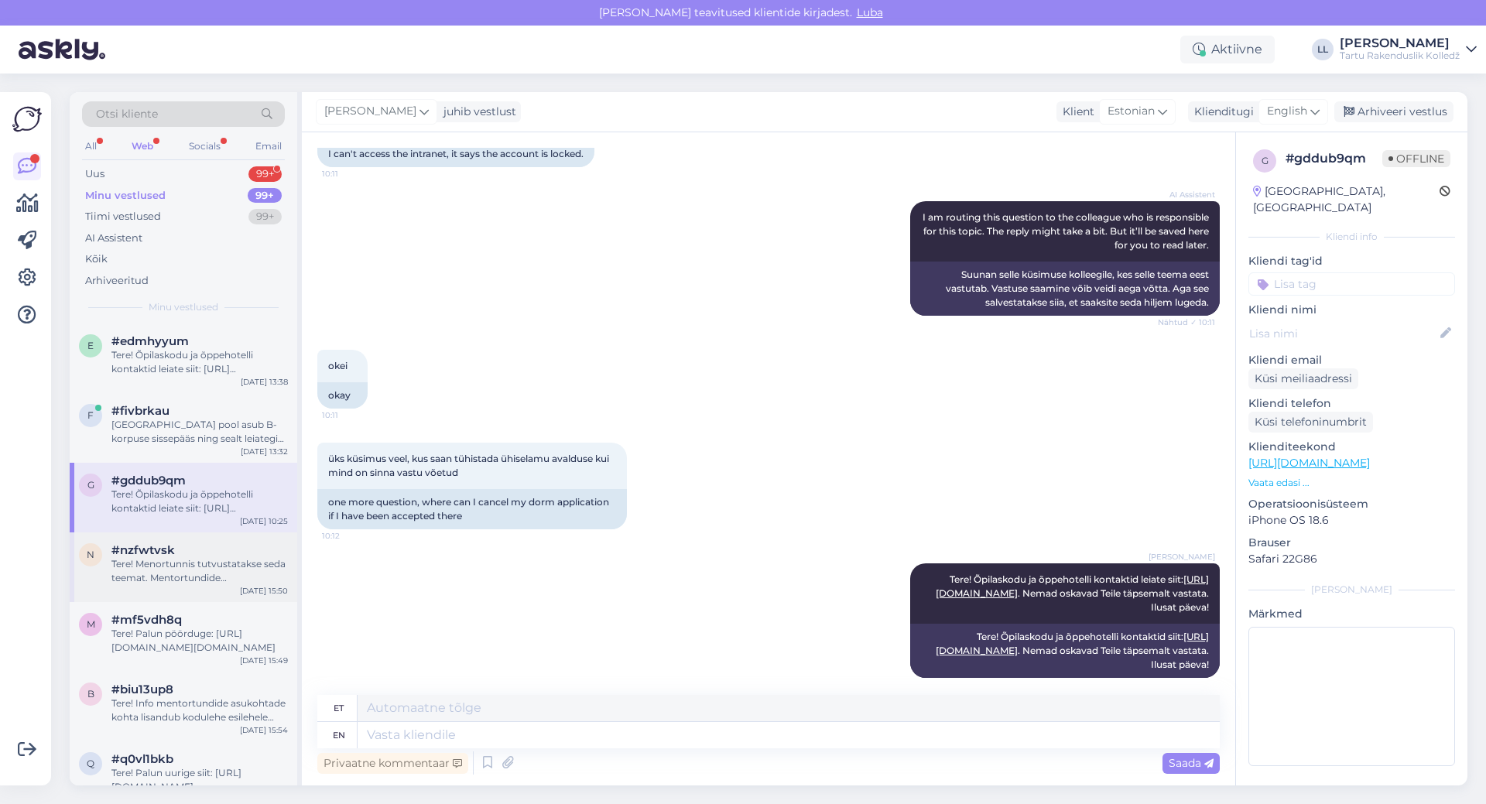
click at [180, 575] on div "Tere! Menortunnis tutvustatakse seda teemat. Mentortundide [PERSON_NAME] lisand…" at bounding box center [199, 571] width 176 height 28
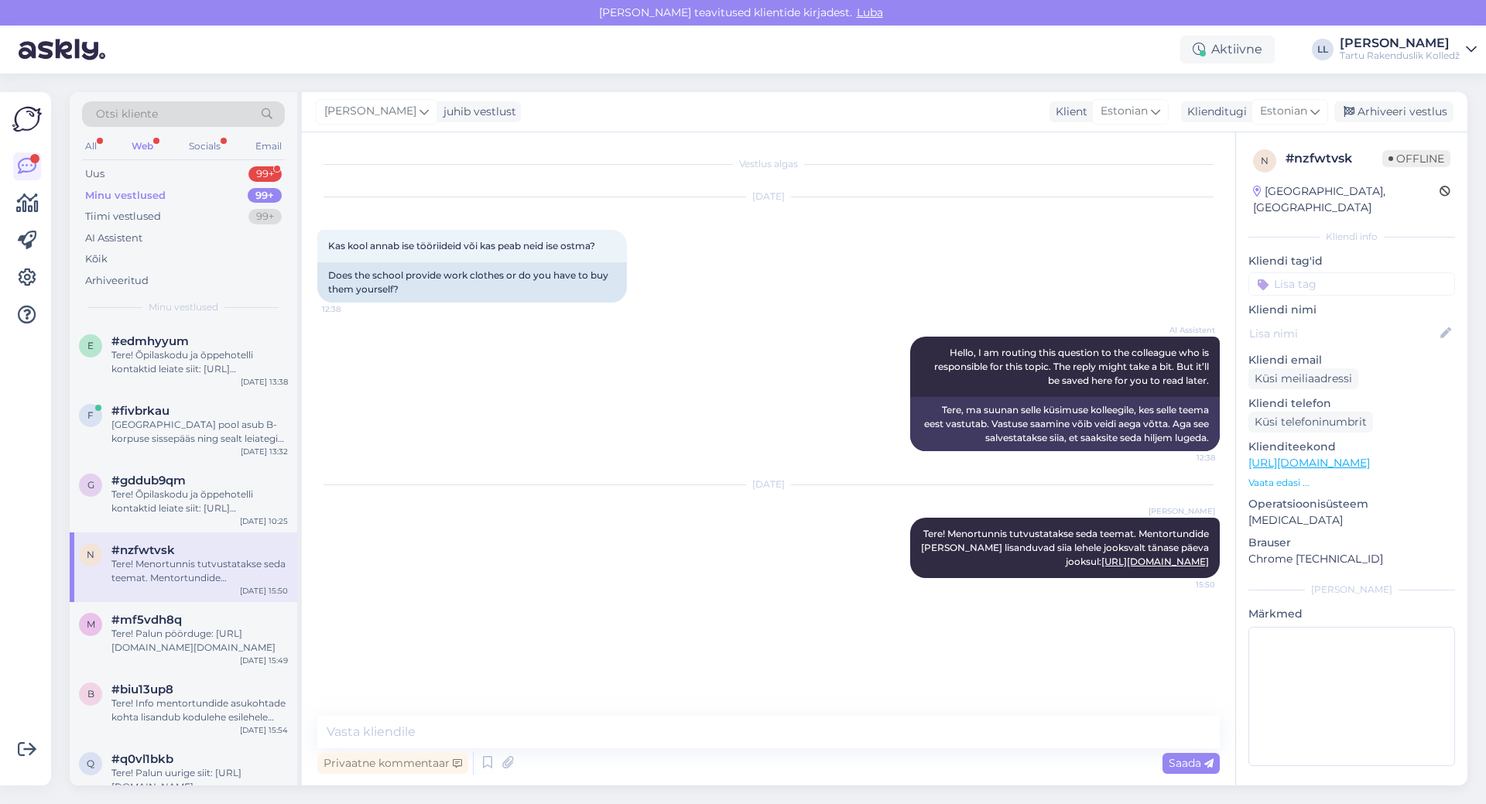
click at [138, 159] on div "All Web Socials Email" at bounding box center [183, 148] width 203 height 24
click at [146, 150] on div "Web" at bounding box center [142, 146] width 28 height 20
click at [149, 359] on div "kas saab ka ise nt käia photopointis kasvõi" at bounding box center [199, 362] width 176 height 28
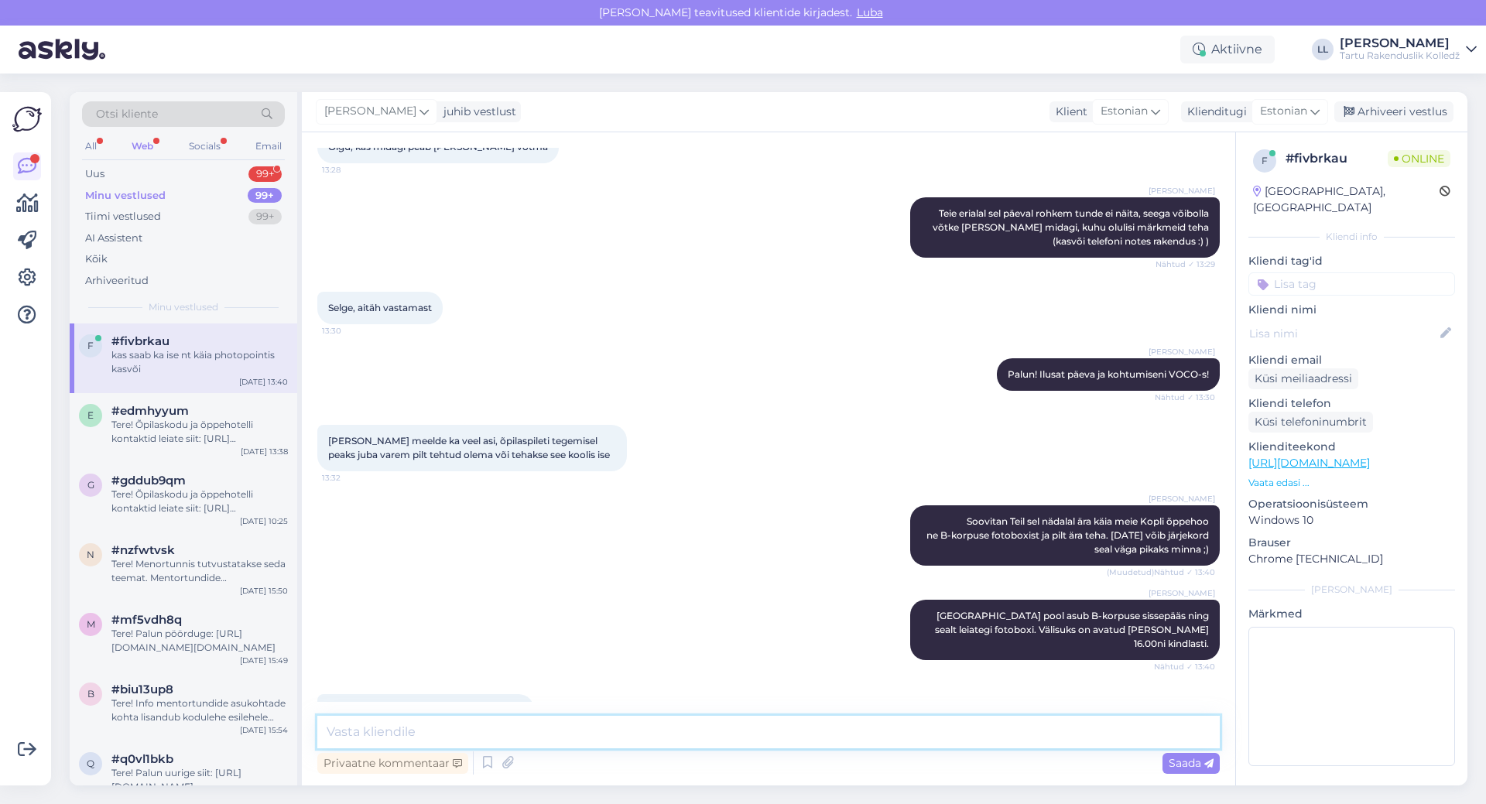
click at [498, 733] on textarea at bounding box center [768, 732] width 902 height 33
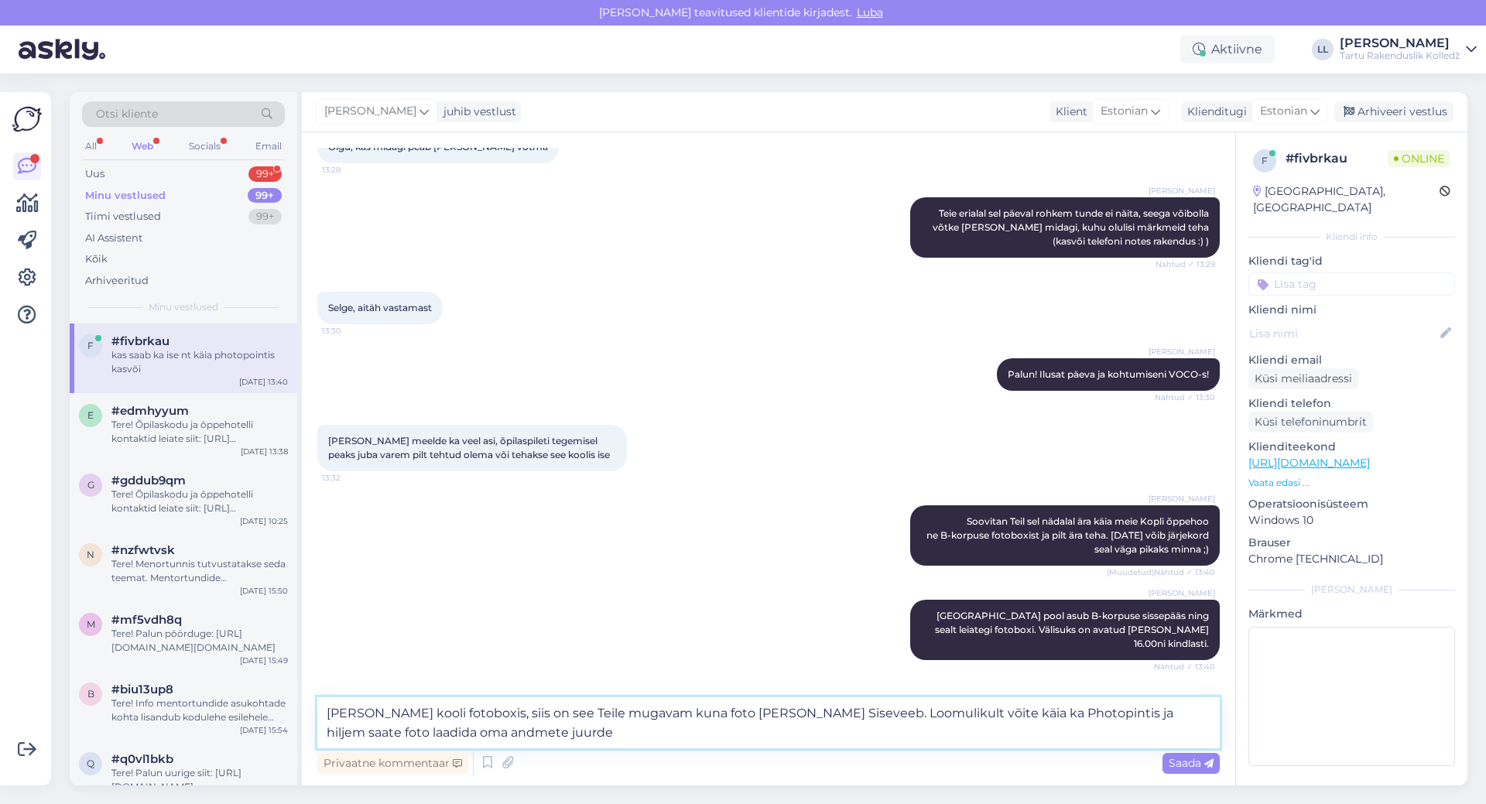
type textarea "[PERSON_NAME] kooli fotoboxis, siis on see Teile mugavam kuna foto [PERSON_NAME…"
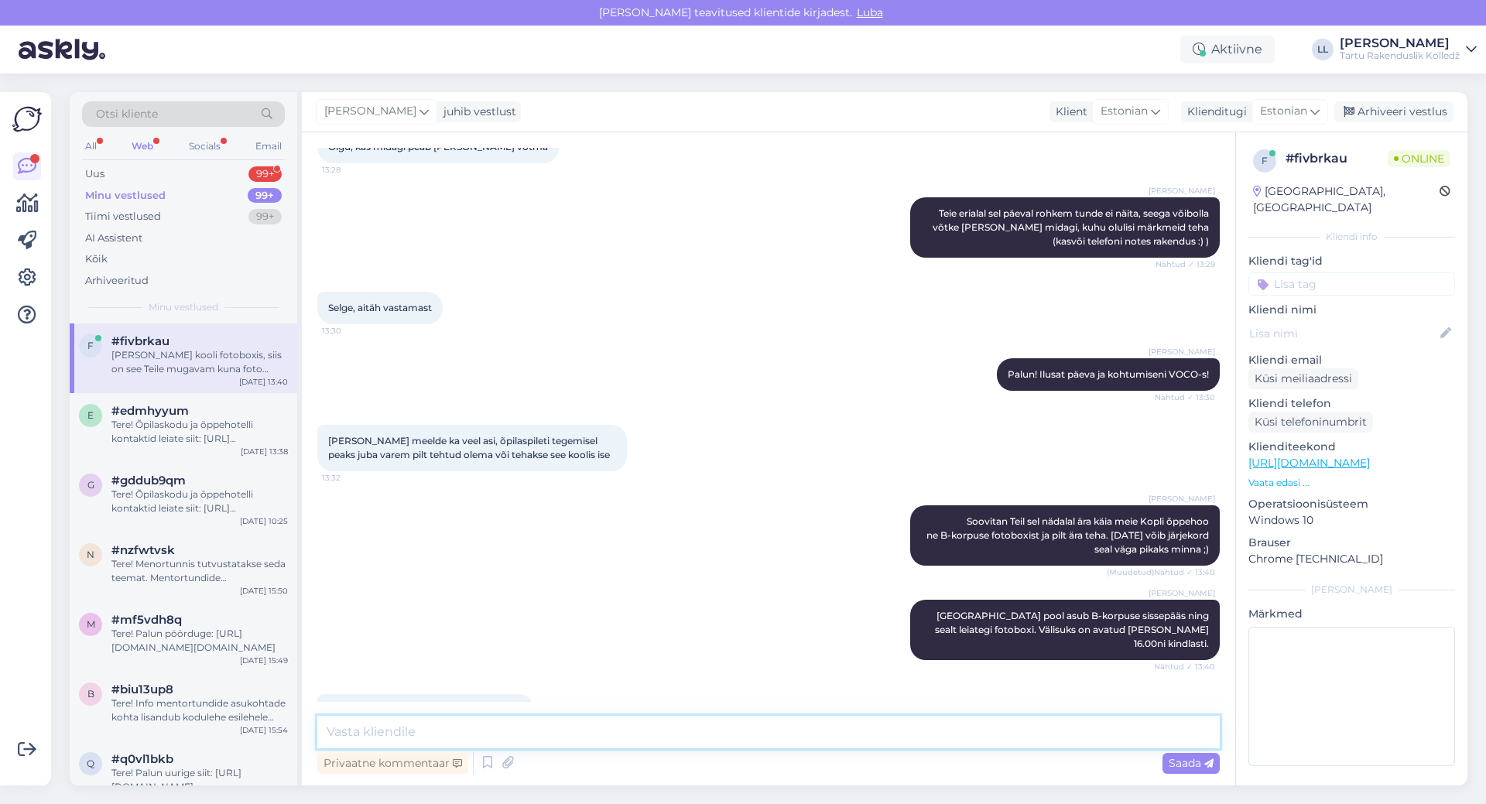
scroll to position [882, 0]
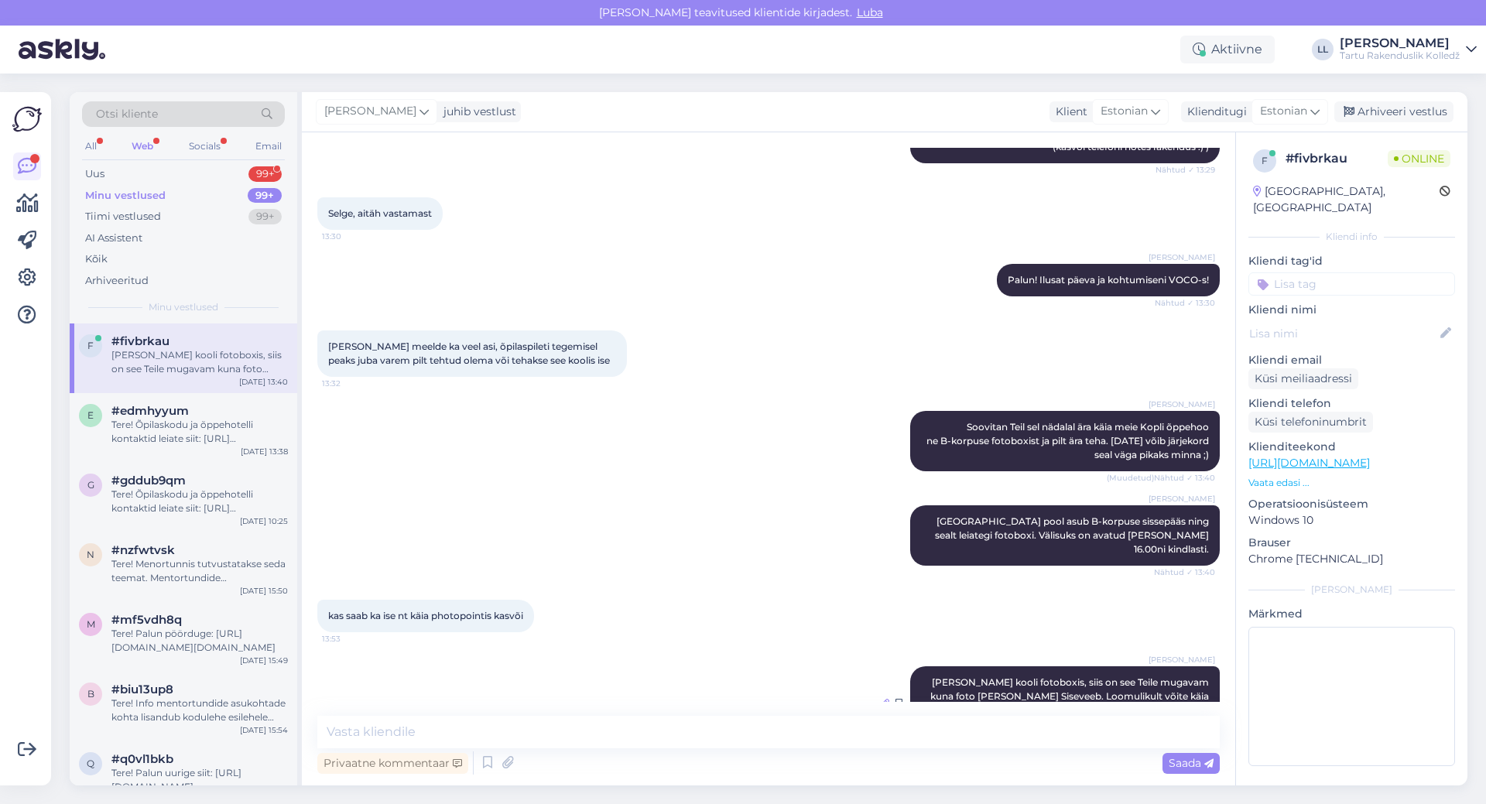
click at [880, 699] on icon at bounding box center [884, 703] width 9 height 9
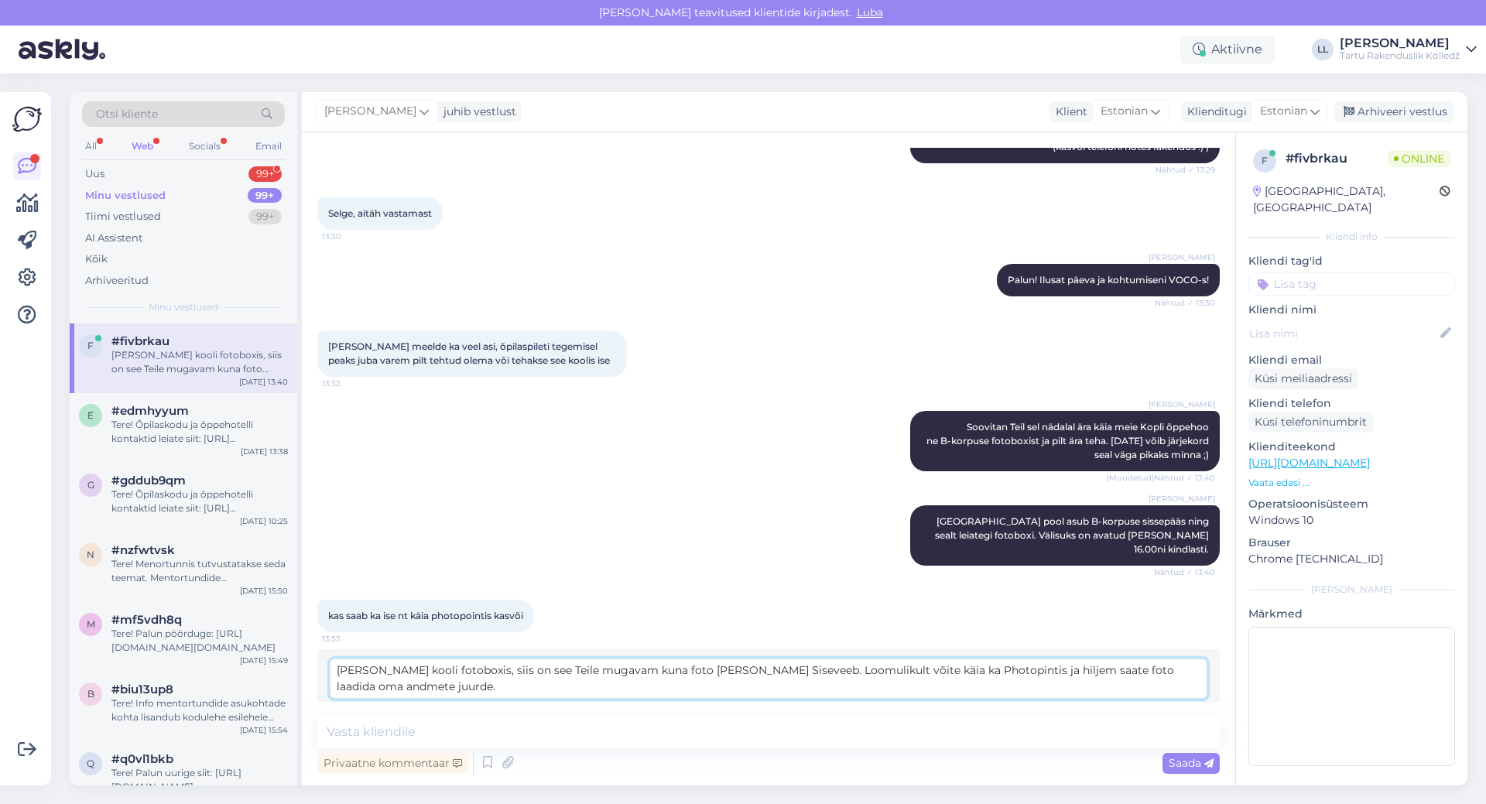
scroll to position [874, 0]
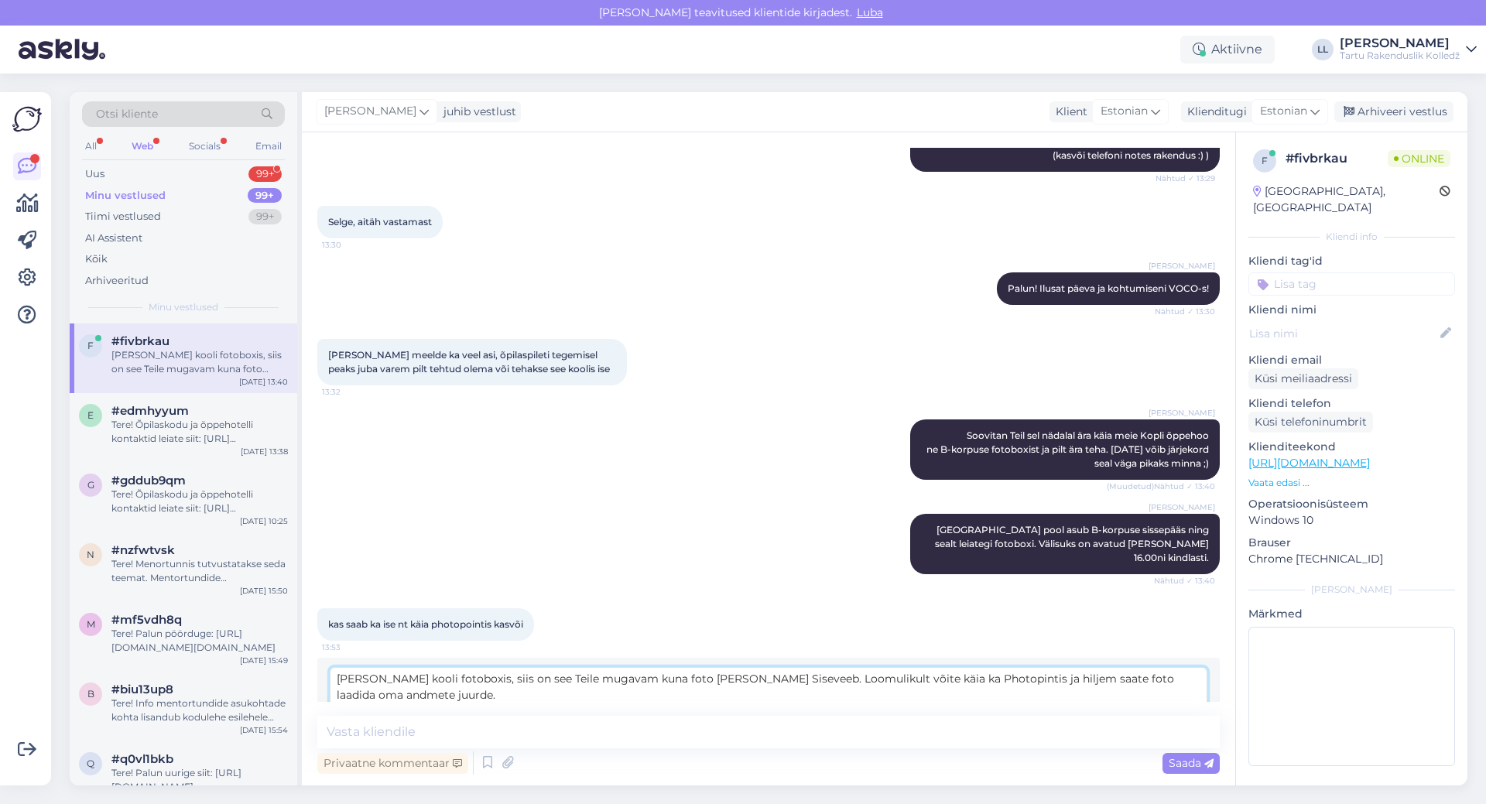
click at [609, 667] on textarea "[PERSON_NAME] kooli fotoboxis, siis on see Teile mugavam kuna foto [PERSON_NAME…" at bounding box center [769, 687] width 878 height 40
click at [705, 667] on textarea "[PERSON_NAME] kooli fotoboxis, siis on see Teile mugavam, kuna foto [PERSON_NAM…" at bounding box center [769, 687] width 878 height 40
type textarea "[PERSON_NAME] kooli fotoboxis, siis on see Teile mugavam, kuna foto [PERSON_NAM…"
click at [1162, 717] on span "Muuda" at bounding box center [1174, 724] width 54 height 14
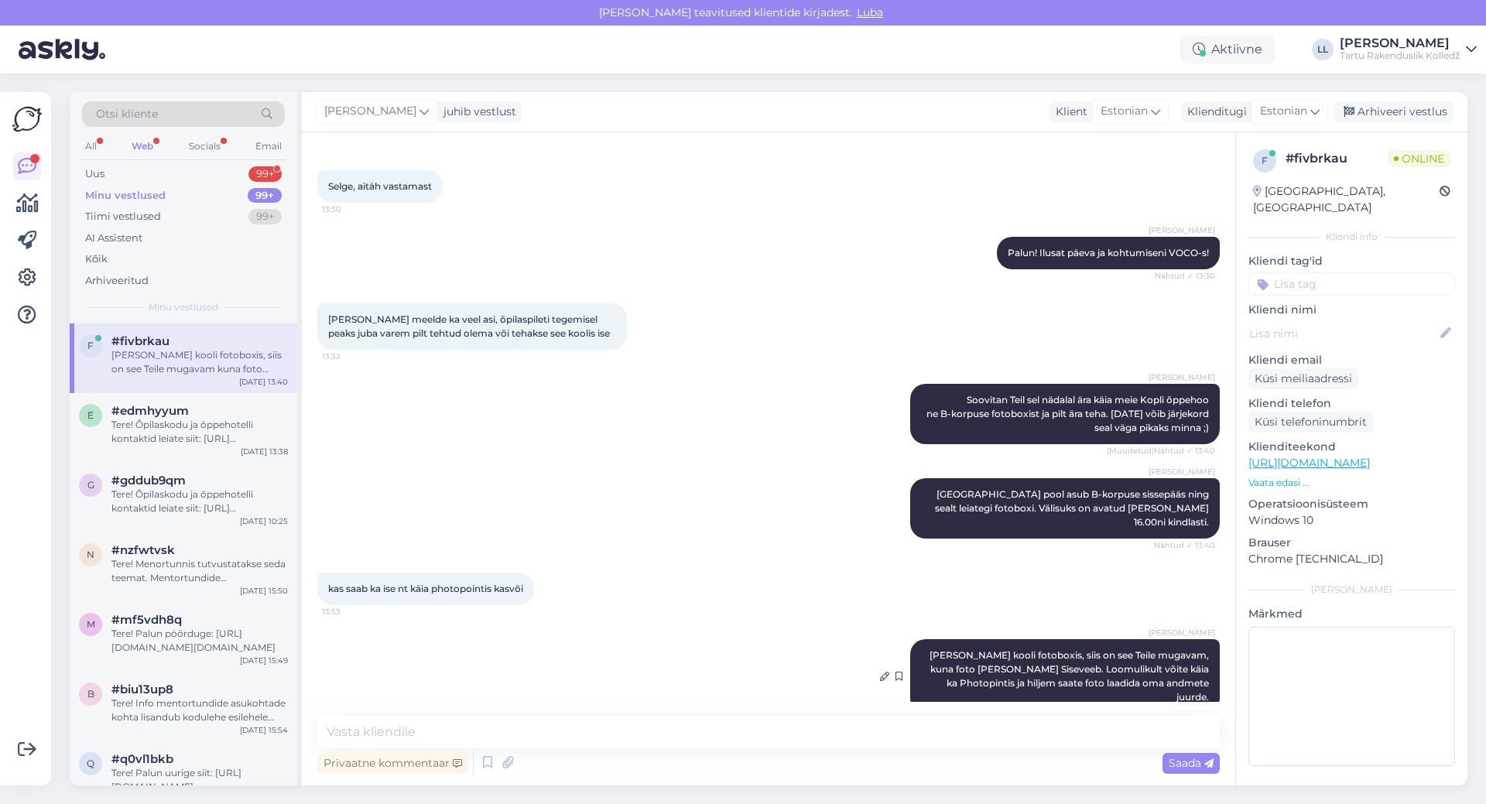
scroll to position [910, 0]
click at [880, 671] on icon at bounding box center [884, 675] width 9 height 9
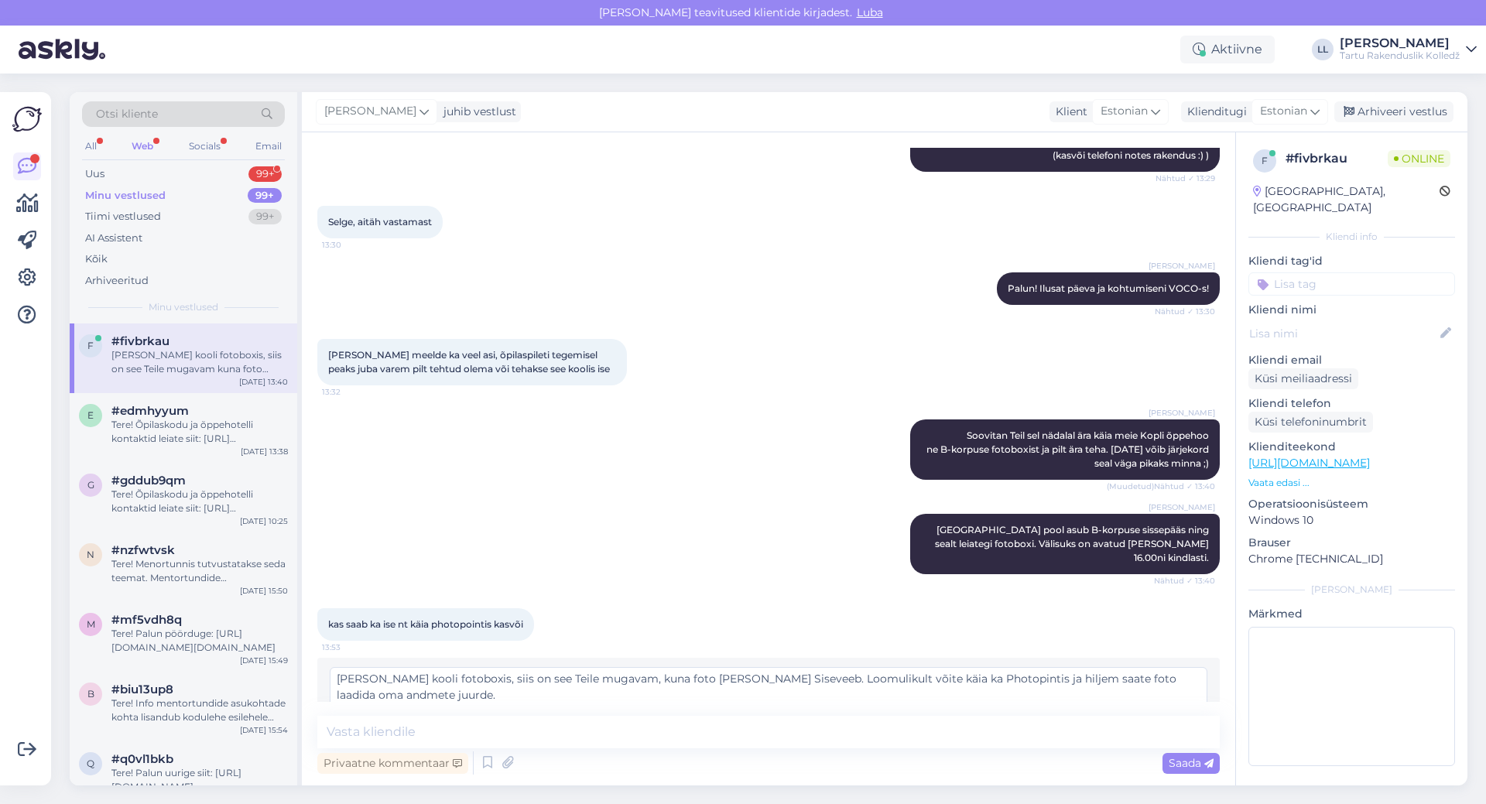
scroll to position [16, 0]
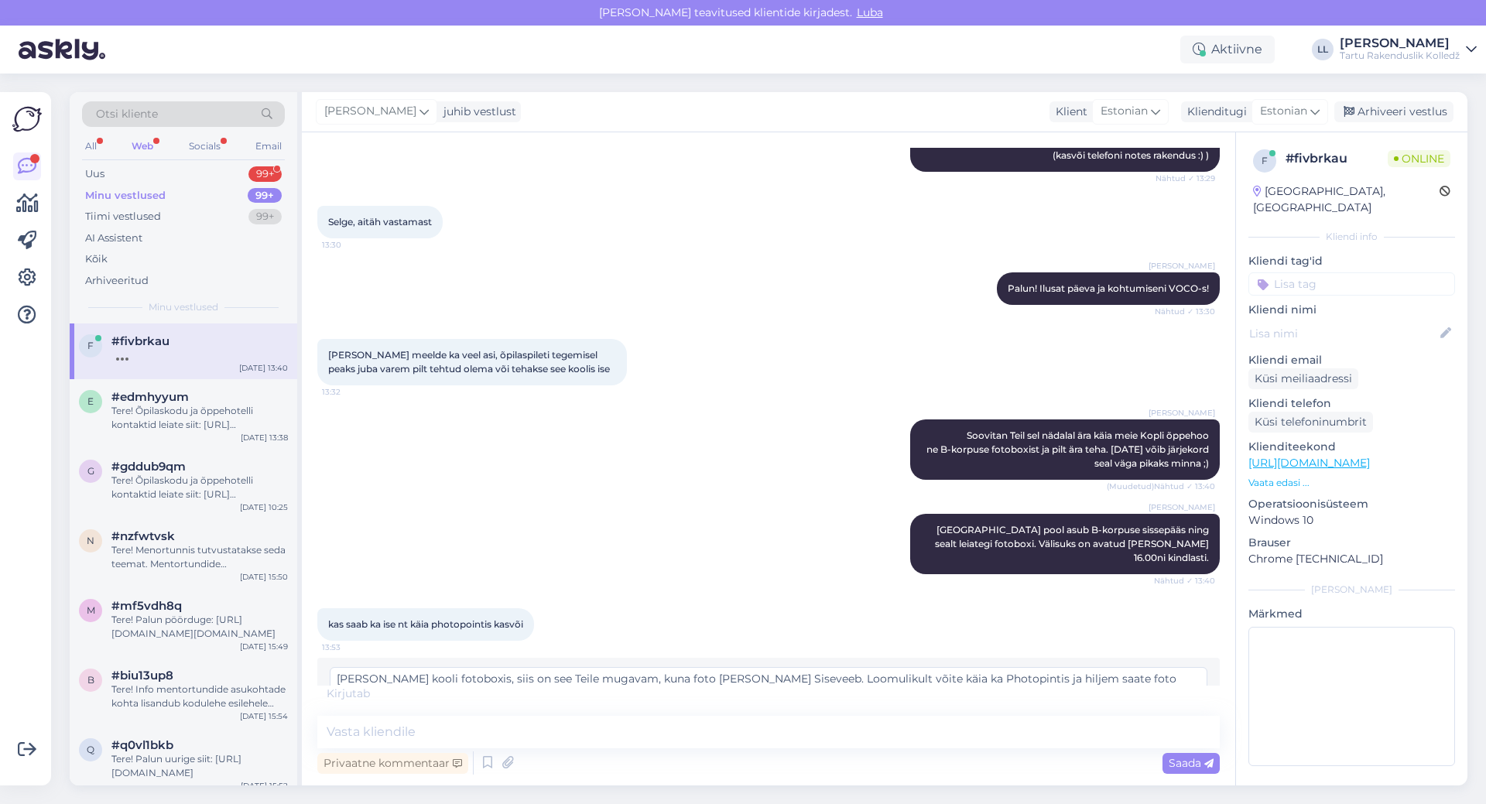
click at [335, 667] on textarea "[PERSON_NAME] kooli fotoboxis, siis on see Teile mugavam, kuna foto [PERSON_NAM…" at bounding box center [769, 687] width 878 height 40
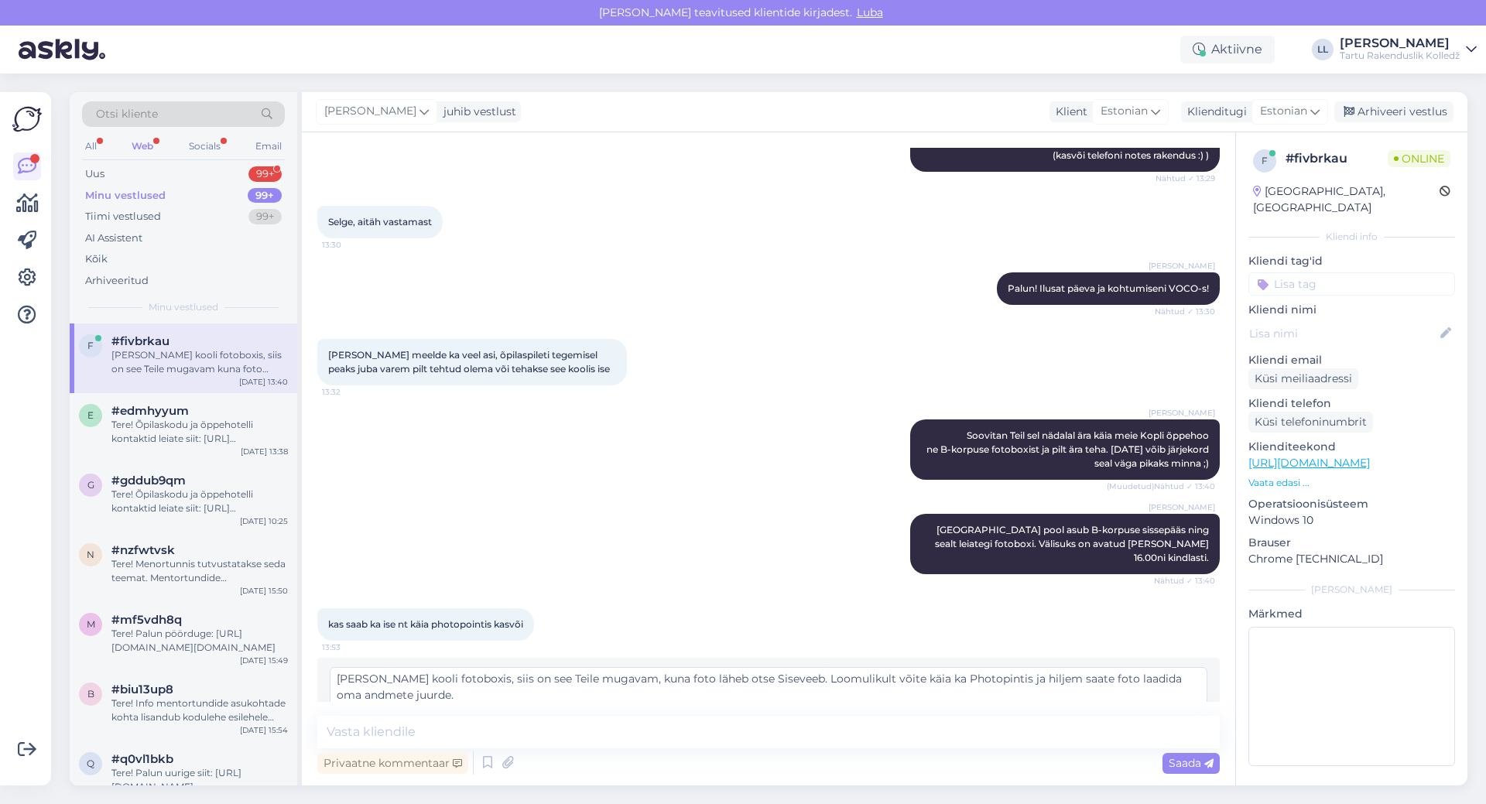
type textarea "[PERSON_NAME] kooli fotoboxis, siis on see Teile mugavam, kuna foto läheb otse …"
click at [1149, 717] on span "Muuda" at bounding box center [1174, 724] width 54 height 14
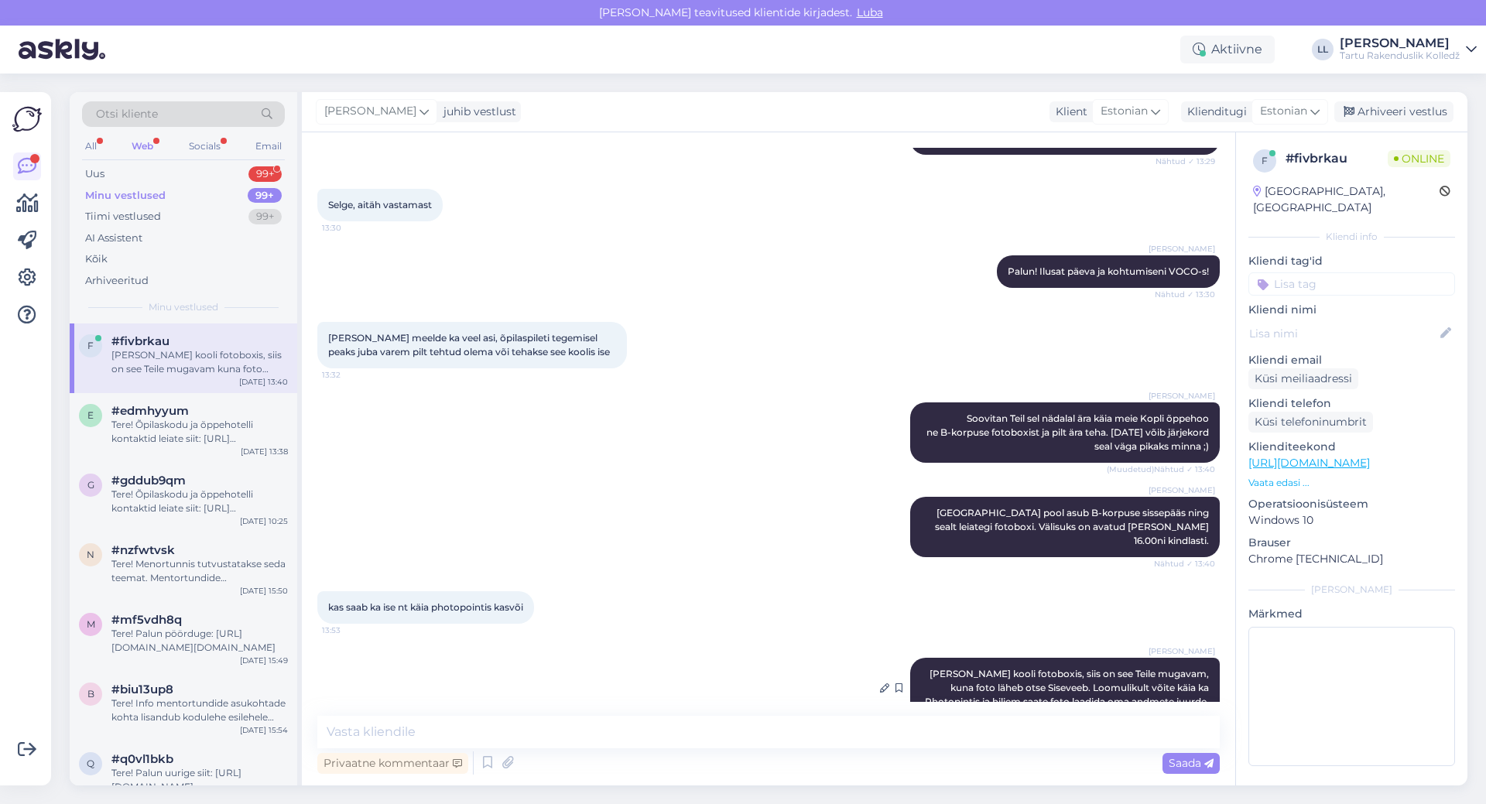
scroll to position [896, 0]
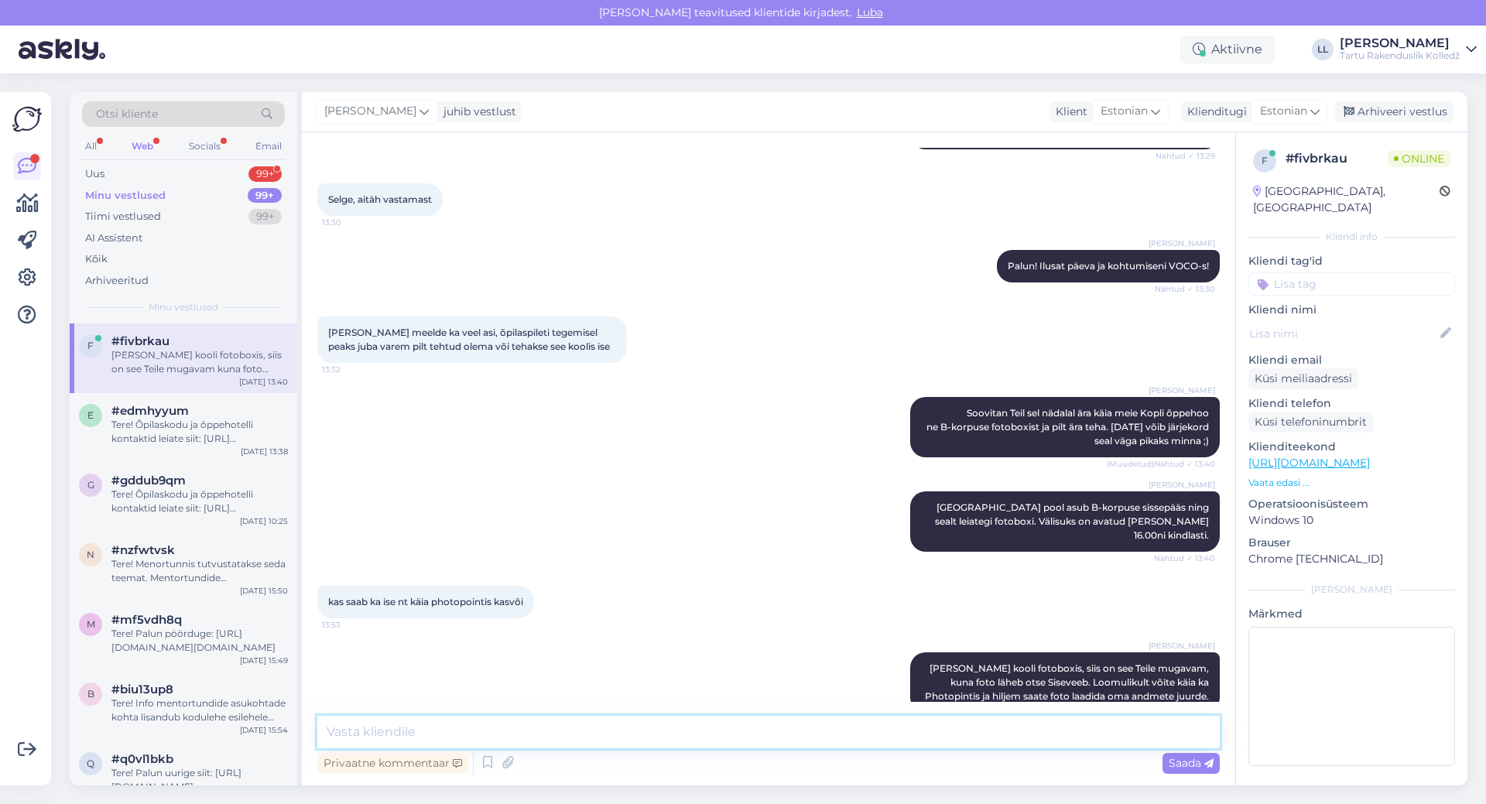
click at [830, 746] on textarea at bounding box center [768, 732] width 902 height 33
click at [1281, 476] on p "Vaata edasi ..." at bounding box center [1351, 483] width 207 height 14
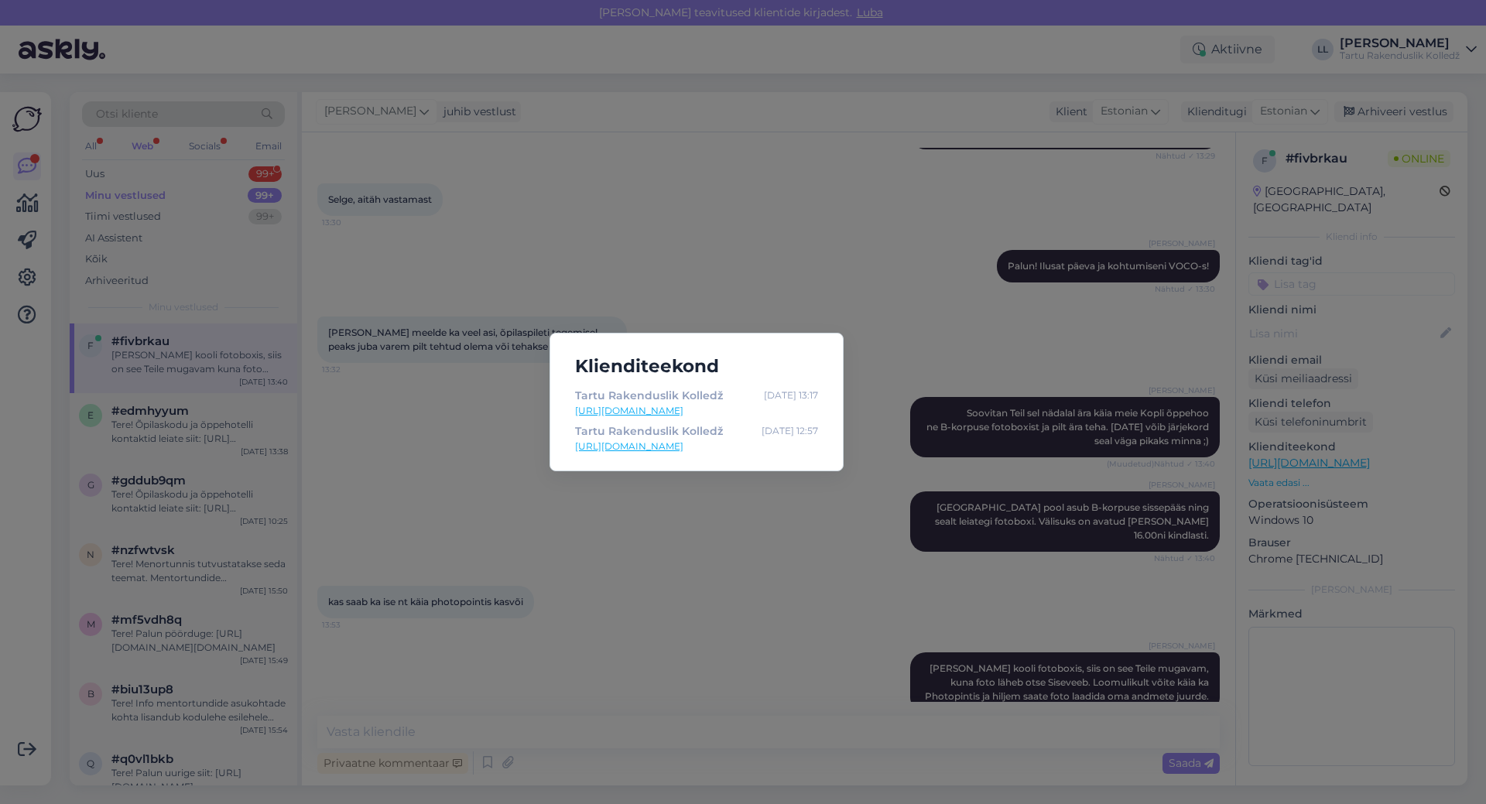
click at [1281, 467] on div "Klienditeekond Tartu Rakenduslik Kolledž [DATE] 13:17 [URL][DOMAIN_NAME] Tartu …" at bounding box center [743, 402] width 1486 height 804
